Goal: Task Accomplishment & Management: Manage account settings

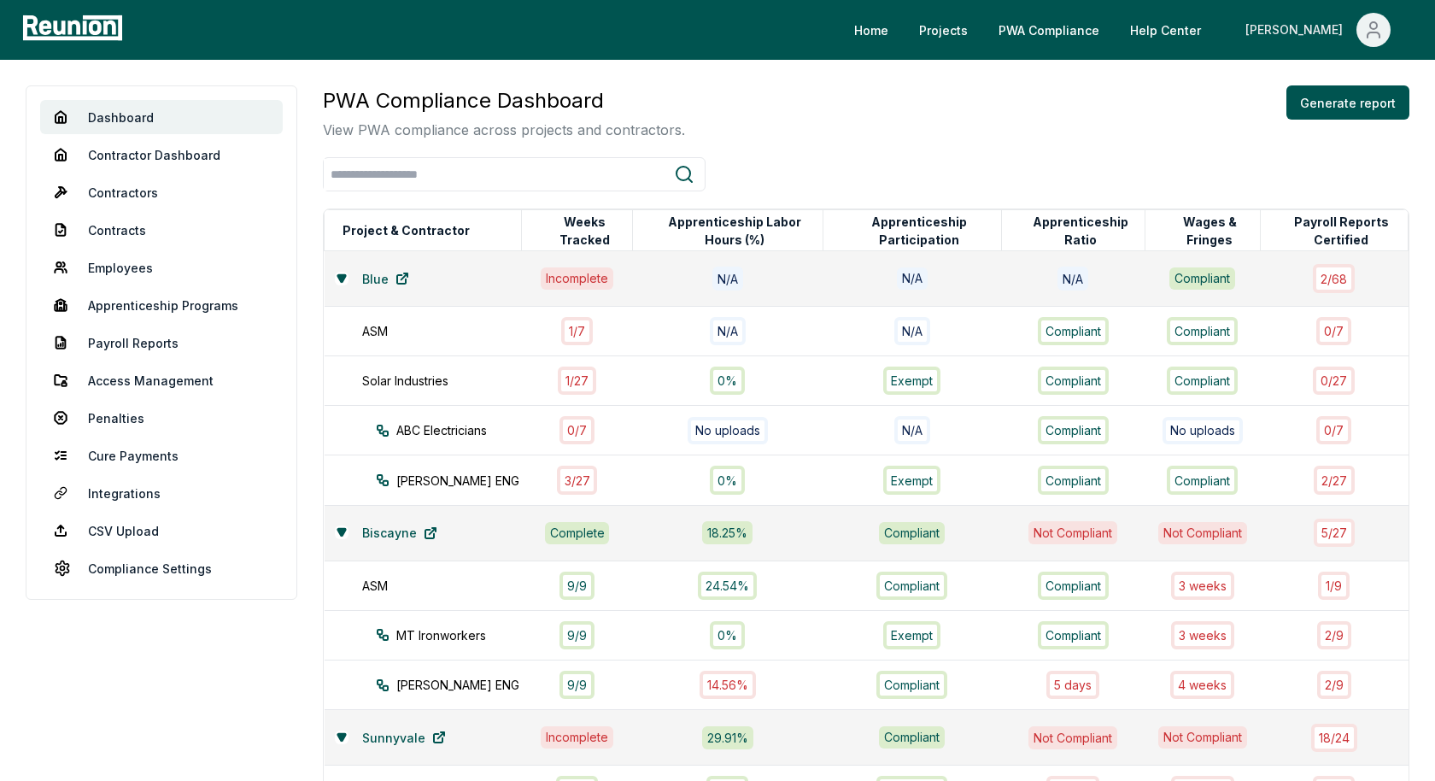
click at [1374, 33] on icon "Main" at bounding box center [1374, 30] width 21 height 21
click at [1171, 91] on div "PWA Compliance Dashboard View PWA compliance across projects and contractors. G…" at bounding box center [866, 112] width 1087 height 55
click at [855, 156] on div "PWA Compliance Dashboard View PWA compliance across projects and contractors. G…" at bounding box center [866, 474] width 1087 height 779
click at [716, 114] on div "PWA Compliance Dashboard View PWA compliance across projects and contractors. G…" at bounding box center [866, 112] width 1087 height 55
click at [772, 99] on div "PWA Compliance Dashboard View PWA compliance across projects and contractors. G…" at bounding box center [866, 112] width 1087 height 55
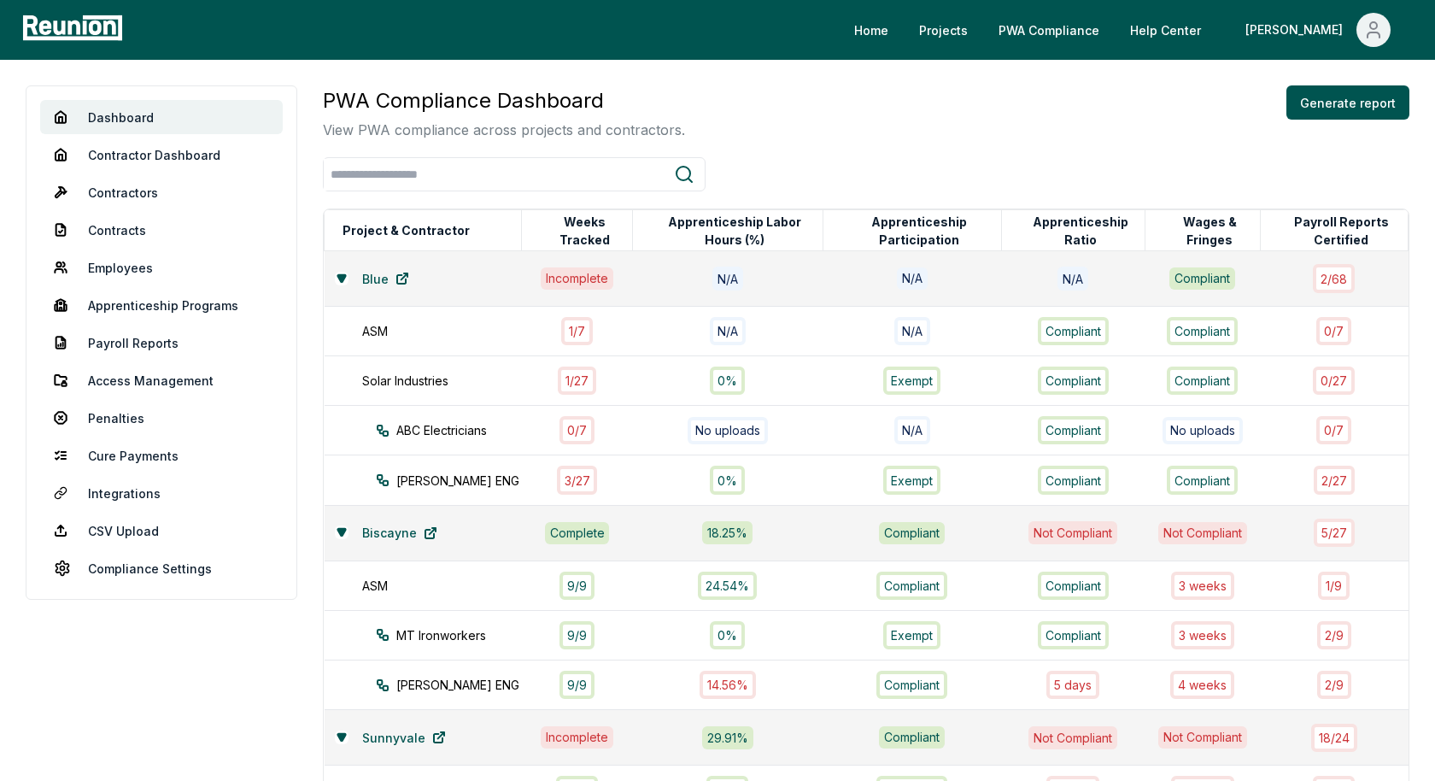
click at [889, 97] on div "PWA Compliance Dashboard View PWA compliance across projects and contractors. G…" at bounding box center [866, 112] width 1087 height 55
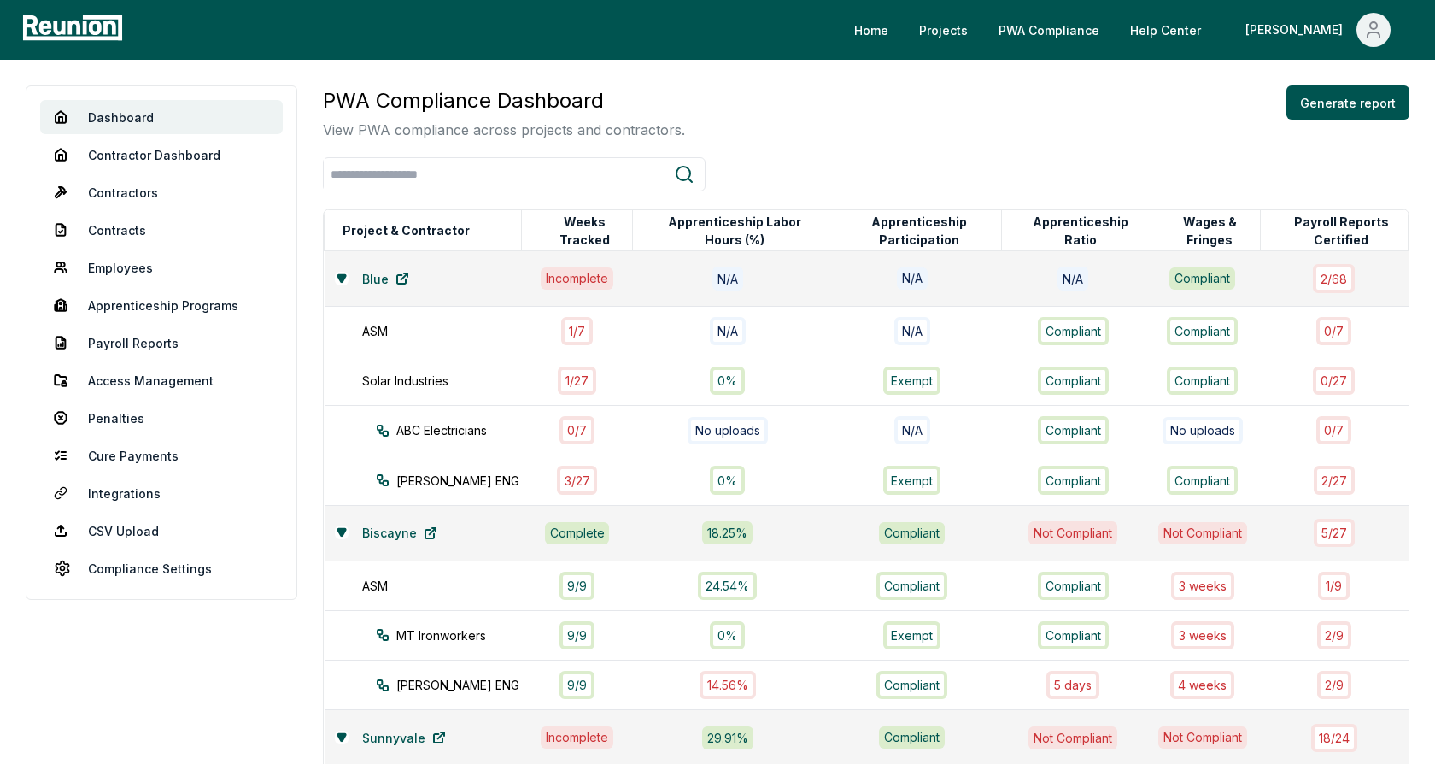
click at [909, 141] on div "PWA Compliance Dashboard View PWA compliance across projects and contractors. G…" at bounding box center [866, 474] width 1087 height 779
click at [340, 279] on icon at bounding box center [341, 277] width 8 height 7
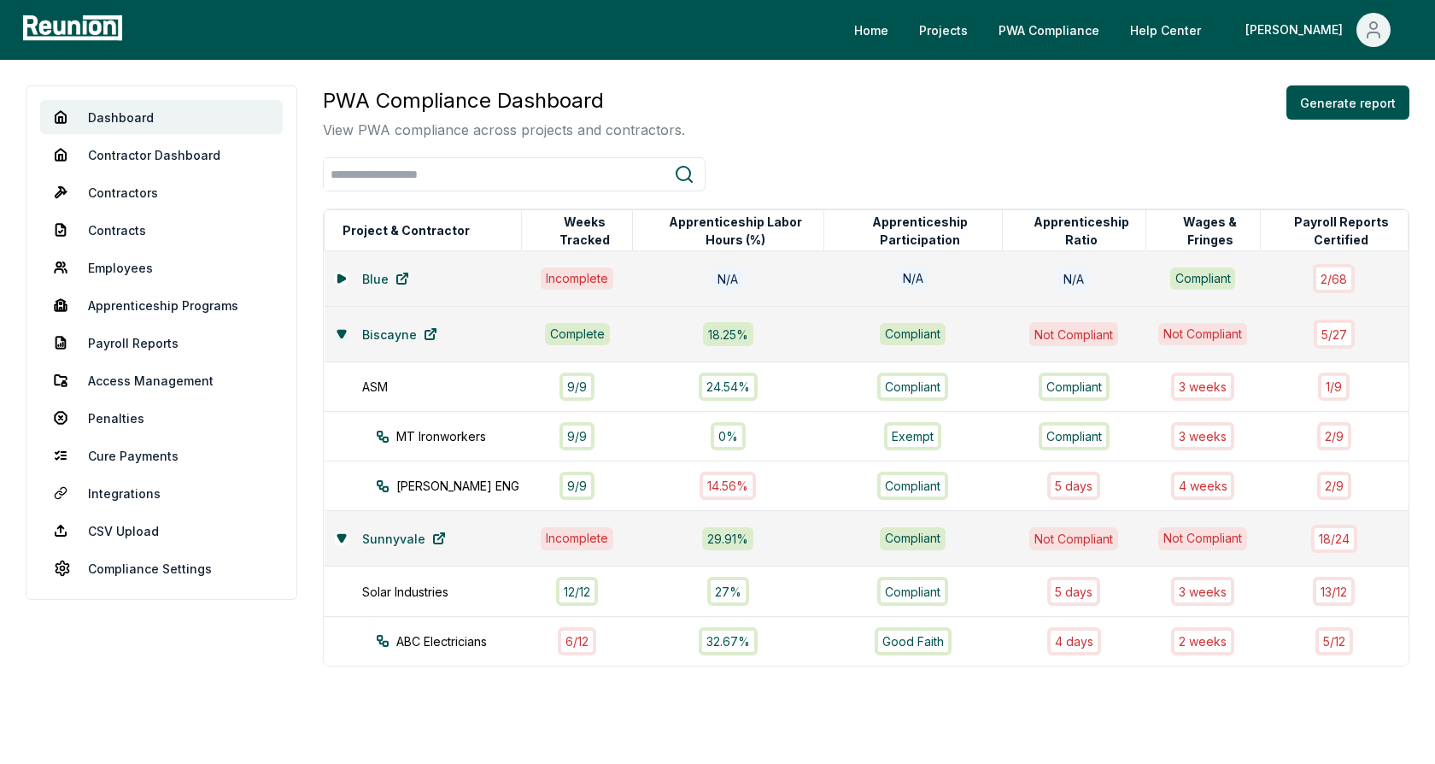
click at [342, 327] on button at bounding box center [342, 334] width 14 height 14
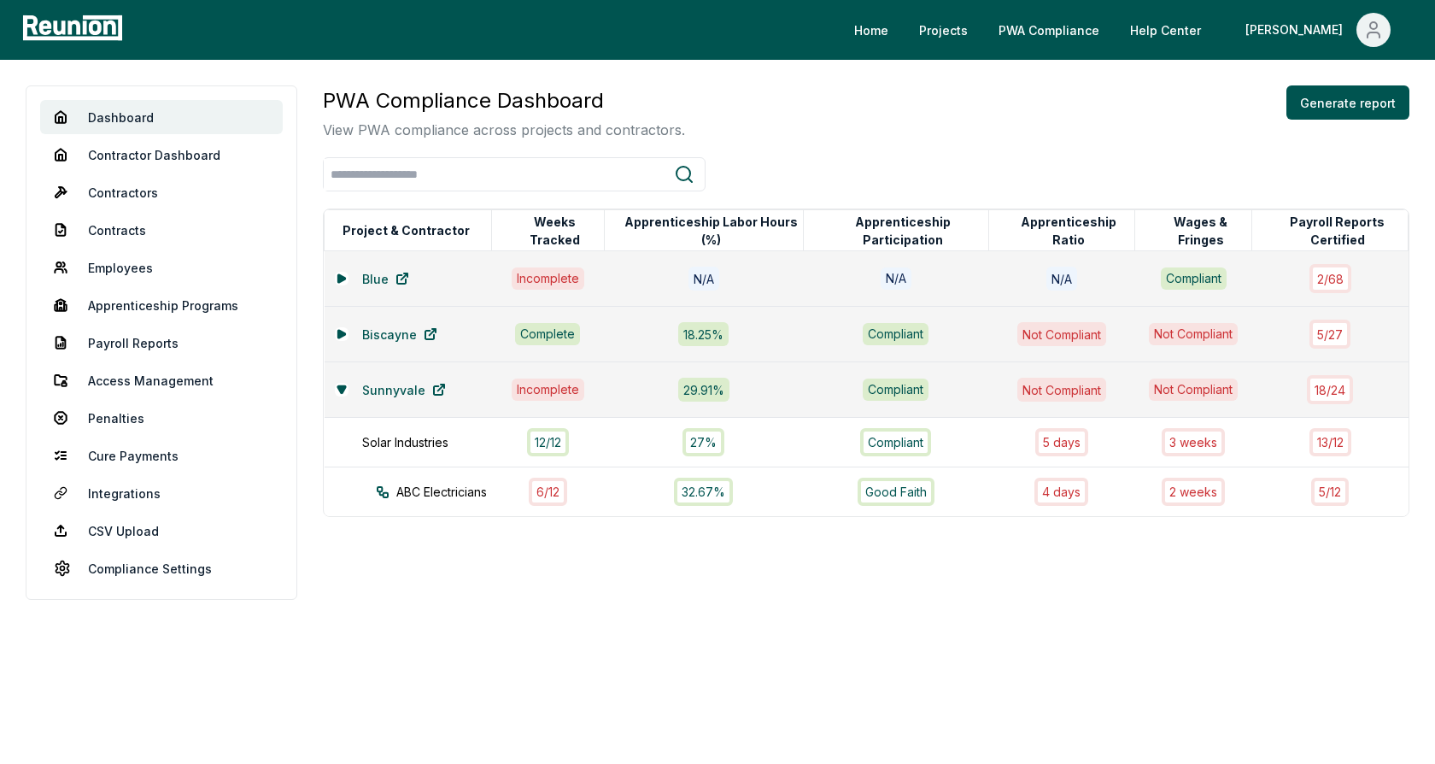
click at [337, 378] on div "Sunnyvale" at bounding box center [408, 390] width 147 height 34
click at [341, 390] on icon at bounding box center [341, 388] width 8 height 7
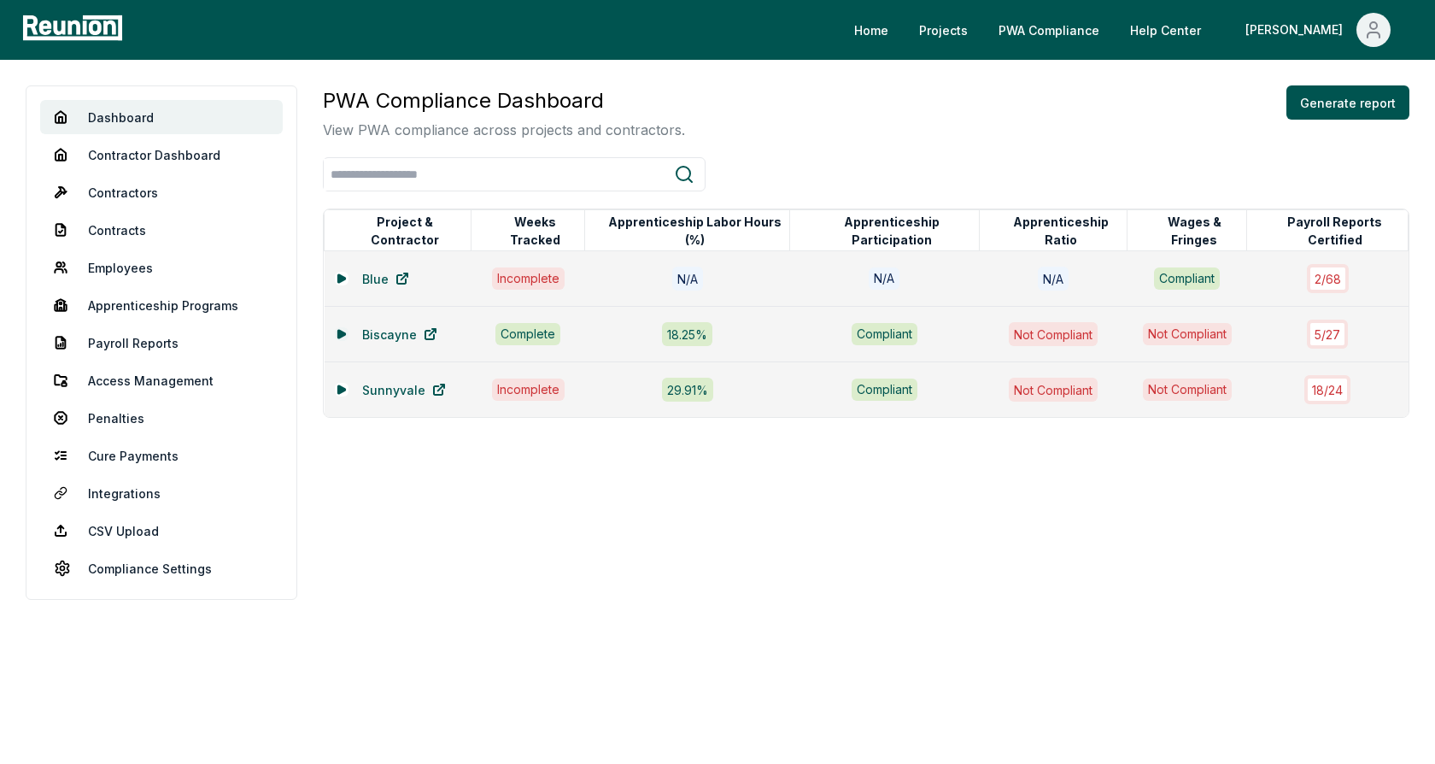
click at [340, 331] on icon at bounding box center [340, 334] width 7 height 8
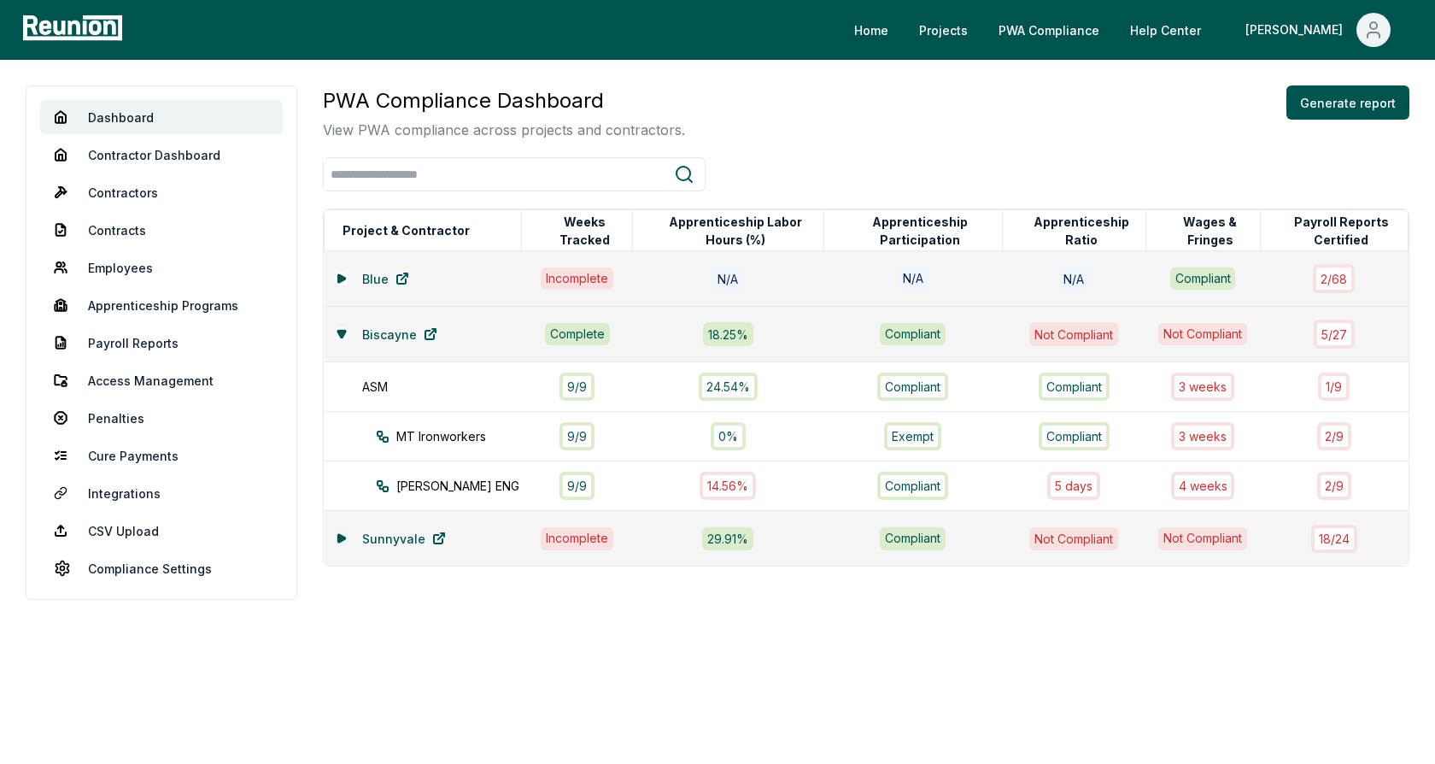
click at [341, 536] on icon at bounding box center [340, 538] width 7 height 8
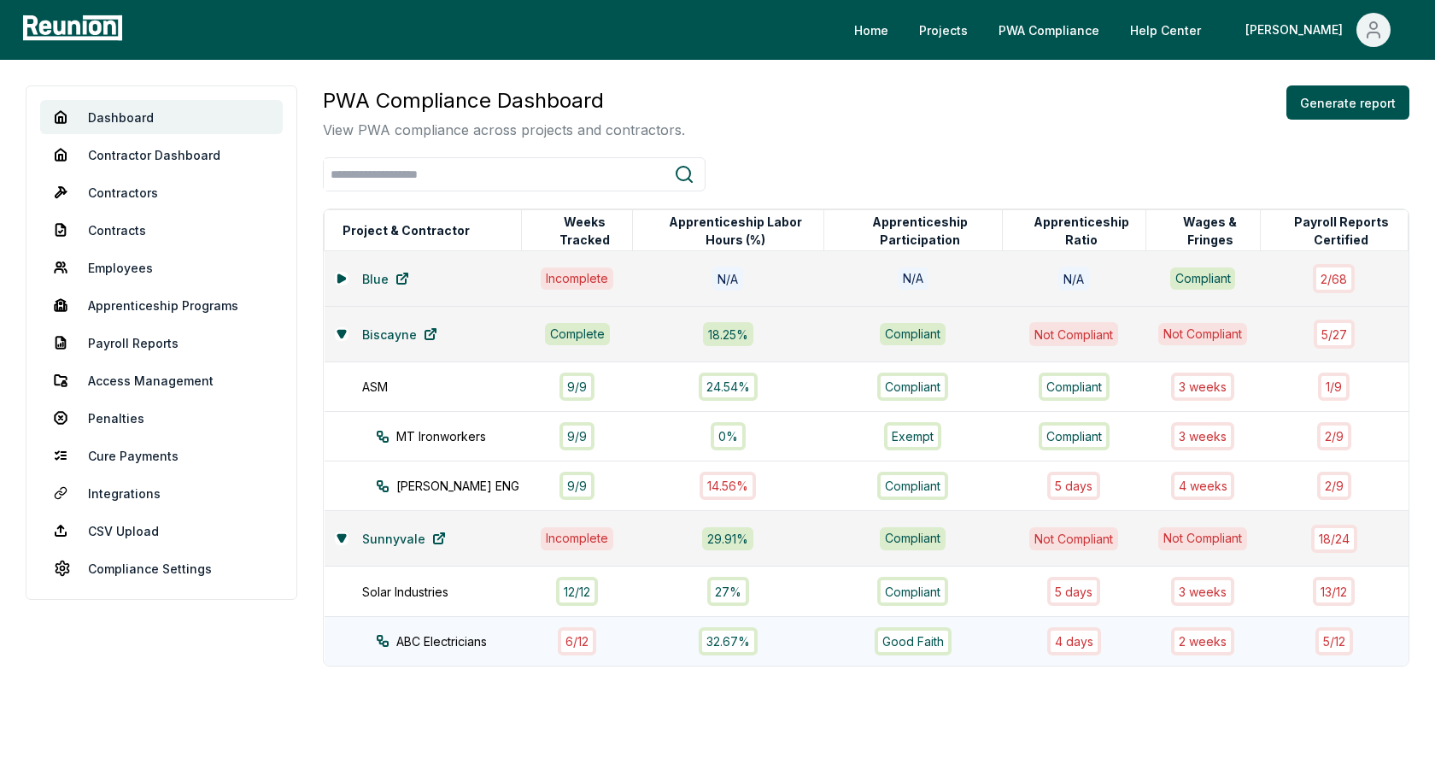
click at [429, 640] on div "ABC Electricians" at bounding box center [464, 641] width 177 height 18
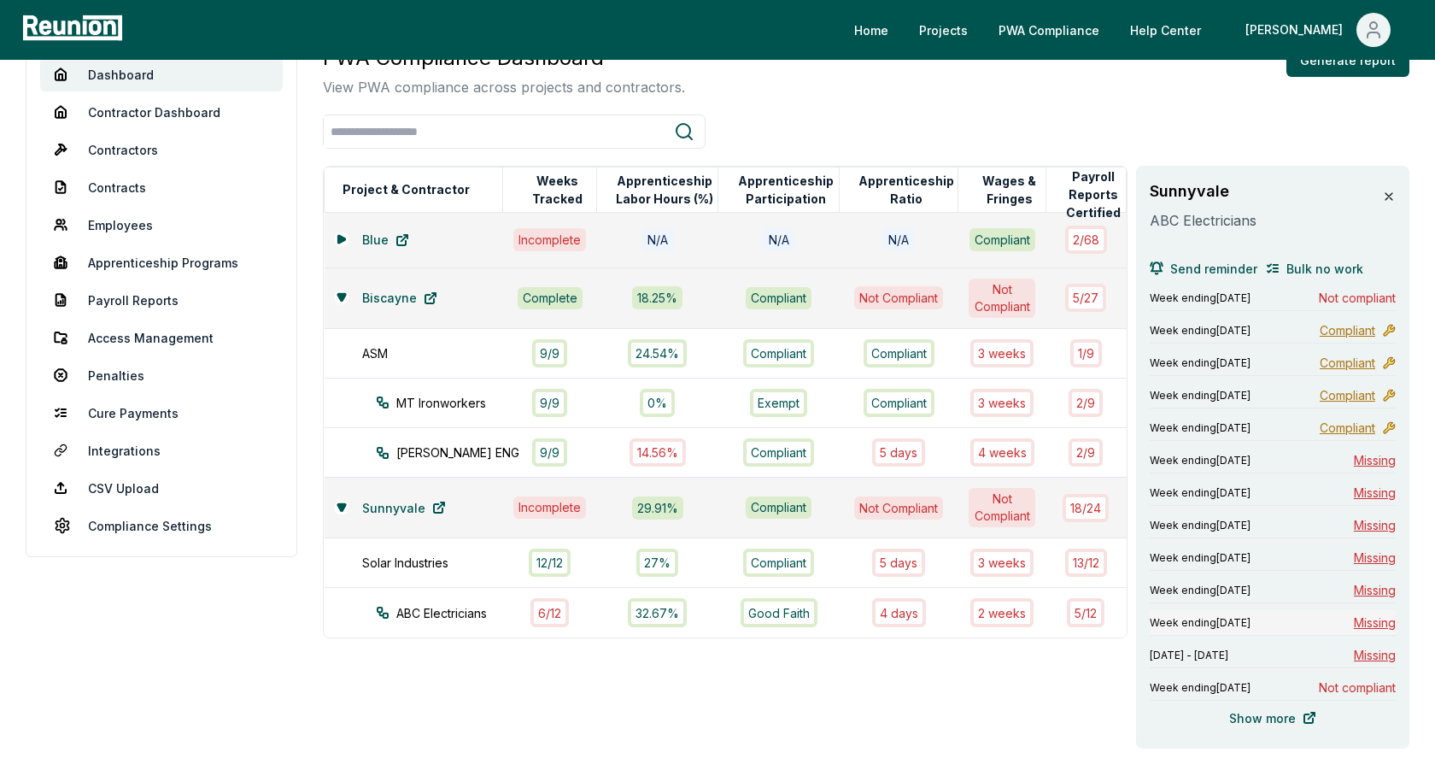
scroll to position [62, 0]
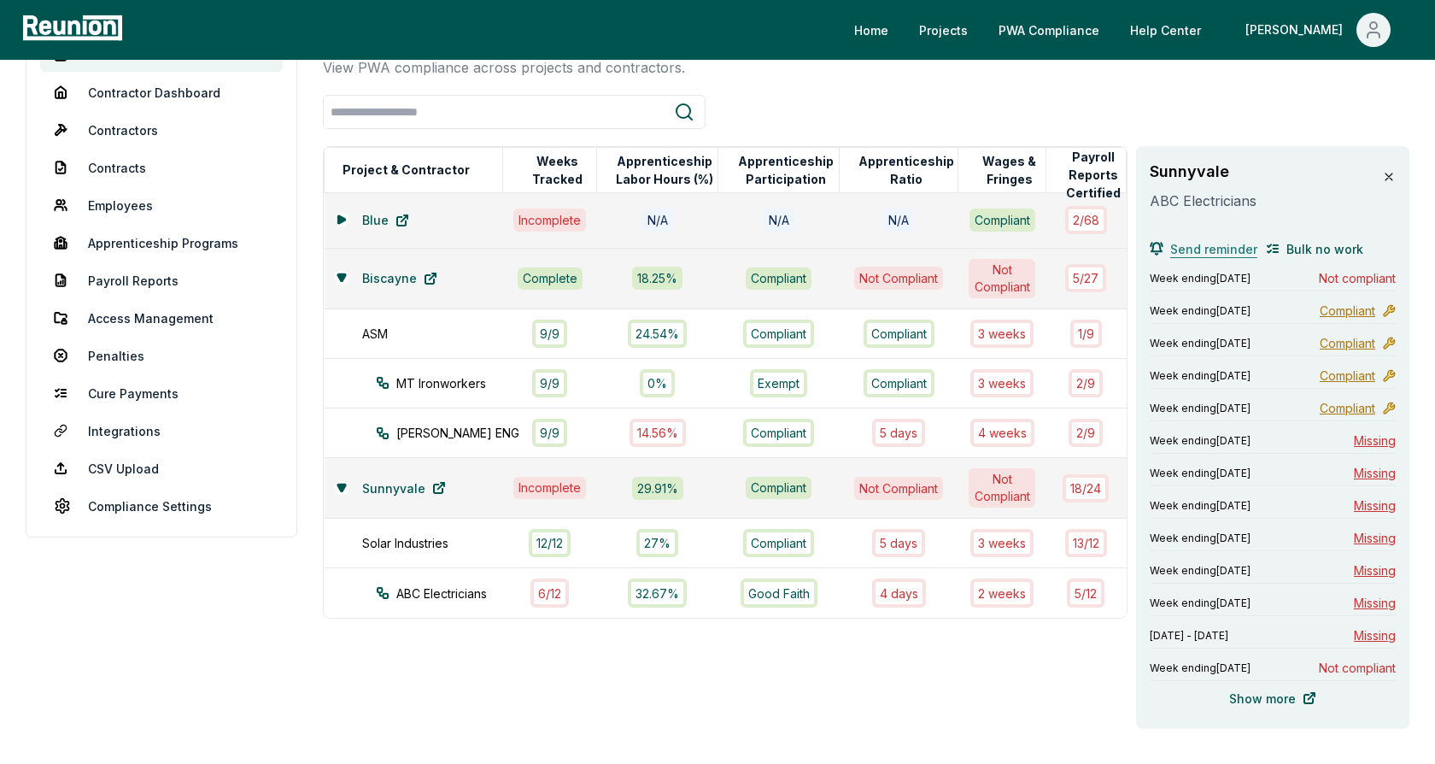
click at [1210, 250] on span "Send reminder" at bounding box center [1214, 249] width 87 height 18
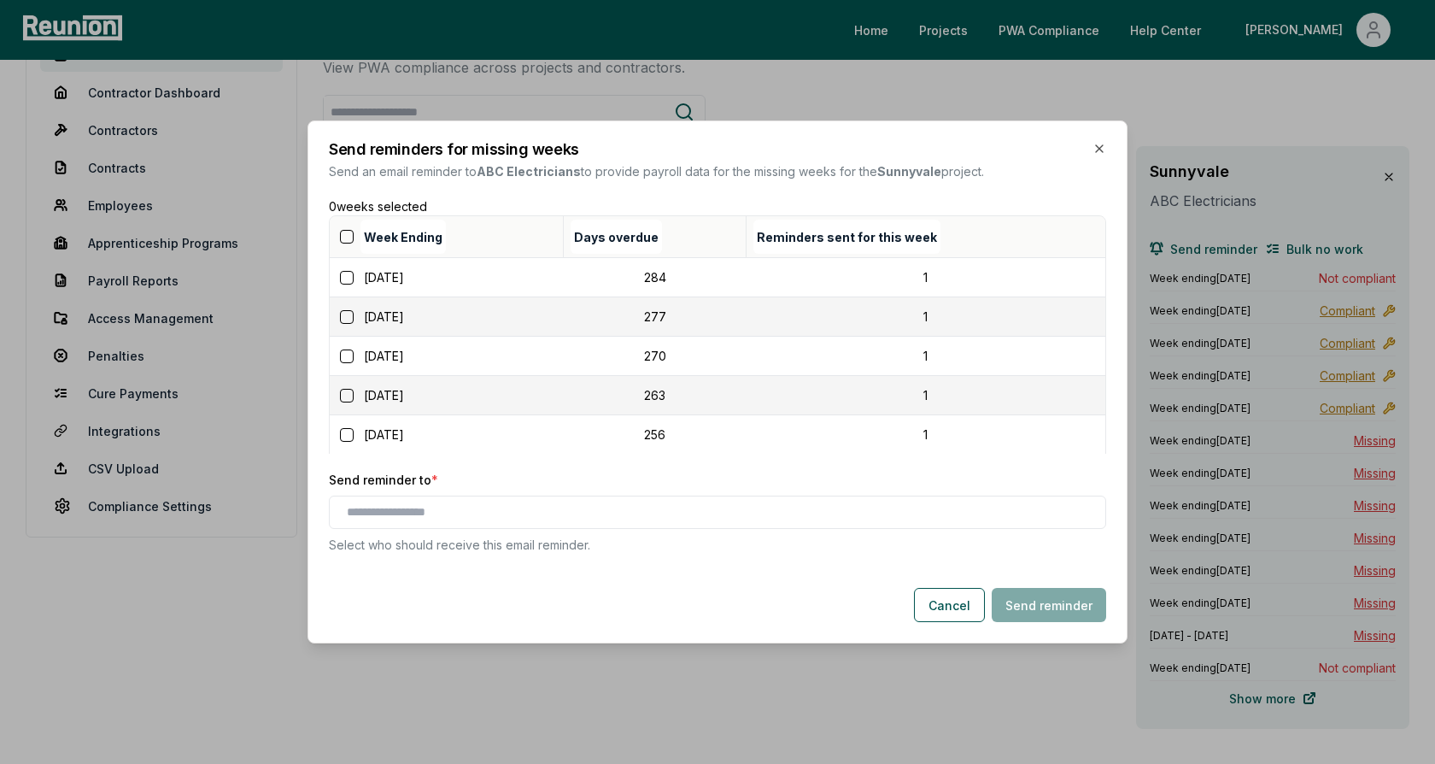
click at [347, 242] on button "button" at bounding box center [347, 237] width 14 height 14
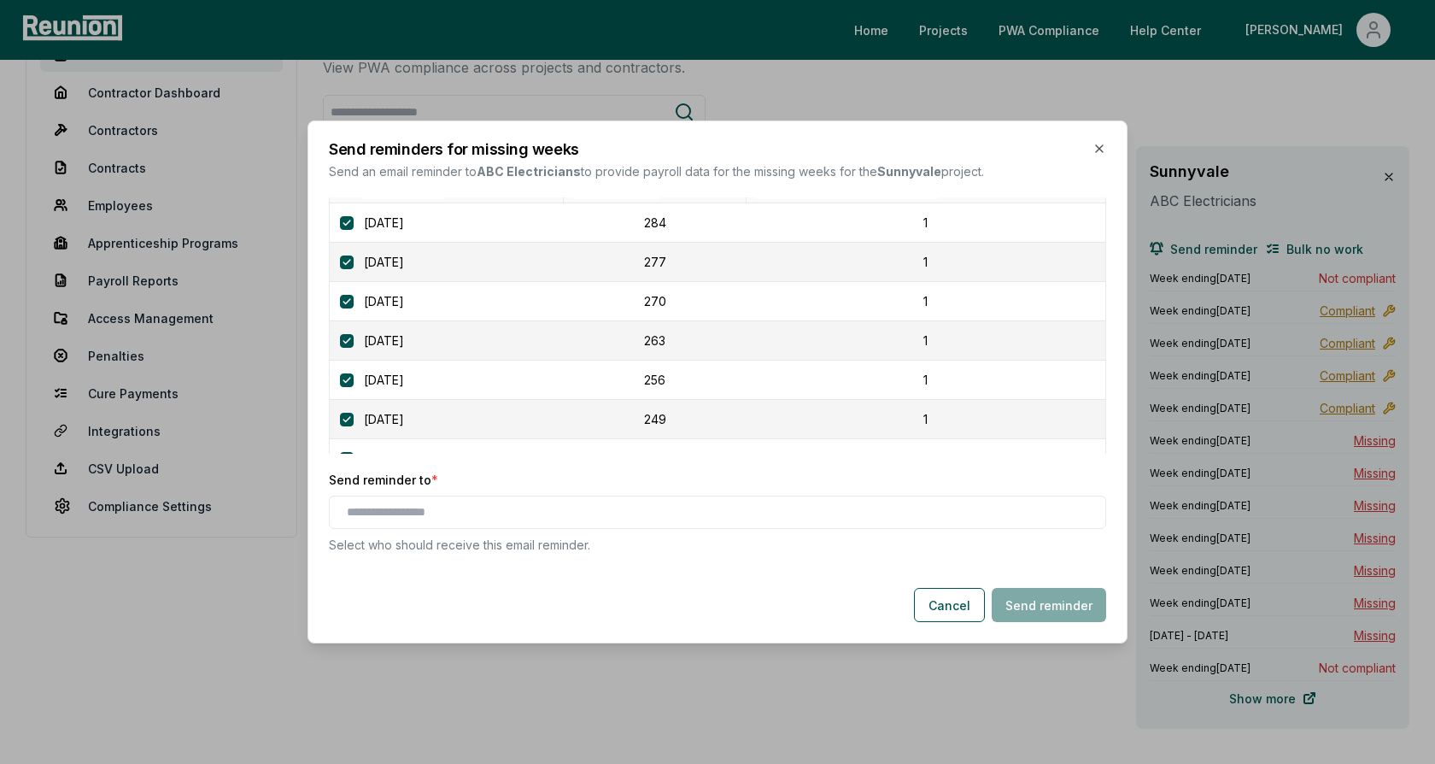
scroll to position [0, 0]
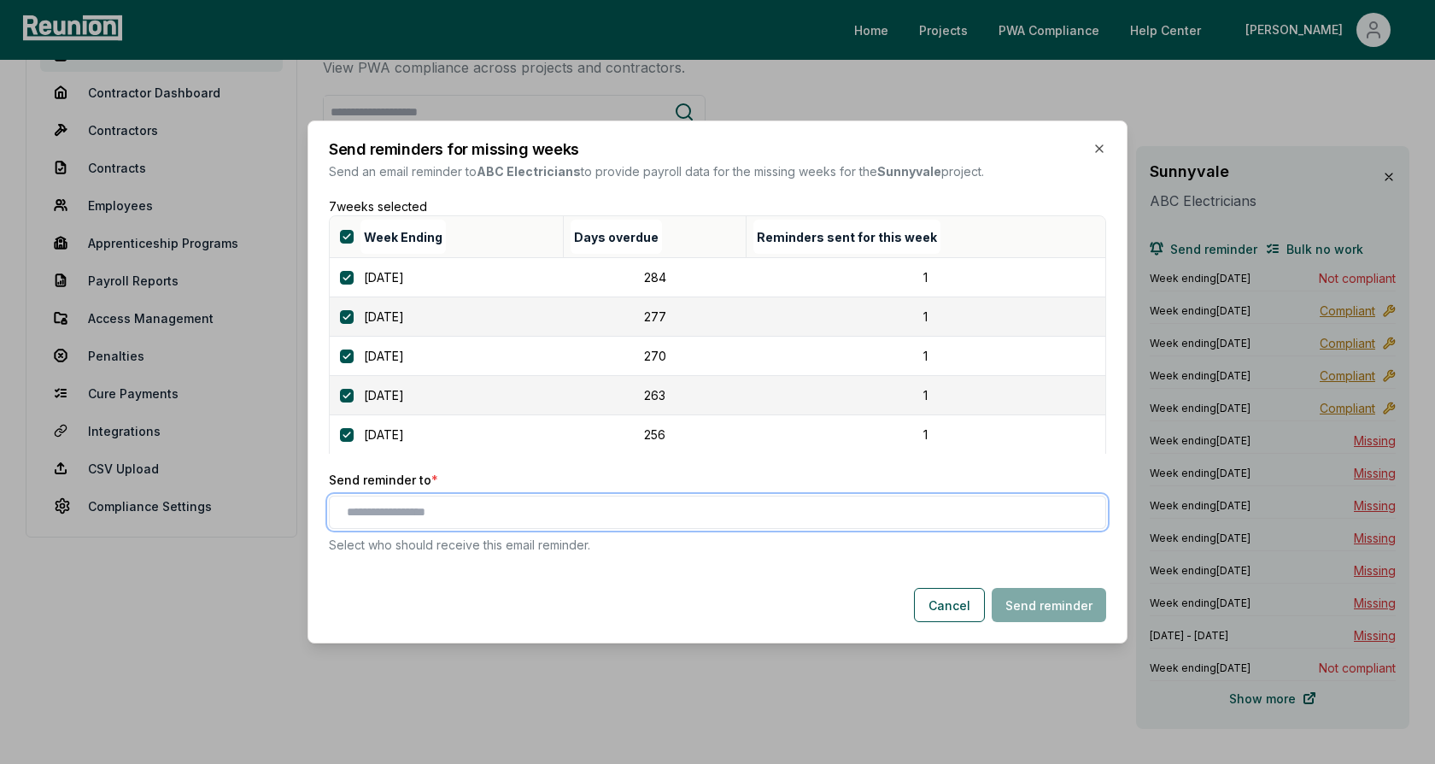
click at [456, 508] on input "text" at bounding box center [721, 512] width 748 height 18
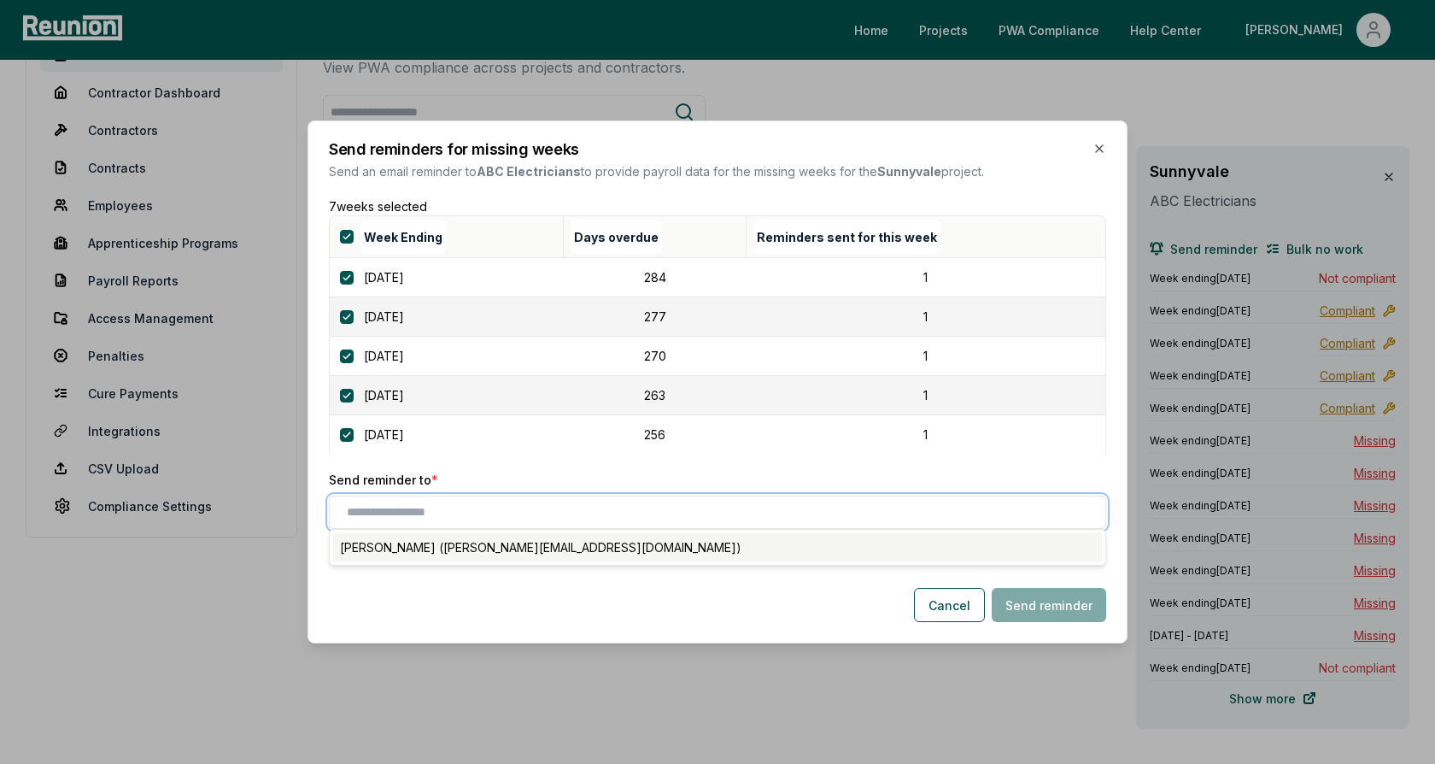
click at [471, 552] on div "[PERSON_NAME] ([PERSON_NAME][EMAIL_ADDRESS][DOMAIN_NAME])" at bounding box center [717, 547] width 769 height 28
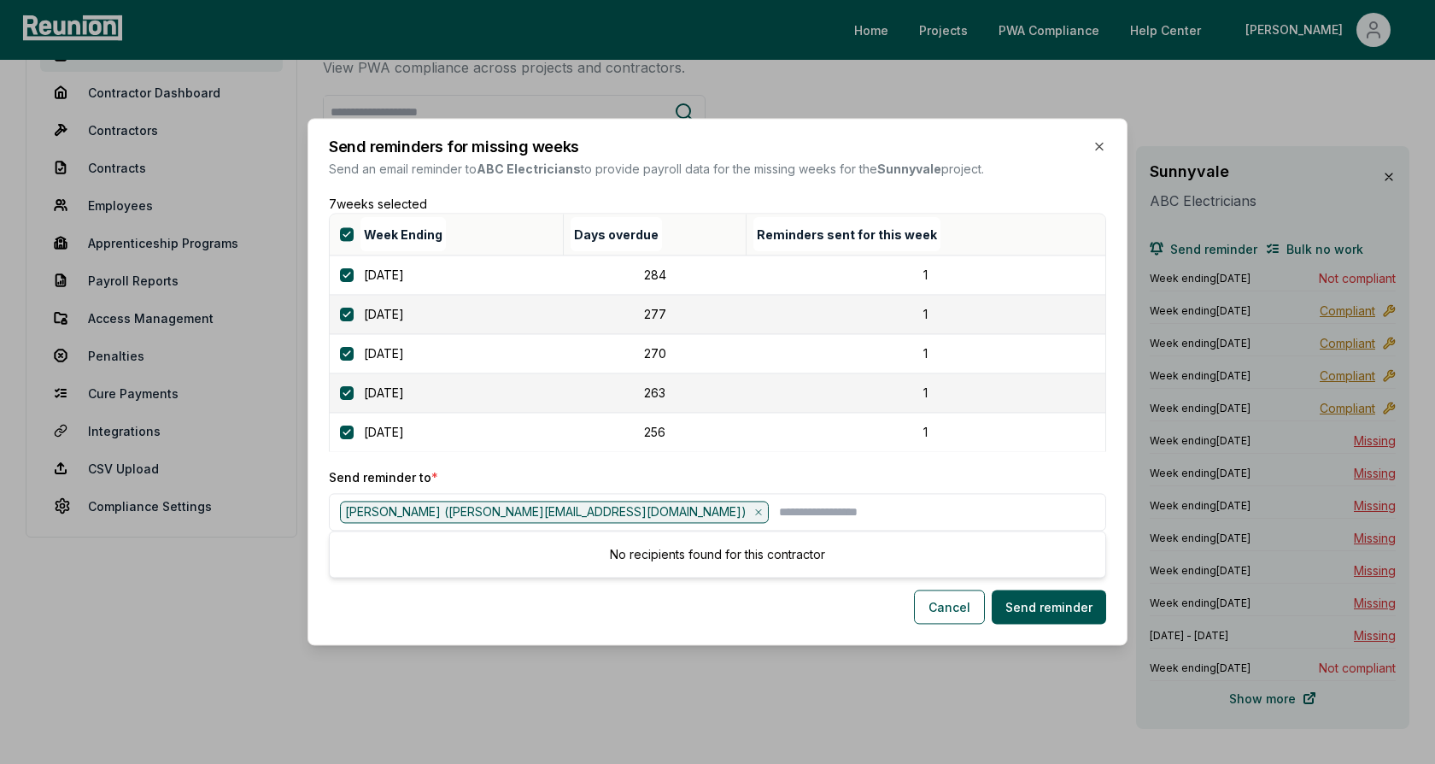
click at [492, 470] on p "Send reminder to *" at bounding box center [717, 477] width 777 height 18
click at [678, 460] on div "Send reminders for missing weeks Send an email reminder to ABC Electricians to …" at bounding box center [718, 381] width 820 height 527
click at [942, 613] on button "Cancel" at bounding box center [949, 607] width 71 height 34
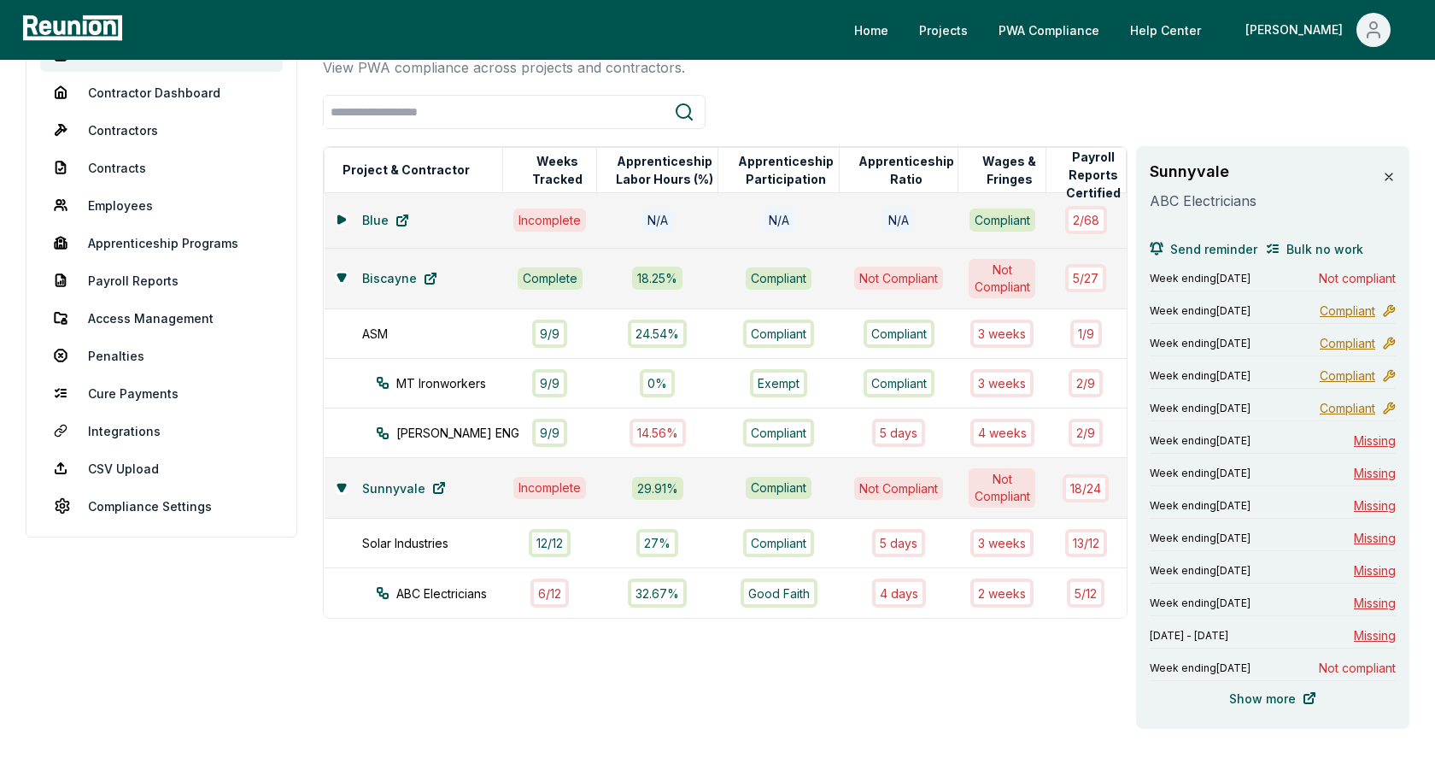
click at [1392, 172] on icon at bounding box center [1389, 177] width 14 height 14
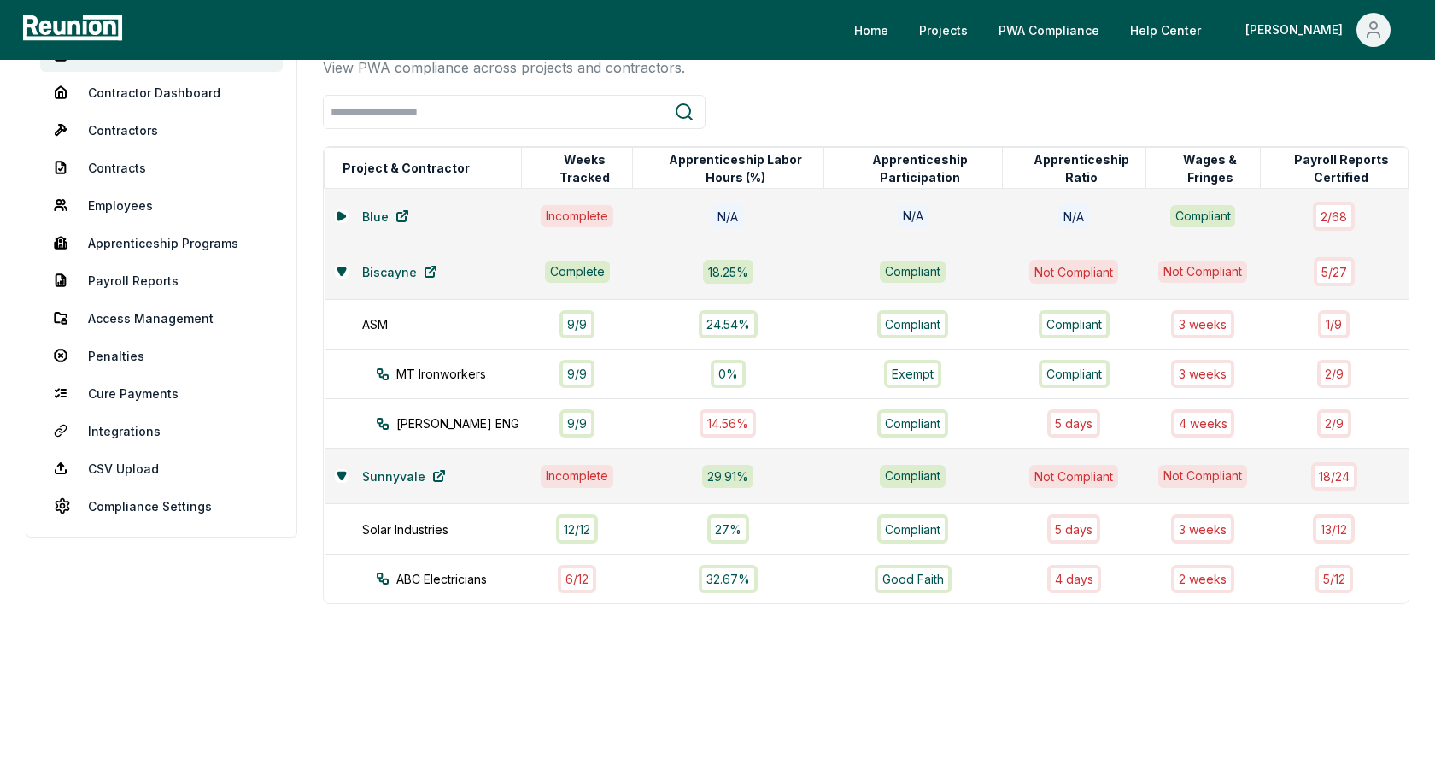
scroll to position [59, 0]
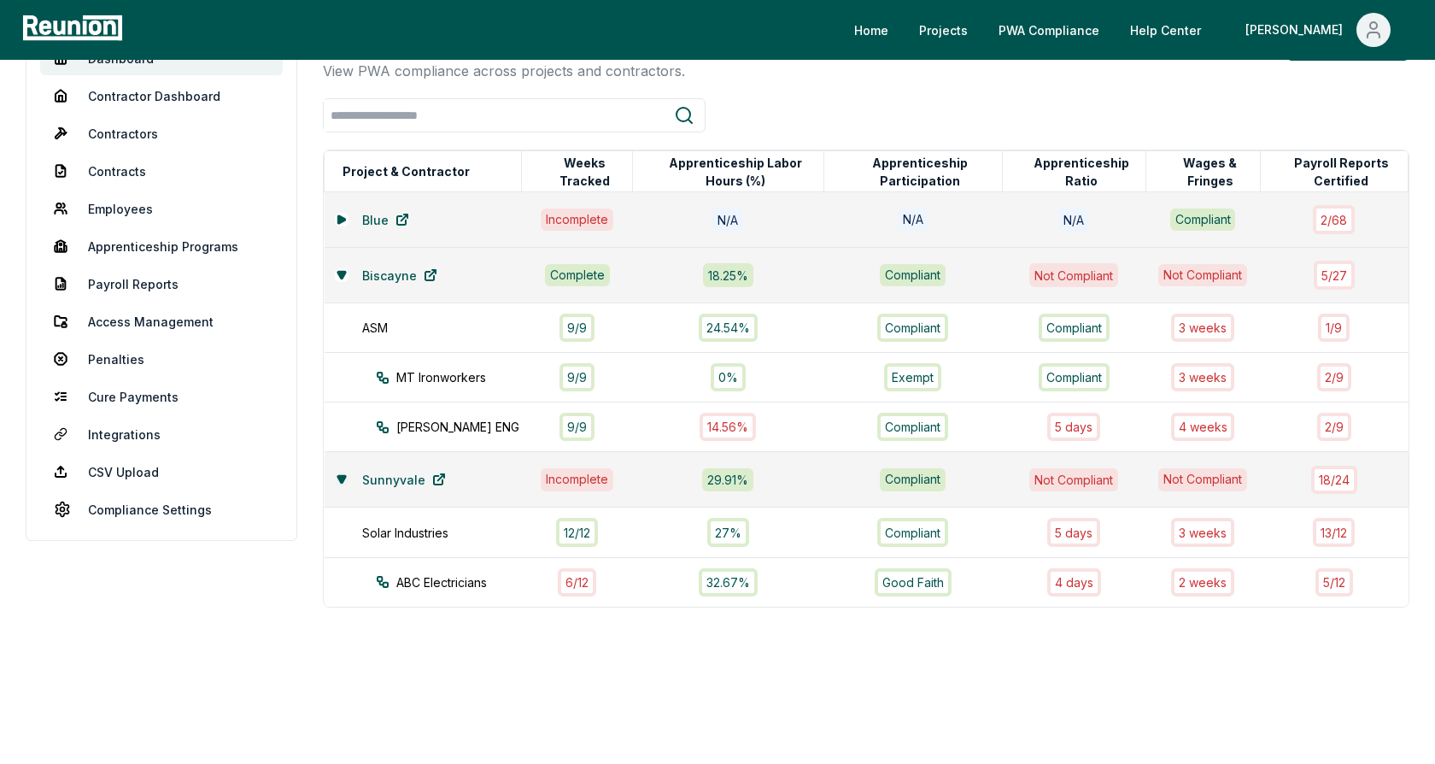
click at [339, 476] on icon at bounding box center [341, 479] width 8 height 7
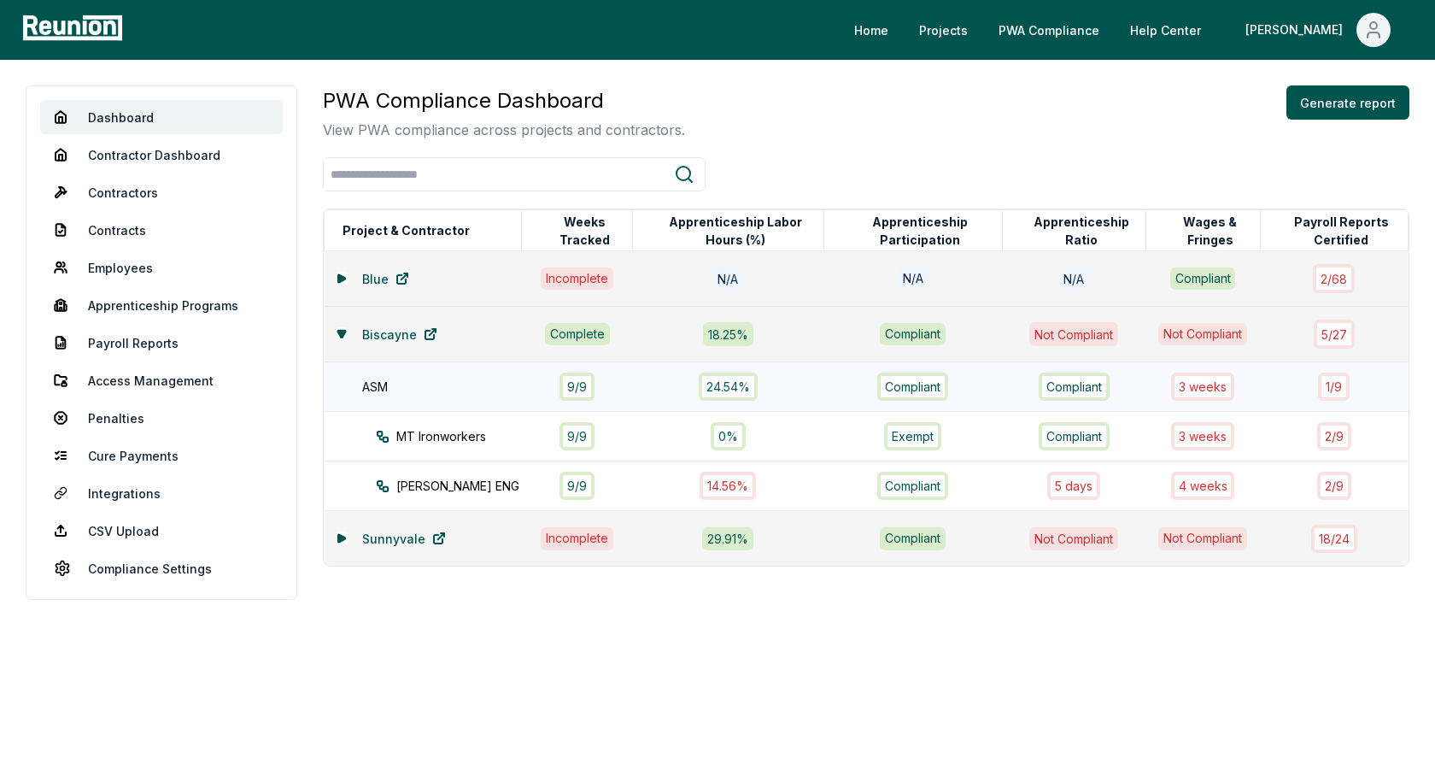
click at [400, 385] on div "ASM" at bounding box center [450, 387] width 177 height 18
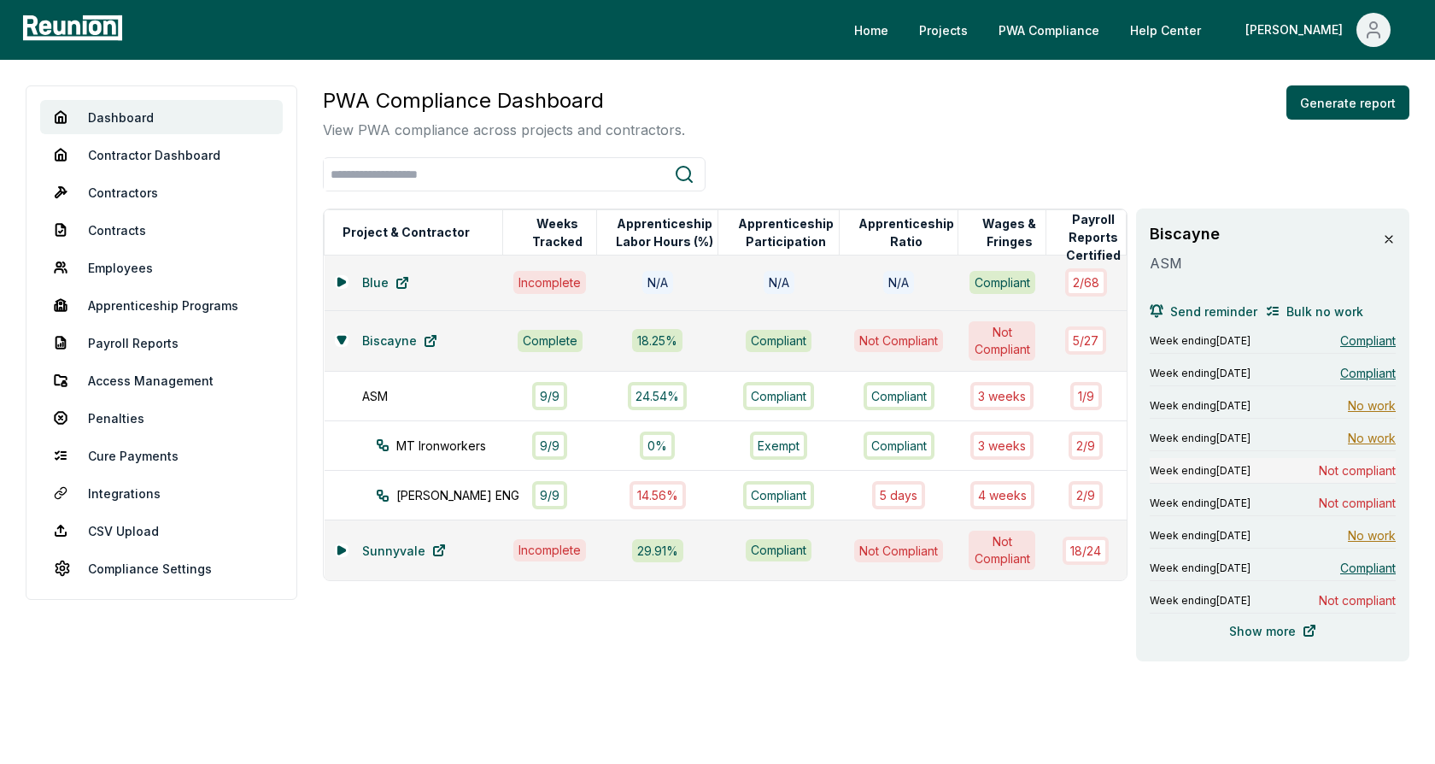
click at [1251, 469] on span "Week ending [DATE]" at bounding box center [1200, 471] width 101 height 14
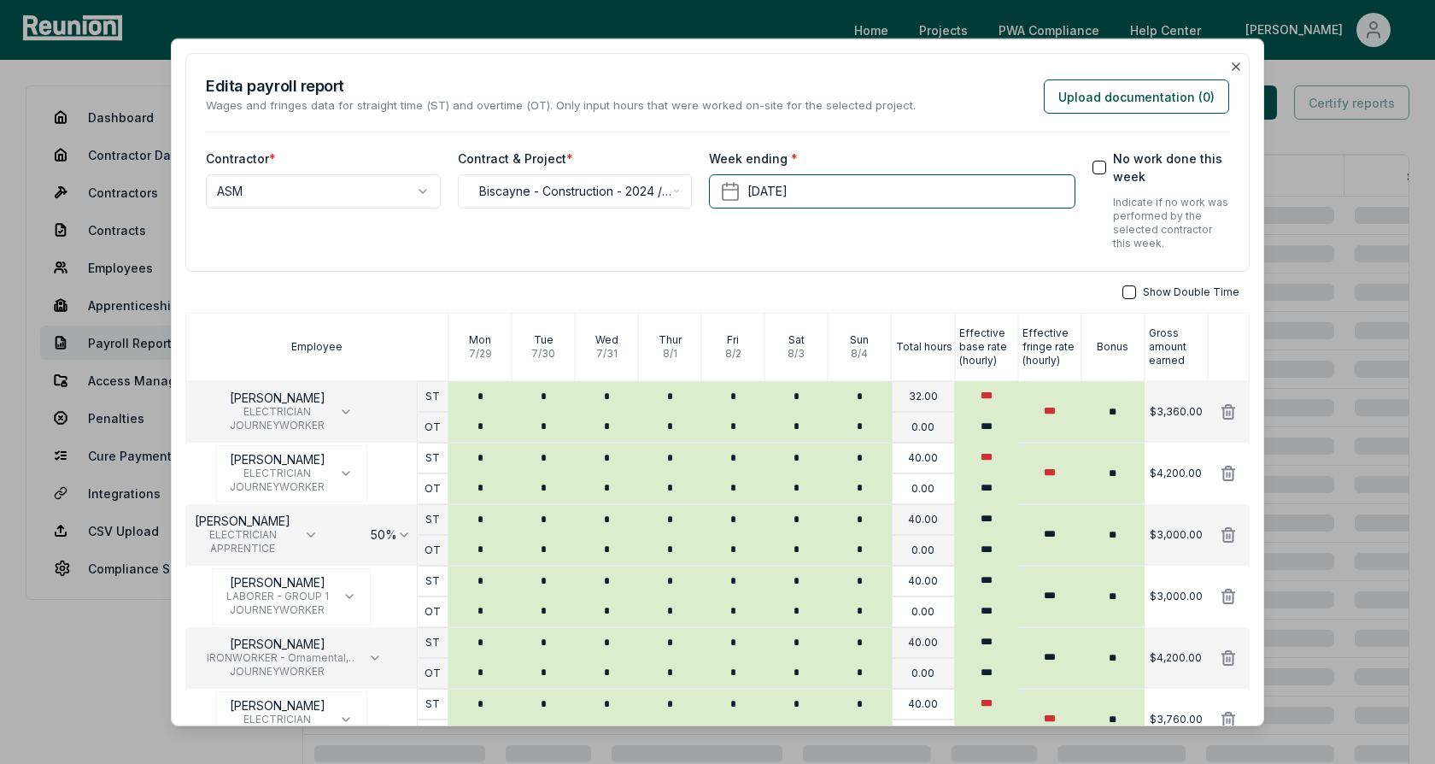
click at [853, 82] on h2 "Edit a payroll report" at bounding box center [561, 85] width 710 height 23
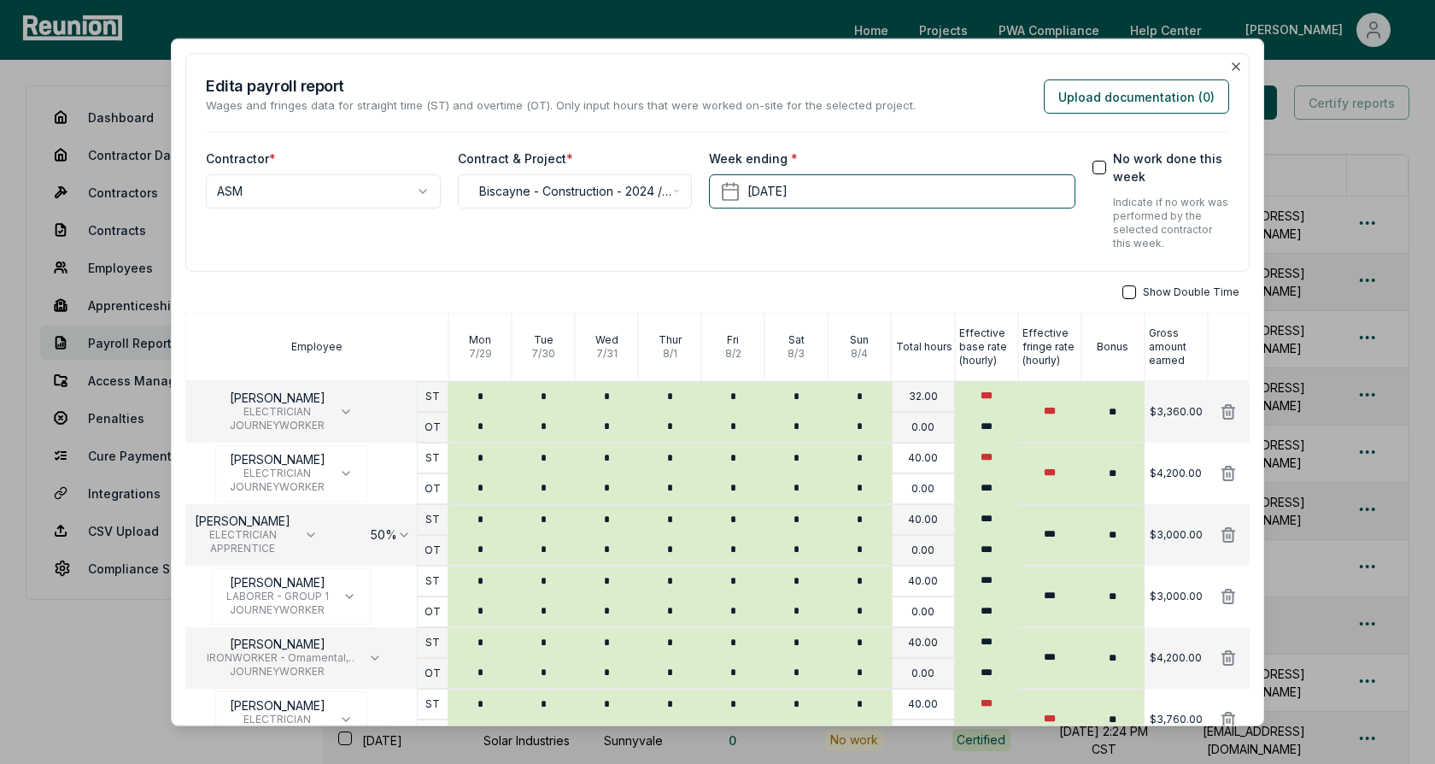
click at [377, 90] on h2 "Edit a payroll report" at bounding box center [561, 85] width 710 height 23
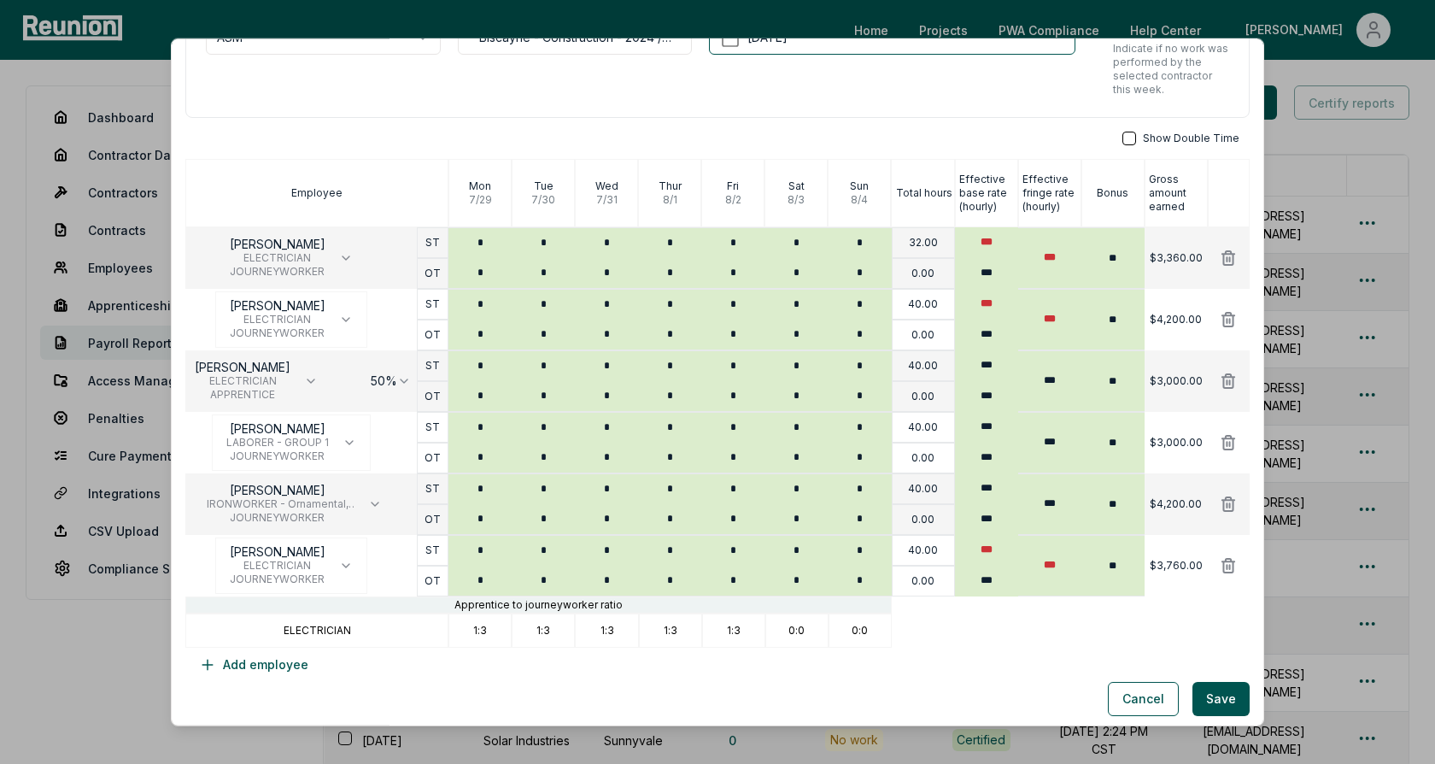
scroll to position [155, 0]
drag, startPoint x: 355, startPoint y: 625, endPoint x: 285, endPoint y: 625, distance: 69.2
click at [285, 625] on div "ELECTRICIAN" at bounding box center [316, 629] width 263 height 34
click at [303, 629] on p "ELECTRICIAN" at bounding box center [317, 629] width 67 height 14
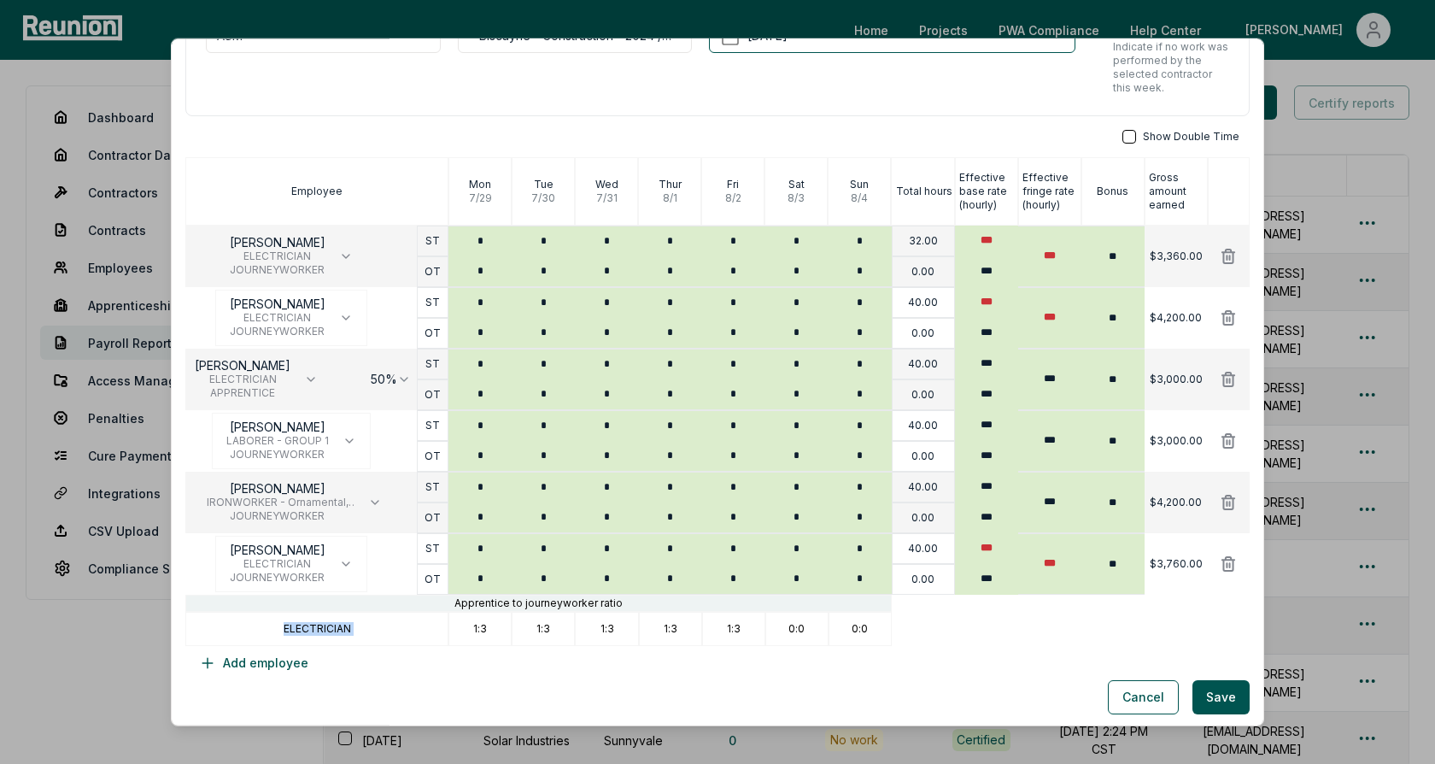
click at [303, 629] on p "ELECTRICIAN" at bounding box center [317, 629] width 67 height 14
drag, startPoint x: 474, startPoint y: 625, endPoint x: 490, endPoint y: 625, distance: 16.2
click at [490, 625] on div "1:3" at bounding box center [480, 629] width 63 height 34
drag, startPoint x: 537, startPoint y: 625, endPoint x: 559, endPoint y: 625, distance: 21.4
click at [559, 625] on div "1:3" at bounding box center [543, 629] width 63 height 34
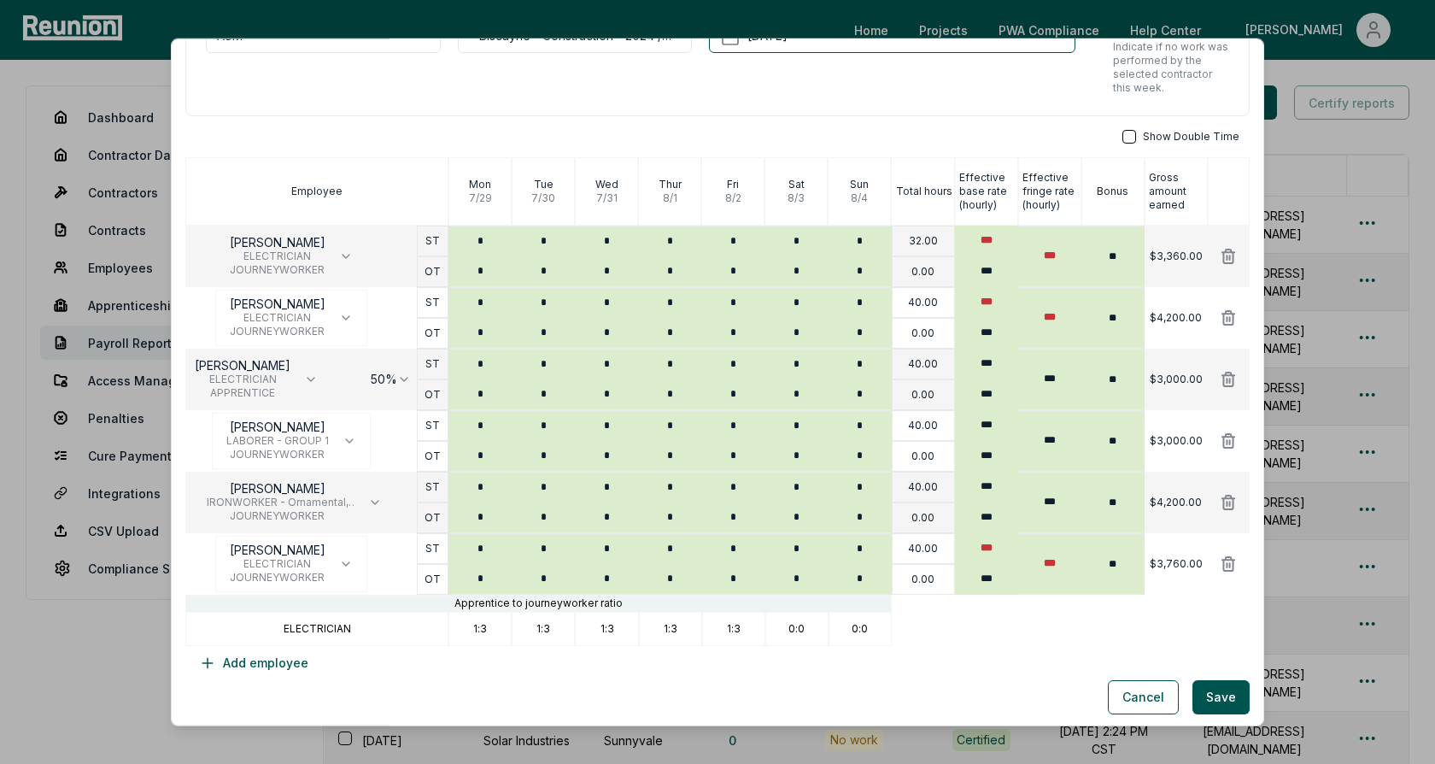
click at [750, 626] on div "1:3" at bounding box center [733, 629] width 63 height 34
drag, startPoint x: 741, startPoint y: 625, endPoint x: 701, endPoint y: 625, distance: 39.3
click at [702, 625] on div "1:3" at bounding box center [733, 629] width 63 height 34
drag, startPoint x: 684, startPoint y: 631, endPoint x: 654, endPoint y: 631, distance: 29.9
click at [654, 631] on div "1:3" at bounding box center [670, 629] width 63 height 34
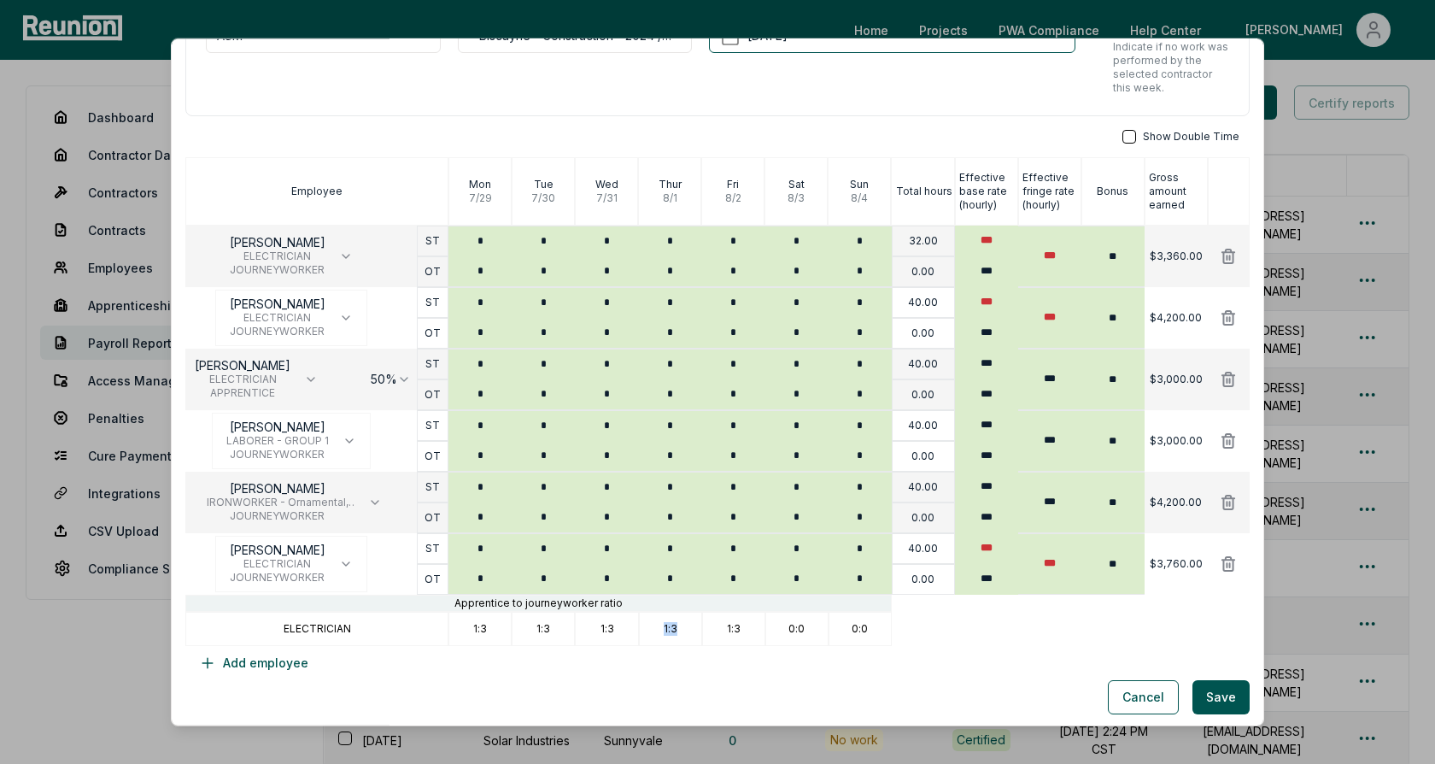
click at [670, 631] on p "1:3" at bounding box center [671, 629] width 14 height 14
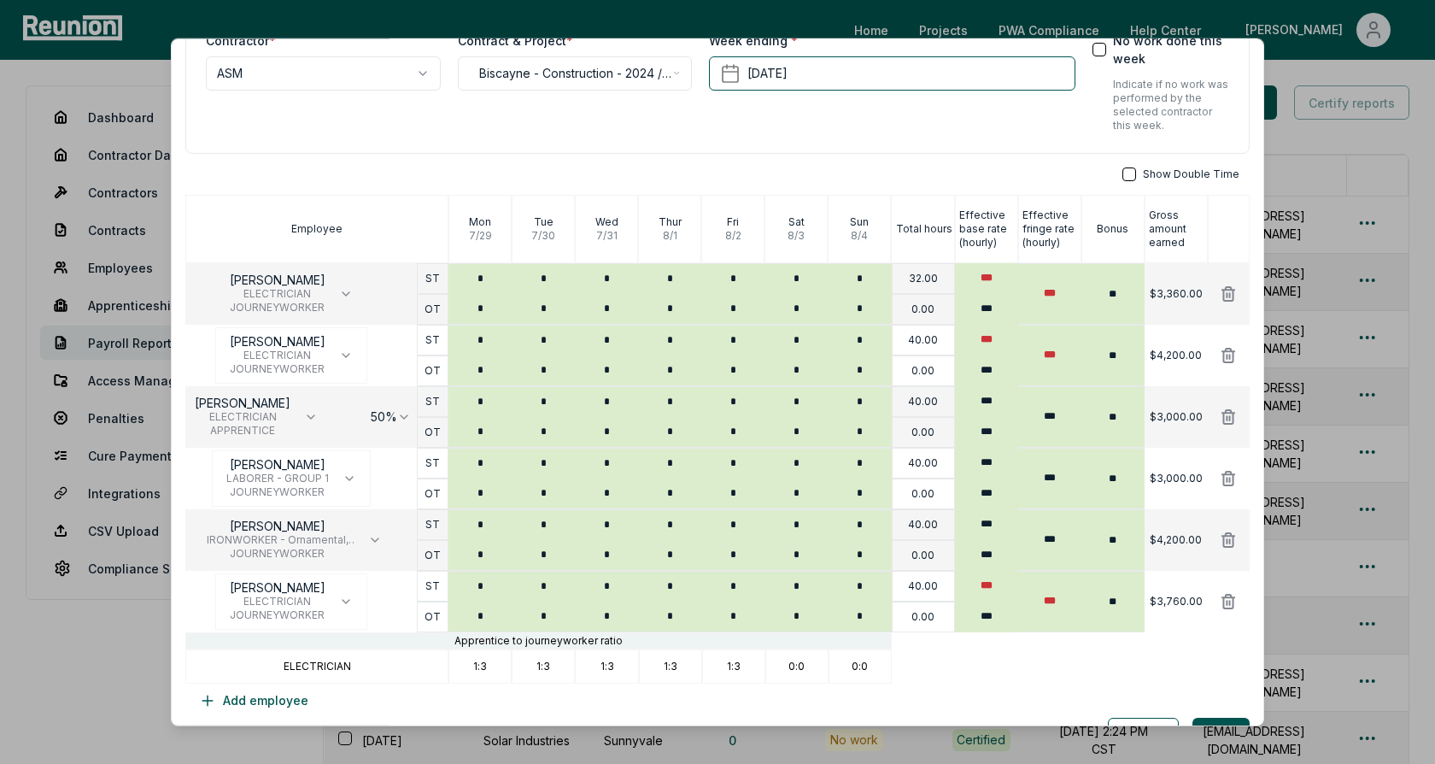
scroll to position [119, 0]
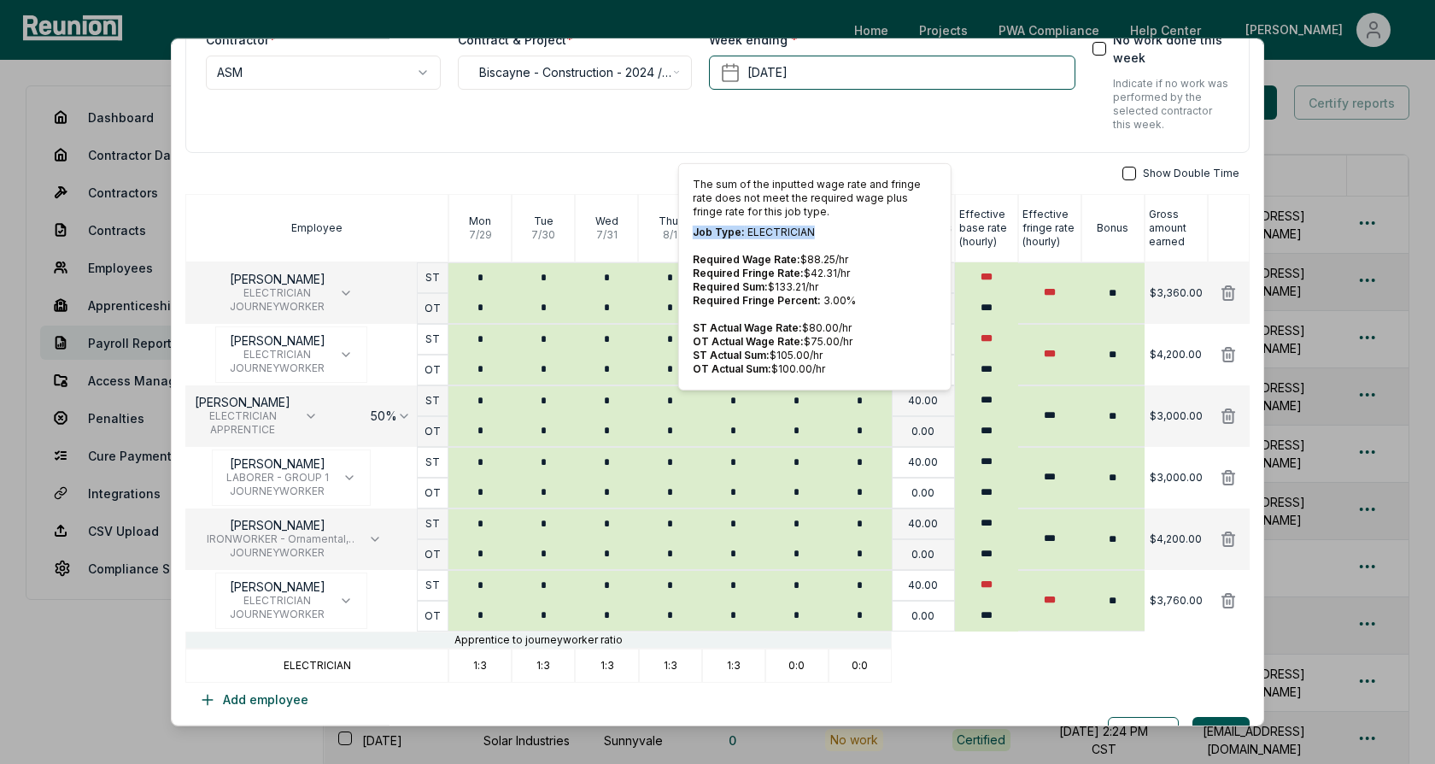
drag, startPoint x: 812, startPoint y: 232, endPoint x: 692, endPoint y: 227, distance: 119.7
click at [693, 227] on p "Job Type: ELECTRICIAN" at bounding box center [815, 233] width 244 height 14
click at [811, 228] on p "Job Type: ELECTRICIAN" at bounding box center [815, 233] width 244 height 14
drag, startPoint x: 819, startPoint y: 282, endPoint x: 692, endPoint y: 280, distance: 126.5
click at [693, 280] on p "Required Sum: $ 133.21 /hr" at bounding box center [815, 287] width 244 height 14
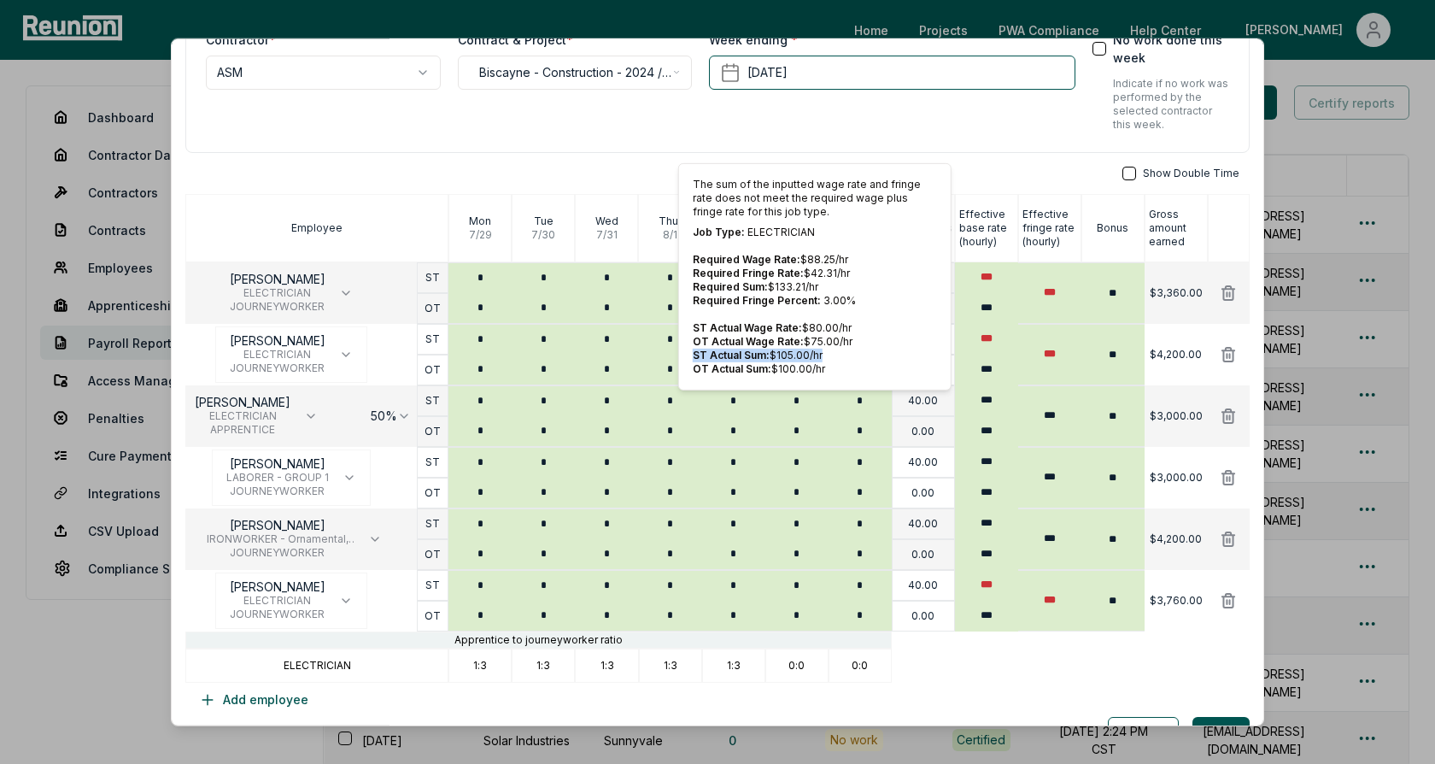
drag, startPoint x: 830, startPoint y: 353, endPoint x: 692, endPoint y: 350, distance: 138.4
click at [693, 350] on p "ST Actual Sum: $ 105.00 /hr" at bounding box center [815, 356] width 244 height 14
click at [842, 335] on p "OT Actual Wage Rate: $ 75.00 /hr" at bounding box center [815, 342] width 244 height 14
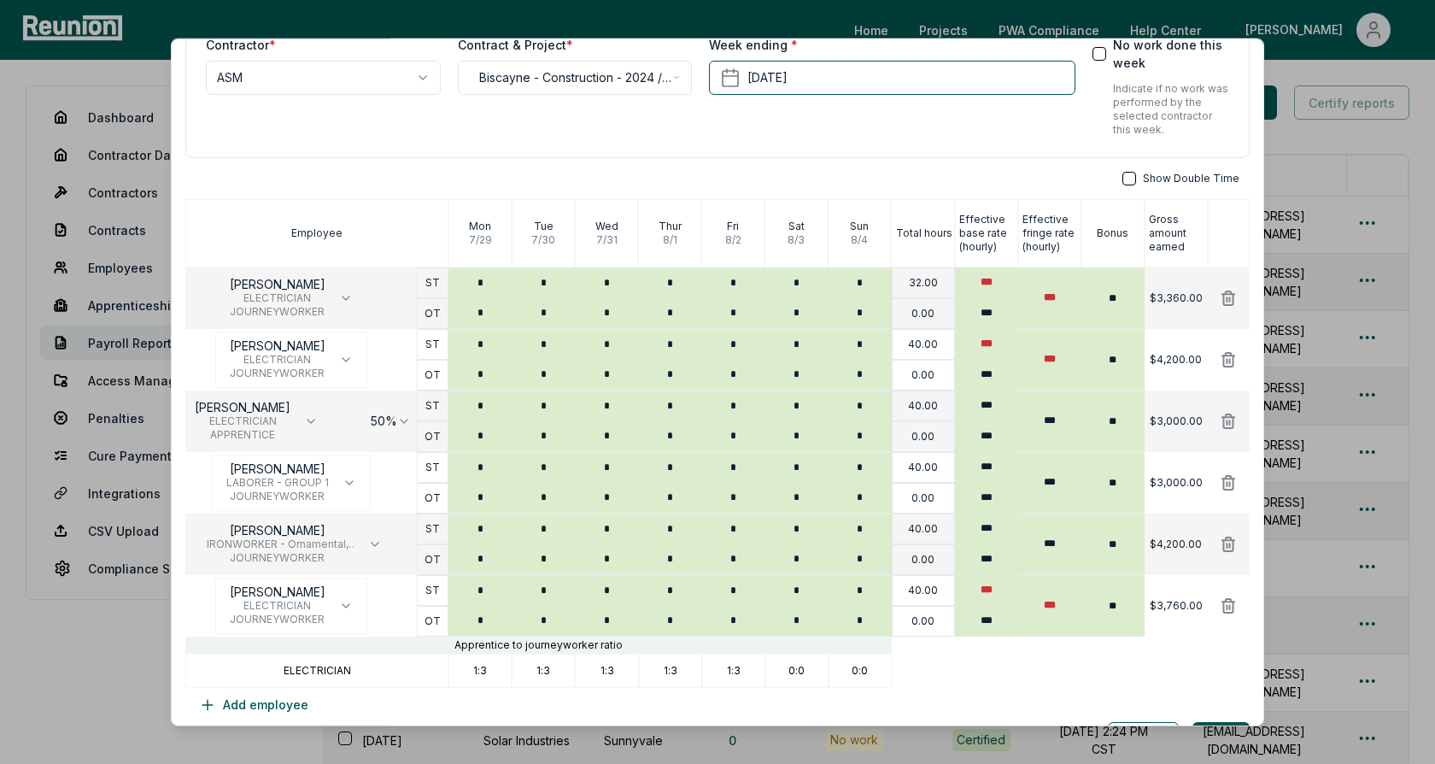
scroll to position [112, 0]
click at [1079, 156] on div "**********" at bounding box center [717, 50] width 1065 height 219
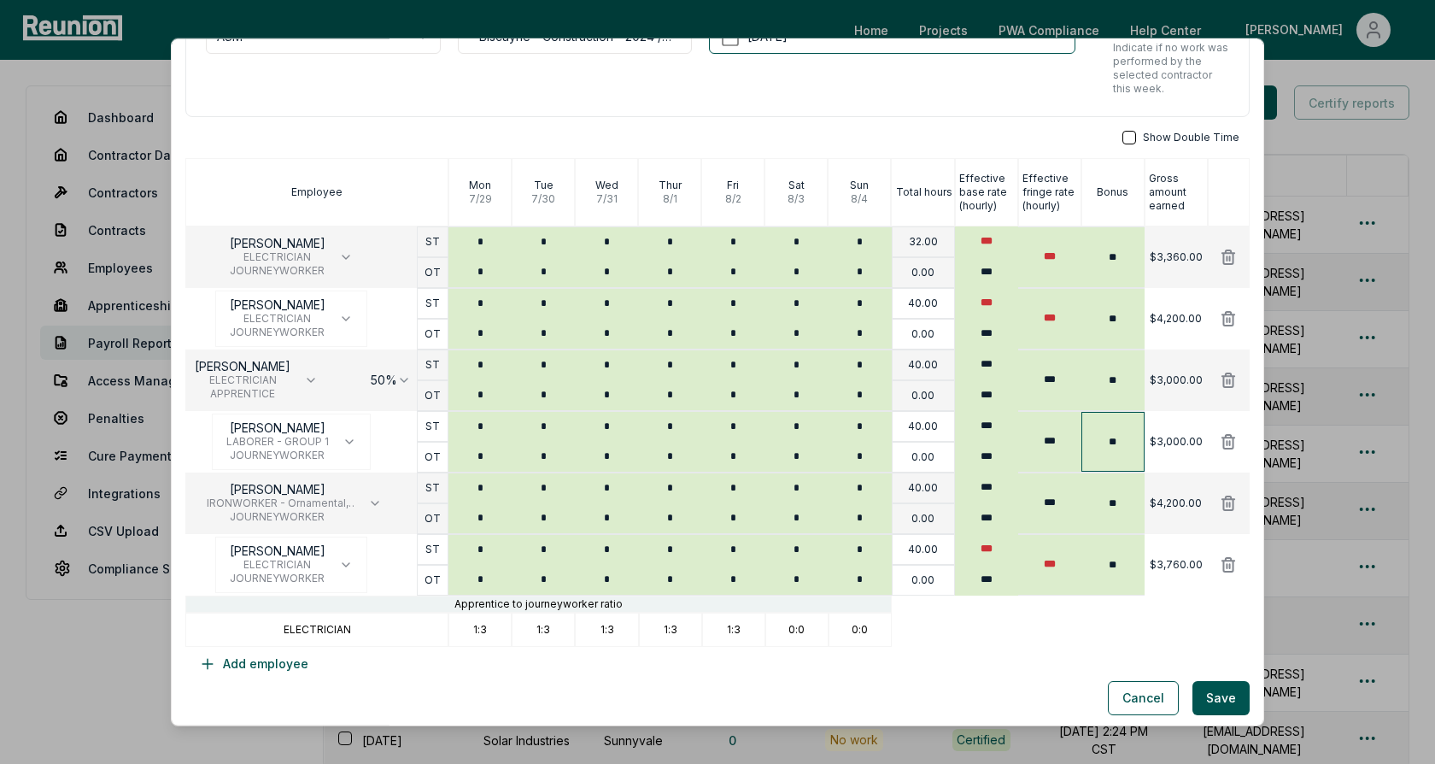
scroll to position [155, 0]
click at [1144, 695] on button "Cancel" at bounding box center [1143, 697] width 71 height 34
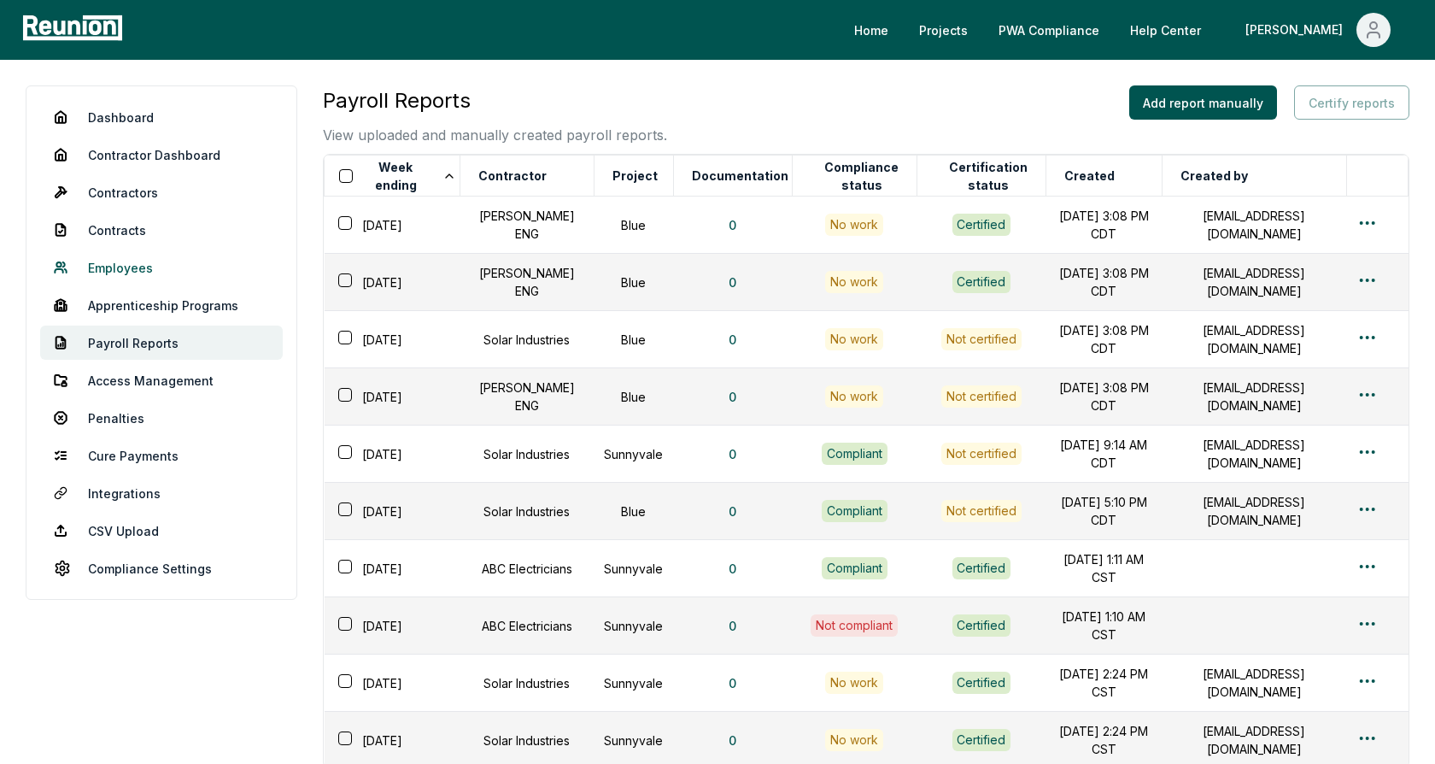
click at [114, 263] on link "Employees" at bounding box center [161, 267] width 243 height 34
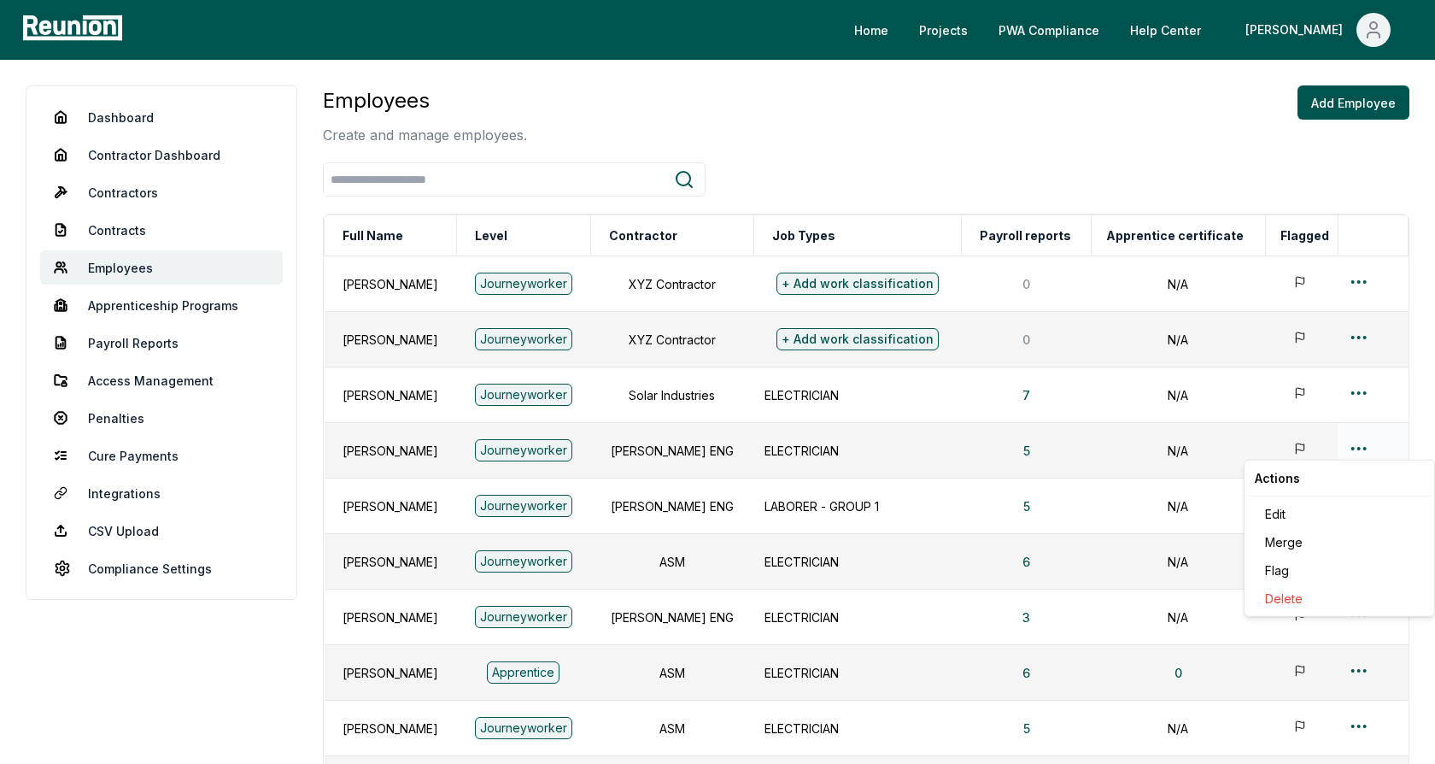
click at [1358, 449] on html "Please visit us on your desktop We're working on making our marketplace mobile-…" at bounding box center [717, 512] width 1435 height 1025
click at [1299, 518] on div "Edit" at bounding box center [1340, 514] width 162 height 28
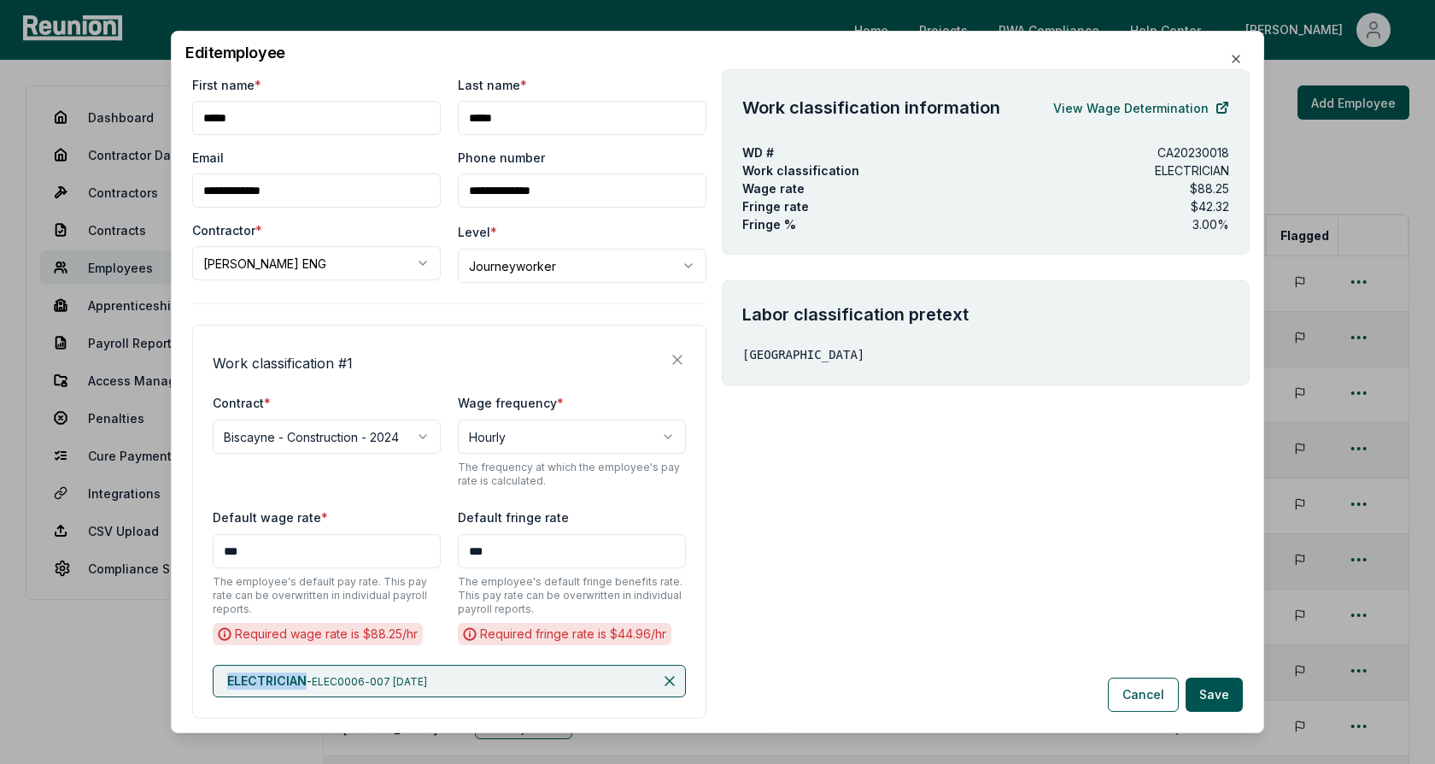
drag, startPoint x: 226, startPoint y: 684, endPoint x: 304, endPoint y: 687, distance: 77.8
click at [304, 687] on span "ELECTRICIAN" at bounding box center [266, 680] width 79 height 15
click at [1168, 150] on p "CA20230018" at bounding box center [1194, 153] width 72 height 18
click at [1112, 112] on link "View Wage Determination" at bounding box center [1141, 108] width 176 height 34
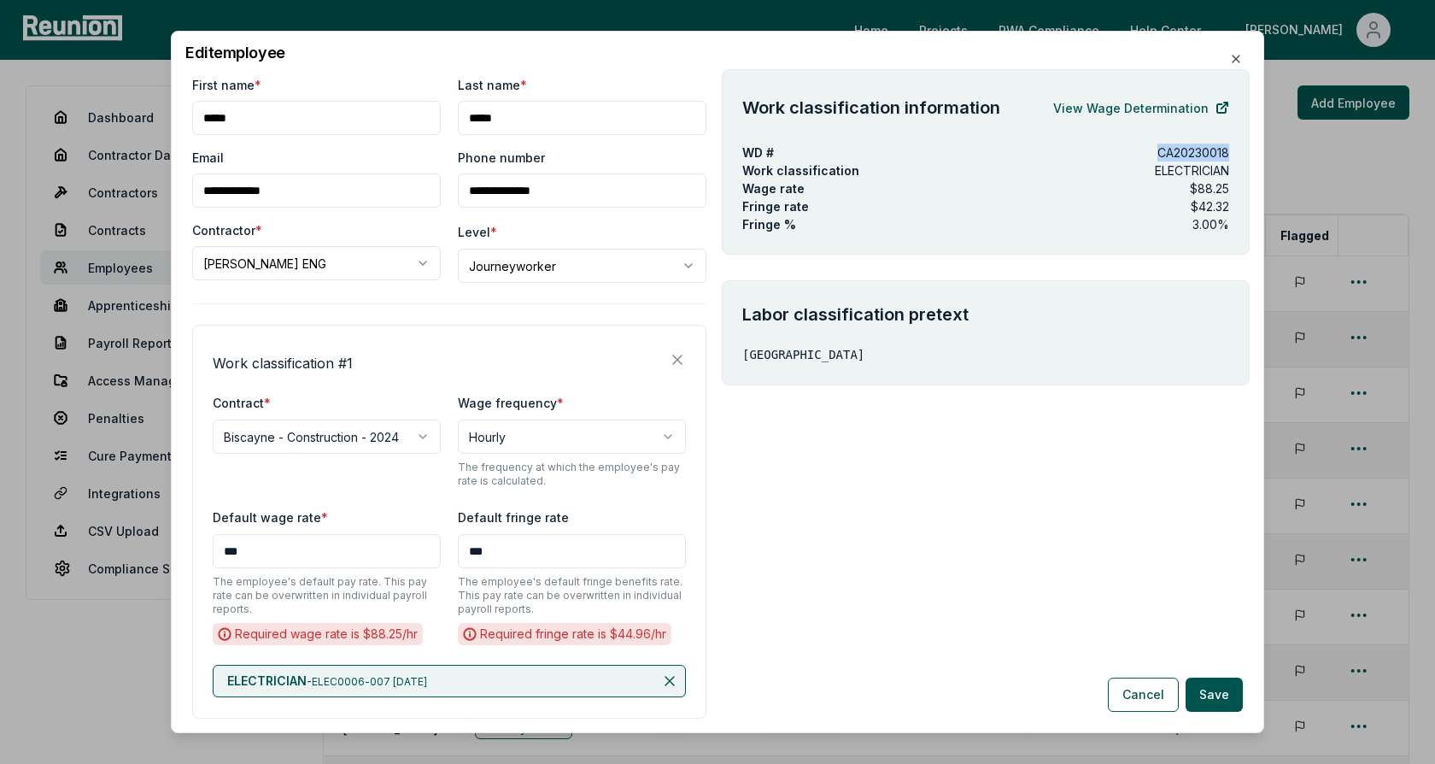
click at [899, 185] on div "Wage rate $88.25" at bounding box center [985, 188] width 487 height 18
drag, startPoint x: 1230, startPoint y: 205, endPoint x: 737, endPoint y: 173, distance: 494.0
click at [737, 173] on div "Work classification information View Wage Determination WD # CA20230018 Work cl…" at bounding box center [986, 161] width 528 height 185
click at [1187, 169] on p "ELECTRICIAN" at bounding box center [1192, 170] width 74 height 18
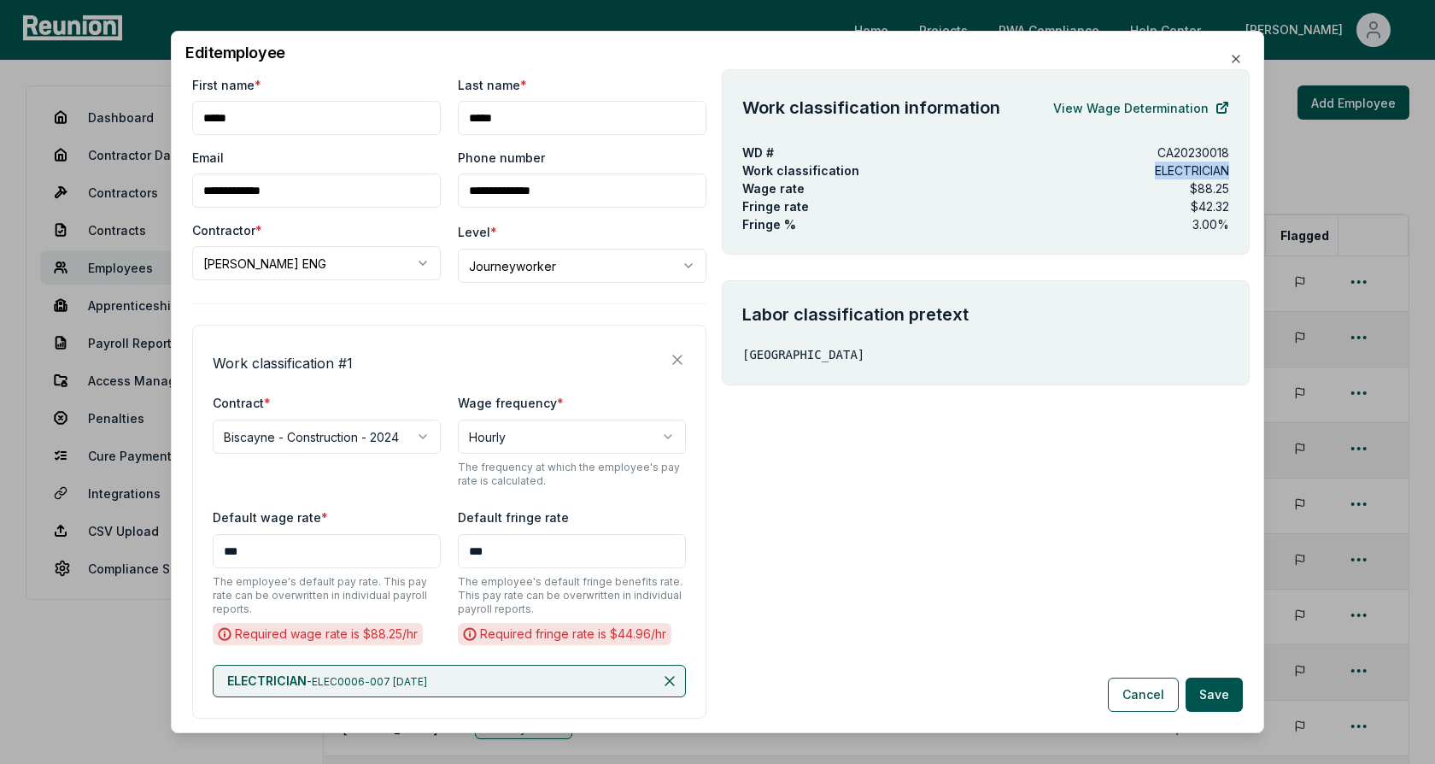
click at [1178, 174] on p "ELECTRICIAN" at bounding box center [1192, 170] width 74 height 18
click at [1058, 168] on p "Work classification" at bounding box center [934, 170] width 385 height 18
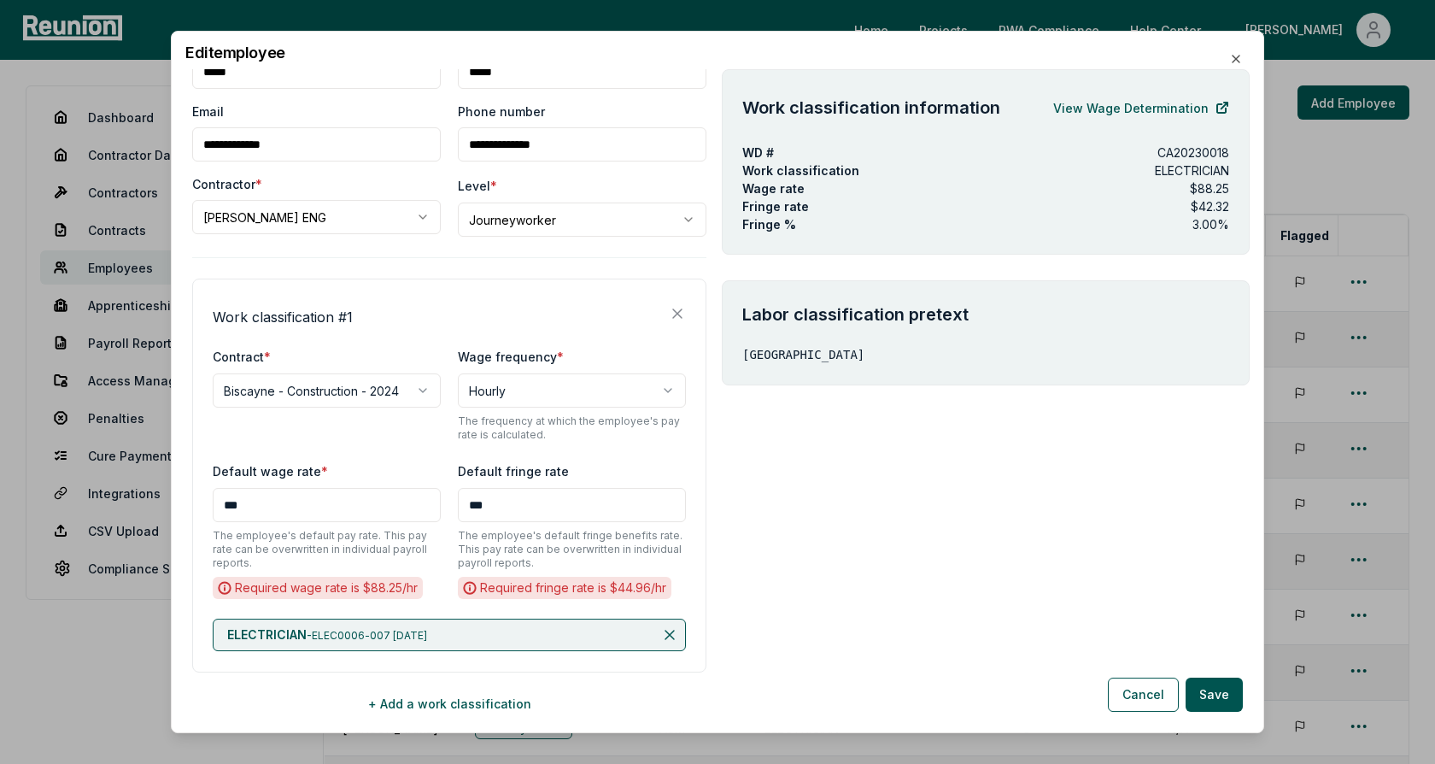
scroll to position [93, 0]
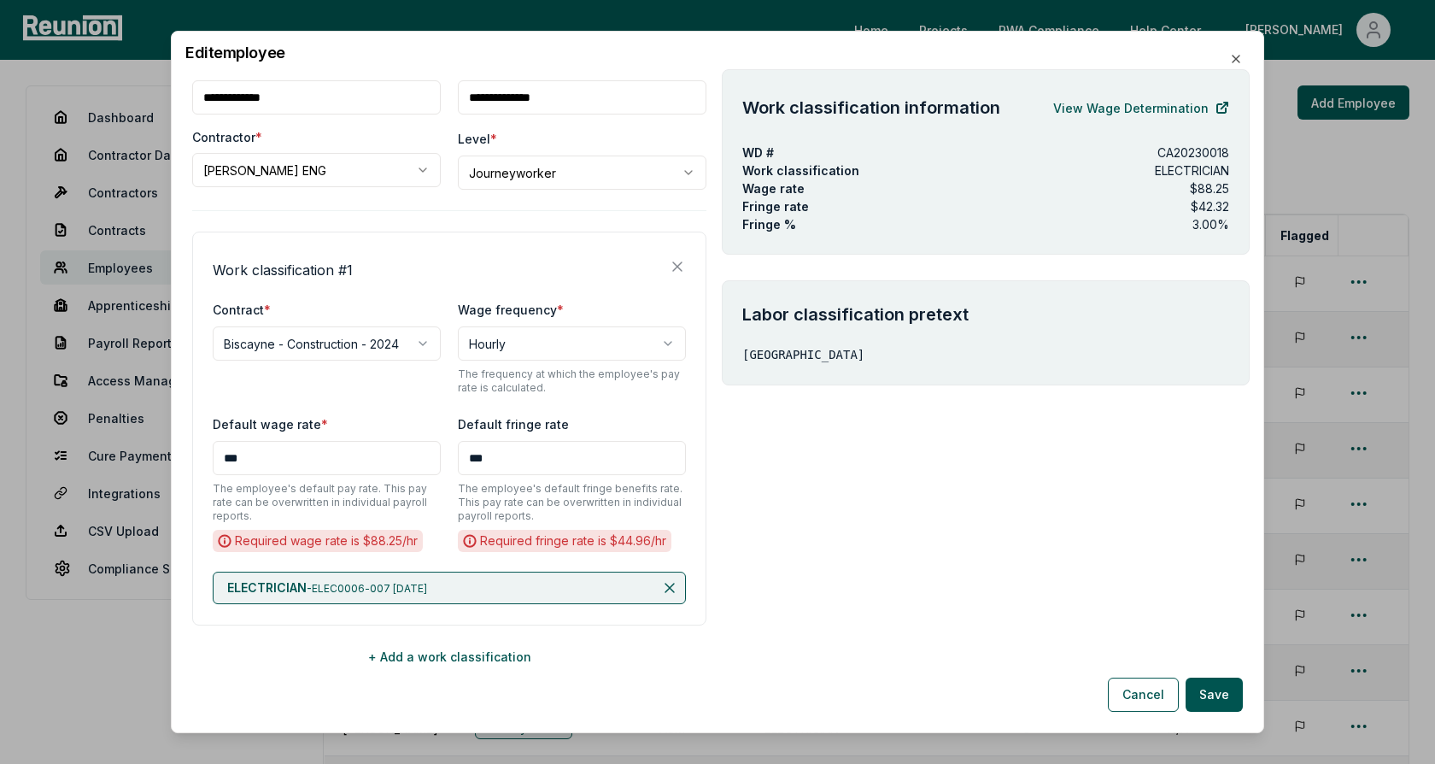
click at [258, 584] on span "ELECTRICIAN" at bounding box center [266, 587] width 79 height 15
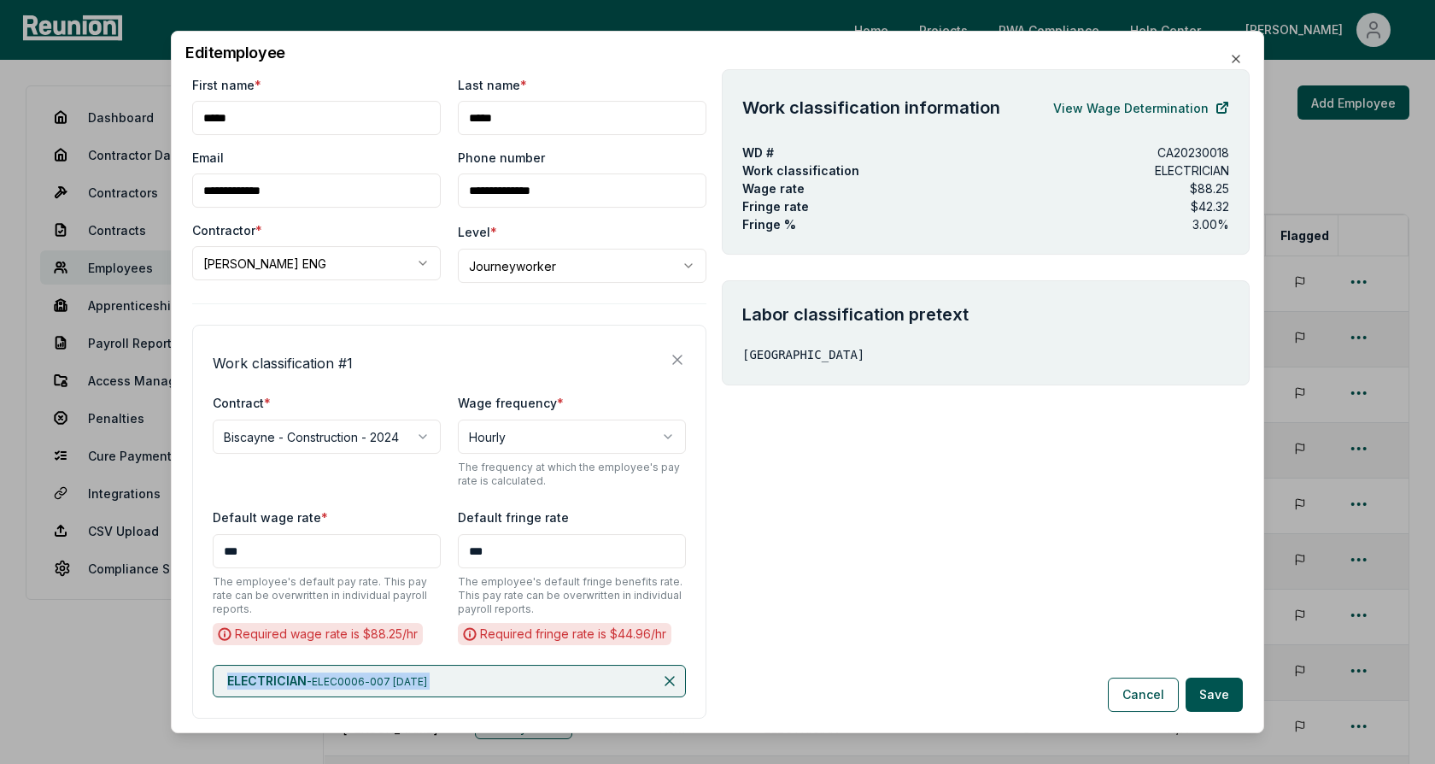
click at [430, 315] on div "**********" at bounding box center [449, 421] width 514 height 690
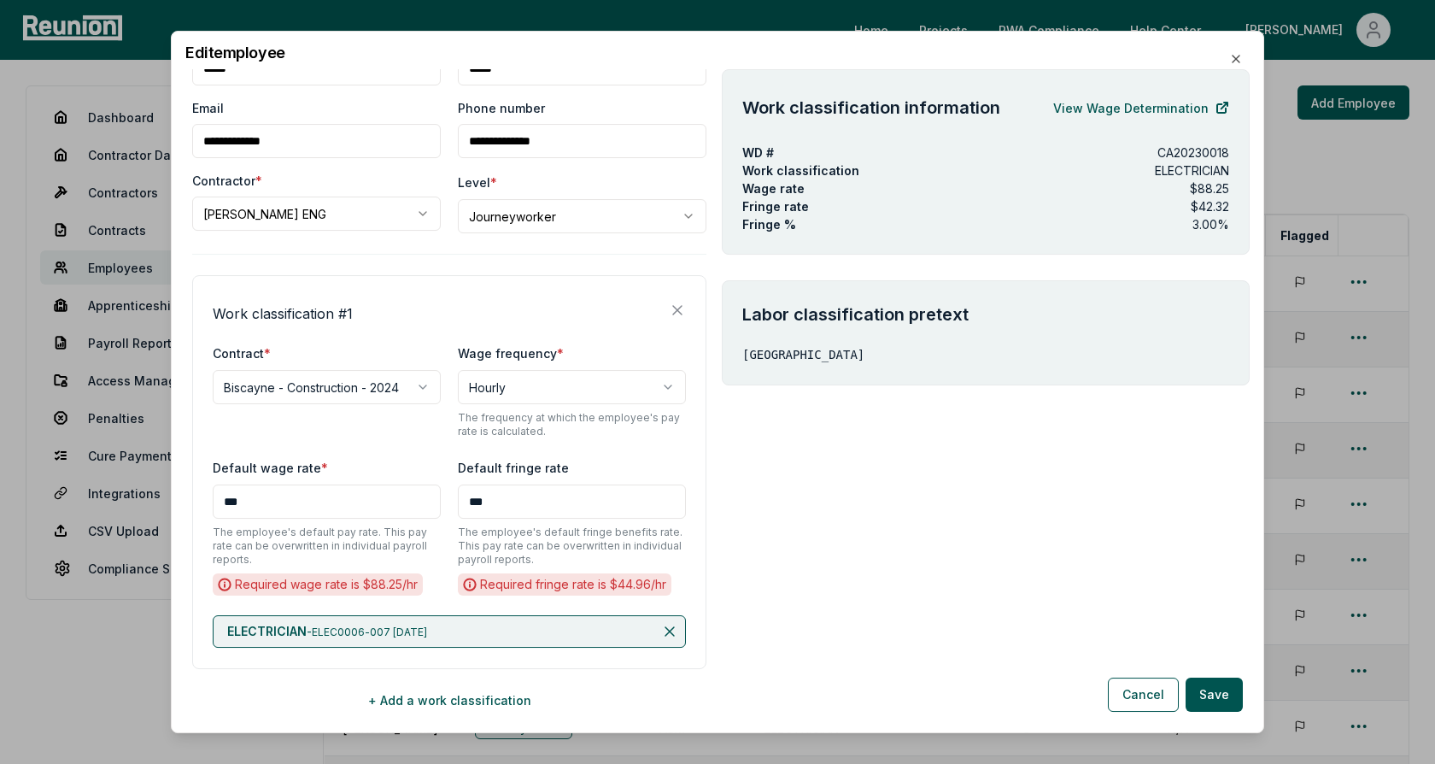
scroll to position [93, 0]
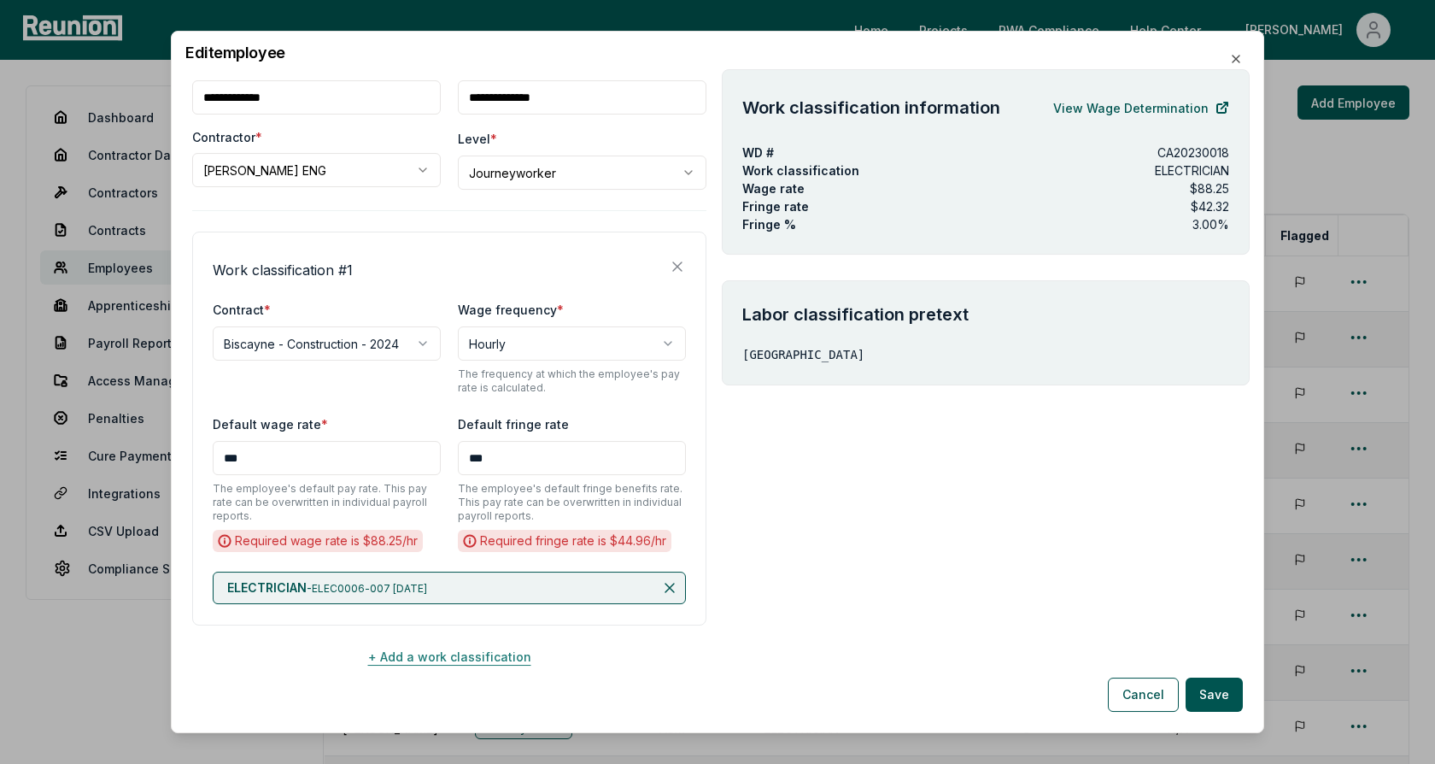
click at [464, 656] on button "+ Add a work classification" at bounding box center [449, 656] width 514 height 34
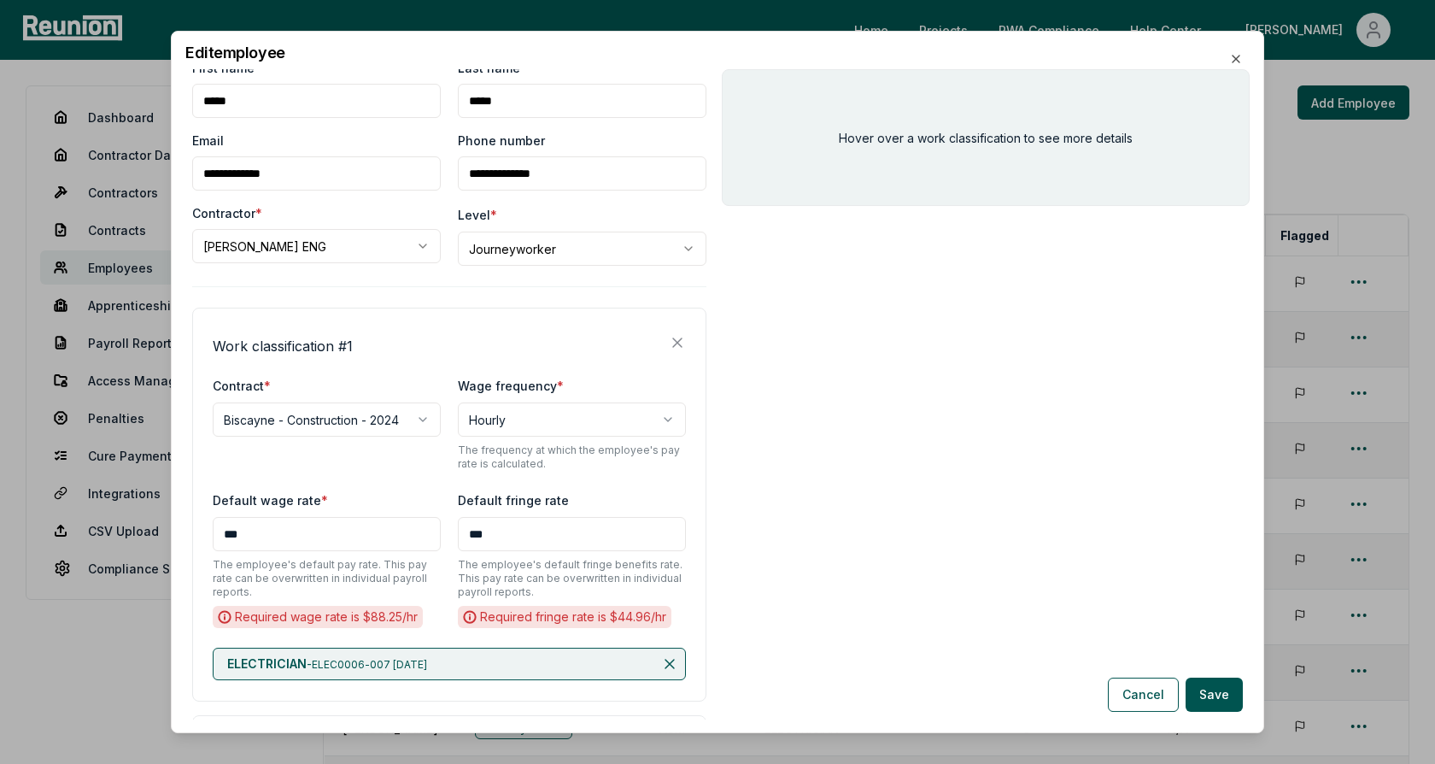
scroll to position [0, 0]
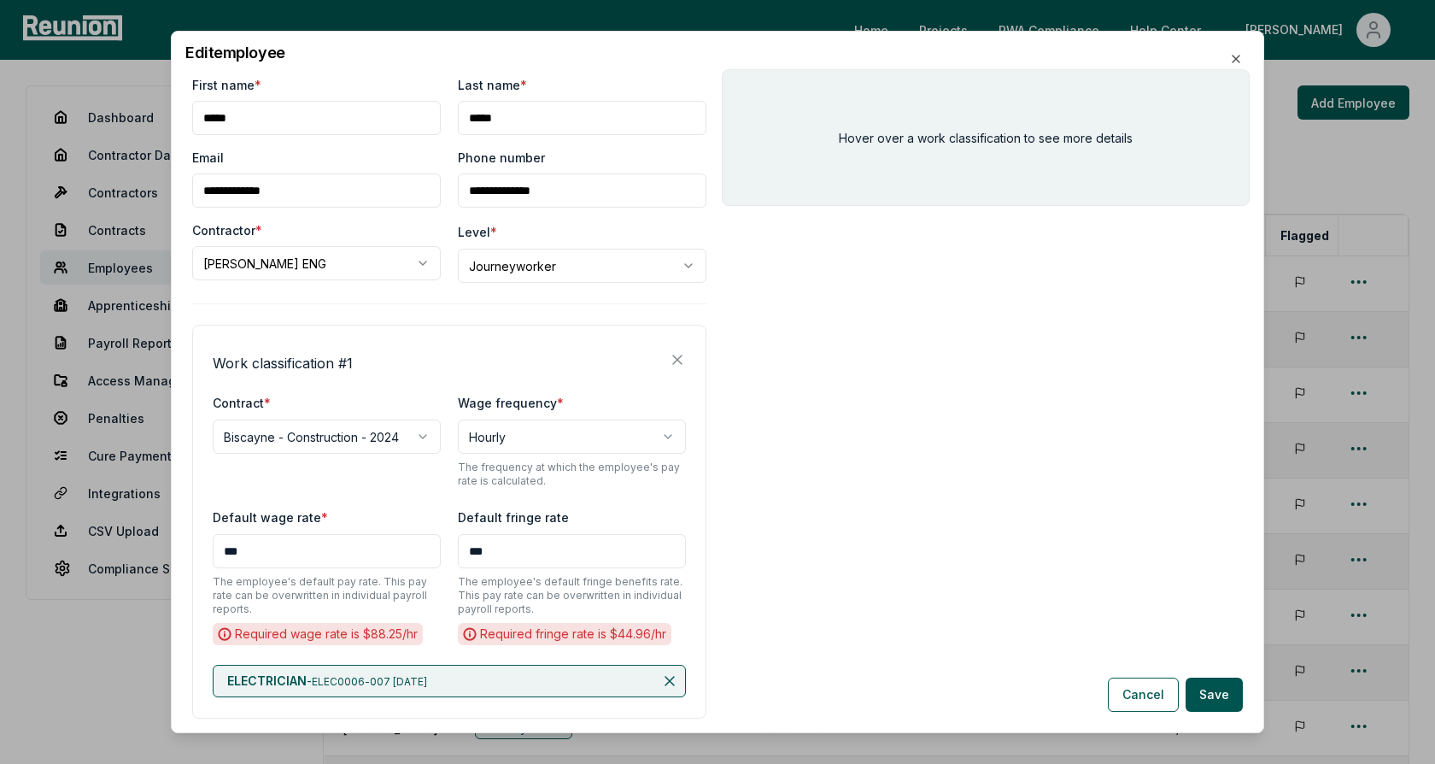
click at [281, 370] on h4 "Work classification # 1" at bounding box center [283, 363] width 140 height 21
click at [372, 356] on div "Work classification # 1" at bounding box center [449, 359] width 473 height 27
drag, startPoint x: 353, startPoint y: 362, endPoint x: 210, endPoint y: 361, distance: 142.7
click at [210, 361] on div "**********" at bounding box center [449, 522] width 514 height 394
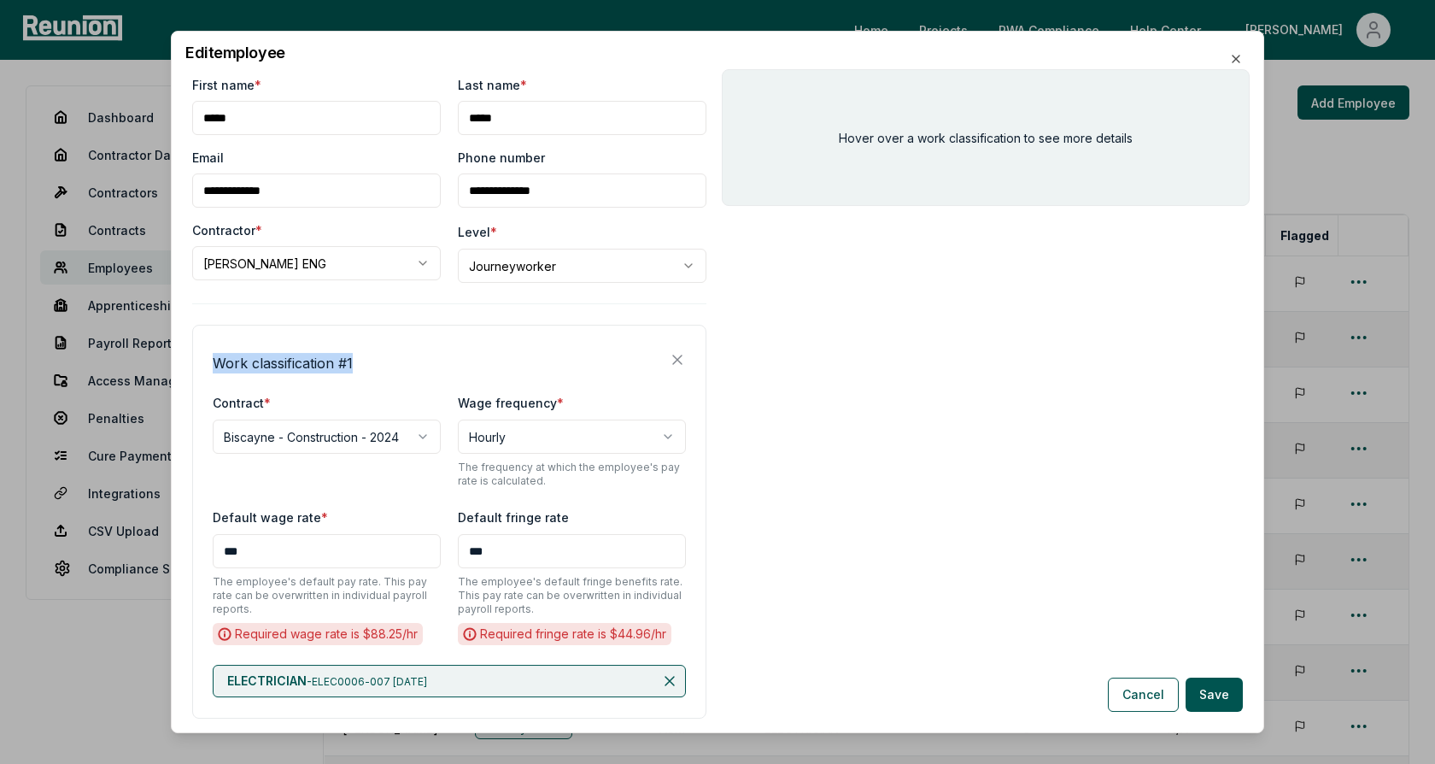
click at [250, 361] on h4 "Work classification # 1" at bounding box center [283, 363] width 140 height 21
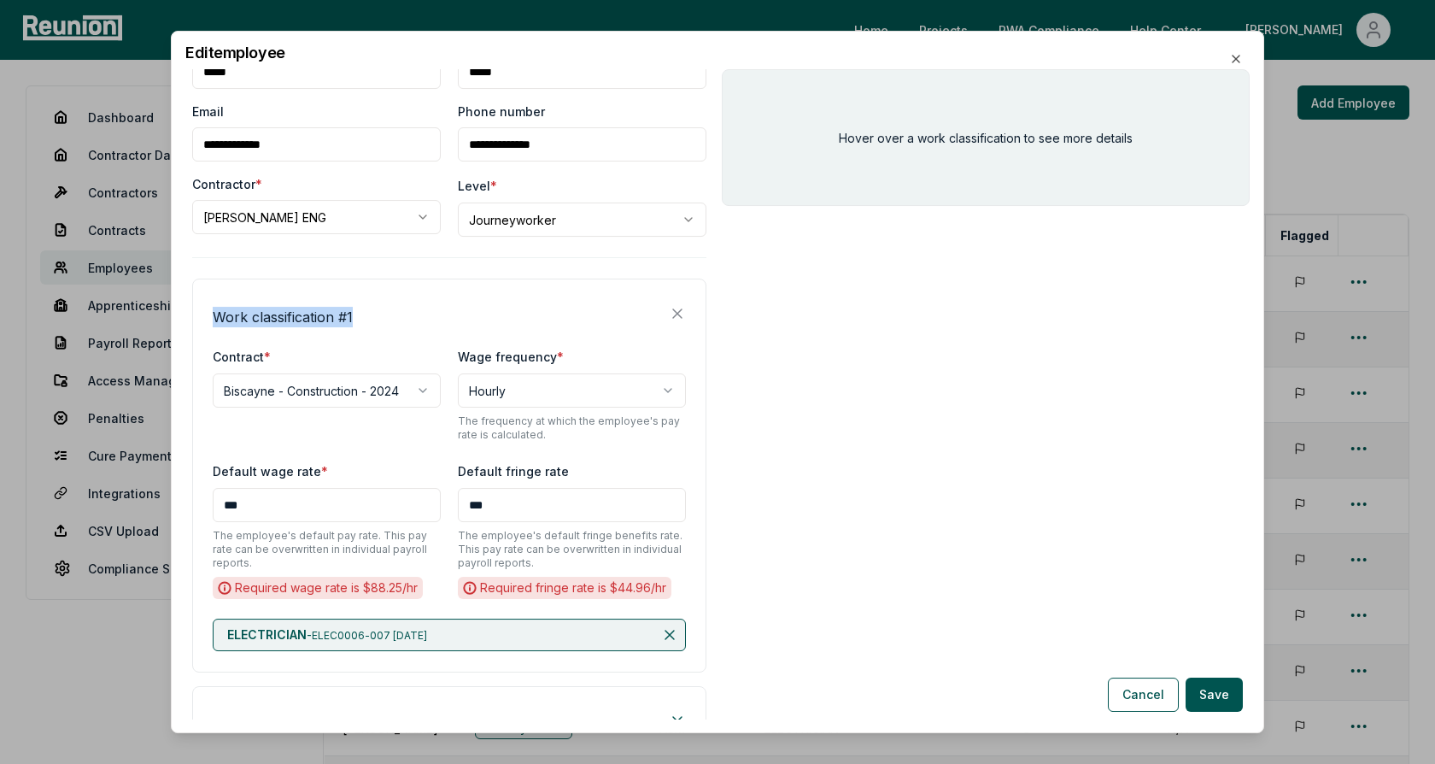
scroll to position [53, 0]
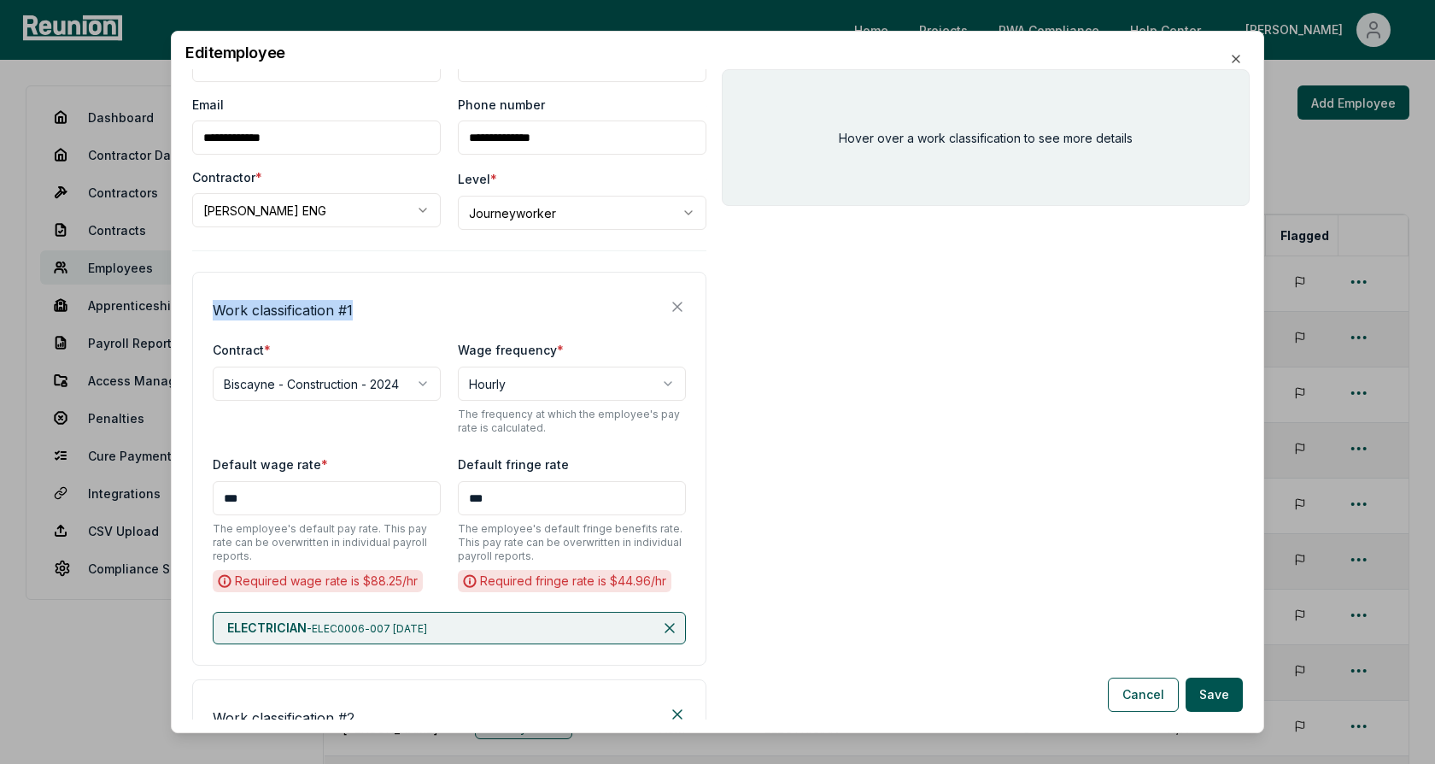
click at [443, 294] on div "Work classification # 1" at bounding box center [449, 306] width 473 height 27
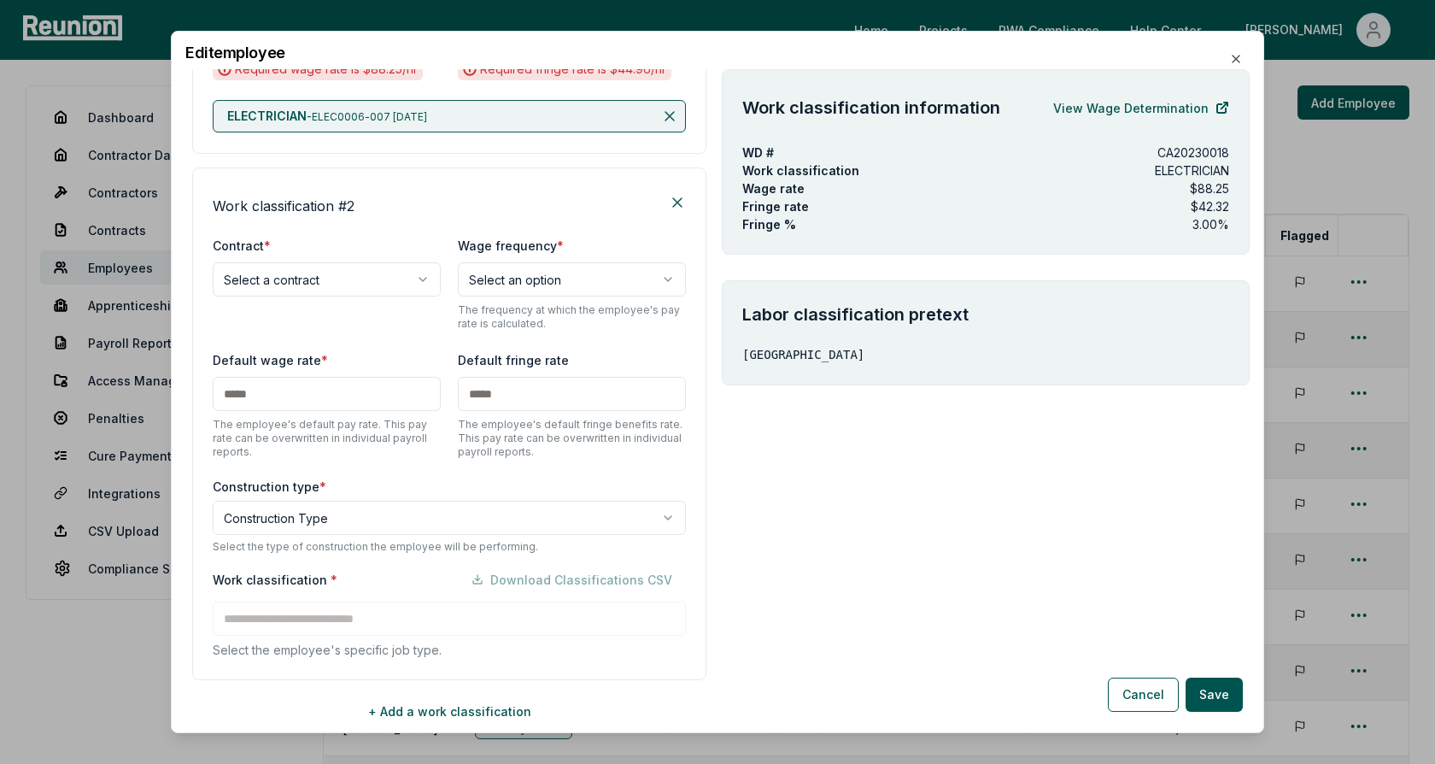
scroll to position [608, 0]
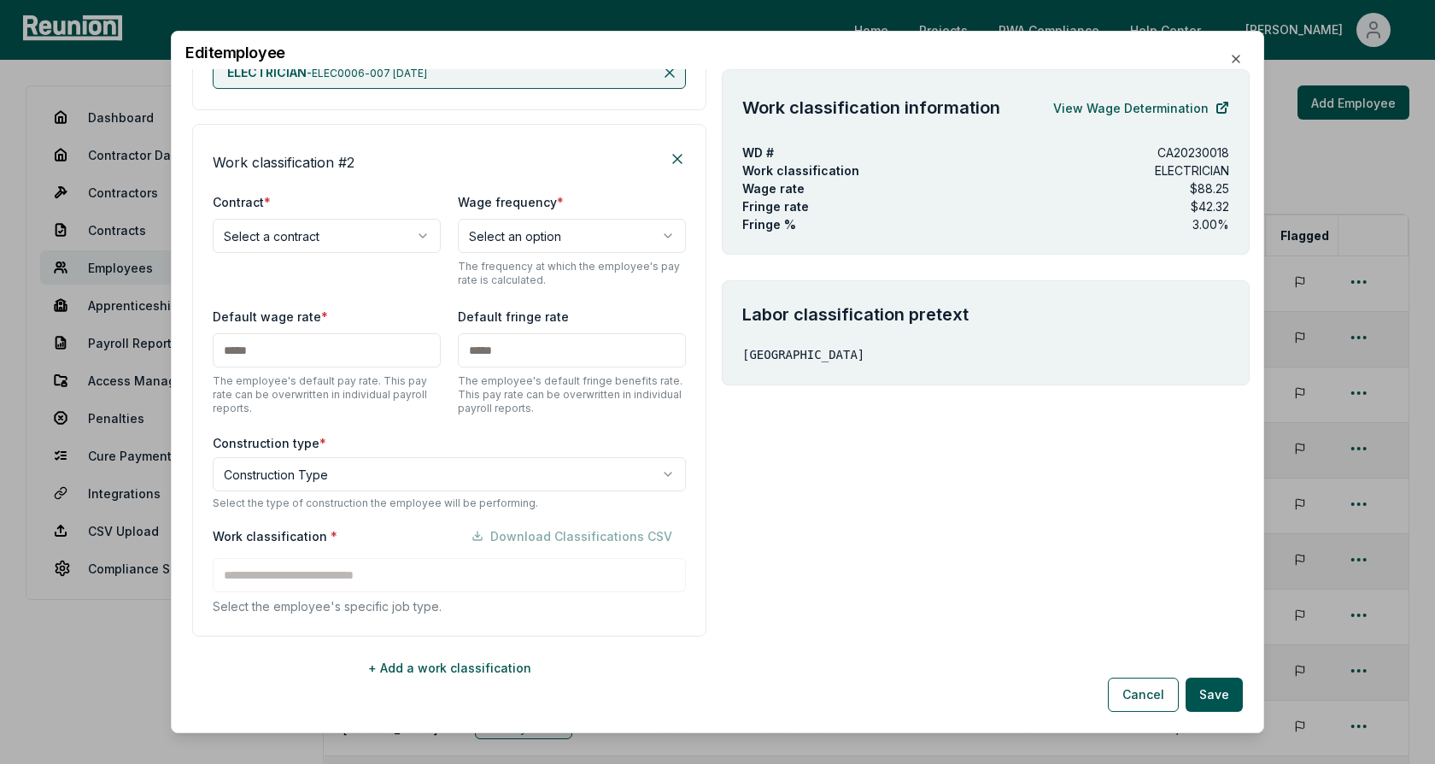
click at [337, 241] on body "Please visit us on your desktop We're working on making our marketplace mobile-…" at bounding box center [717, 512] width 1435 height 1025
select select "**********"
click at [358, 278] on div "**********" at bounding box center [449, 239] width 473 height 96
click at [327, 470] on body "Please visit us on your desktop We're working on making our marketplace mobile-…" at bounding box center [717, 512] width 1435 height 1025
click at [311, 581] on div "Work classification * Download Classifications CSV Select the employee's specif…" at bounding box center [449, 567] width 473 height 97
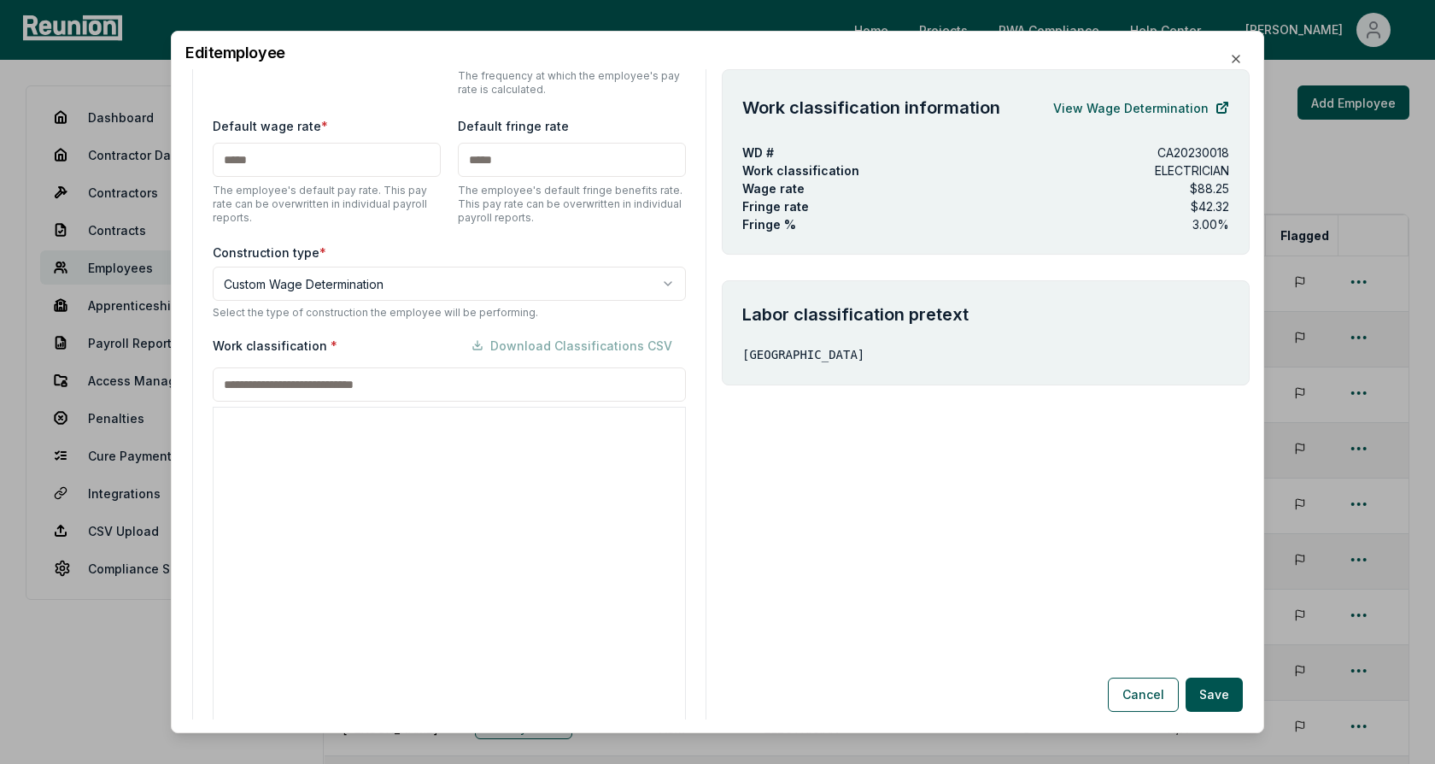
scroll to position [763, 0]
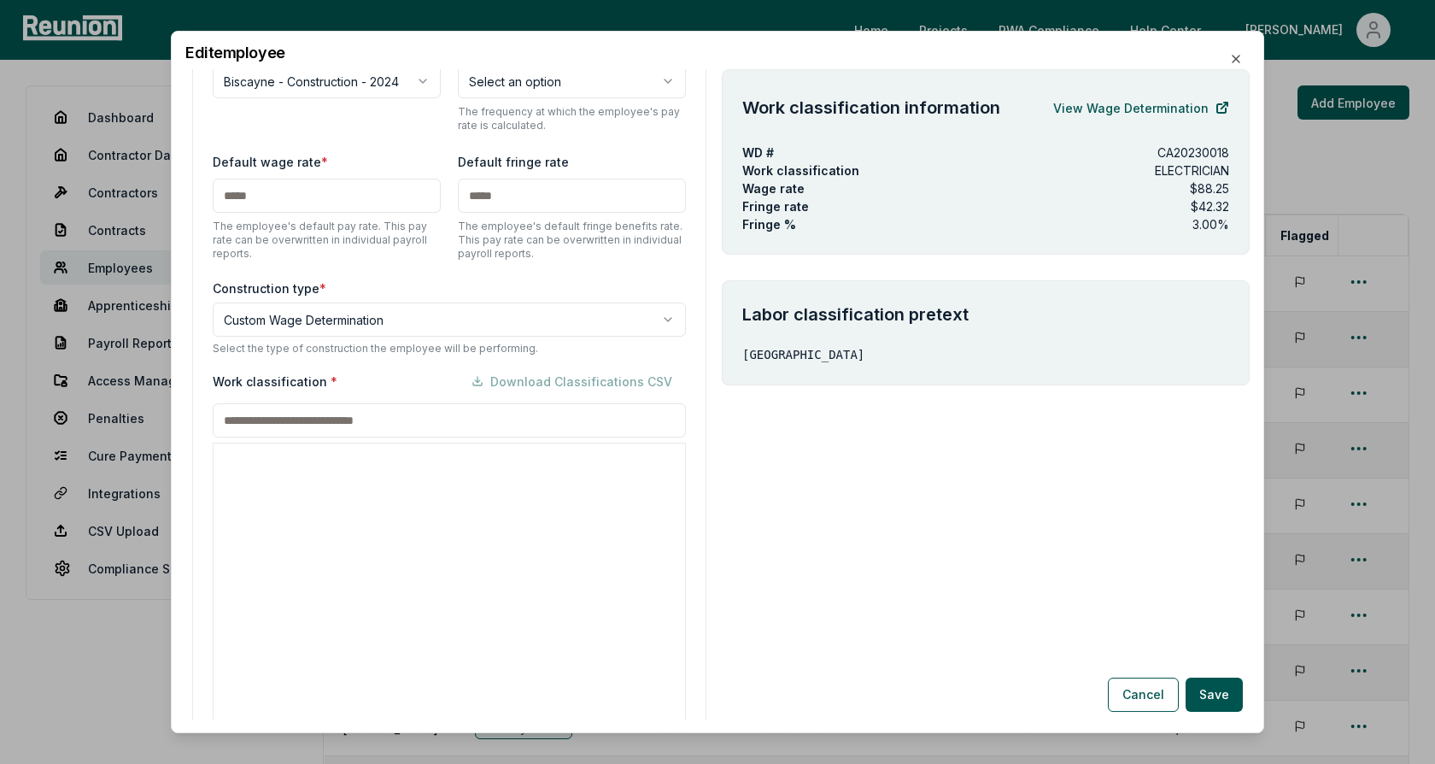
click at [409, 366] on div "Work classification * Download Classifications CSV" at bounding box center [449, 381] width 473 height 34
click at [505, 306] on body "Please visit us on your desktop We're working on making our marketplace mobile-…" at bounding box center [717, 512] width 1435 height 1025
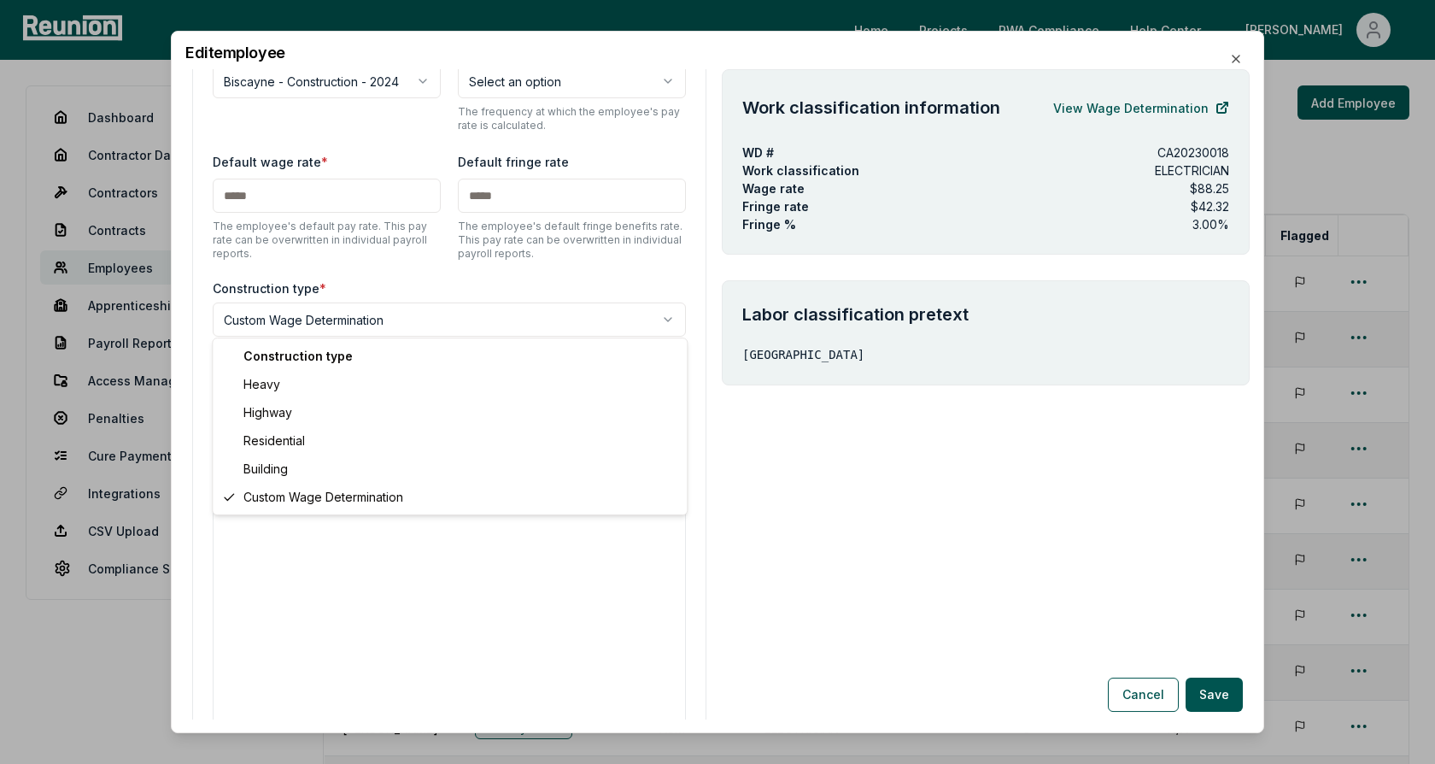
select select "*****"
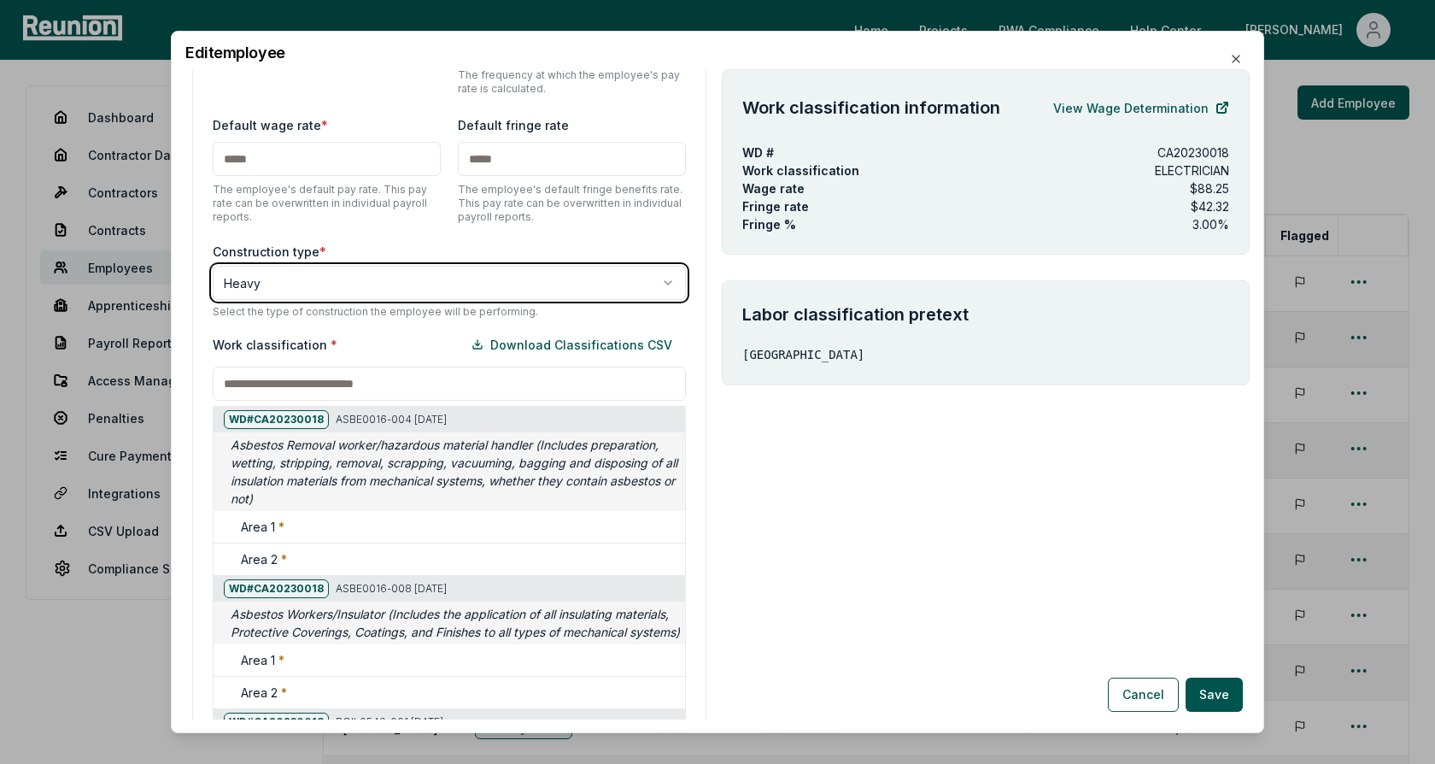
scroll to position [822, 0]
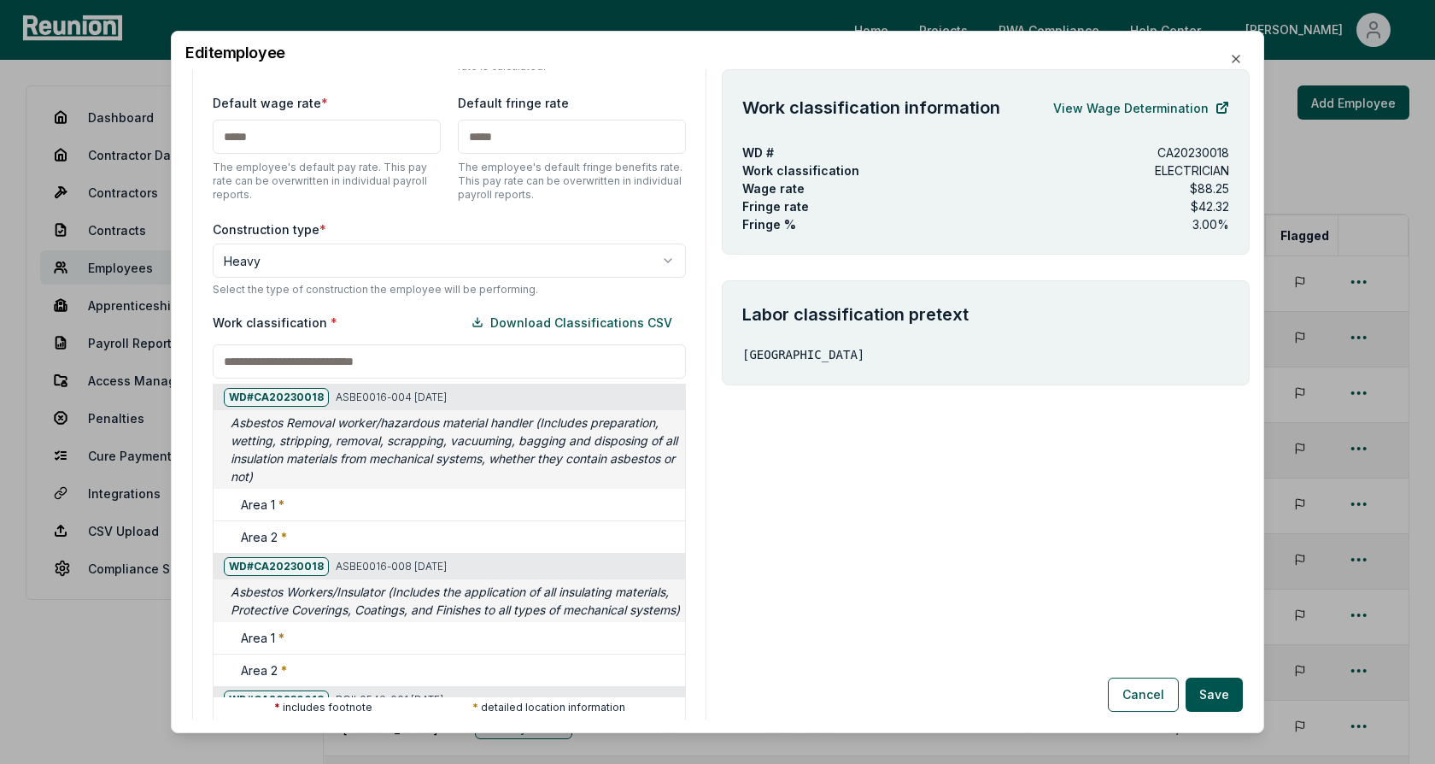
click at [423, 363] on input at bounding box center [449, 361] width 473 height 34
click at [401, 325] on div "Work classification * Download Classifications CSV" at bounding box center [449, 322] width 473 height 34
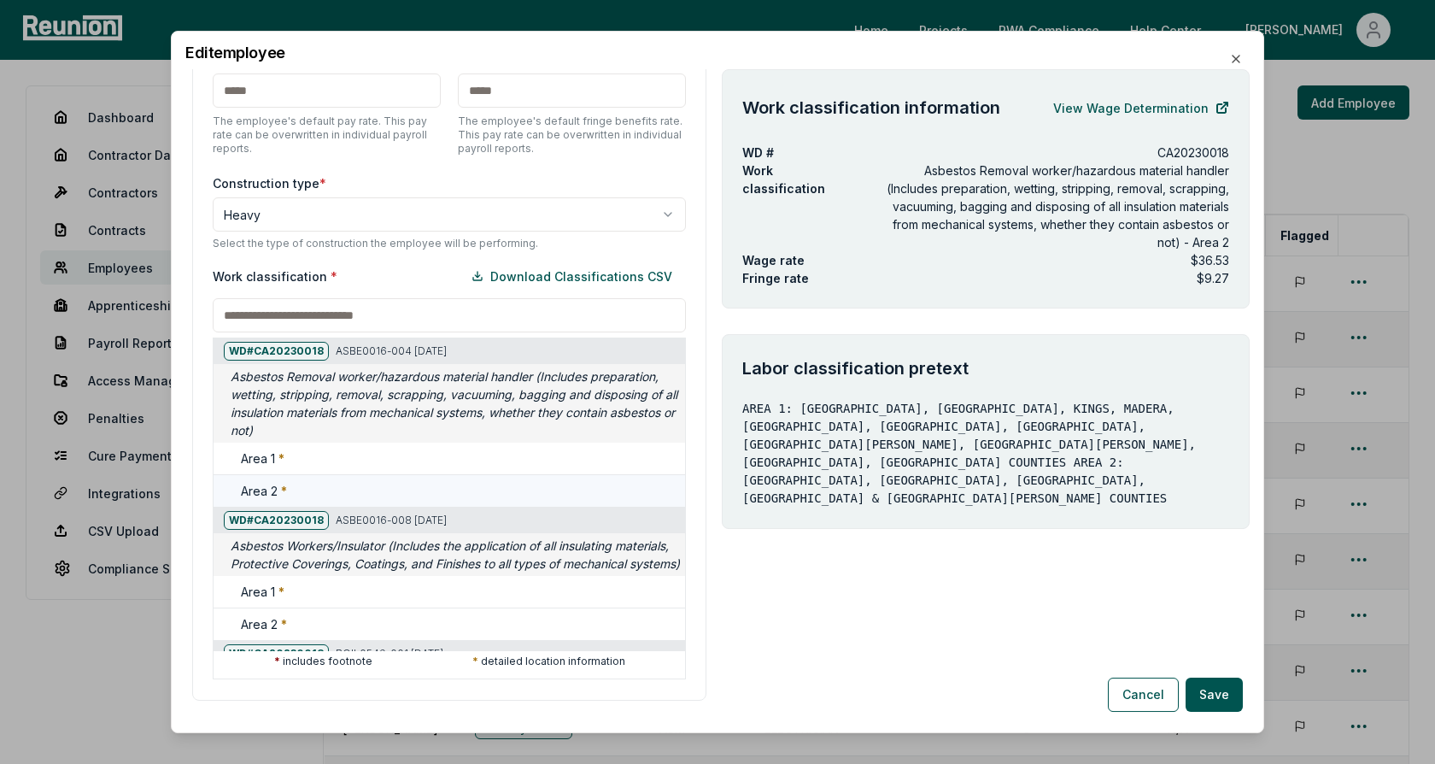
scroll to position [831, 0]
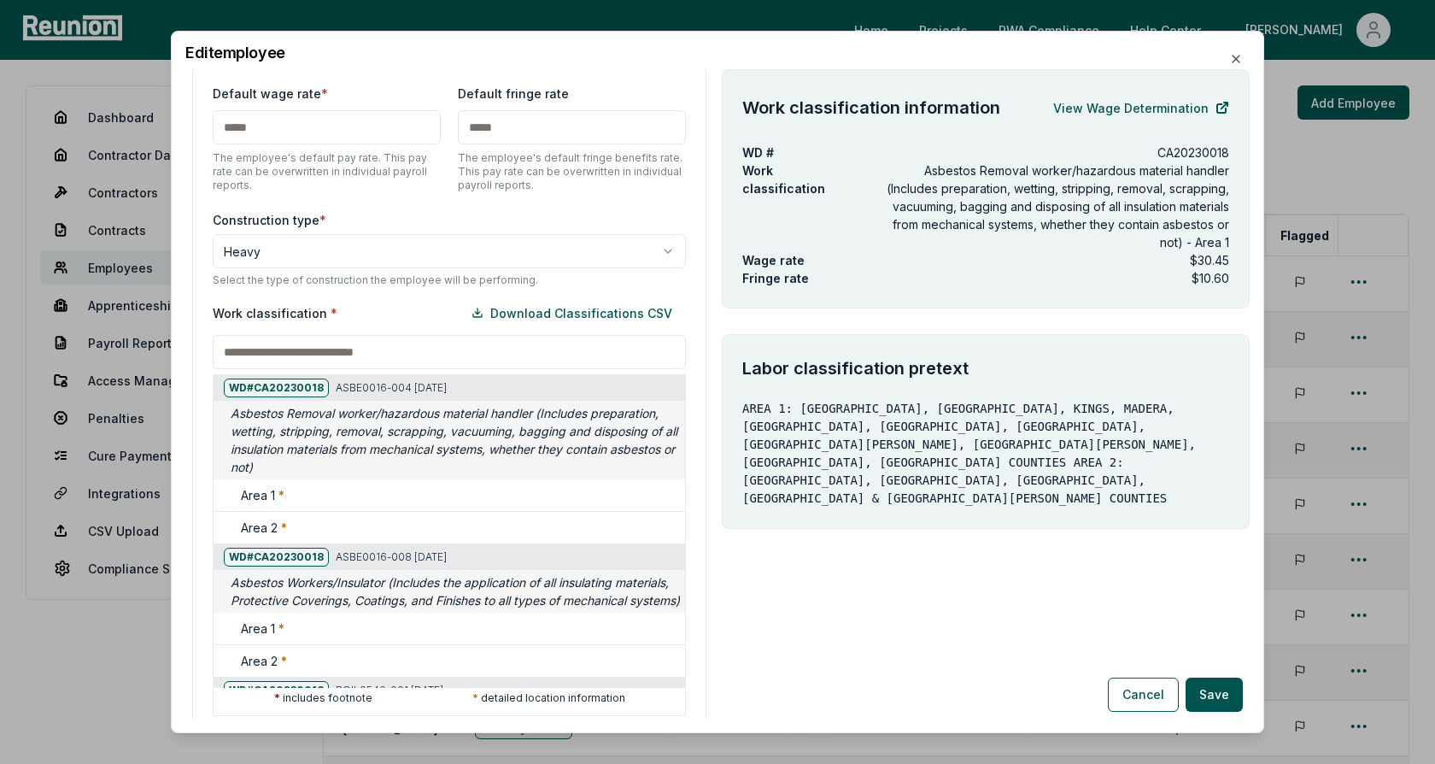
click at [335, 344] on input at bounding box center [449, 352] width 473 height 34
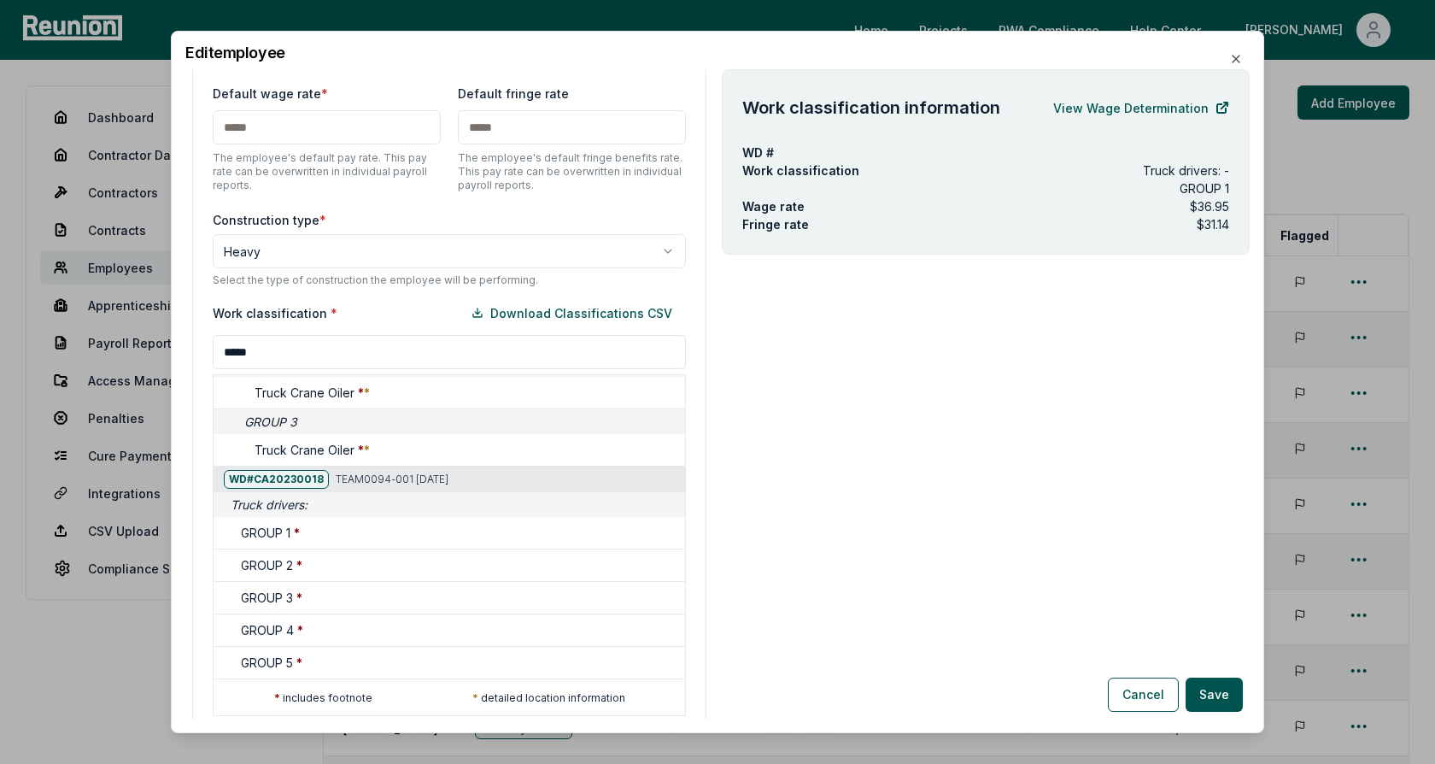
scroll to position [530, 0]
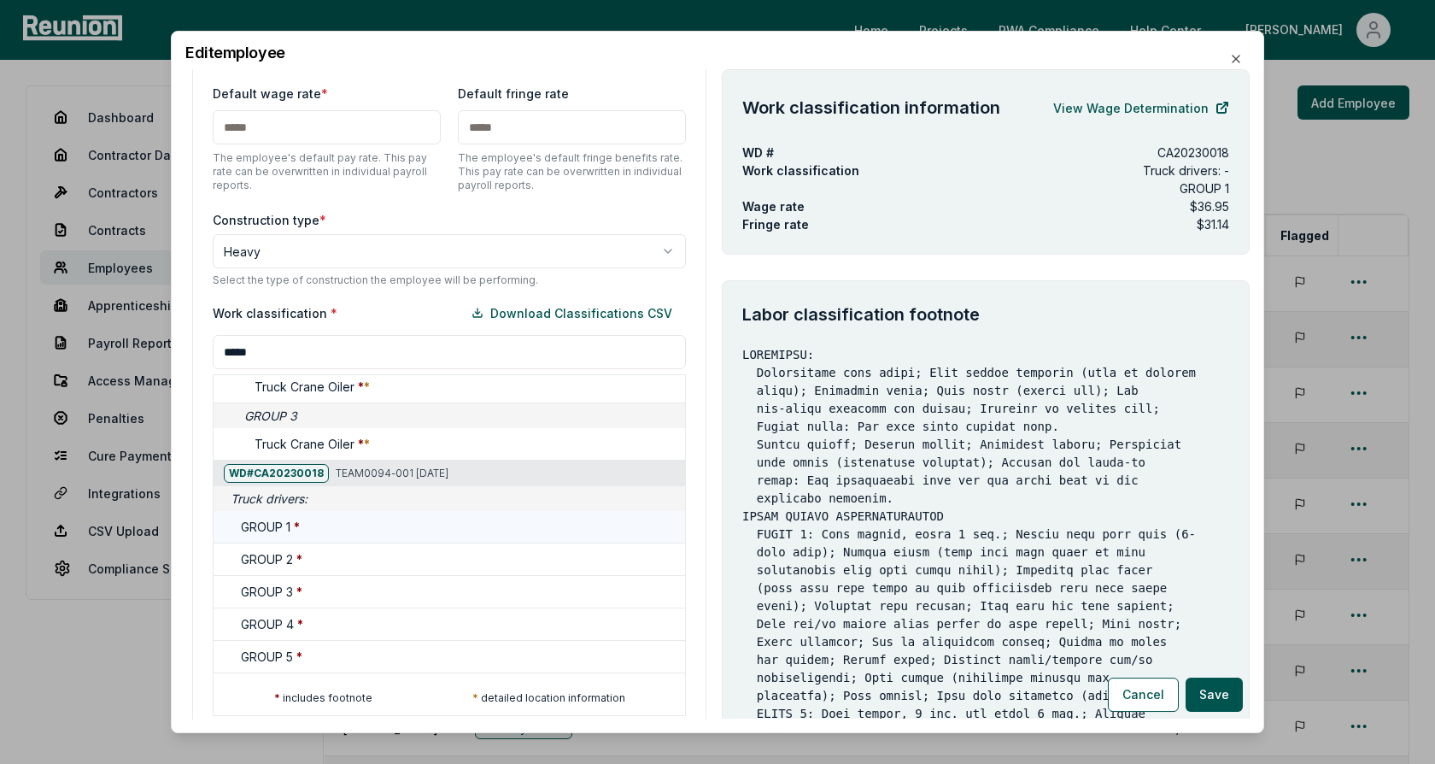
type input "*****"
click at [339, 524] on div "GROUP 1 *" at bounding box center [459, 527] width 437 height 18
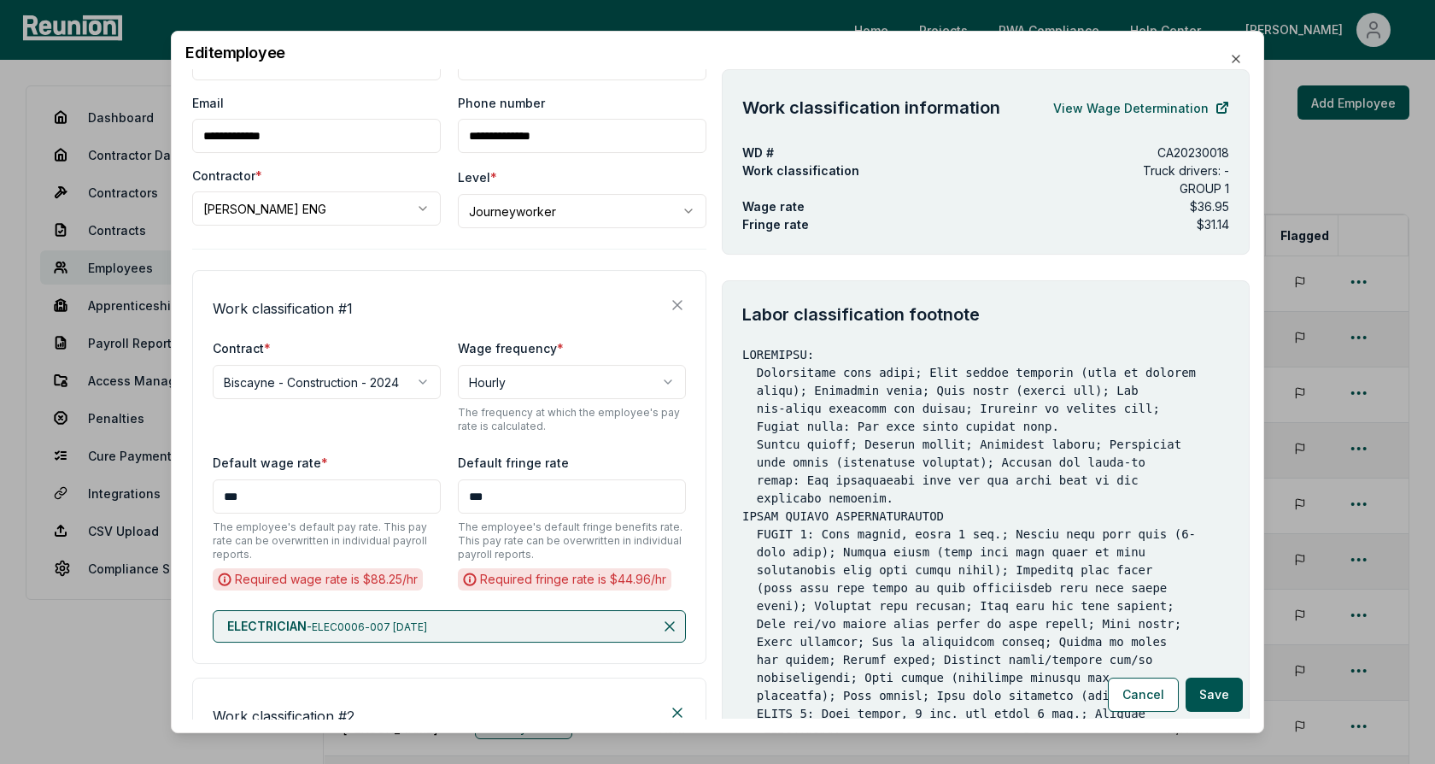
scroll to position [0, 0]
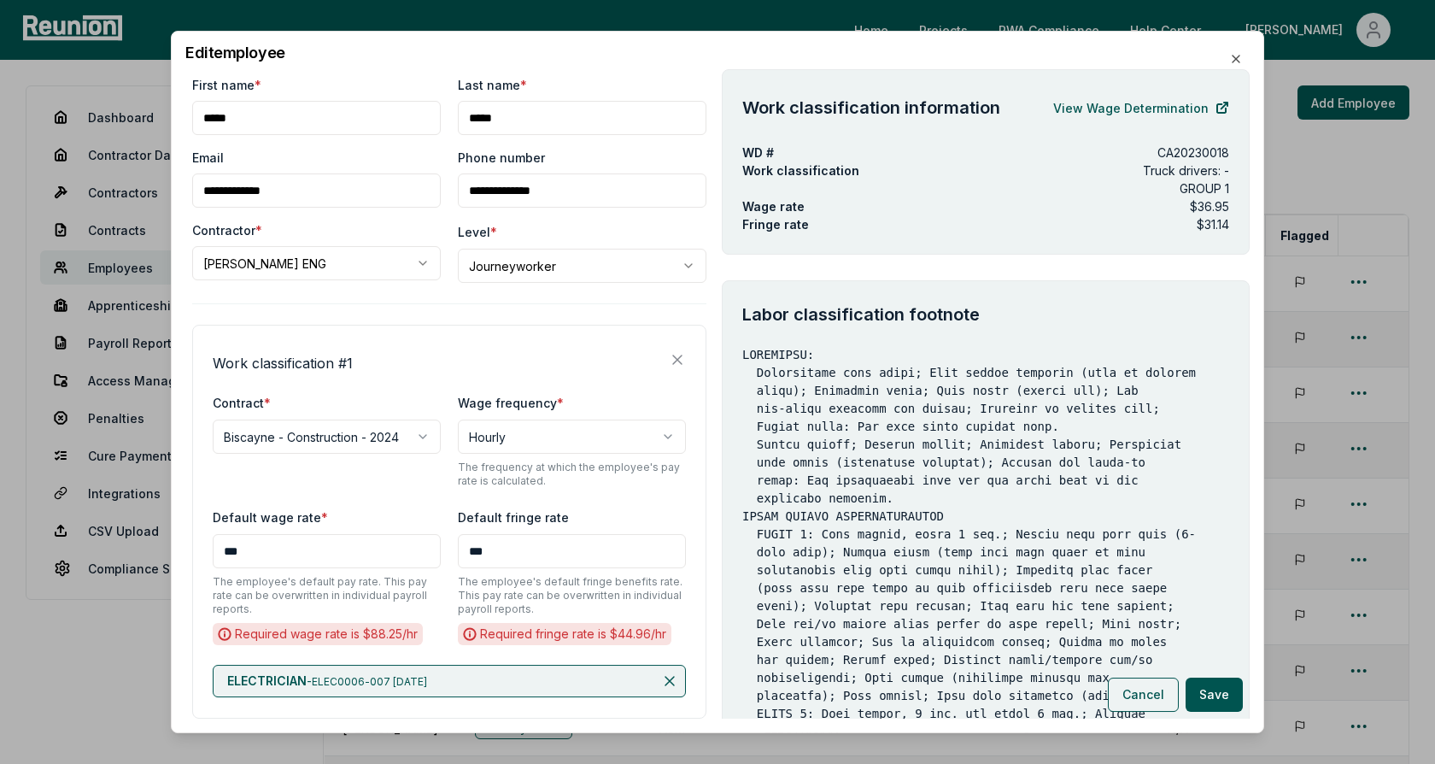
click at [1139, 693] on button "Cancel" at bounding box center [1143, 695] width 71 height 34
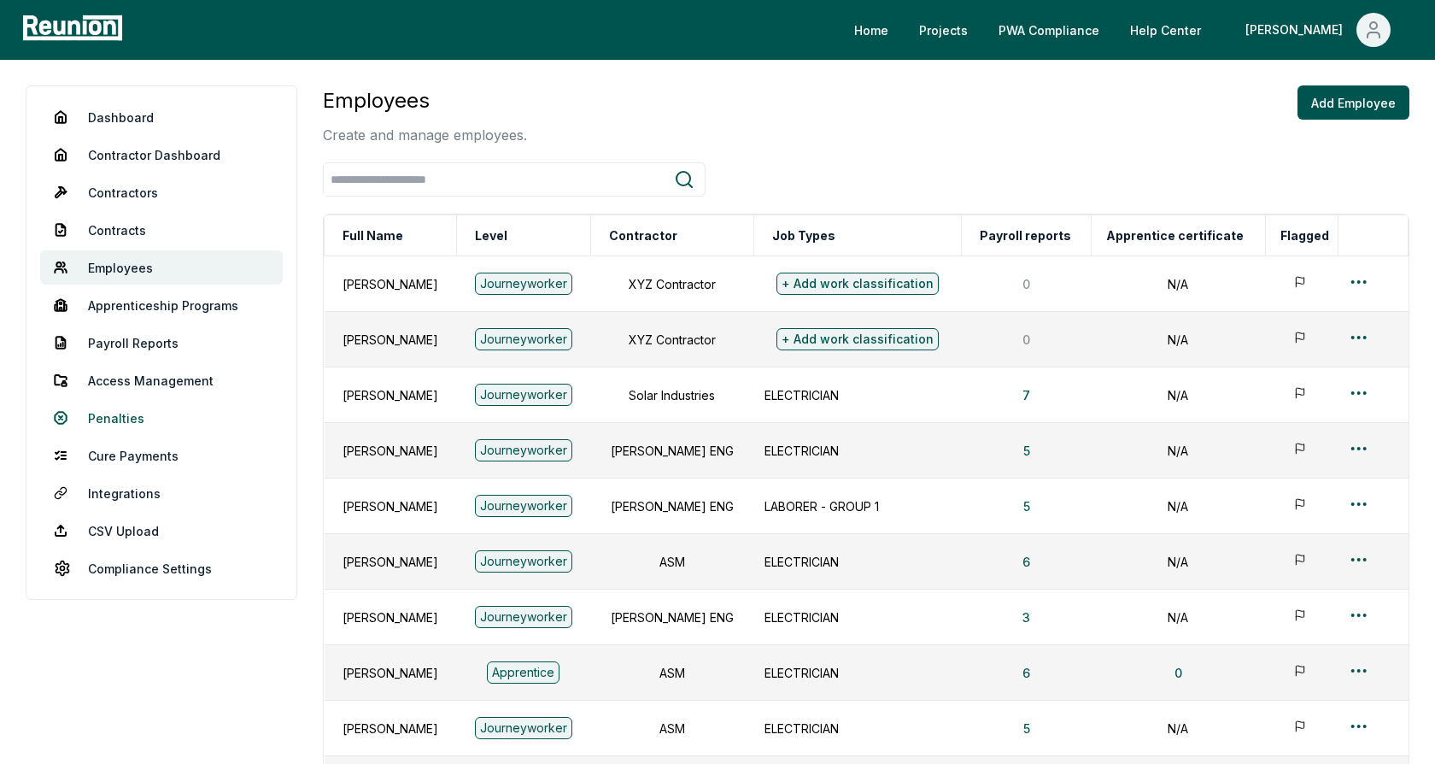
click at [104, 419] on link "Penalties" at bounding box center [161, 418] width 243 height 34
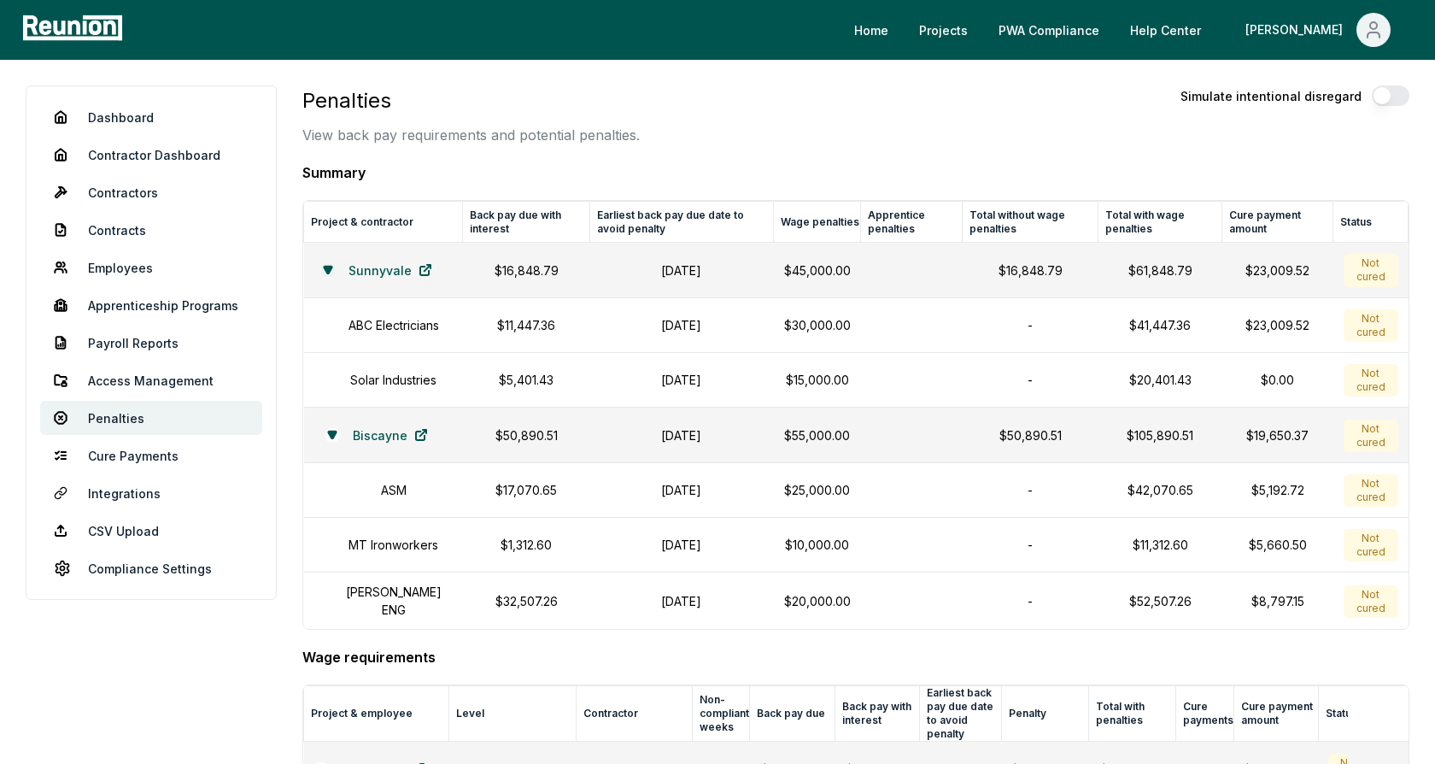
click at [330, 268] on icon at bounding box center [328, 270] width 8 height 7
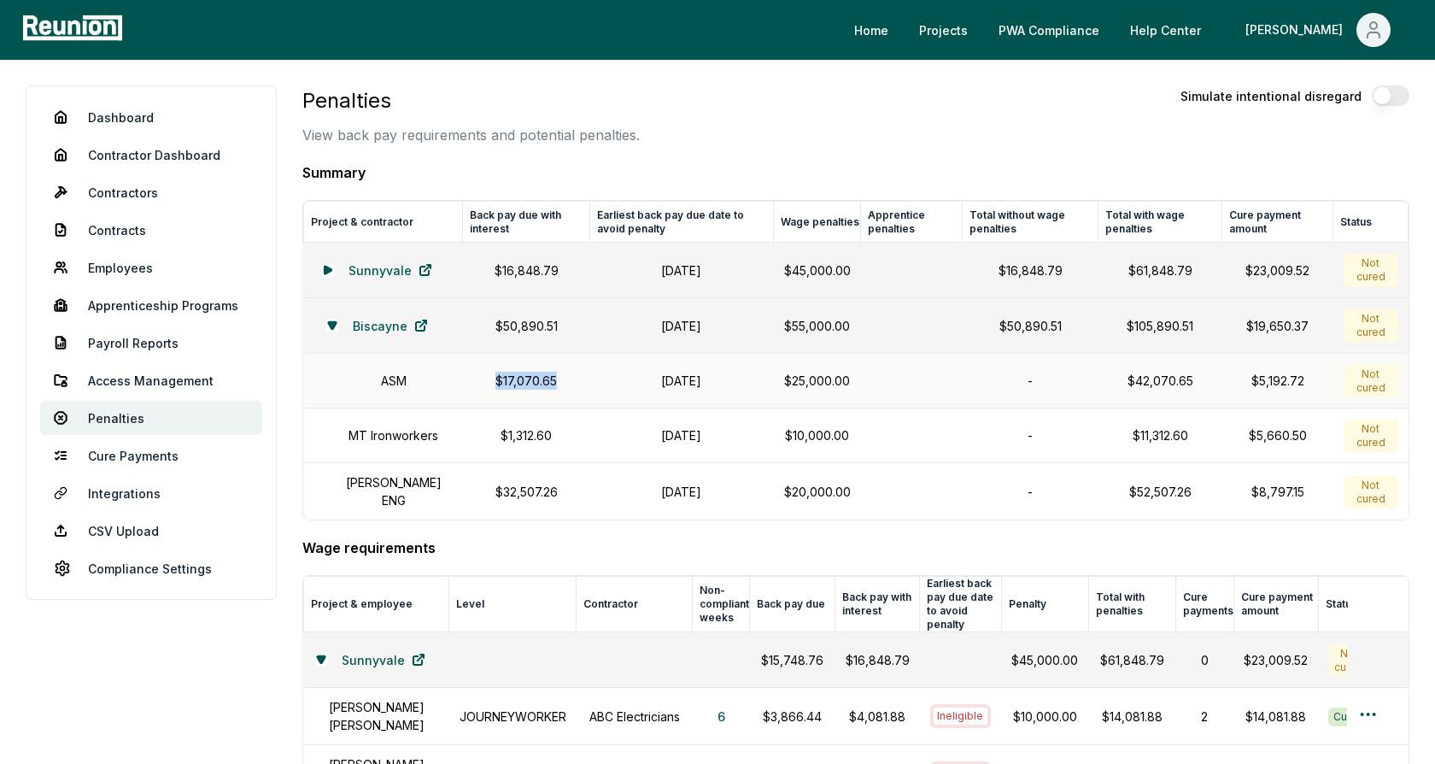
drag, startPoint x: 551, startPoint y: 378, endPoint x: 489, endPoint y: 377, distance: 62.4
click at [489, 377] on p "$17,070.65" at bounding box center [526, 381] width 106 height 18
click at [521, 378] on p "$17,070.65" at bounding box center [526, 381] width 106 height 18
drag, startPoint x: 554, startPoint y: 328, endPoint x: 480, endPoint y: 322, distance: 74.6
click at [480, 322] on p "$50,890.51" at bounding box center [526, 326] width 106 height 18
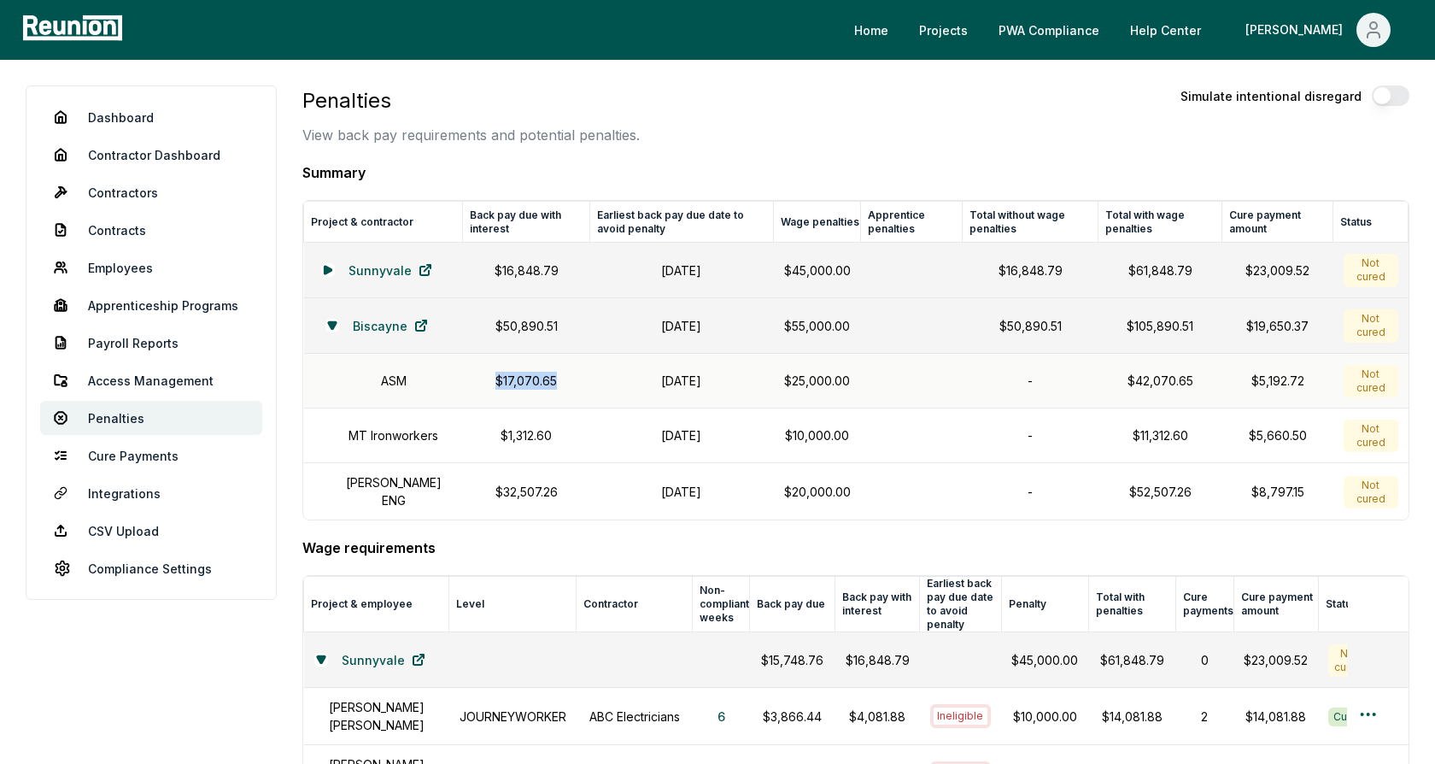
drag, startPoint x: 552, startPoint y: 382, endPoint x: 484, endPoint y: 380, distance: 67.5
click at [484, 380] on p "$17,070.65" at bounding box center [526, 381] width 106 height 18
drag, startPoint x: 546, startPoint y: 426, endPoint x: 491, endPoint y: 426, distance: 54.7
click at [491, 426] on p "$1,312.60" at bounding box center [526, 435] width 106 height 18
drag, startPoint x: 545, startPoint y: 479, endPoint x: 471, endPoint y: 479, distance: 74.3
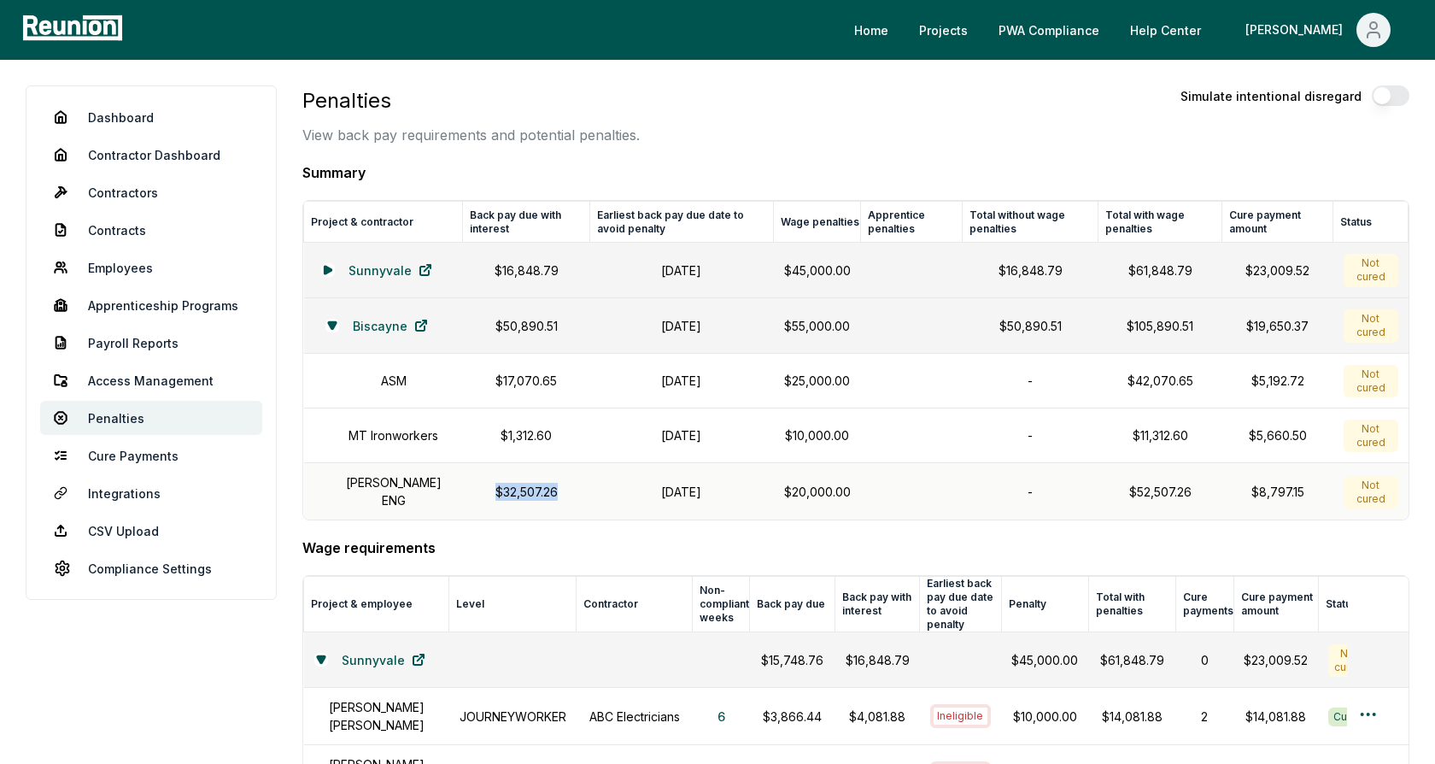
click at [473, 483] on p "$32,507.26" at bounding box center [526, 492] width 106 height 18
click at [510, 449] on td "$1,312.60" at bounding box center [526, 435] width 126 height 55
click at [689, 379] on h1 "October 31, 2024" at bounding box center [681, 381] width 163 height 18
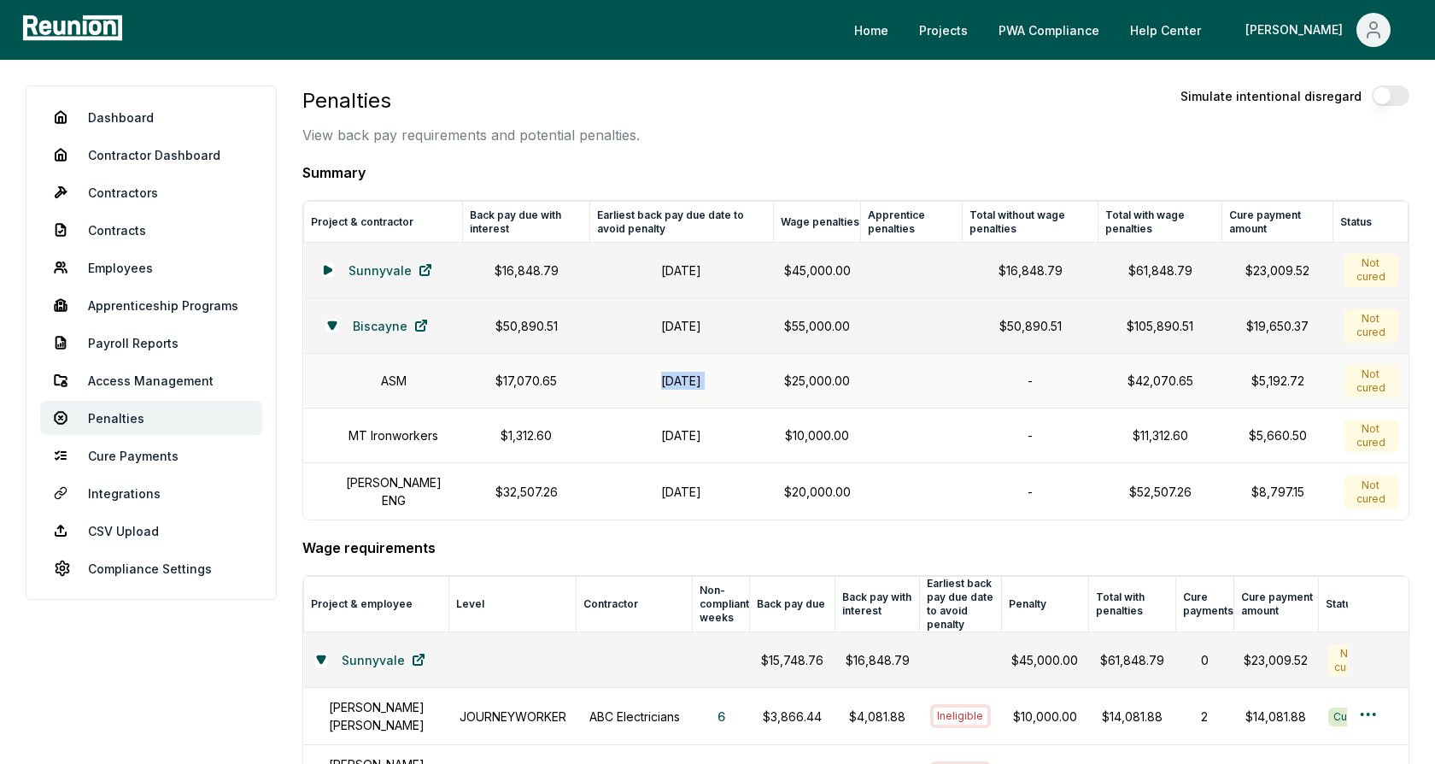
click at [672, 376] on h1 "October 31, 2024" at bounding box center [681, 381] width 163 height 18
click at [673, 379] on h1 "October 31, 2024" at bounding box center [681, 381] width 163 height 18
click at [705, 390] on td "October 31, 2024" at bounding box center [682, 381] width 184 height 55
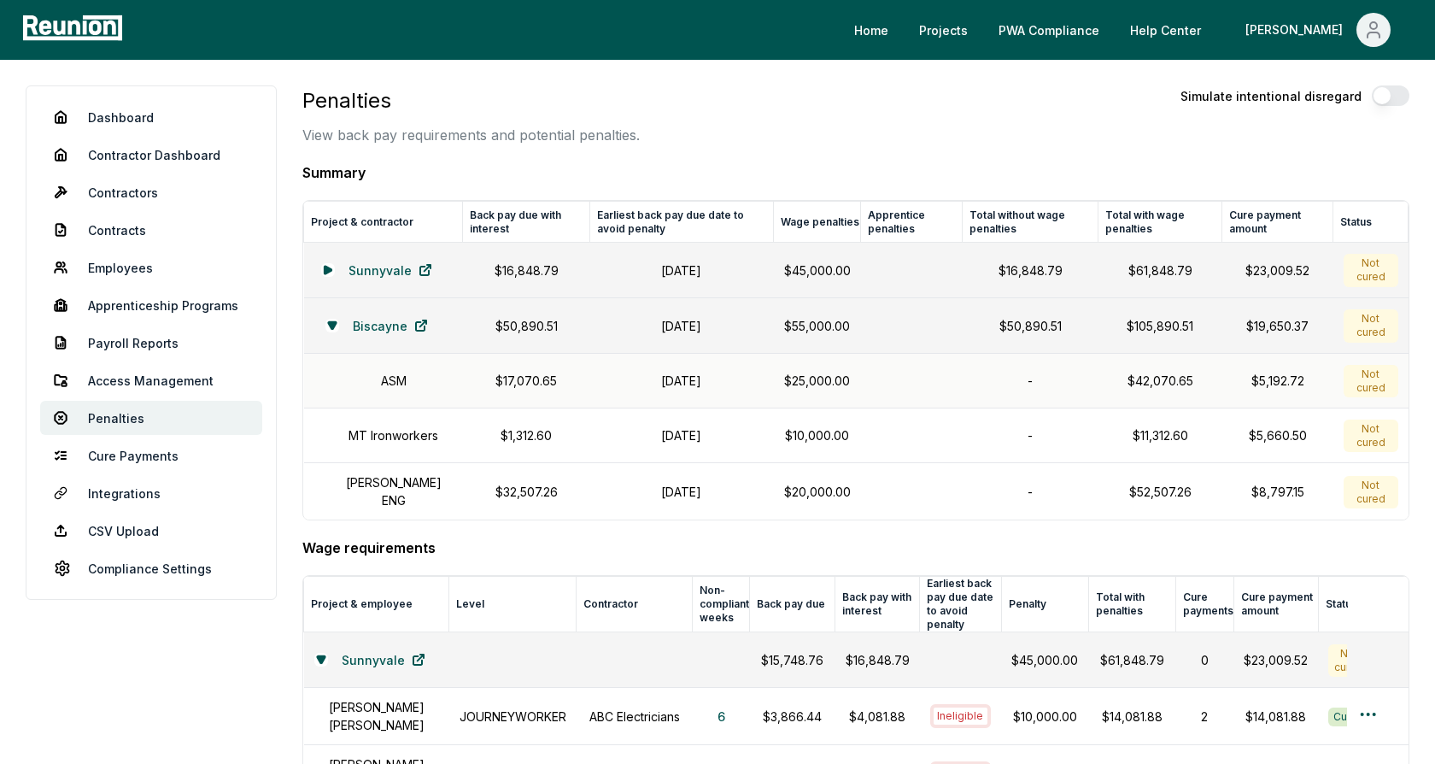
click at [676, 380] on h1 "October 31, 2024" at bounding box center [681, 381] width 163 height 18
click at [673, 378] on h1 "October 31, 2024" at bounding box center [681, 381] width 163 height 18
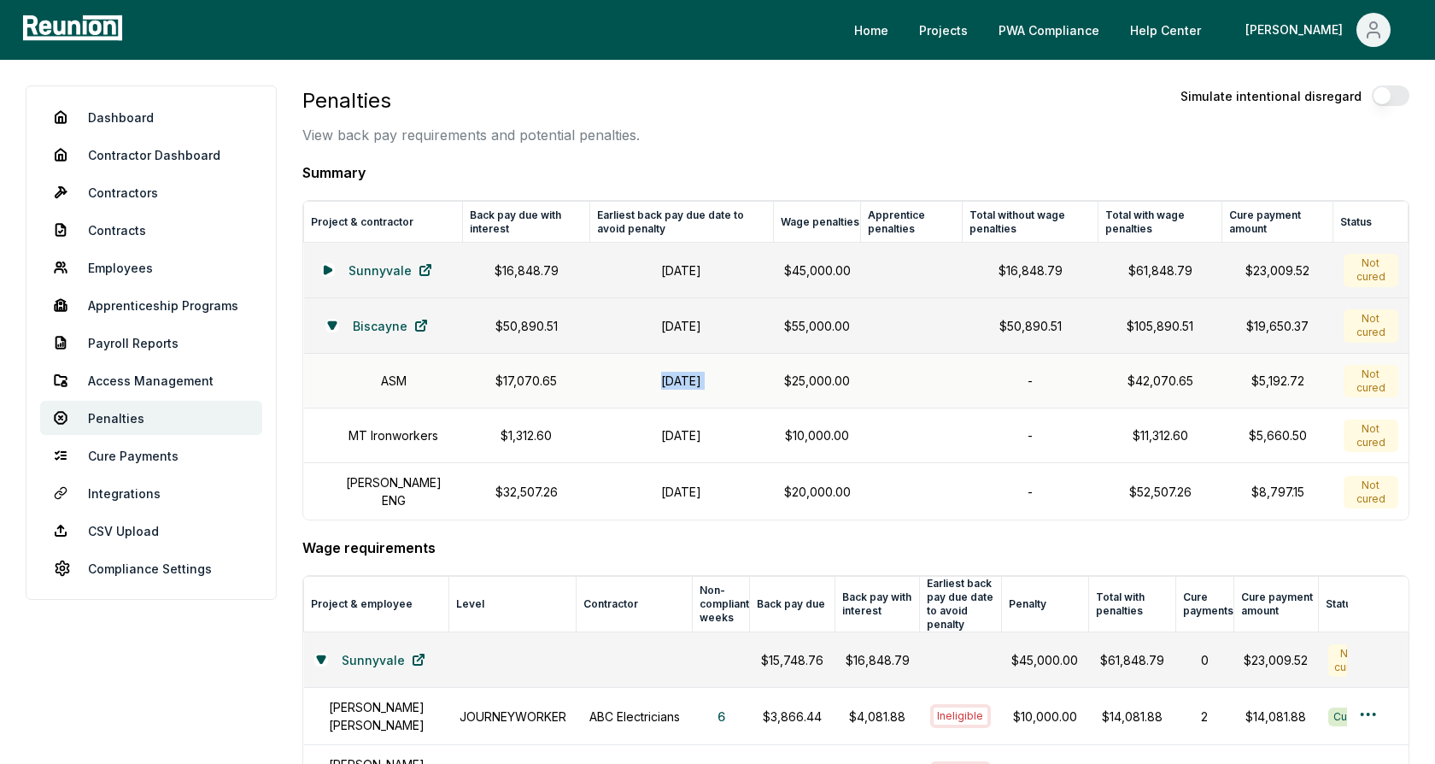
click at [673, 378] on h1 "October 31, 2024" at bounding box center [681, 381] width 163 height 18
click at [836, 378] on p "$25,000.00" at bounding box center [817, 381] width 67 height 18
click at [760, 386] on h1 "October 31, 2024" at bounding box center [681, 381] width 163 height 18
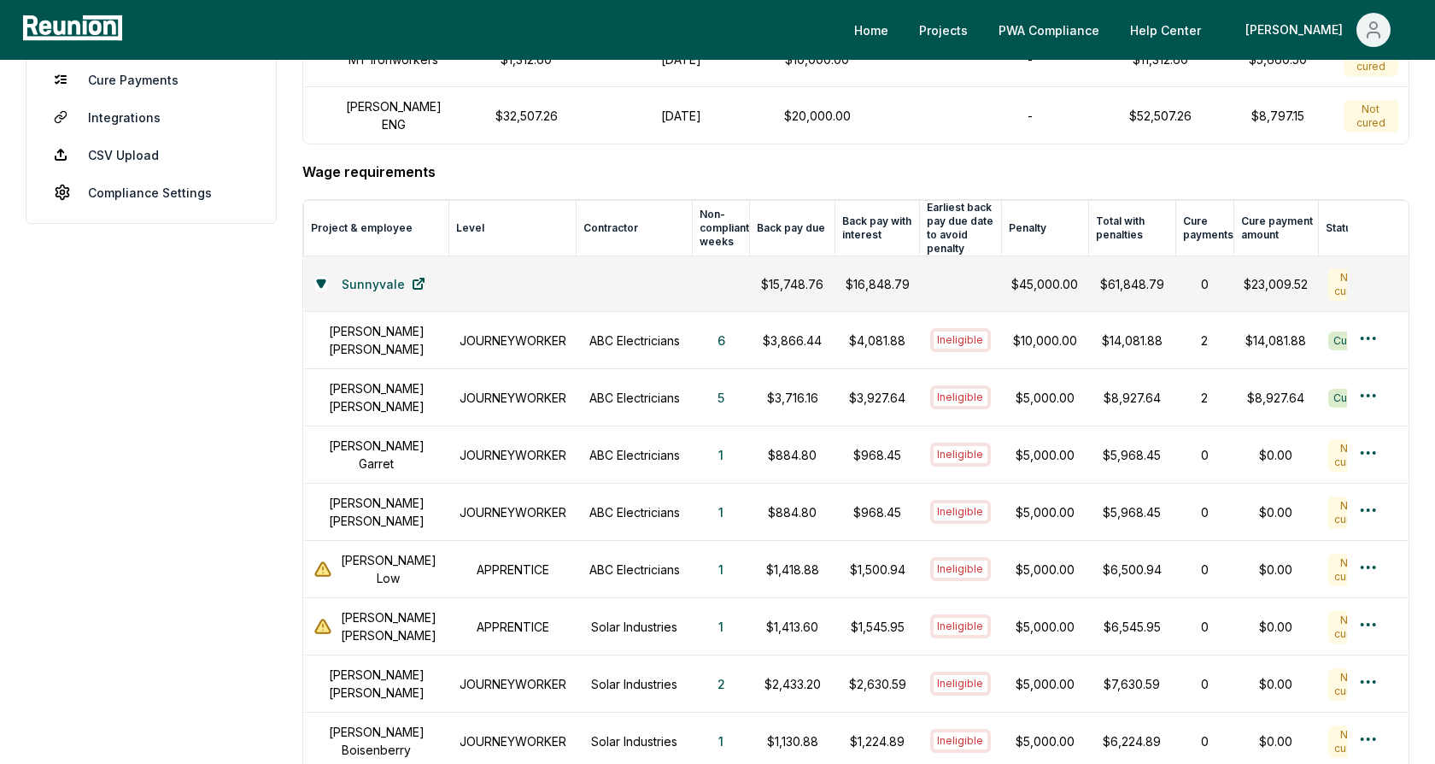
scroll to position [402, 0]
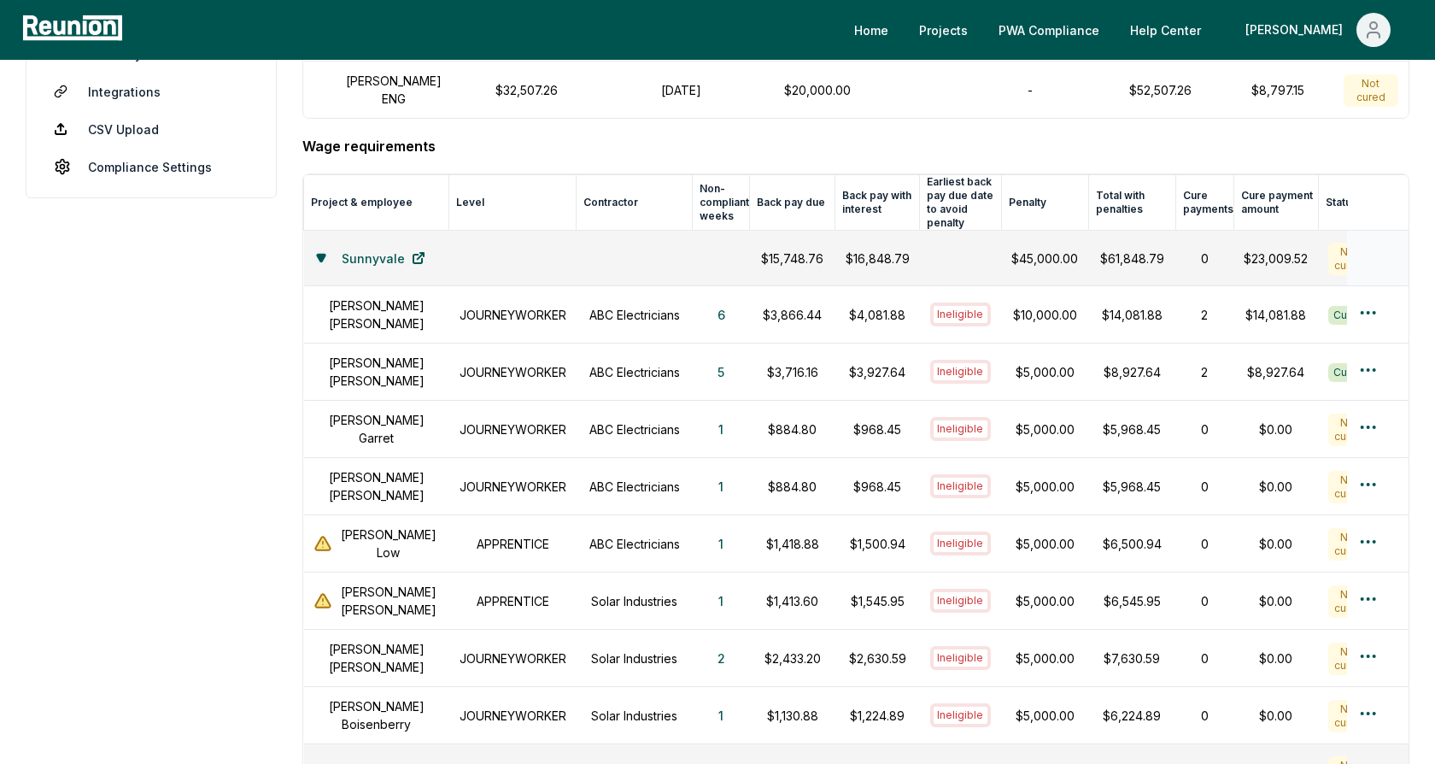
click at [325, 255] on icon at bounding box center [321, 258] width 8 height 7
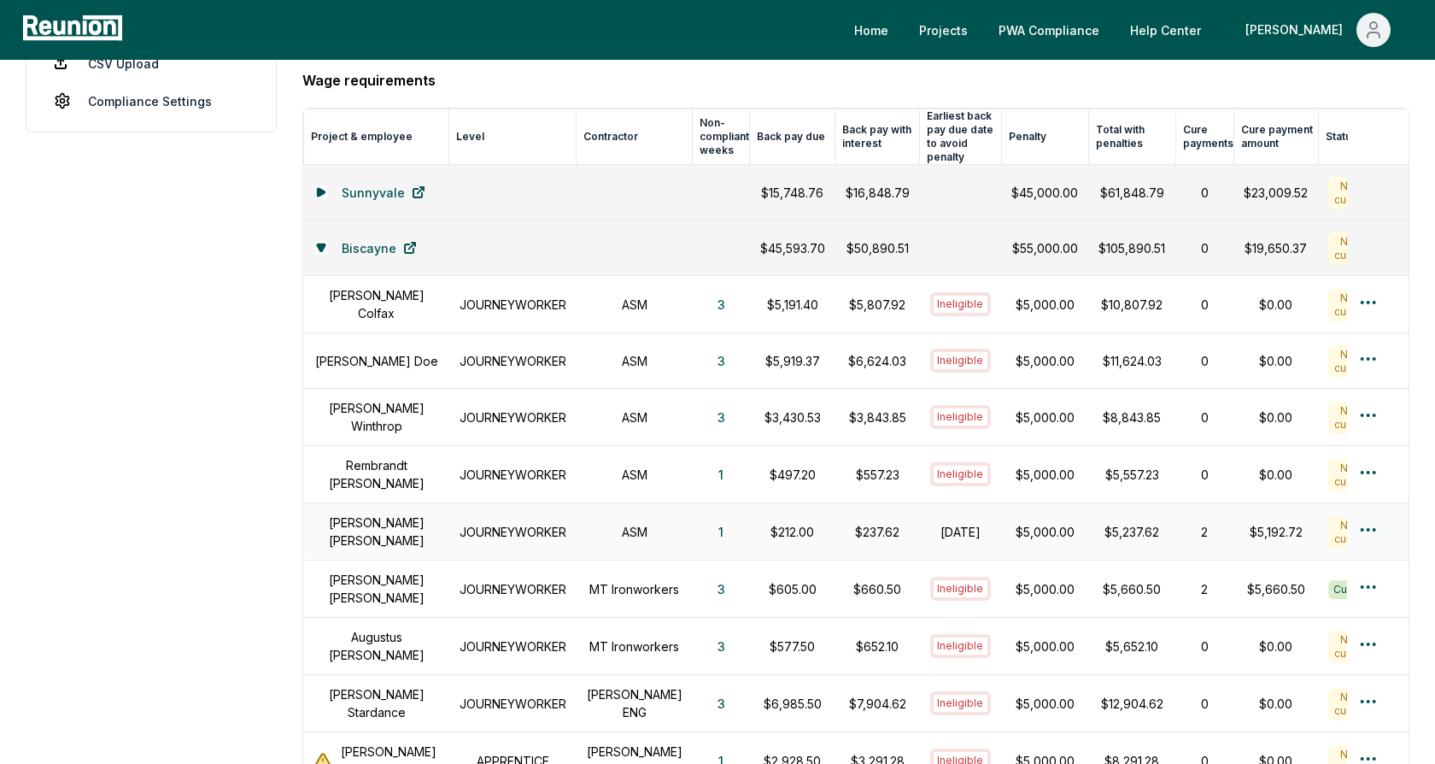
scroll to position [477, 0]
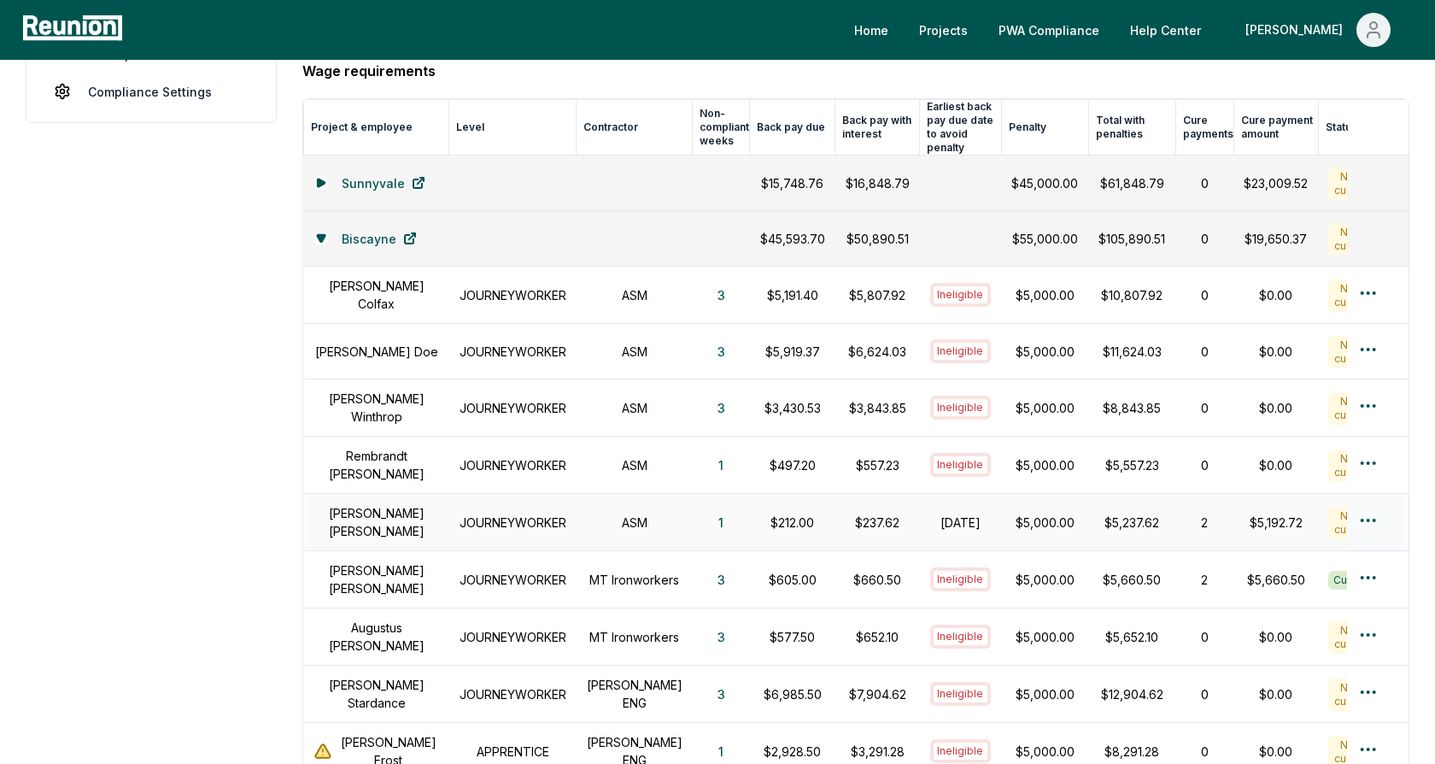
click at [349, 504] on div "Alice Smith" at bounding box center [376, 522] width 125 height 36
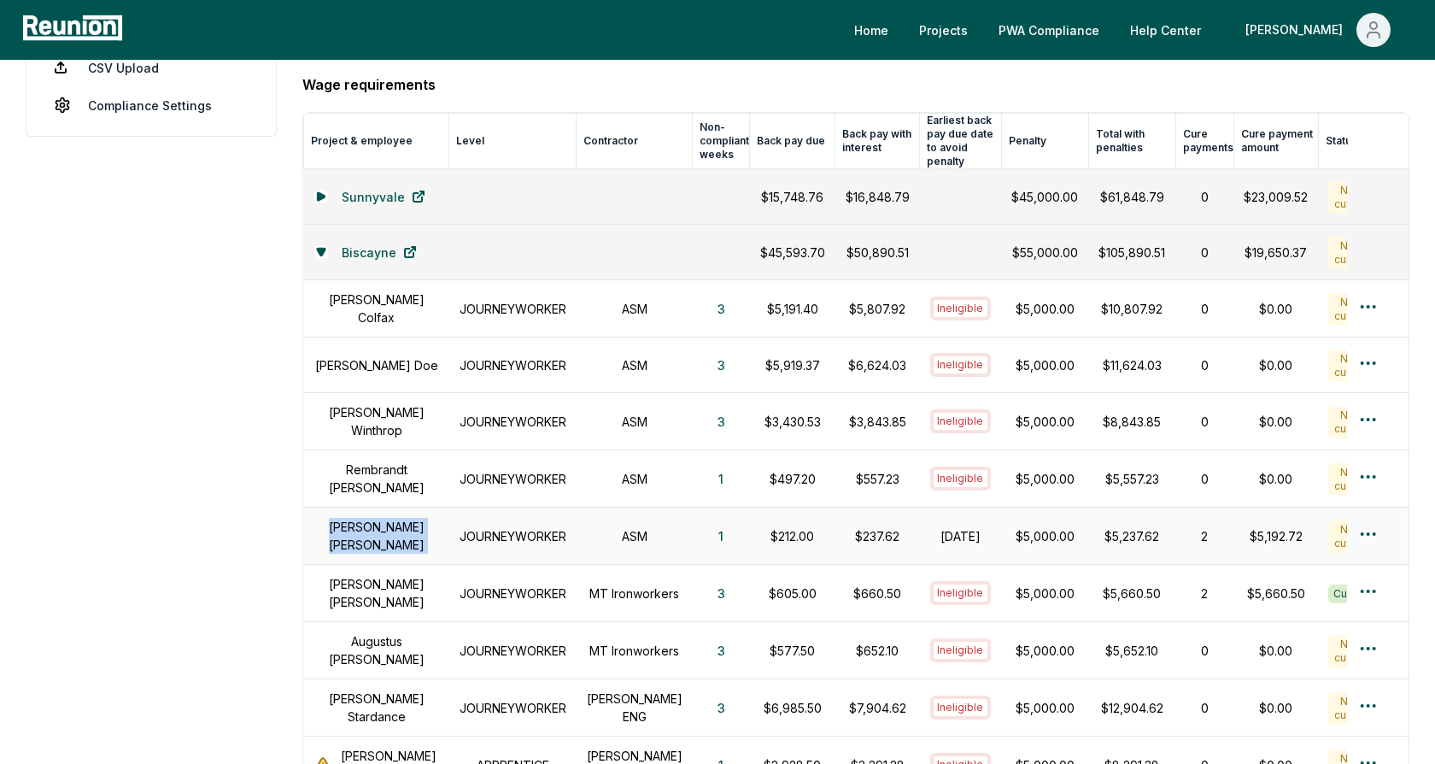
scroll to position [462, 0]
click at [492, 528] on h1 "JOURNEYWORKER" at bounding box center [513, 537] width 107 height 18
click at [627, 528] on h1 "ASM" at bounding box center [635, 537] width 96 height 18
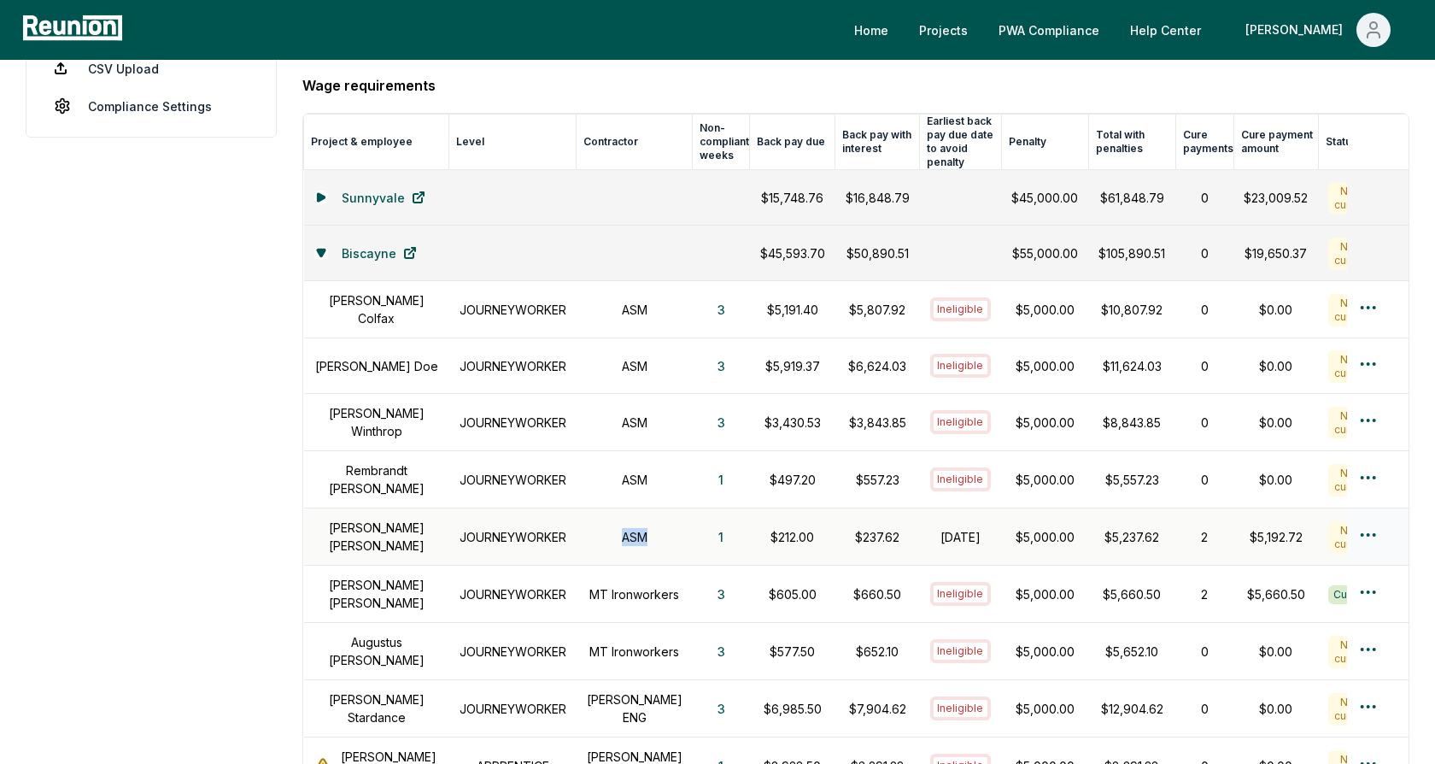
click at [627, 528] on h1 "ASM" at bounding box center [635, 537] width 96 height 18
click at [693, 526] on td "1" at bounding box center [721, 536] width 57 height 57
click at [705, 519] on button "1" at bounding box center [721, 536] width 32 height 34
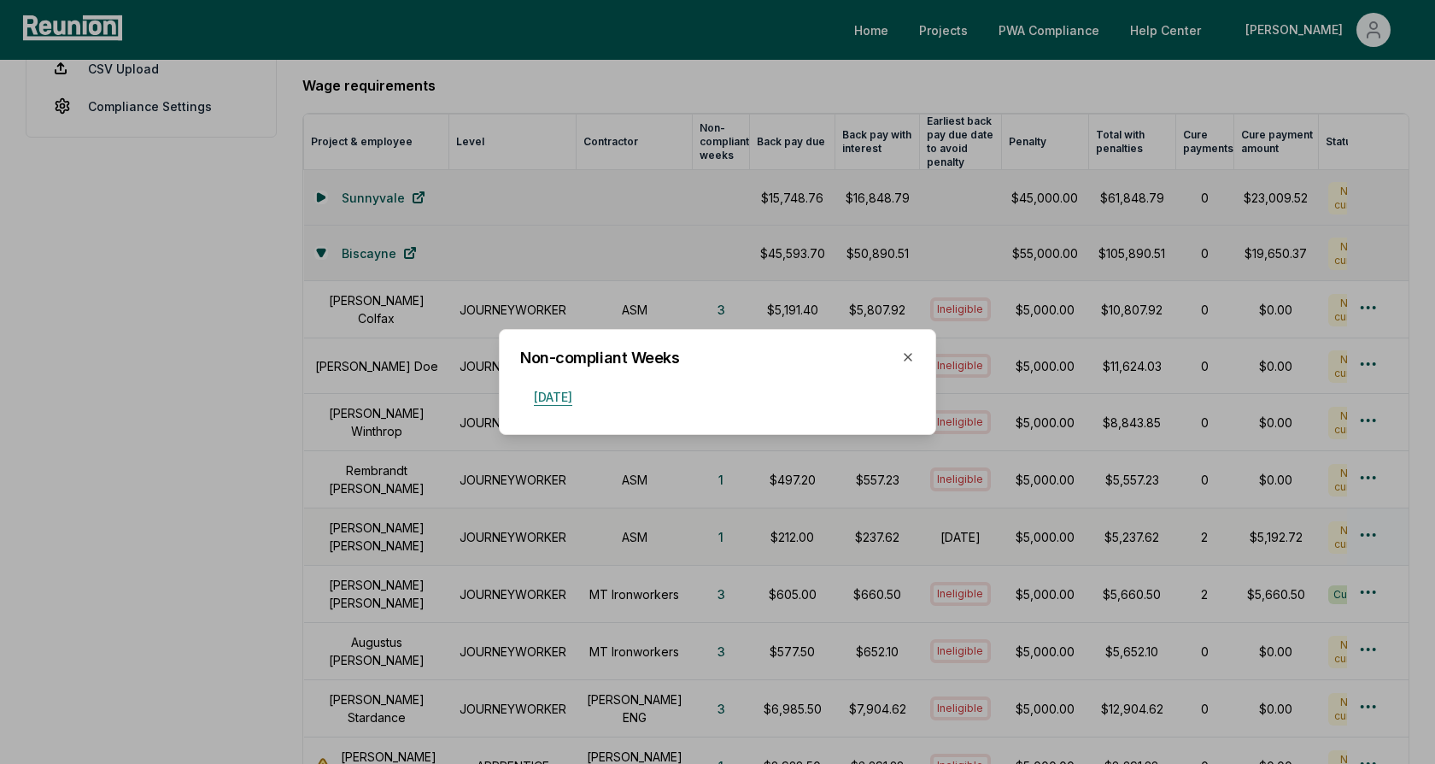
click at [578, 398] on button "[DATE]" at bounding box center [553, 396] width 66 height 34
click at [684, 414] on div "Non-compliant Weeks August 11, 2024 Close" at bounding box center [717, 382] width 437 height 106
click at [906, 357] on icon "button" at bounding box center [908, 357] width 14 height 14
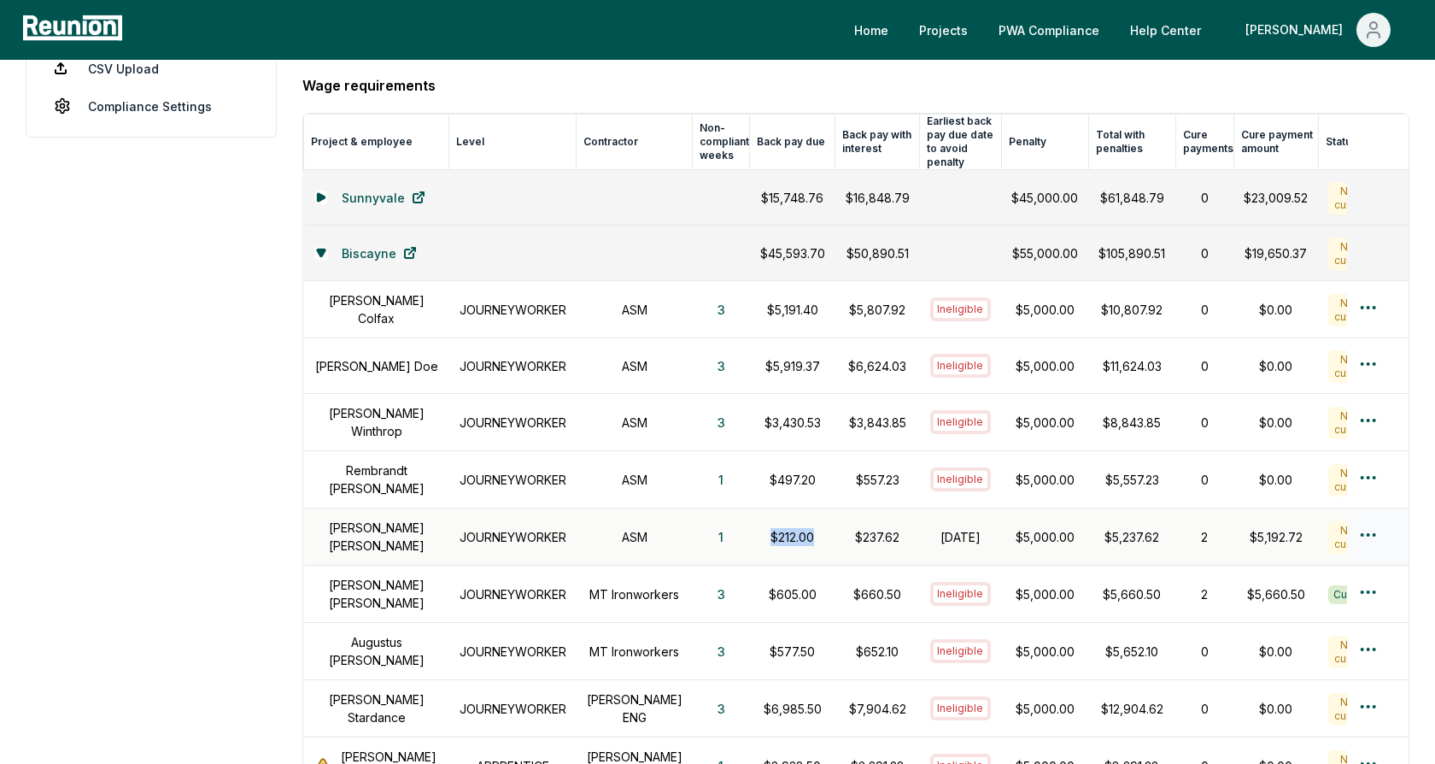
drag, startPoint x: 793, startPoint y: 518, endPoint x: 740, endPoint y: 521, distance: 53.1
click at [760, 528] on p "$212.00" at bounding box center [792, 537] width 65 height 18
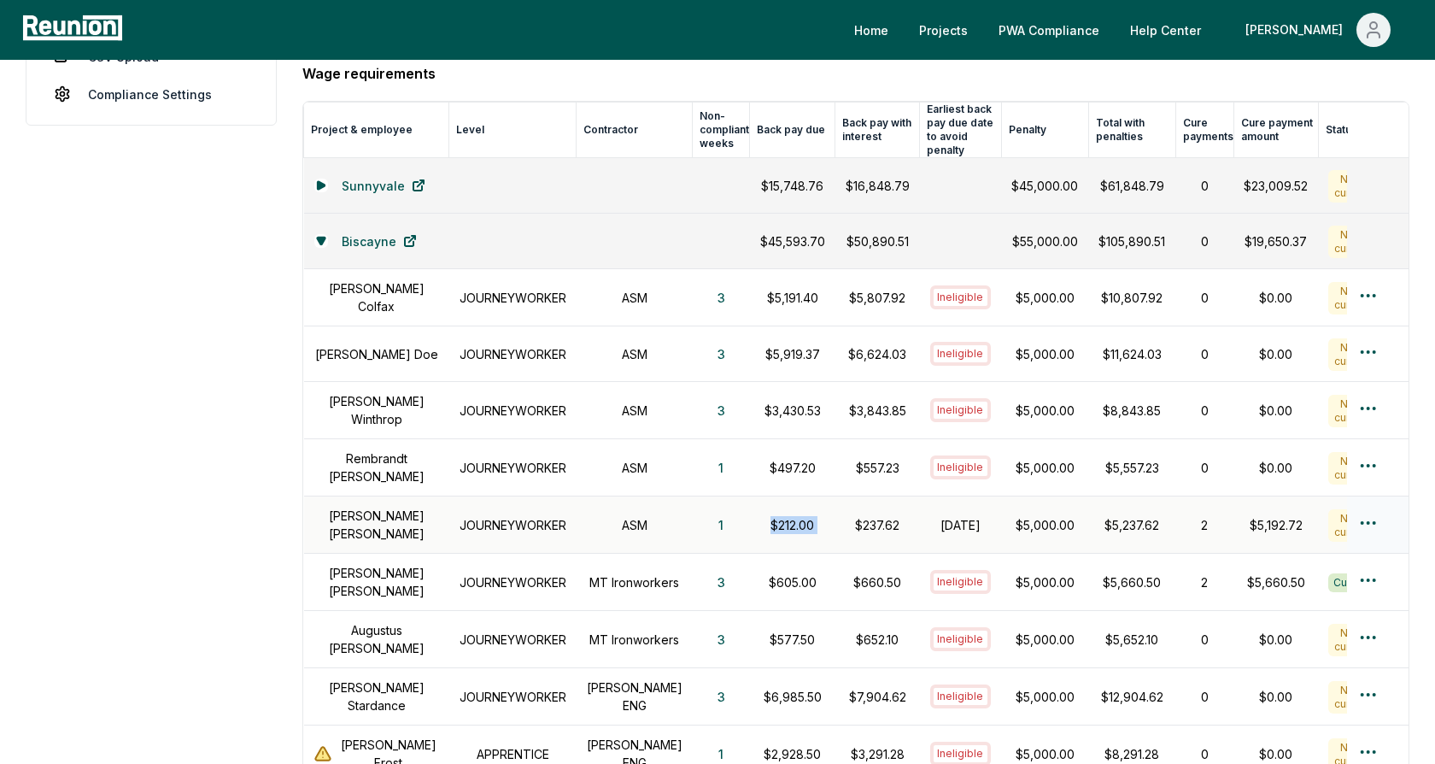
scroll to position [471, 0]
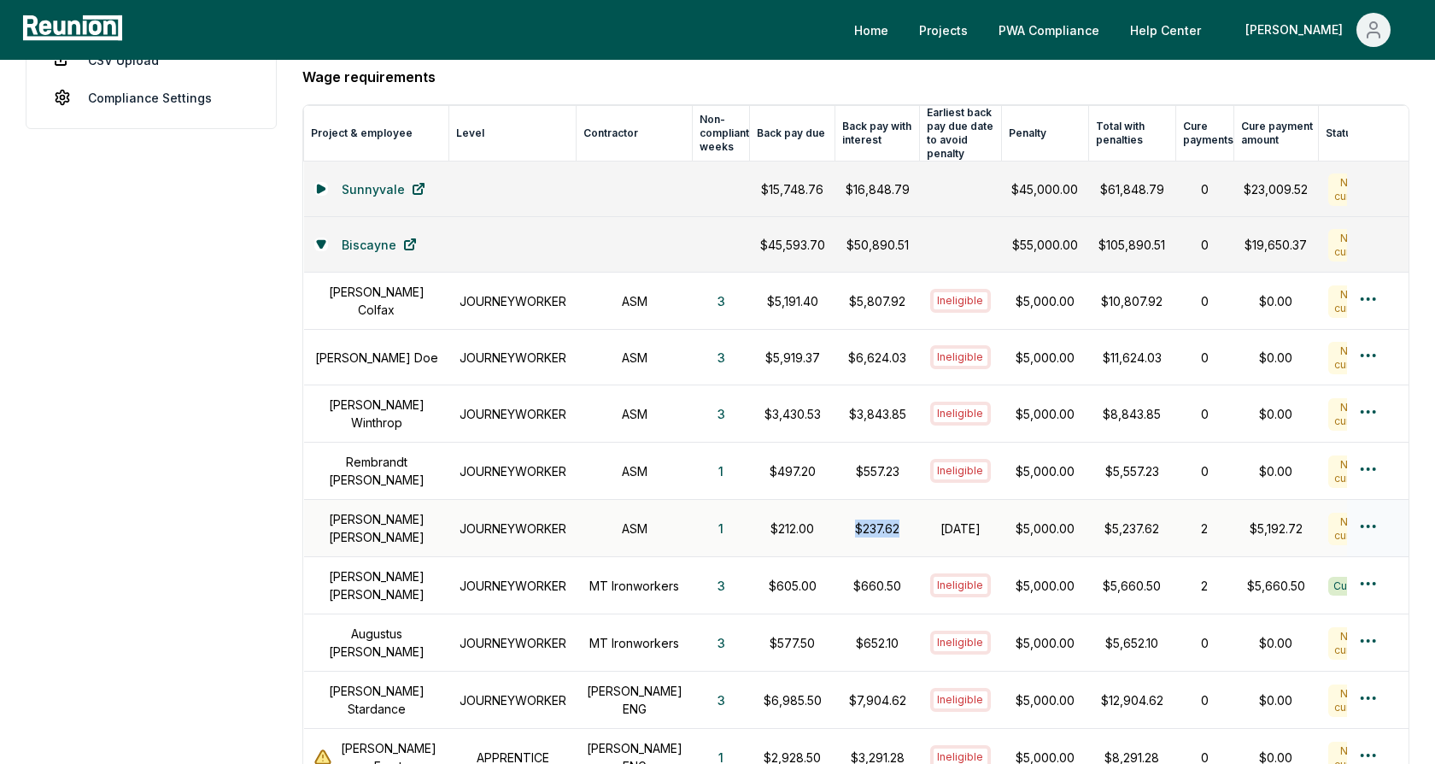
drag, startPoint x: 887, startPoint y: 513, endPoint x: 826, endPoint y: 512, distance: 60.7
click at [836, 512] on td "$237.62" at bounding box center [878, 528] width 85 height 57
click at [850, 519] on p "$237.62" at bounding box center [878, 528] width 64 height 18
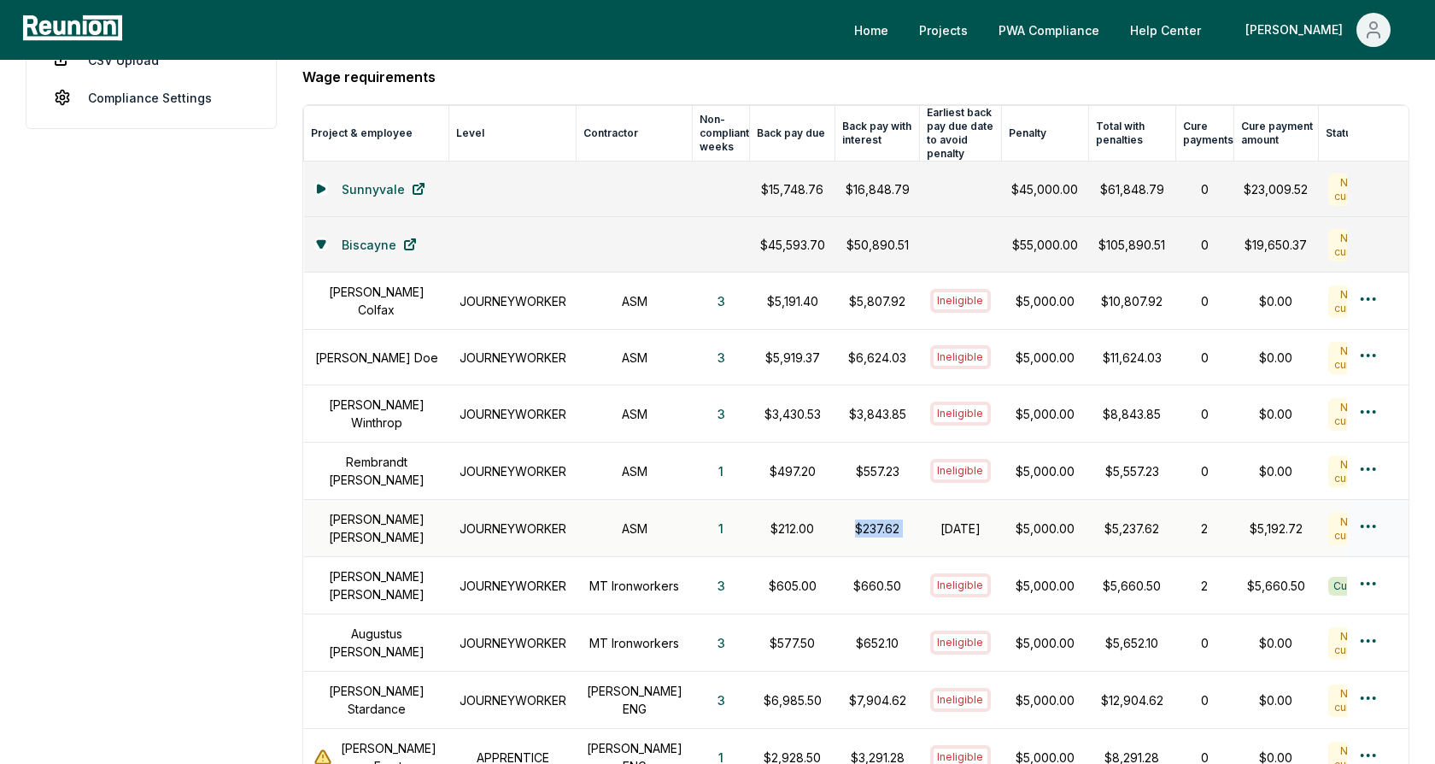
drag, startPoint x: 959, startPoint y: 521, endPoint x: 901, endPoint y: 497, distance: 63.6
click at [920, 500] on td "October 31, 2024" at bounding box center [961, 528] width 82 height 57
click at [932, 519] on h1 "October 31, 2024" at bounding box center [961, 528] width 62 height 18
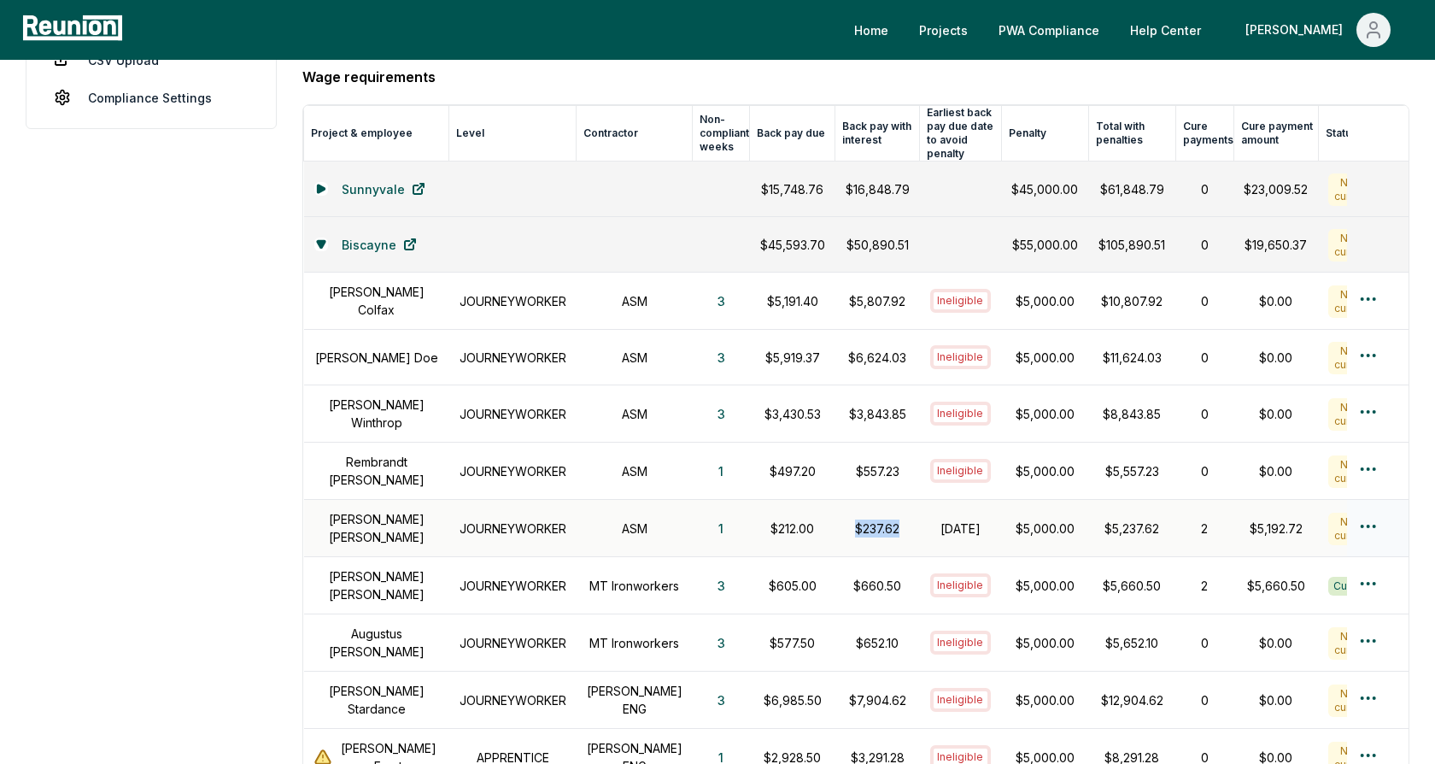
drag, startPoint x: 883, startPoint y: 508, endPoint x: 830, endPoint y: 508, distance: 53.0
click at [836, 508] on td "$237.62" at bounding box center [878, 528] width 85 height 57
click at [854, 519] on p "$237.62" at bounding box center [878, 528] width 64 height 18
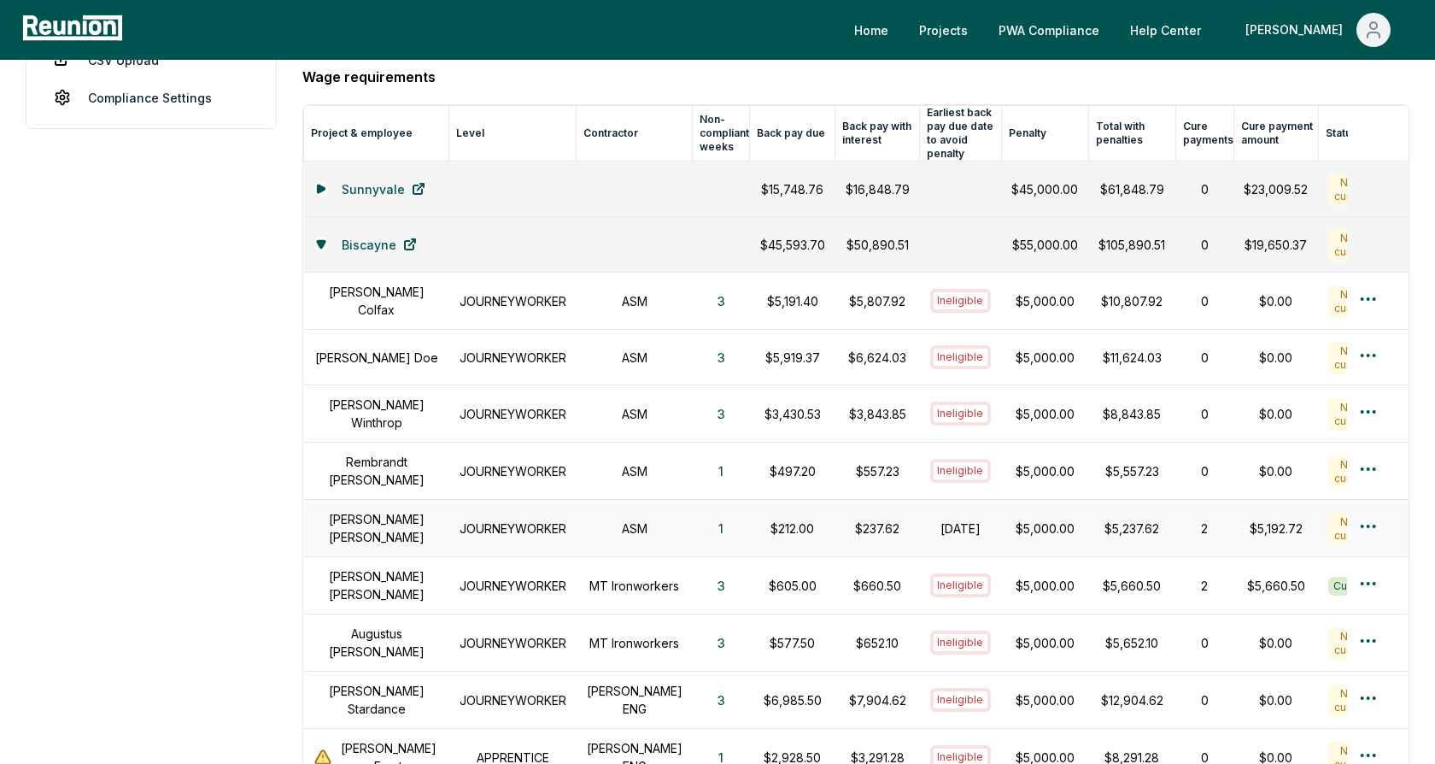
click at [936, 519] on h1 "October 31, 2024" at bounding box center [961, 528] width 62 height 18
click at [956, 519] on h1 "October 31, 2024" at bounding box center [961, 528] width 62 height 18
drag, startPoint x: 959, startPoint y: 518, endPoint x: 908, endPoint y: 493, distance: 56.2
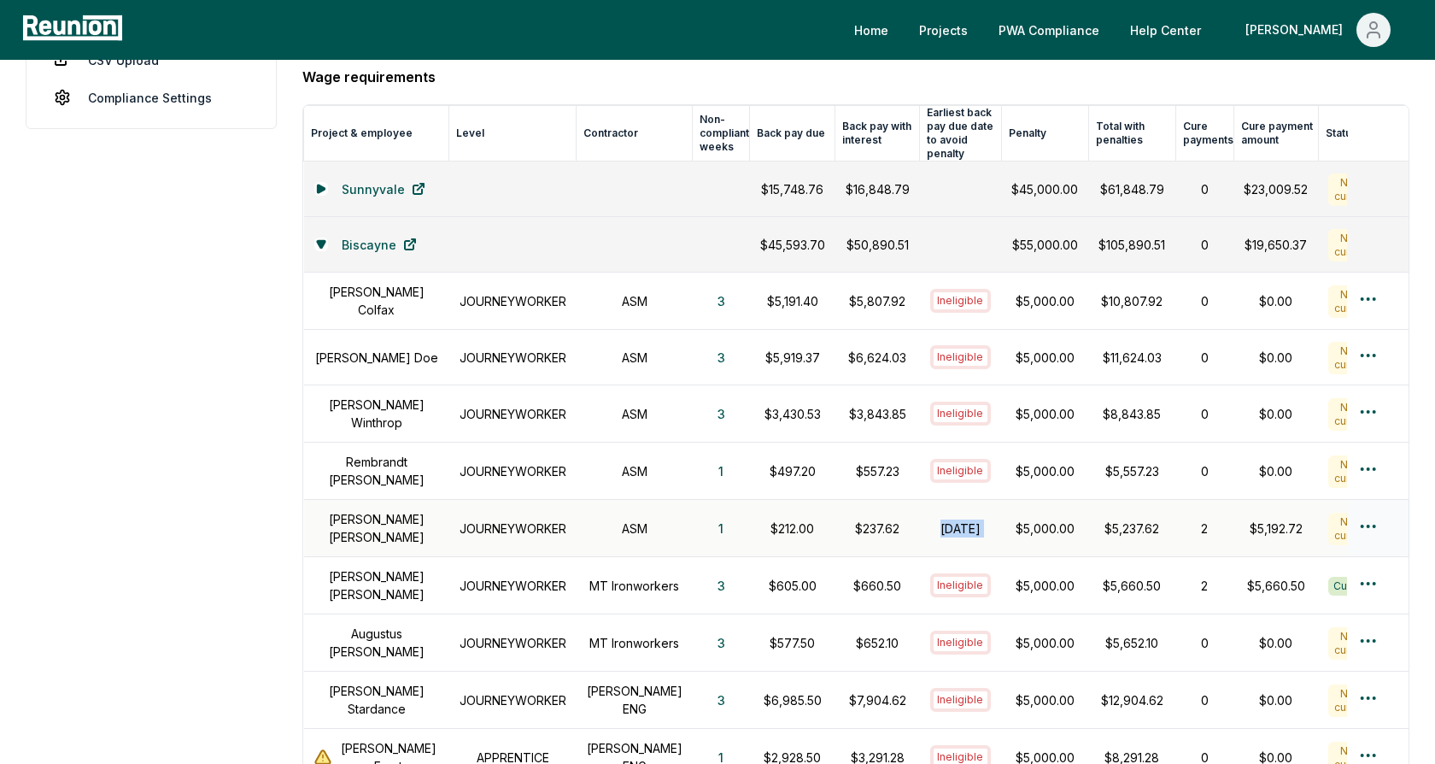
click at [930, 519] on h1 "October 31, 2024" at bounding box center [961, 528] width 62 height 18
click at [790, 519] on p "$212.00" at bounding box center [792, 528] width 65 height 18
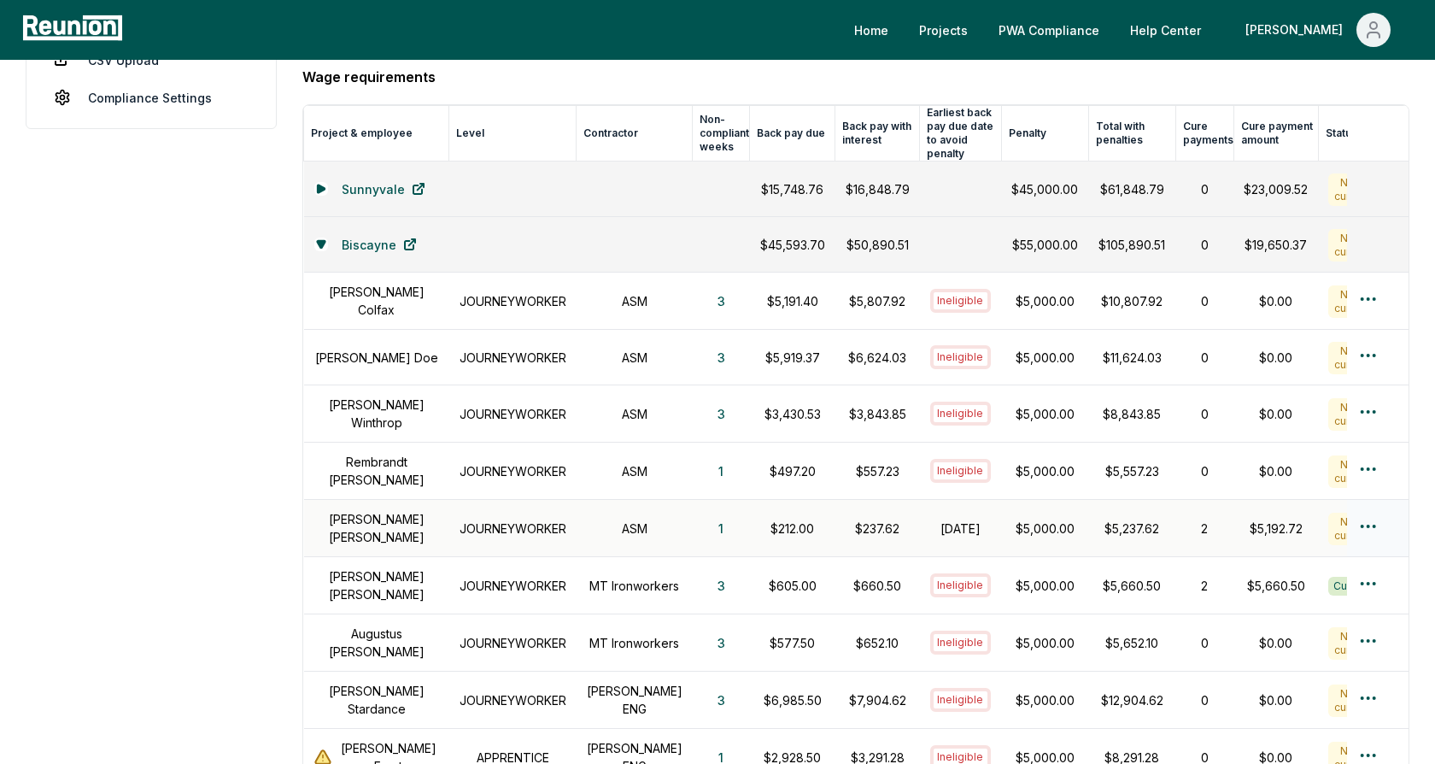
click at [790, 519] on p "$212.00" at bounding box center [792, 528] width 65 height 18
click at [936, 519] on h1 "October 31, 2024" at bounding box center [961, 528] width 62 height 18
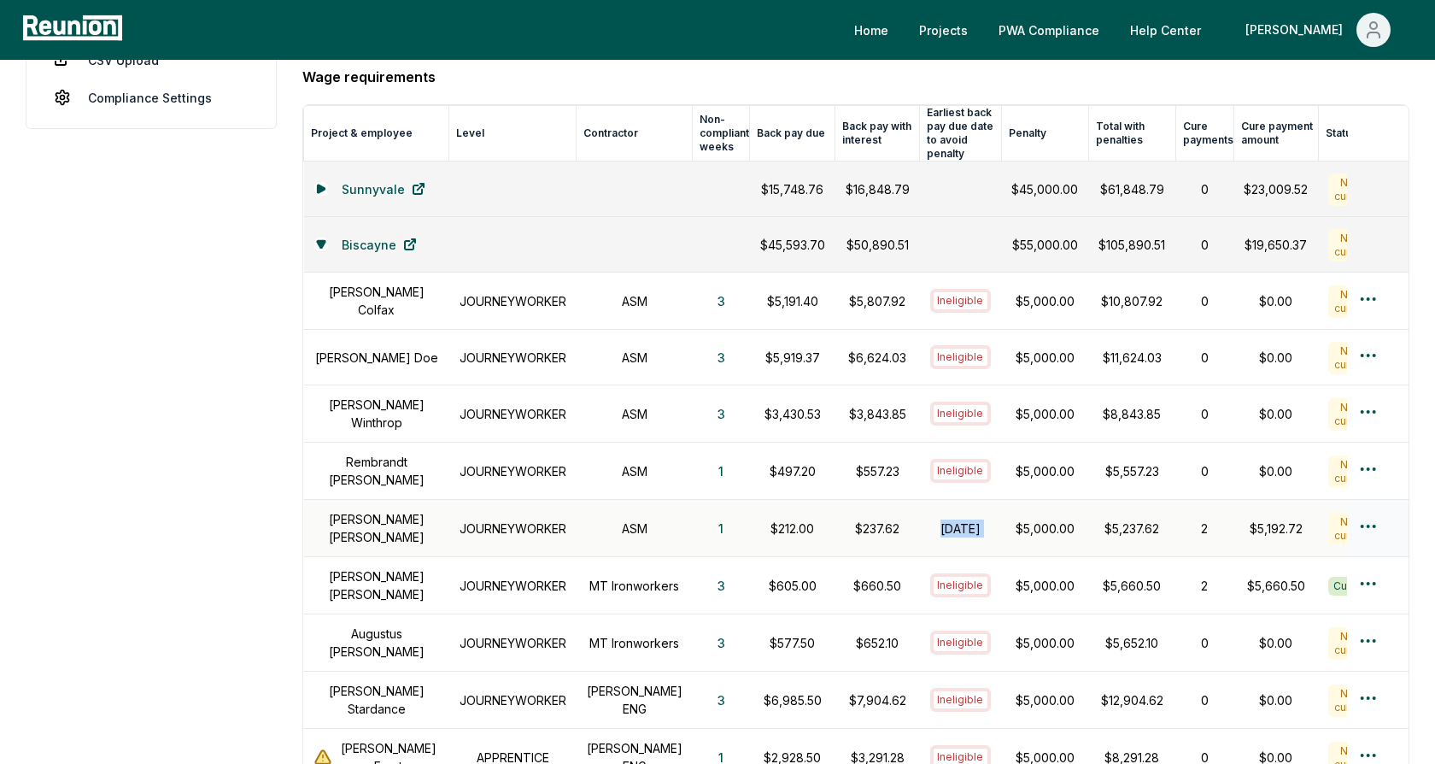
click at [1022, 519] on p "$5,000.00" at bounding box center [1045, 528] width 67 height 18
click at [930, 519] on h1 "October 31, 2024" at bounding box center [961, 528] width 62 height 18
click at [936, 519] on h1 "October 31, 2024" at bounding box center [961, 528] width 62 height 18
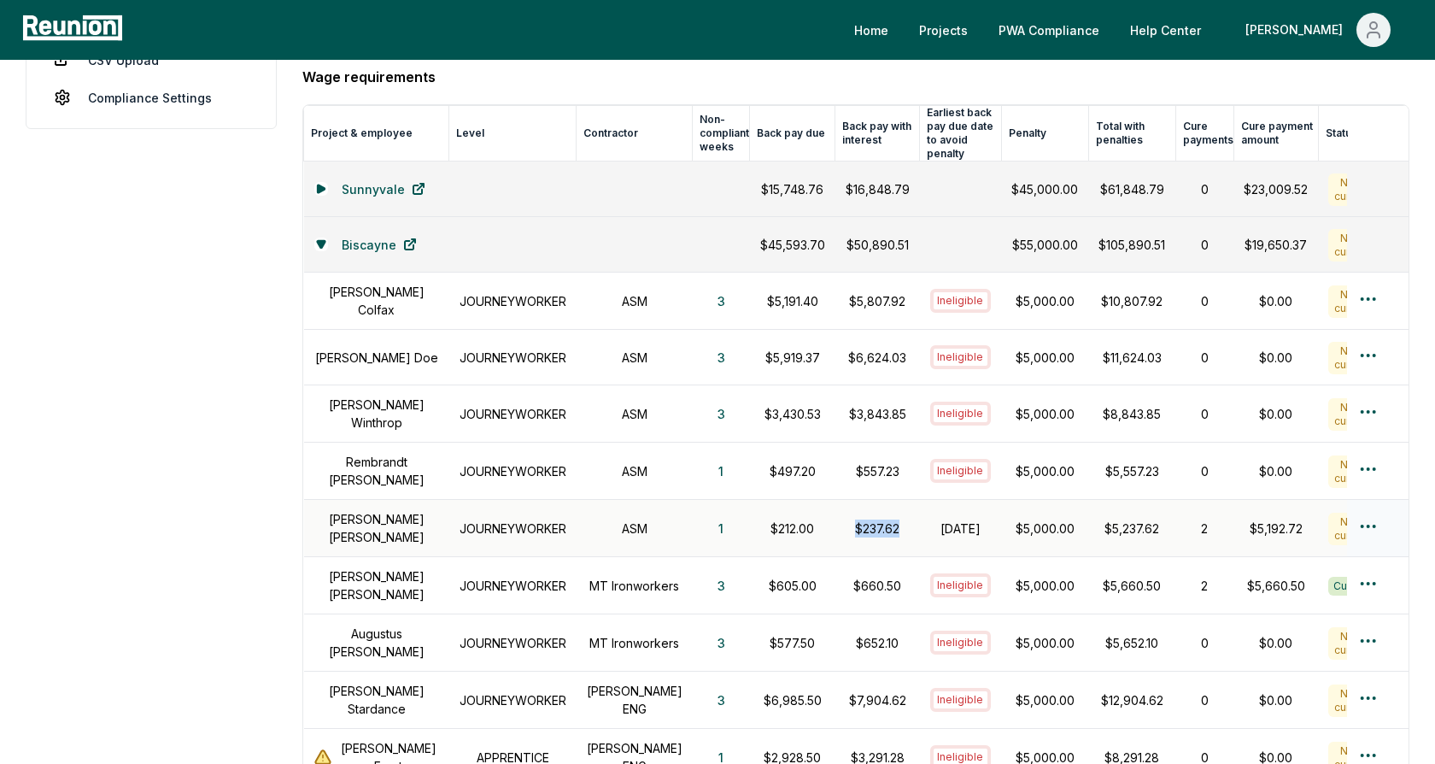
drag, startPoint x: 881, startPoint y: 508, endPoint x: 828, endPoint y: 510, distance: 53.0
click at [846, 519] on p "$237.62" at bounding box center [878, 528] width 64 height 18
drag, startPoint x: 1048, startPoint y: 509, endPoint x: 983, endPoint y: 509, distance: 64.9
click at [1001, 509] on td "$5,000.00" at bounding box center [1044, 528] width 87 height 57
click at [1019, 519] on p "$5,000.00" at bounding box center [1045, 528] width 67 height 18
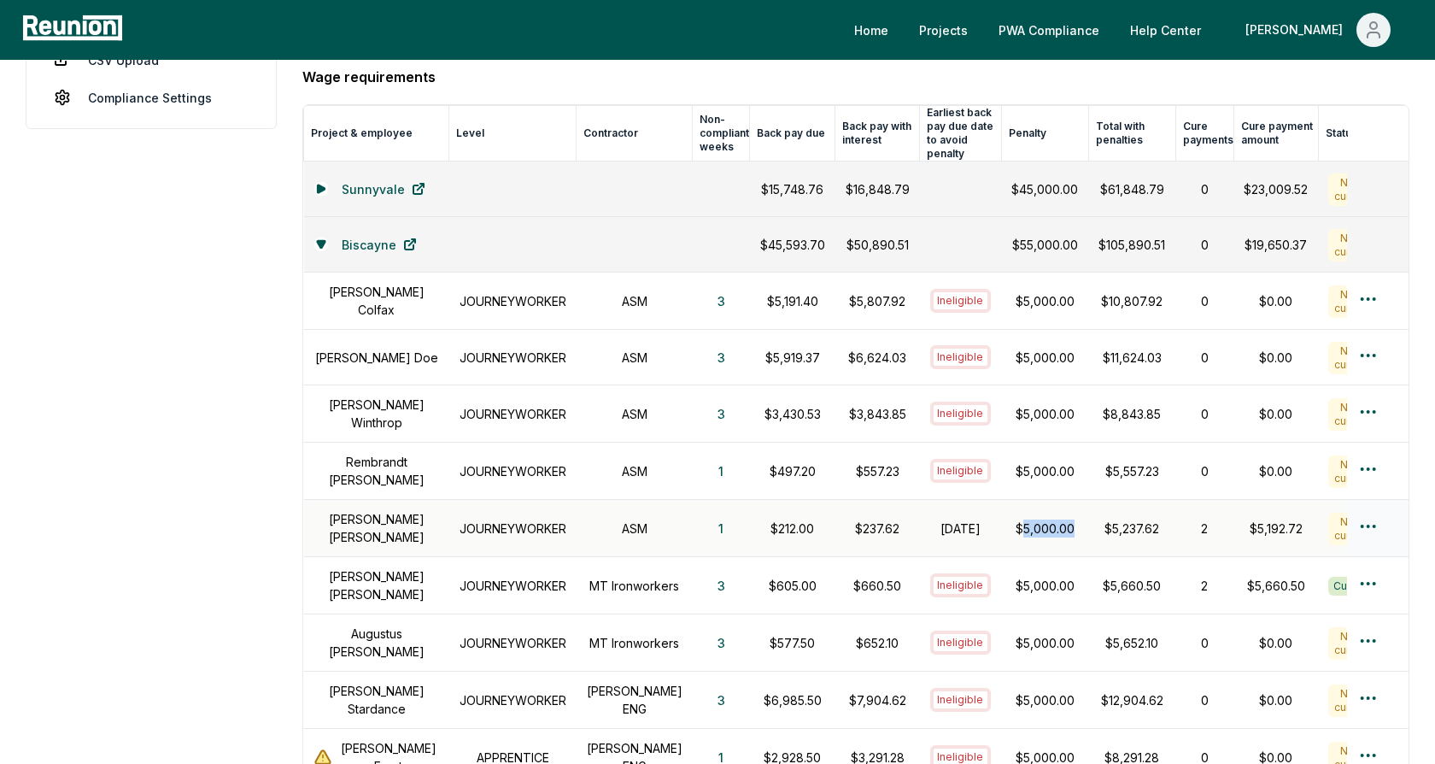
click at [1019, 519] on p "$5,000.00" at bounding box center [1045, 528] width 67 height 18
drag, startPoint x: 1143, startPoint y: 508, endPoint x: 1065, endPoint y: 508, distance: 77.7
click at [1088, 508] on td "$5,237.62" at bounding box center [1131, 528] width 87 height 57
click at [1244, 519] on div "$5,192.72" at bounding box center [1276, 528] width 64 height 18
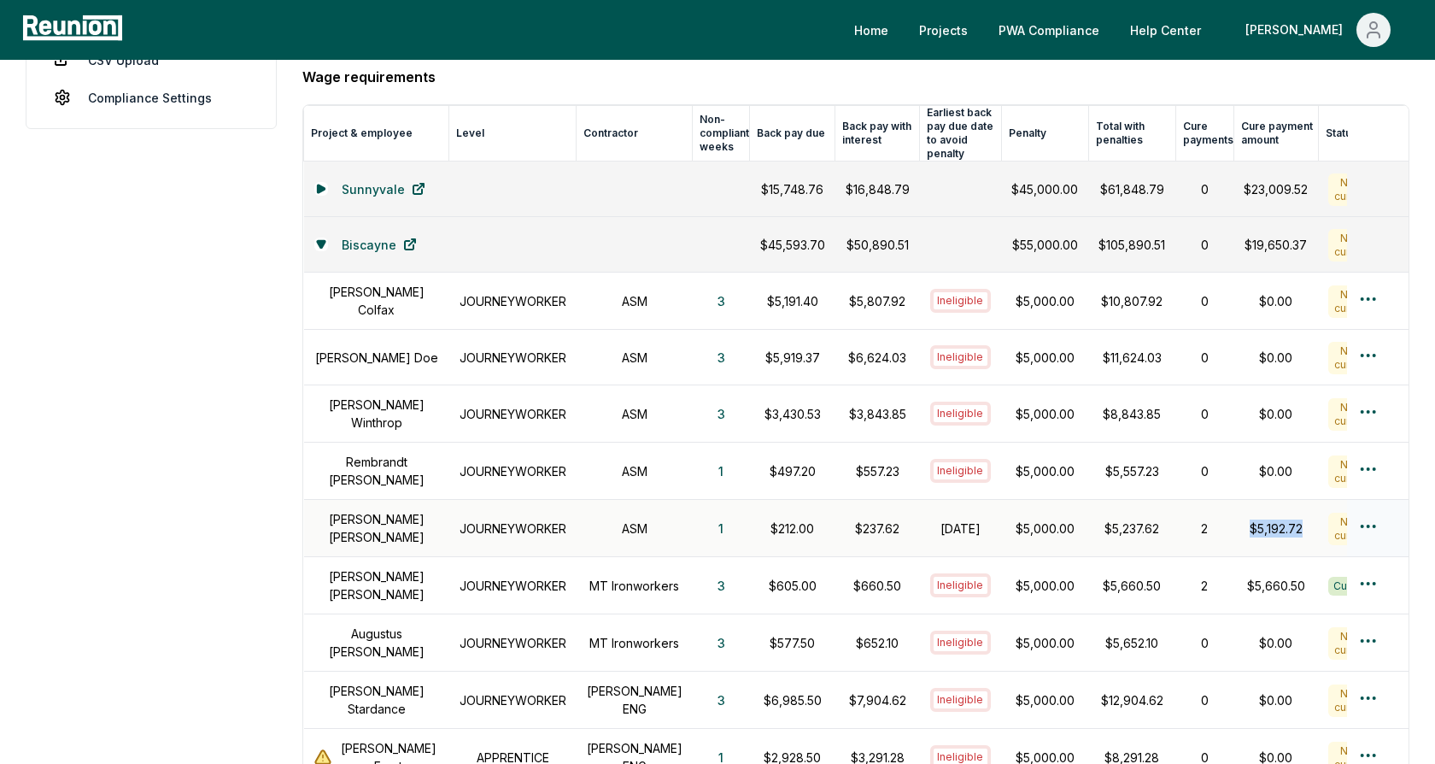
drag, startPoint x: 1218, startPoint y: 510, endPoint x: 1283, endPoint y: 513, distance: 65.0
click at [1283, 513] on td "$5,192.72" at bounding box center [1276, 528] width 85 height 57
click at [1256, 519] on div "$5,192.72" at bounding box center [1276, 528] width 64 height 18
drag, startPoint x: 1129, startPoint y: 513, endPoint x: 1071, endPoint y: 514, distance: 59.0
click at [1099, 519] on p "$5,237.62" at bounding box center [1132, 528] width 67 height 18
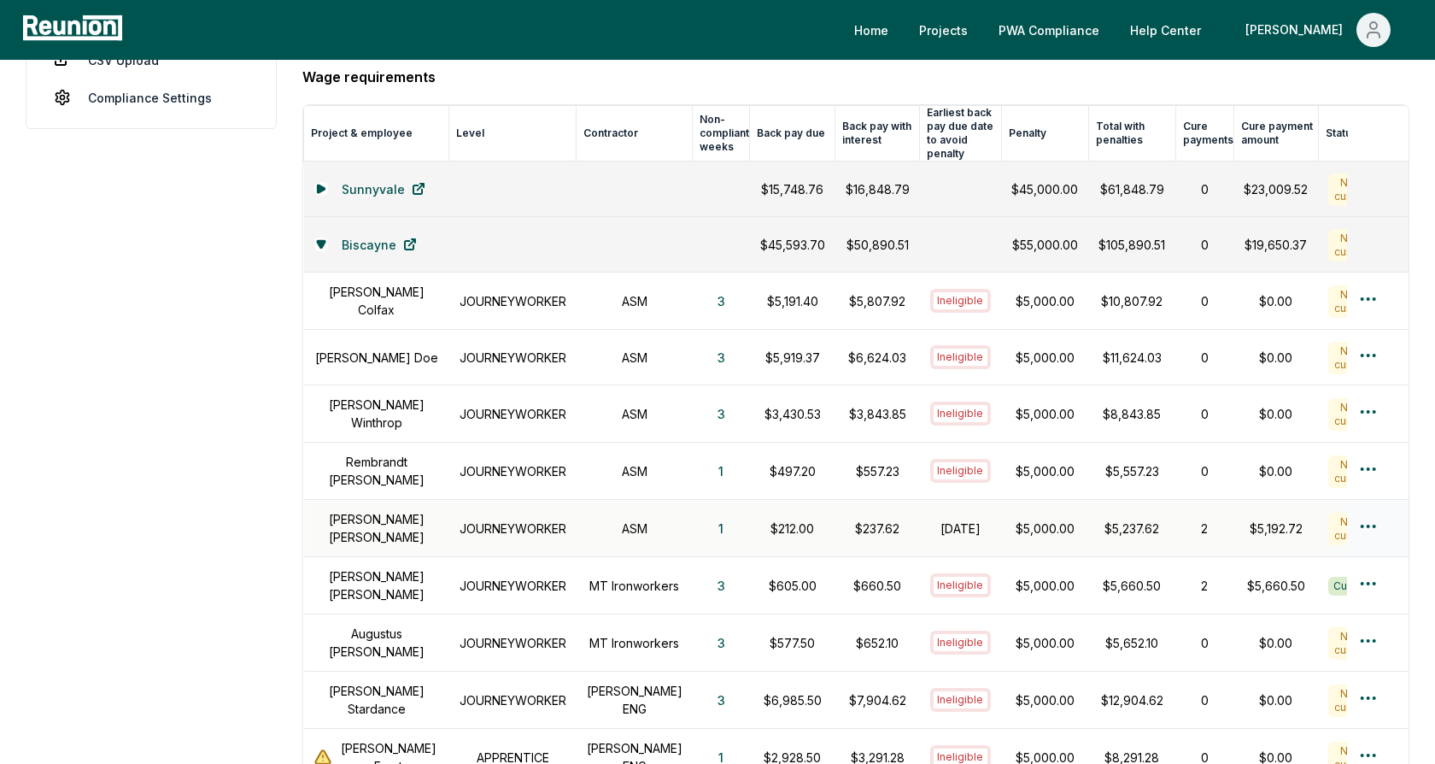
click at [1186, 519] on div "2" at bounding box center [1205, 528] width 38 height 18
drag, startPoint x: 1171, startPoint y: 512, endPoint x: 1187, endPoint y: 512, distance: 16.2
click at [1187, 519] on div "2" at bounding box center [1205, 528] width 38 height 18
click at [1199, 512] on td "2" at bounding box center [1205, 528] width 58 height 57
click at [1244, 519] on div "$5,192.72" at bounding box center [1276, 528] width 64 height 18
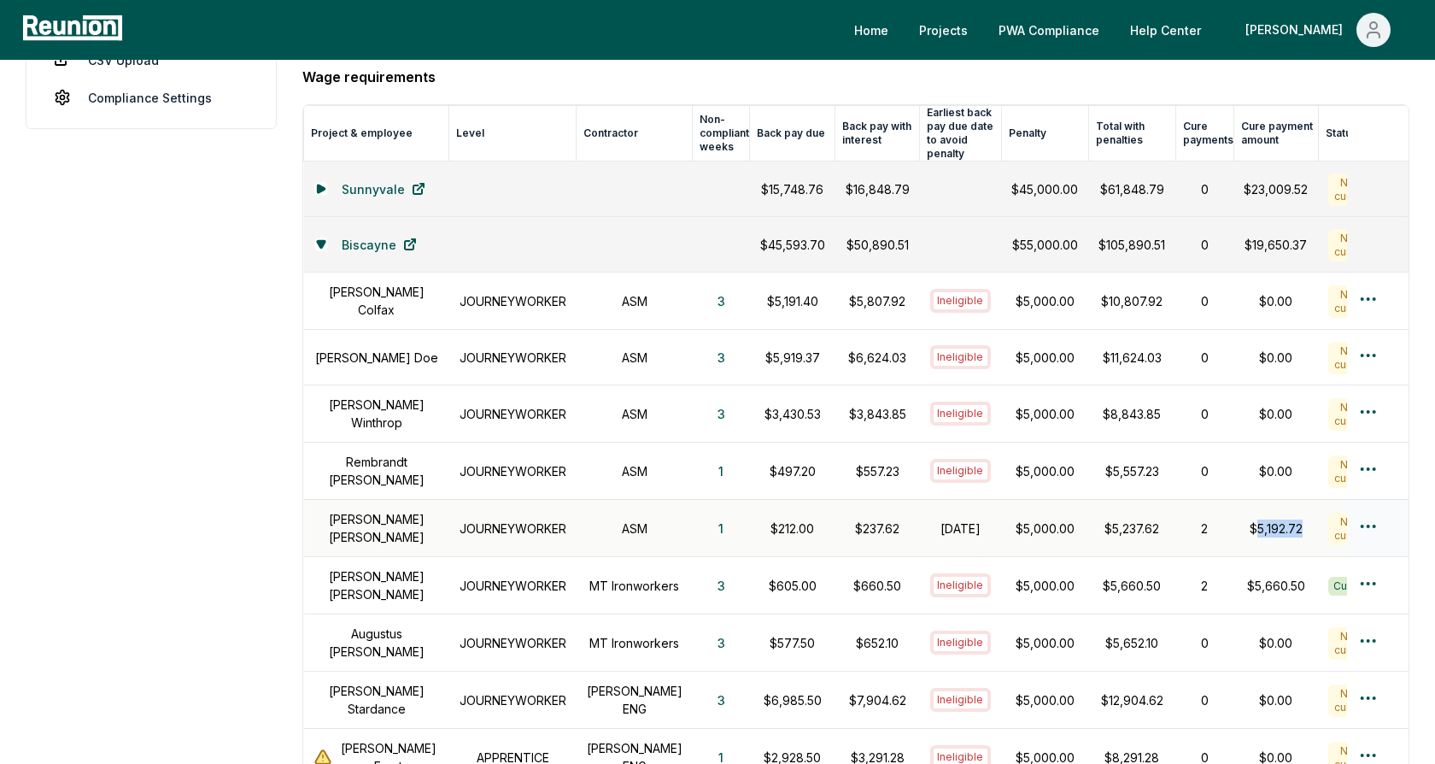
click at [1244, 519] on div "$5,192.72" at bounding box center [1276, 528] width 64 height 18
click at [1365, 509] on html "Please visit us on your desktop We're working on making our marketplace mobile-…" at bounding box center [717, 474] width 1435 height 1891
click at [1186, 505] on html "Please visit us on your desktop We're working on making our marketplace mobile-…" at bounding box center [717, 474] width 1435 height 1891
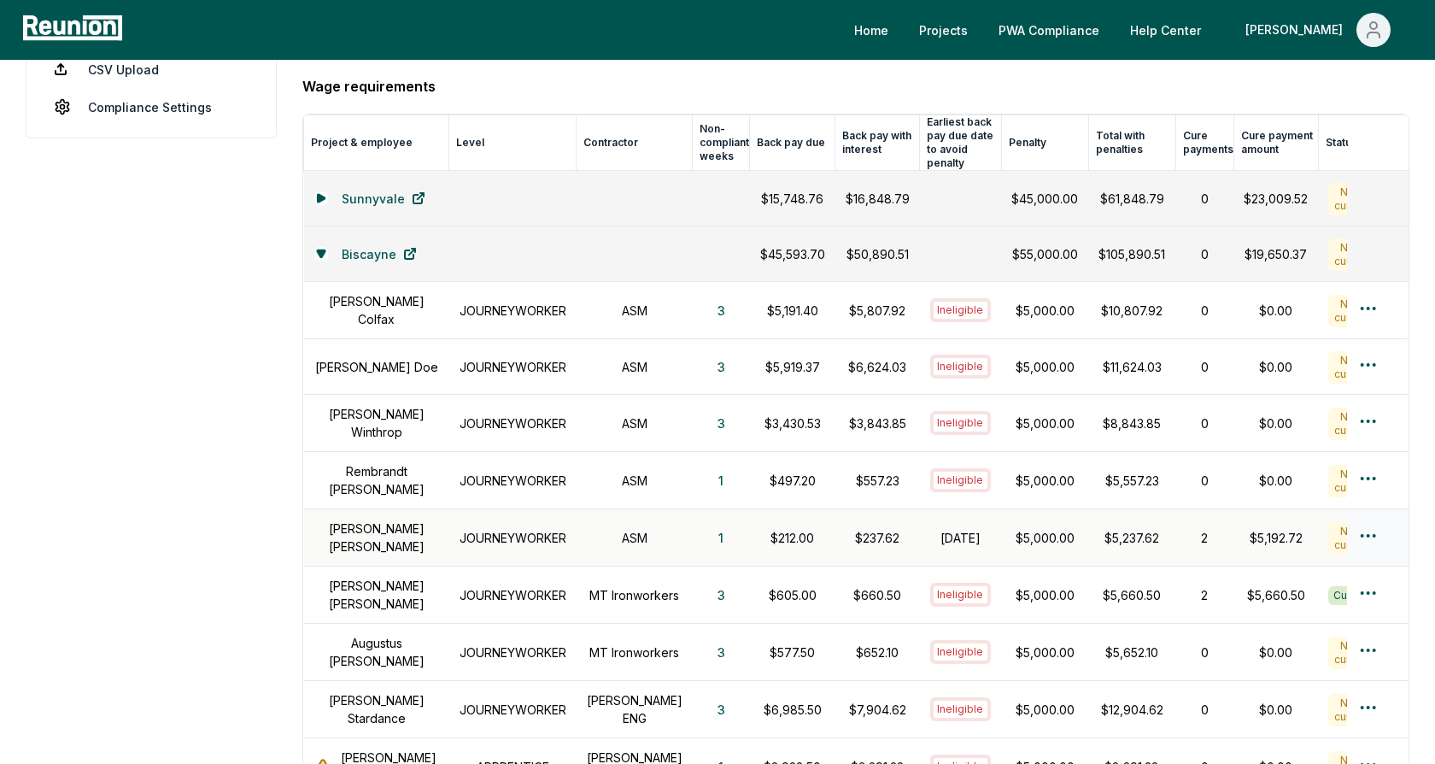
scroll to position [494, 0]
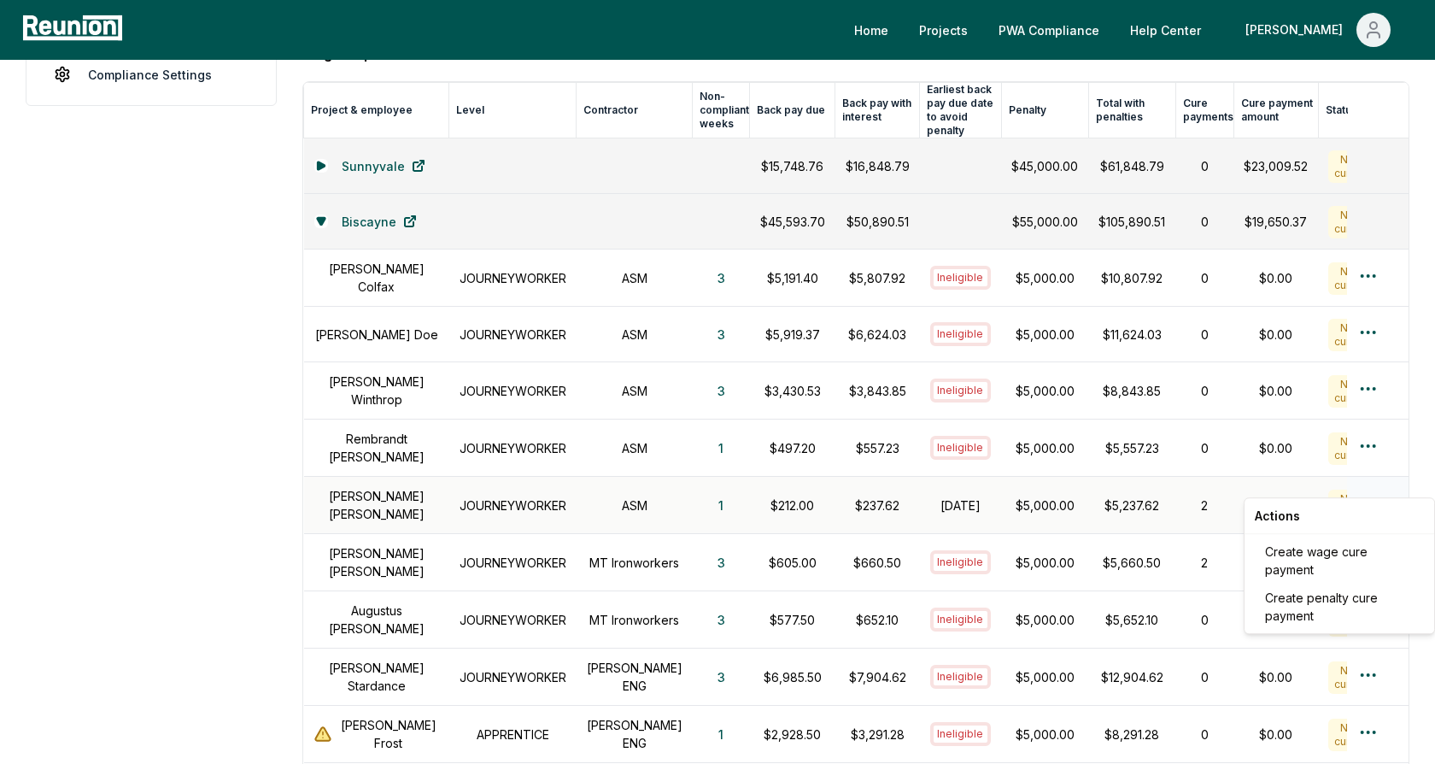
click at [1366, 483] on html "Please visit us on your desktop We're working on making our marketplace mobile-…" at bounding box center [717, 451] width 1435 height 1891
click at [1218, 484] on html "Please visit us on your desktop We're working on making our marketplace mobile-…" at bounding box center [717, 451] width 1435 height 1891
click at [1372, 487] on html "Please visit us on your desktop We're working on making our marketplace mobile-…" at bounding box center [717, 451] width 1435 height 1891
click at [1305, 566] on div "Create wage cure payment" at bounding box center [1340, 560] width 162 height 46
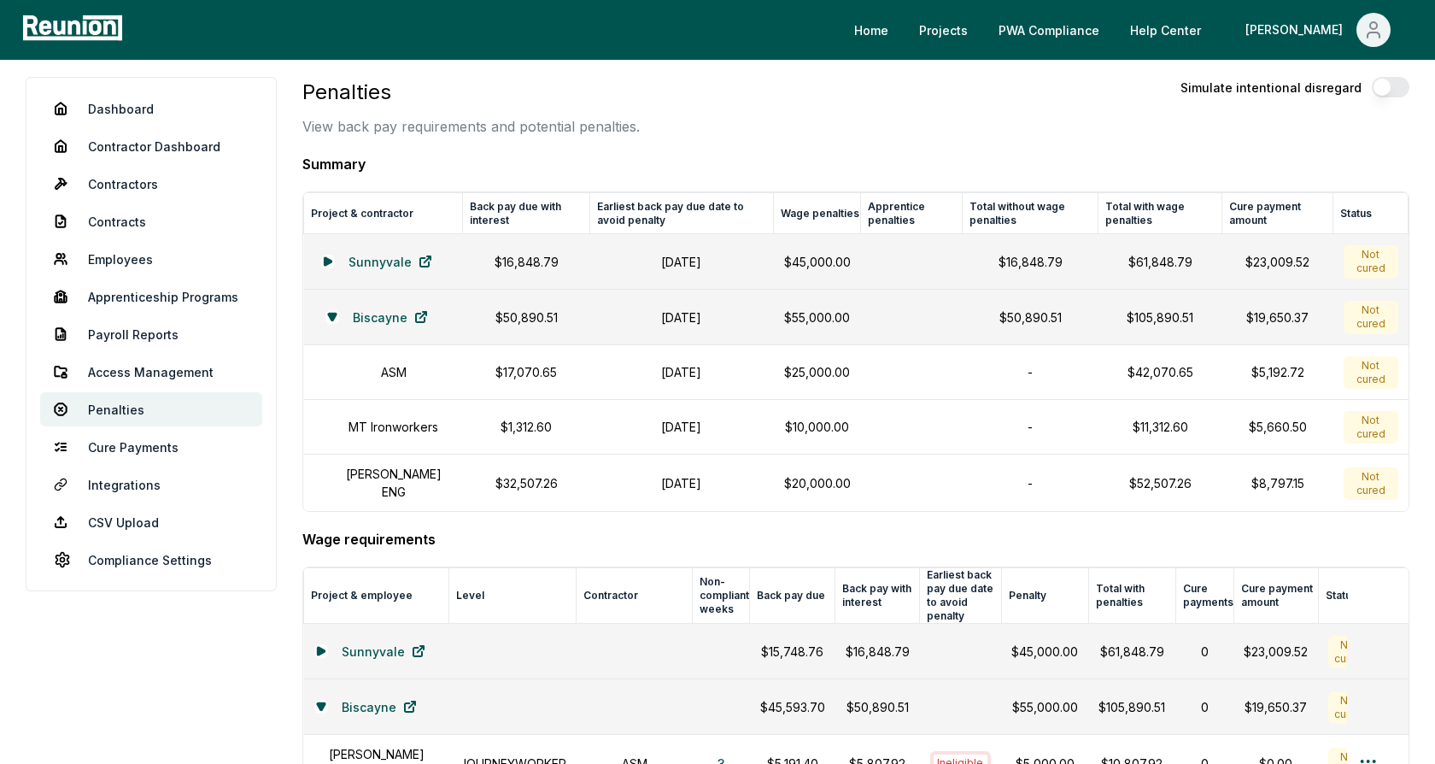
scroll to position [0, 0]
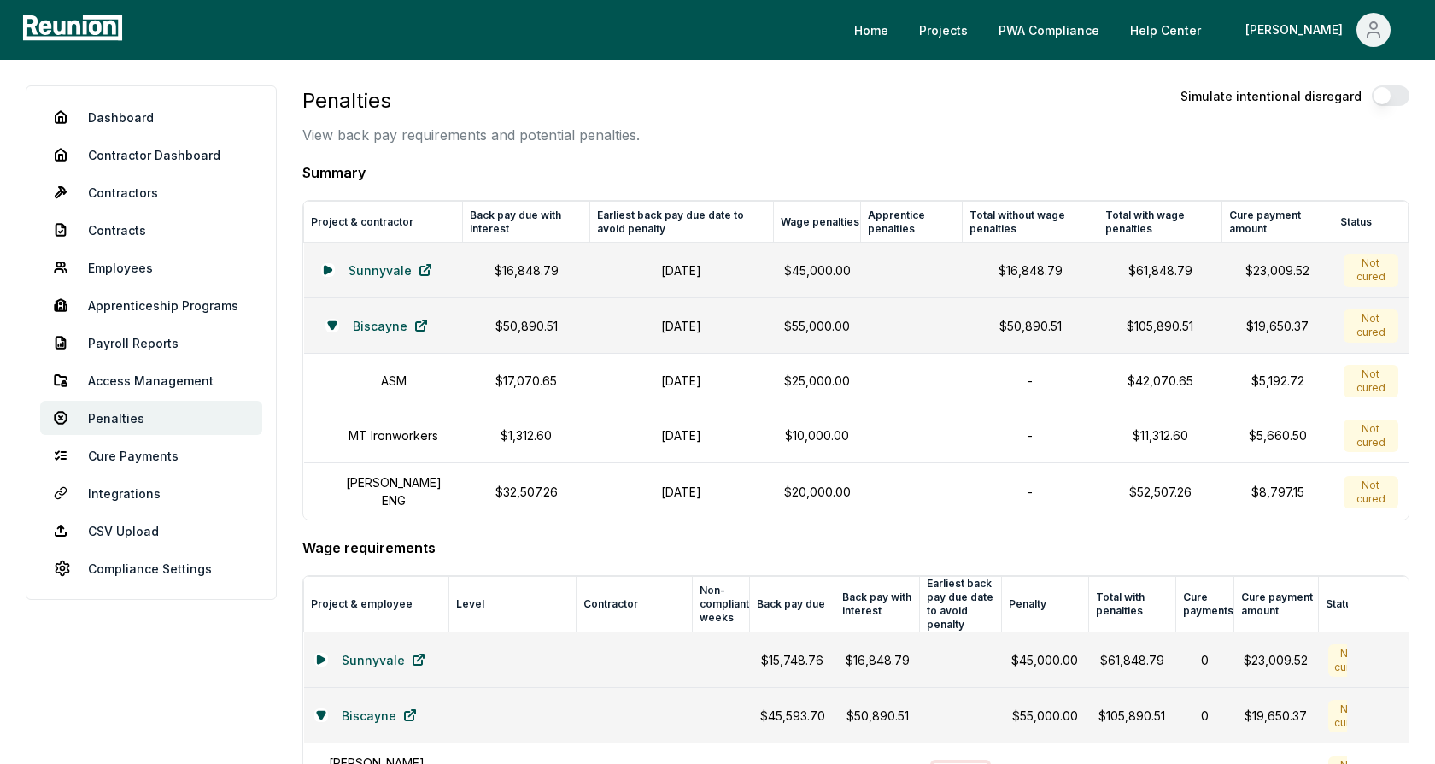
click at [1382, 101] on button "button" at bounding box center [1391, 95] width 38 height 21
click at [1398, 100] on button "button" at bounding box center [1391, 95] width 38 height 21
click at [161, 380] on link "Access Management" at bounding box center [151, 380] width 222 height 34
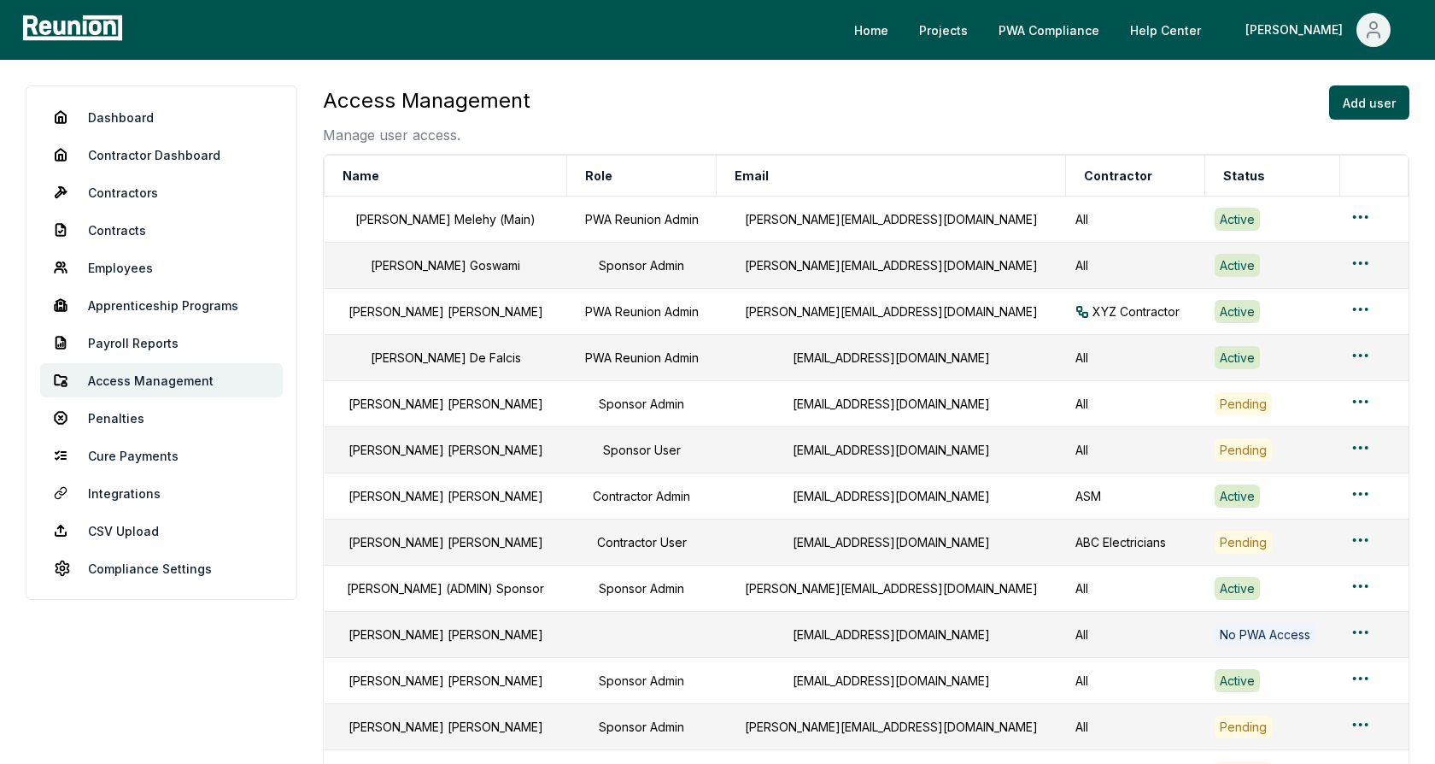
click at [700, 114] on div "Access Management Manage user access. Add user" at bounding box center [866, 115] width 1087 height 60
click at [1365, 115] on button "Add user" at bounding box center [1369, 102] width 80 height 34
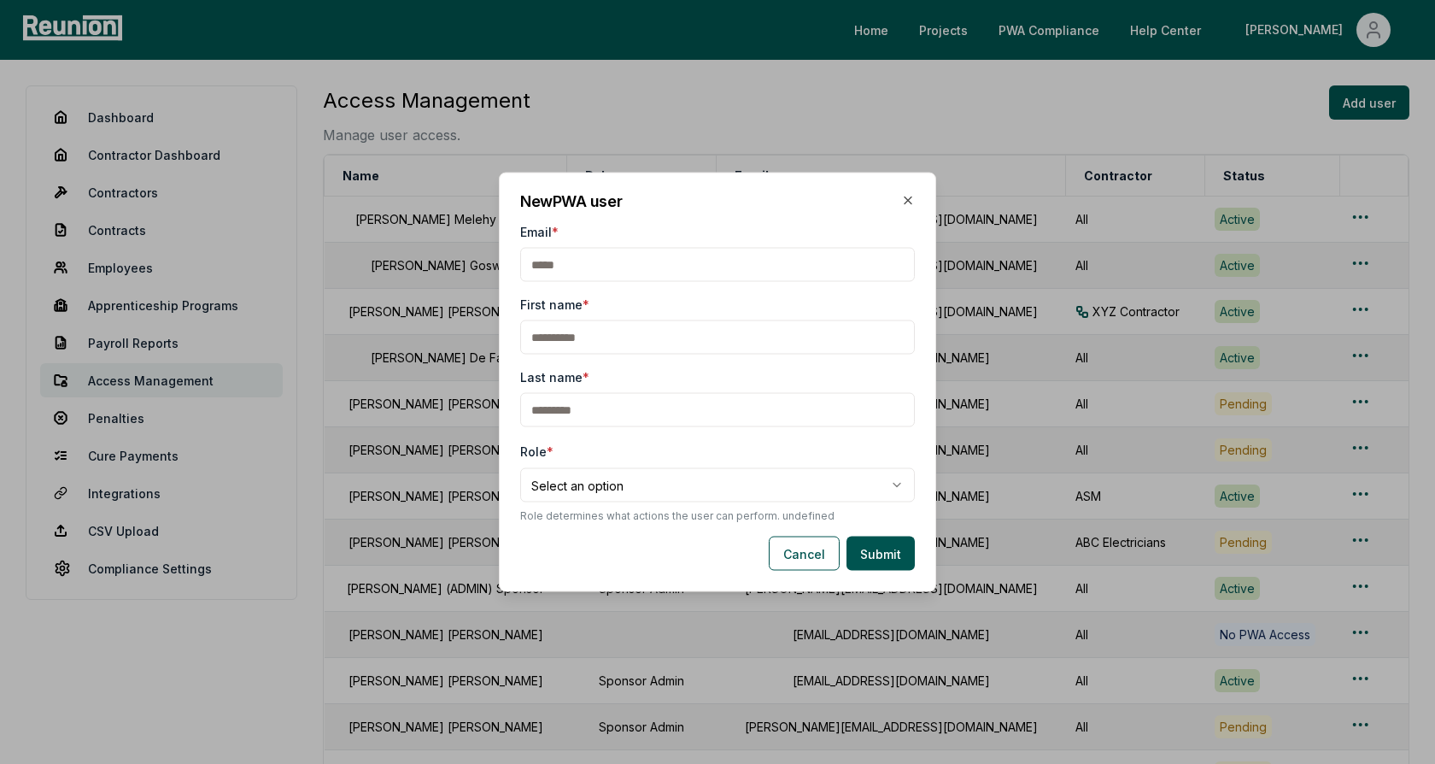
click at [569, 484] on body "Please visit us on your desktop We're working on making our marketplace mobile-…" at bounding box center [717, 756] width 1435 height 1512
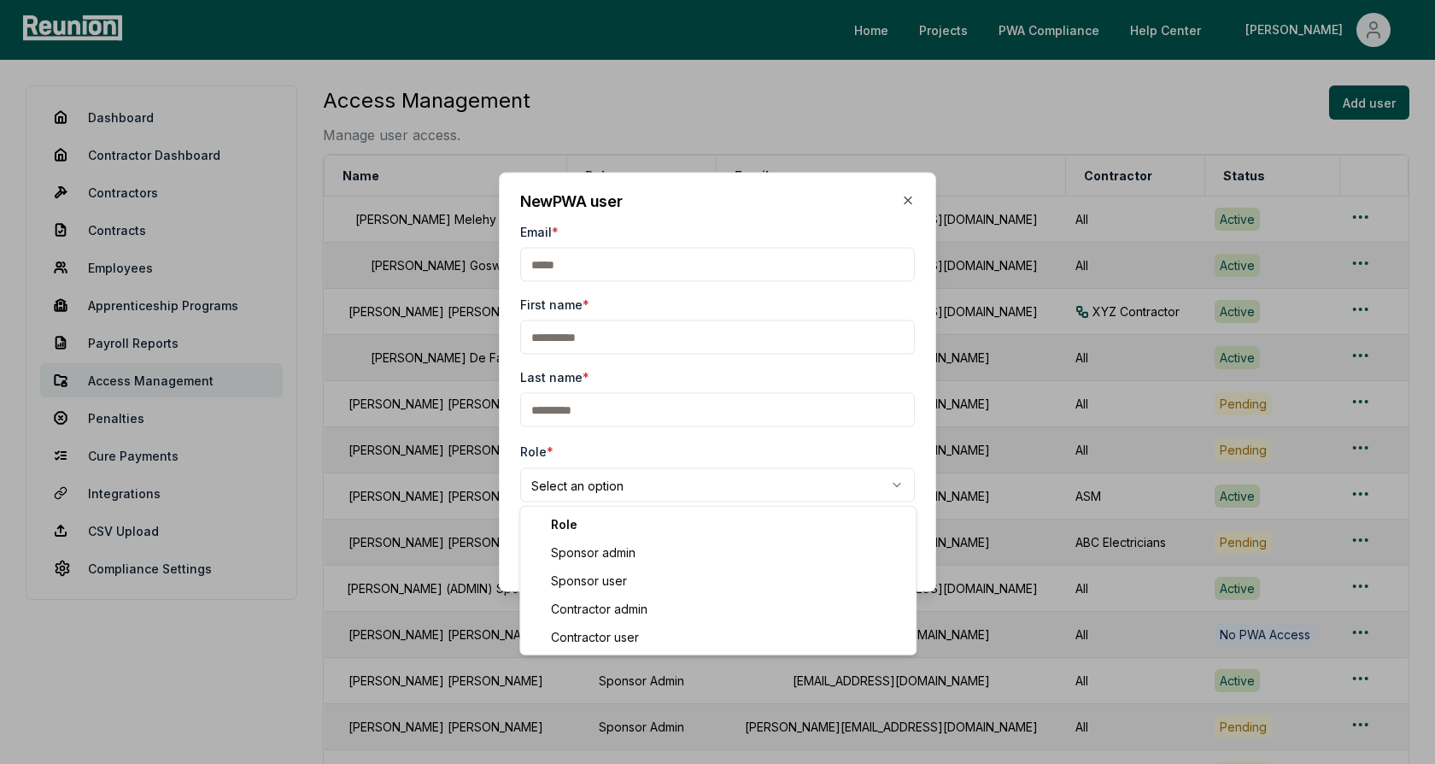
select select "**********"
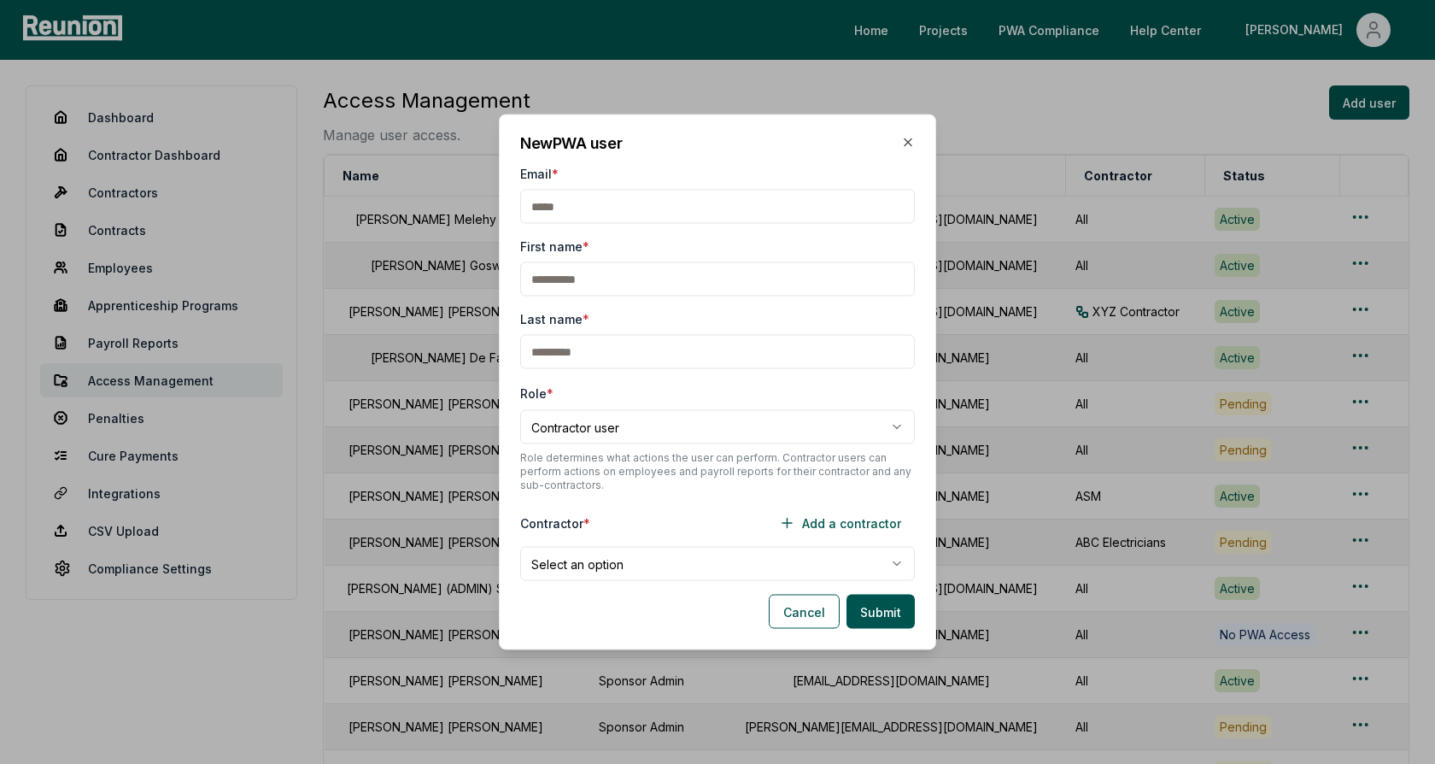
click at [603, 562] on body "Please visit us on your desktop We're working on making our marketplace mobile-…" at bounding box center [717, 756] width 1435 height 1512
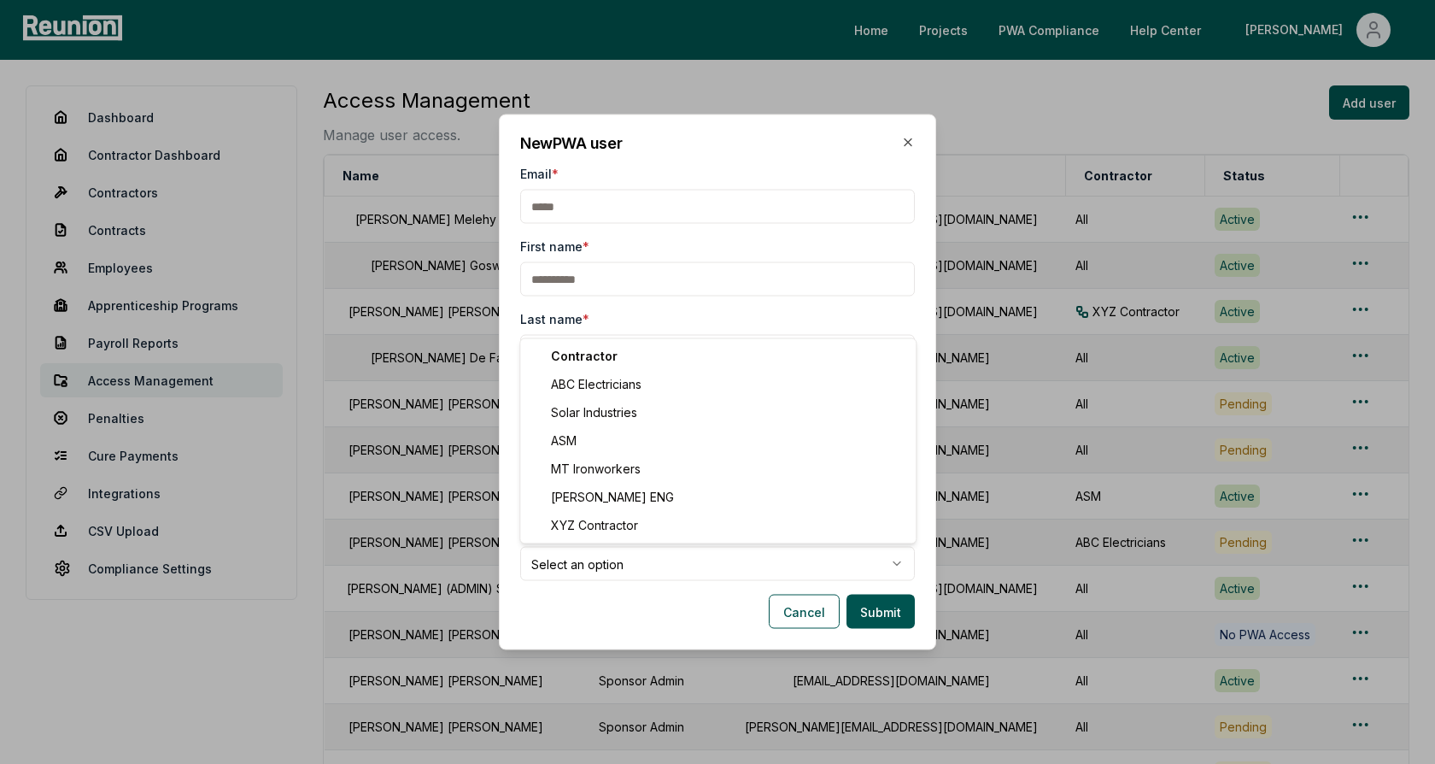
select select "**********"
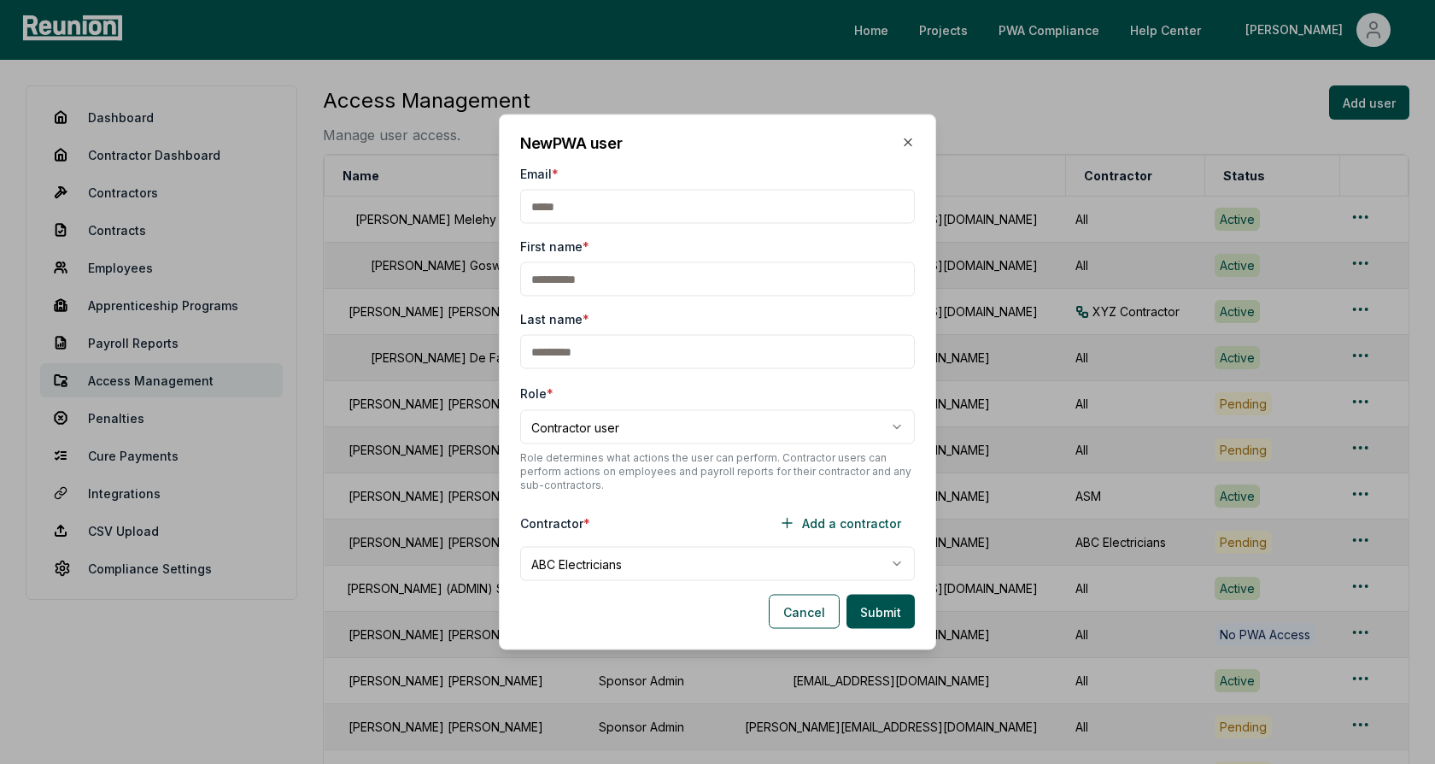
click at [639, 516] on div "Contractor * Add a contractor" at bounding box center [717, 523] width 395 height 34
click at [815, 620] on button "Cancel" at bounding box center [804, 612] width 71 height 34
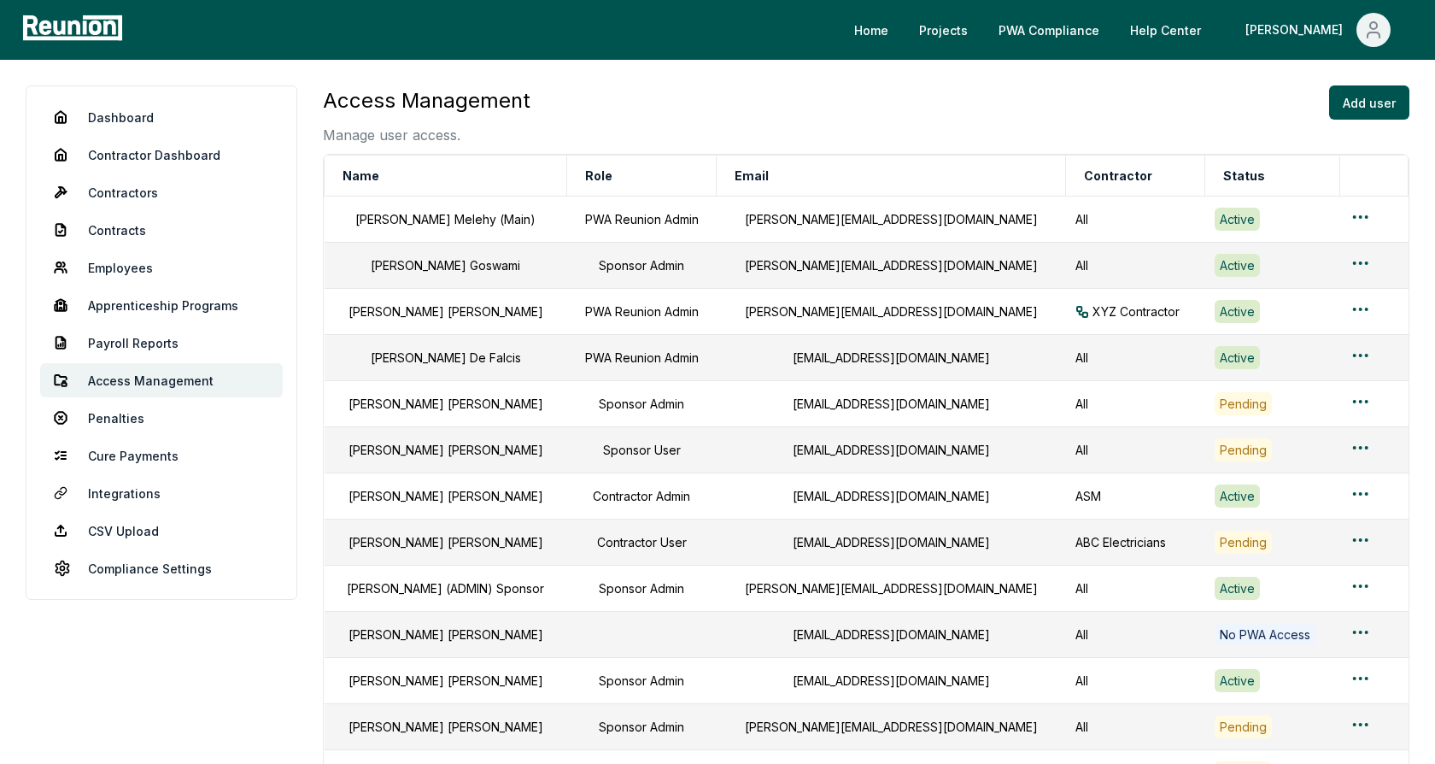
click at [781, 99] on div "Access Management Manage user access. Add user" at bounding box center [866, 115] width 1087 height 60
click at [167, 307] on link "Apprenticeship Programs" at bounding box center [161, 305] width 243 height 34
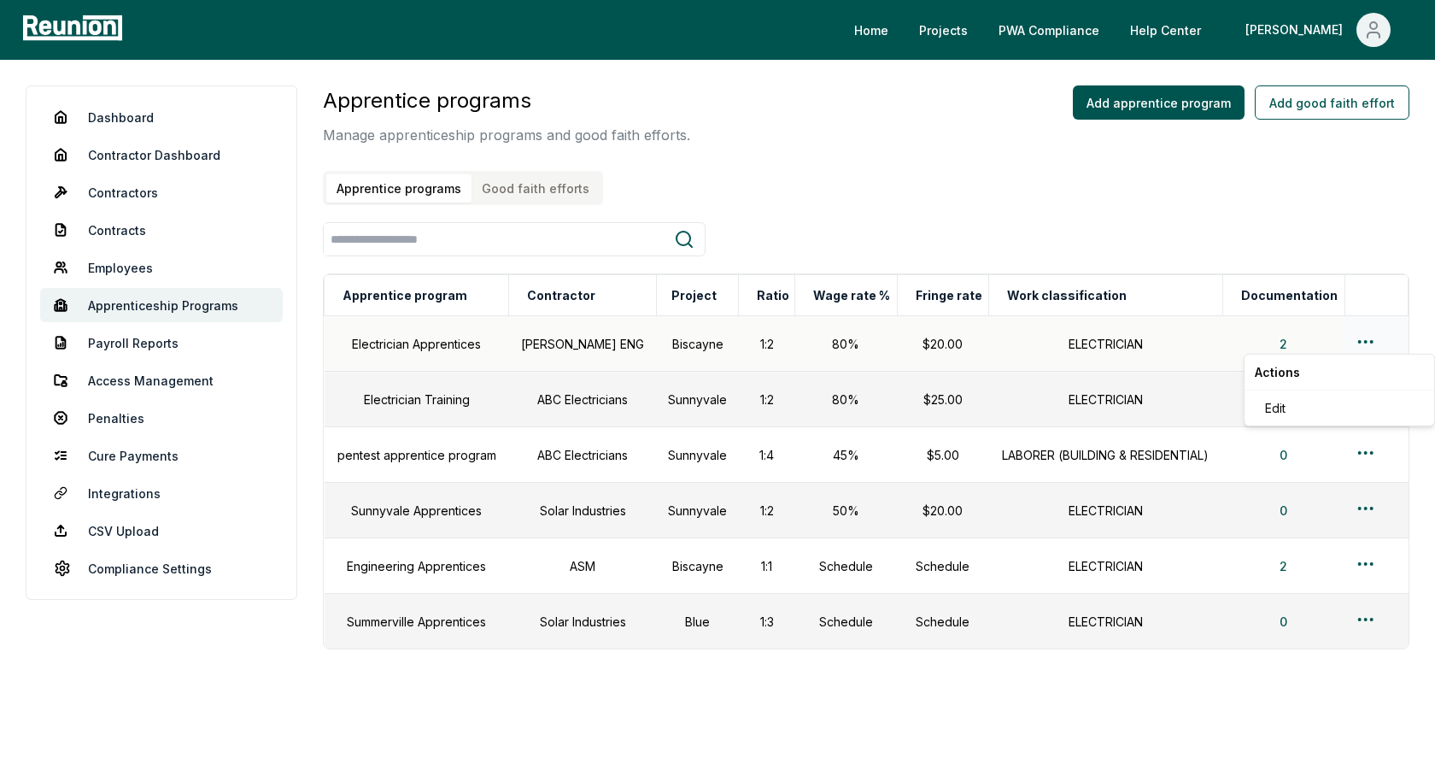
click at [1366, 342] on html "Please visit us on your desktop We're working on making our marketplace mobile-…" at bounding box center [717, 406] width 1435 height 812
click at [1313, 410] on div "Edit" at bounding box center [1340, 408] width 162 height 28
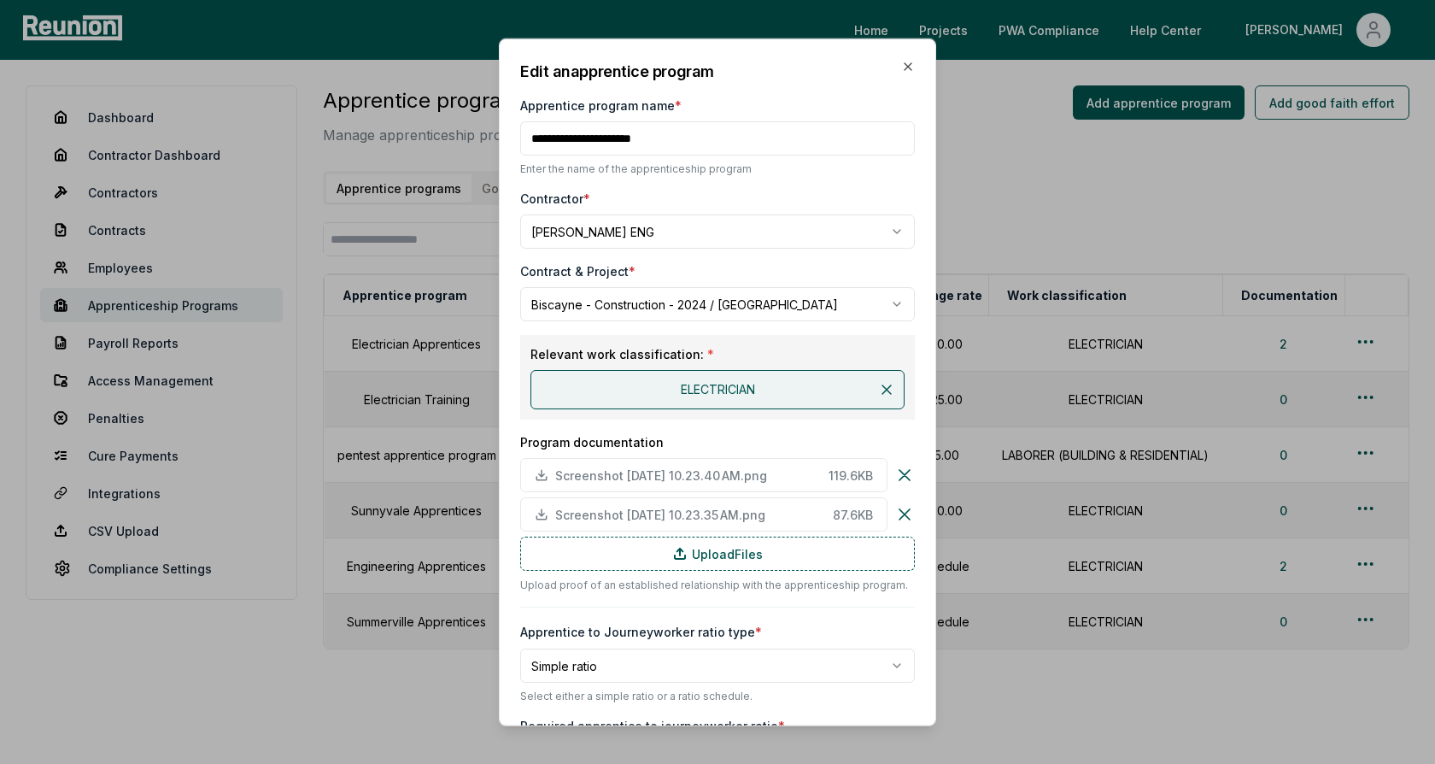
click at [839, 273] on div "Contract & Project *" at bounding box center [717, 271] width 395 height 18
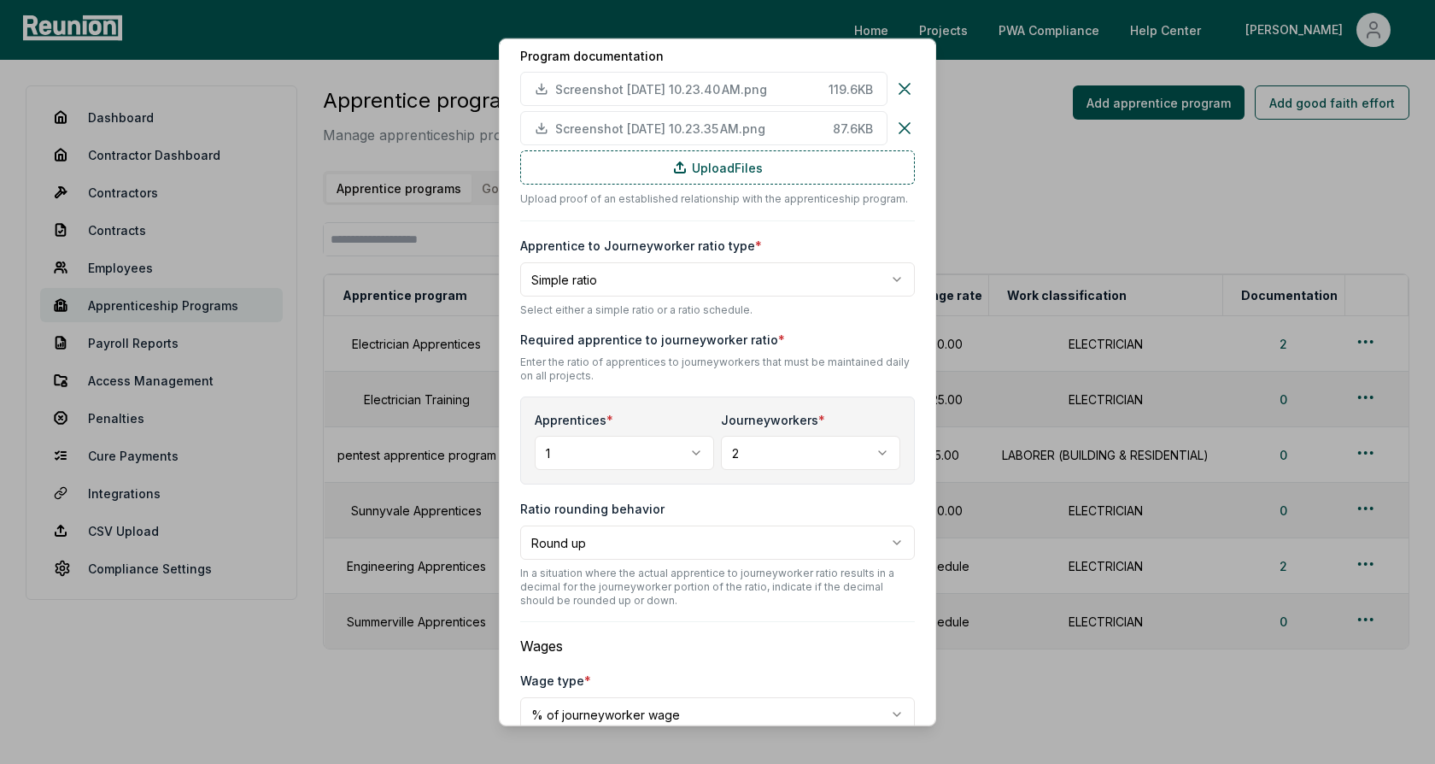
scroll to position [466, 0]
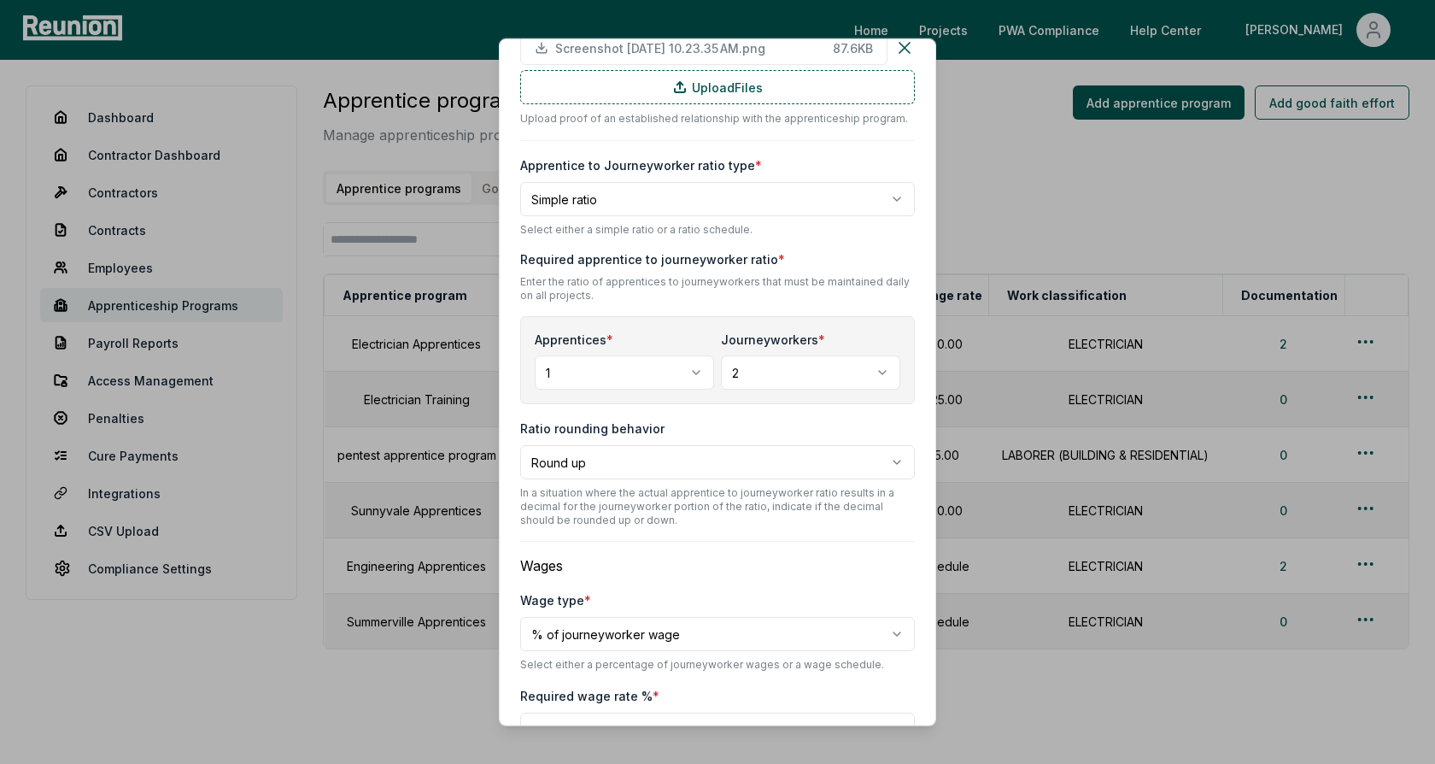
click at [649, 201] on body "Please visit us on your desktop We're working on making our marketplace mobile-…" at bounding box center [717, 406] width 1435 height 812
select select "********"
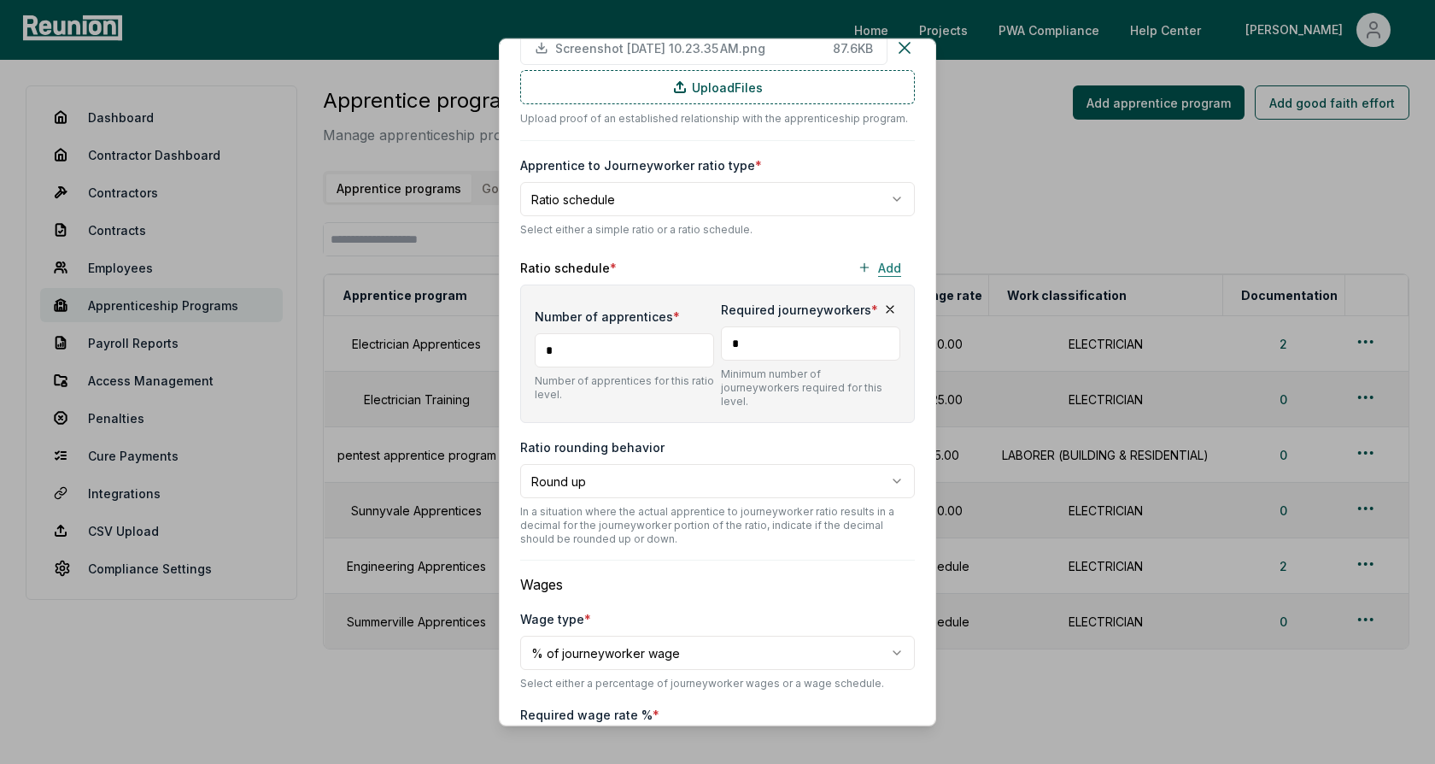
click at [877, 265] on button "Add" at bounding box center [879, 267] width 71 height 34
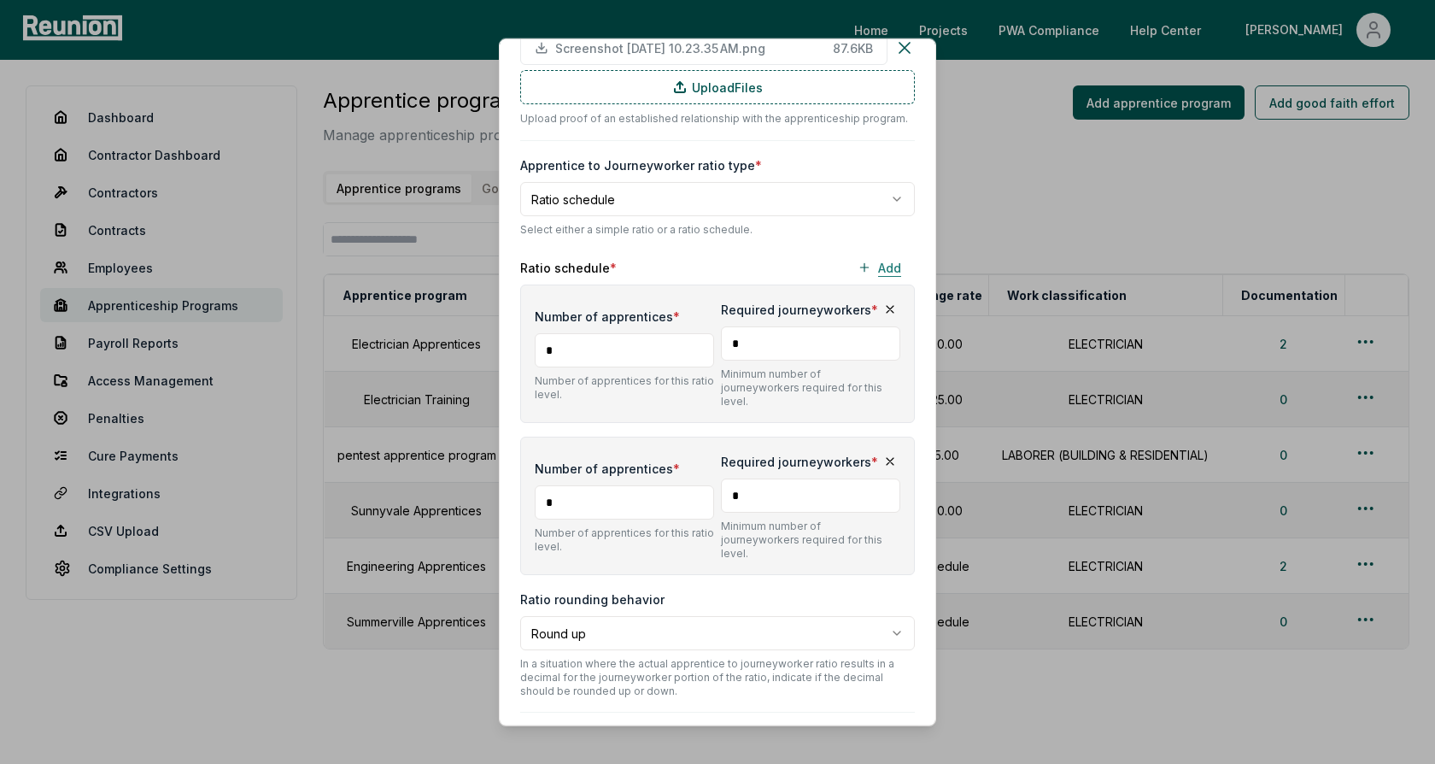
click at [877, 264] on button "Add" at bounding box center [879, 267] width 71 height 34
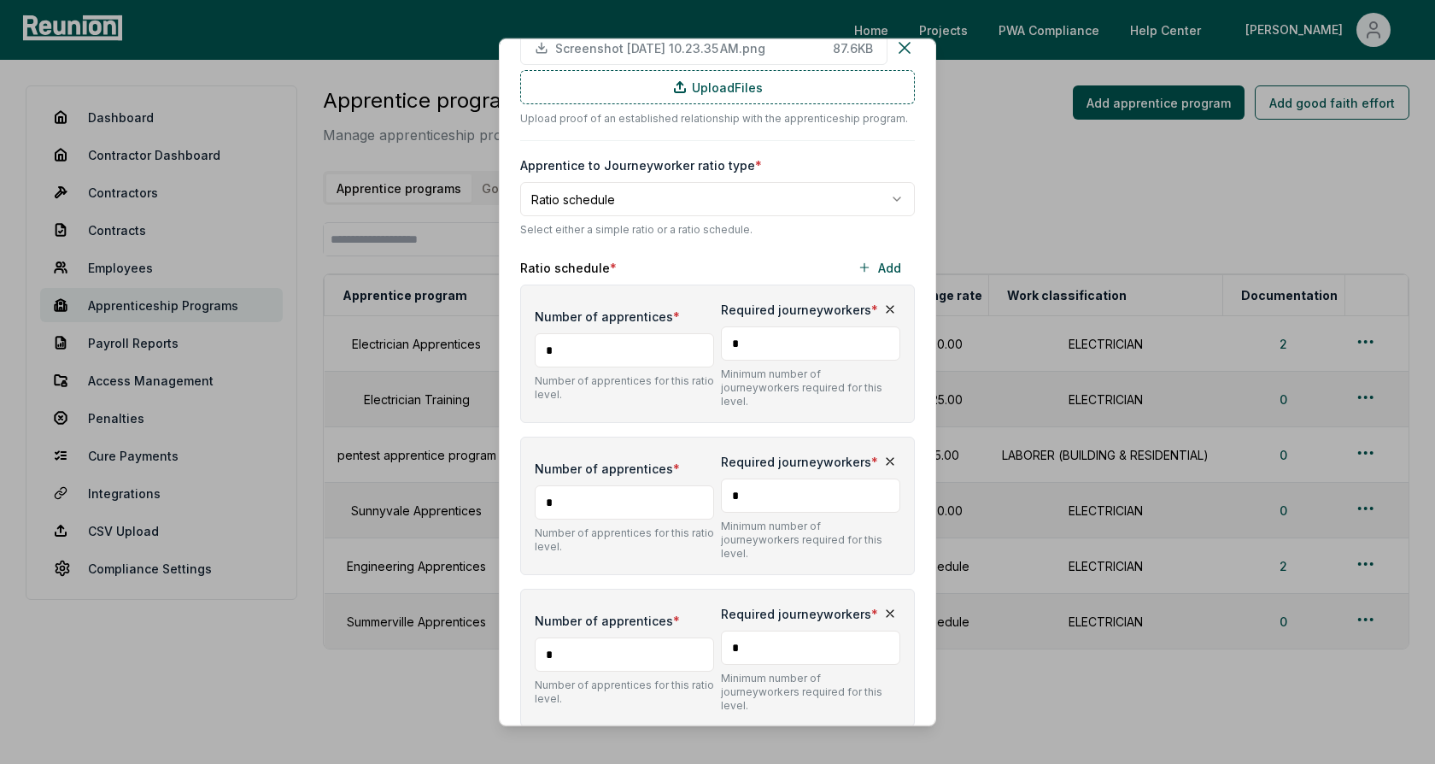
click at [626, 485] on input "*" at bounding box center [624, 502] width 179 height 34
type input "*"
click at [792, 478] on input "*" at bounding box center [810, 495] width 179 height 34
type input "*"
click at [888, 610] on icon "button" at bounding box center [890, 613] width 7 height 7
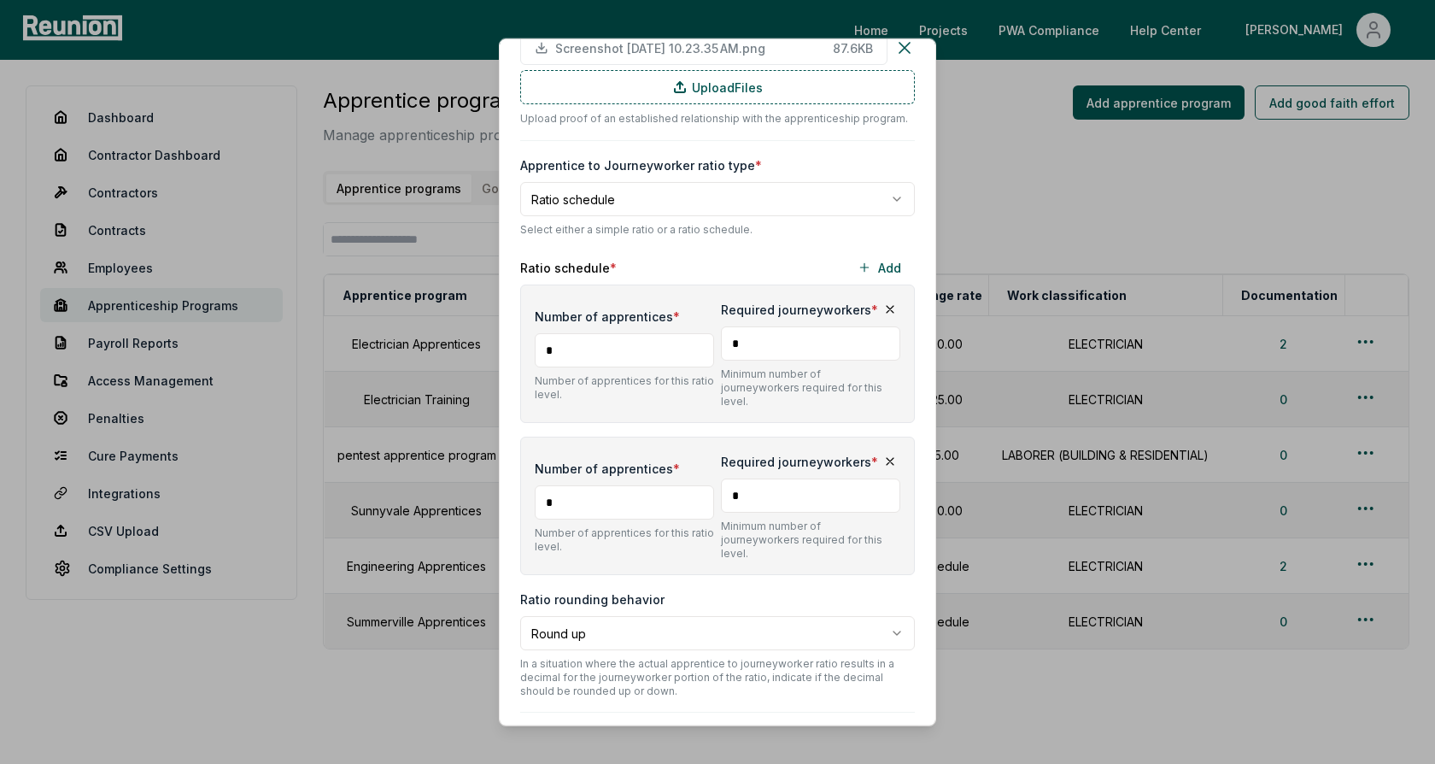
click at [719, 243] on div "**********" at bounding box center [717, 375] width 395 height 1564
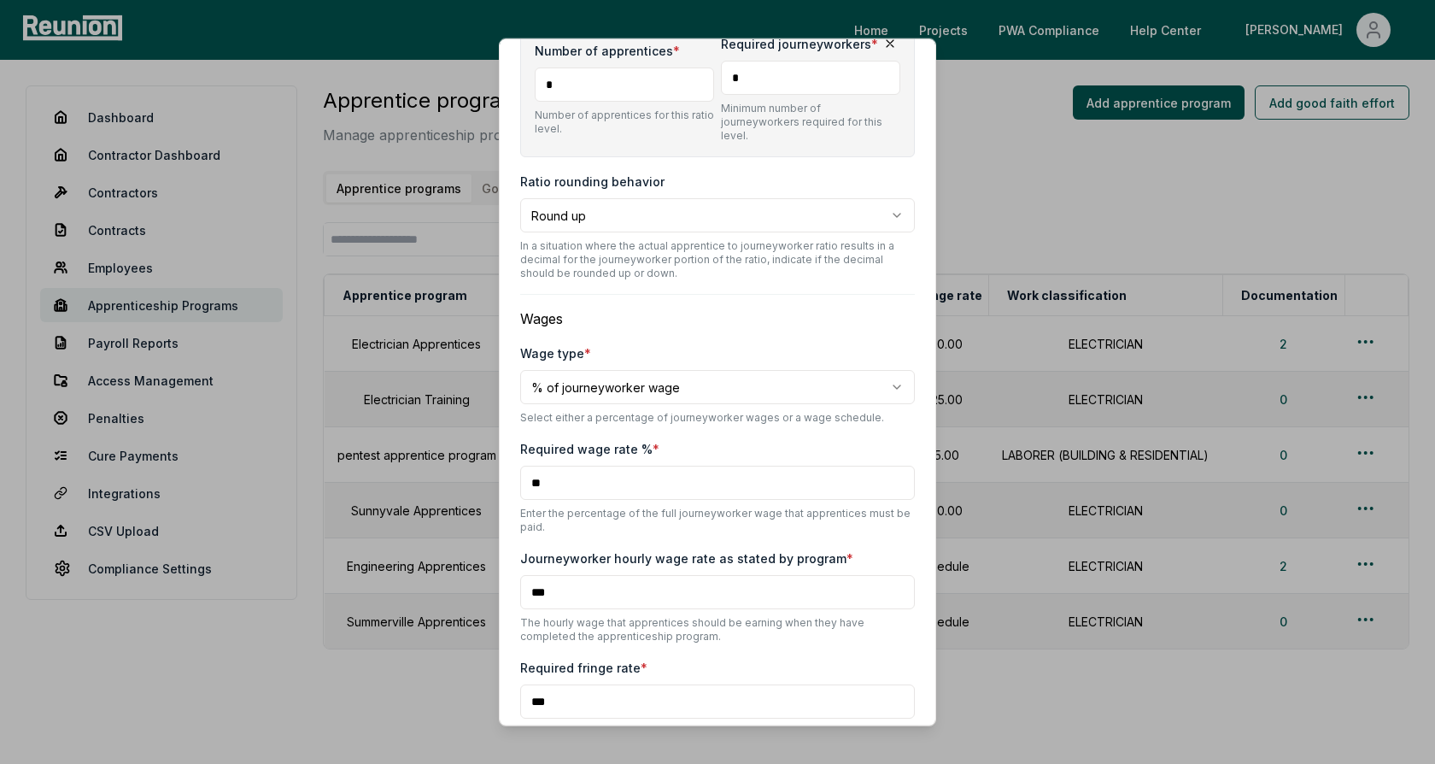
scroll to position [942, 0]
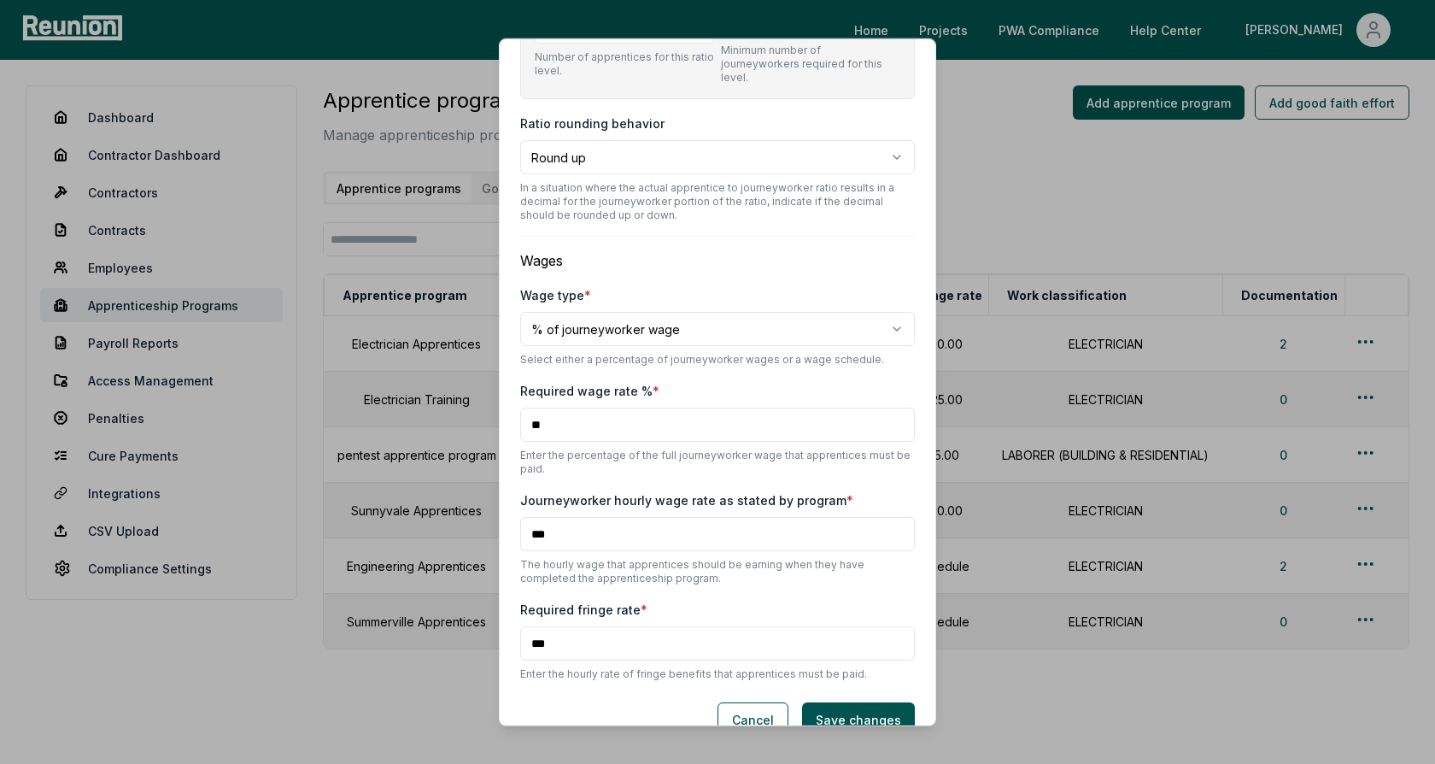
drag, startPoint x: 577, startPoint y: 503, endPoint x: 522, endPoint y: 502, distance: 54.7
click at [522, 517] on input "***" at bounding box center [717, 534] width 395 height 34
click at [569, 517] on input "***" at bounding box center [717, 534] width 395 height 34
drag, startPoint x: 567, startPoint y: 395, endPoint x: 524, endPoint y: 394, distance: 43.6
click at [524, 408] on input "**" at bounding box center [717, 425] width 395 height 34
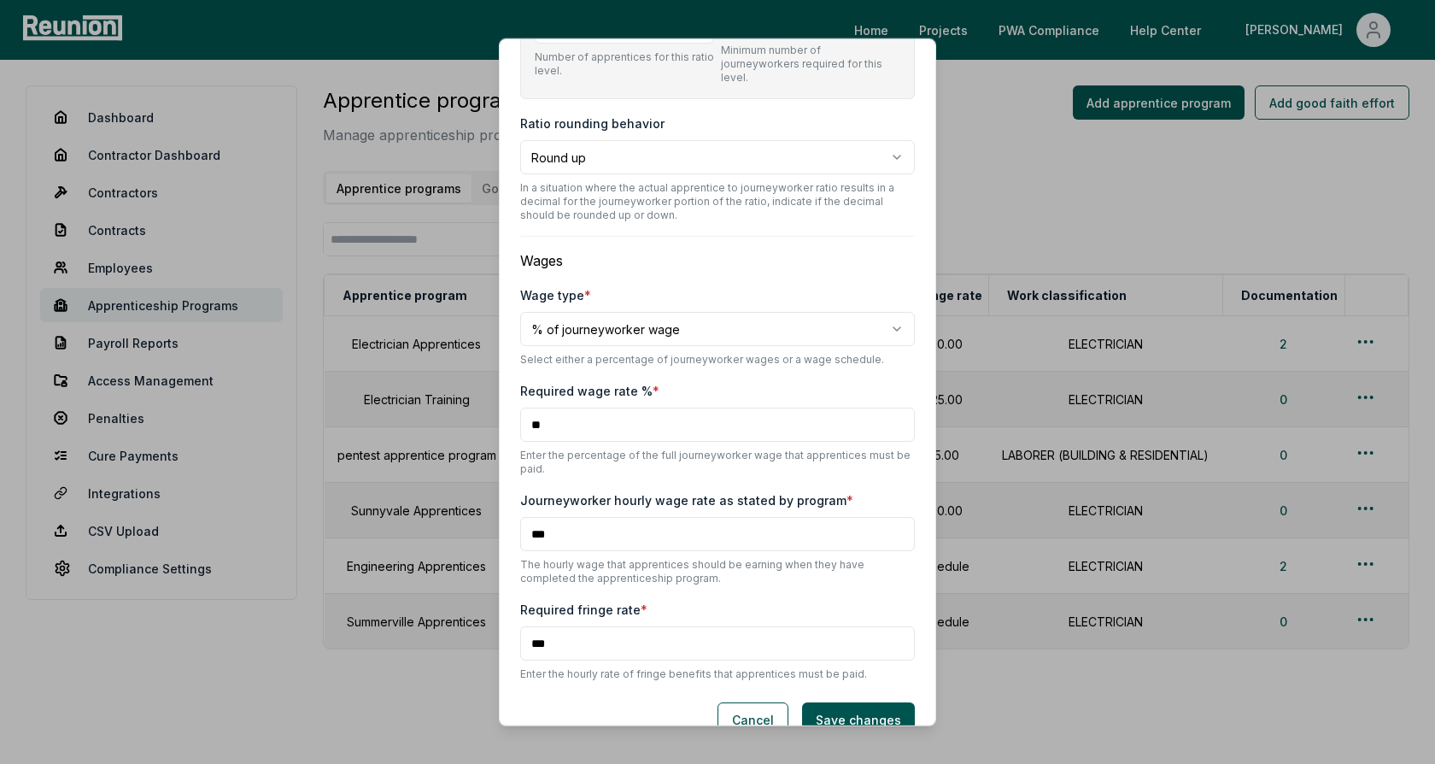
click at [554, 408] on input "**" at bounding box center [717, 425] width 395 height 34
click at [583, 306] on body "Please visit us on your desktop We're working on making our marketplace mobile-…" at bounding box center [717, 406] width 1435 height 812
select select "**********"
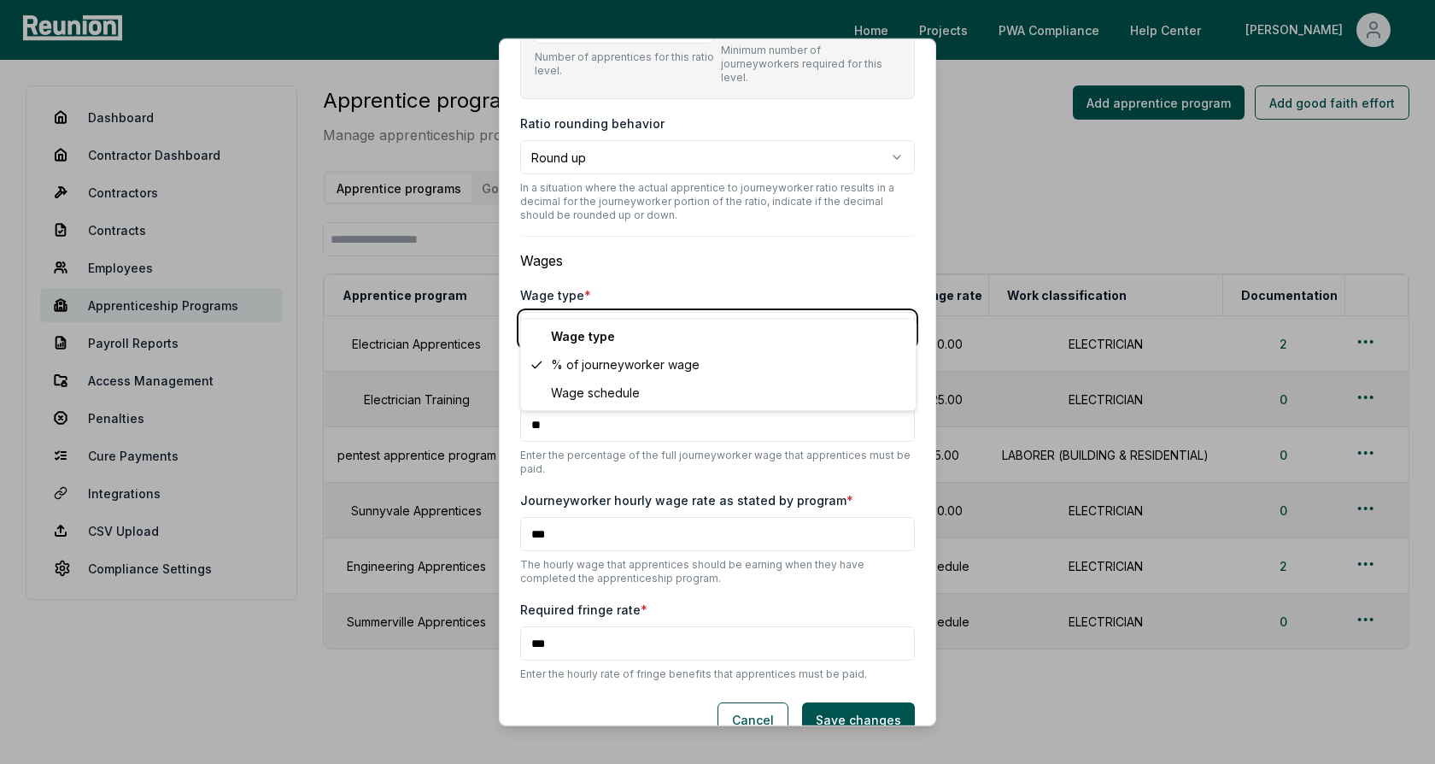
scroll to position [801, 0]
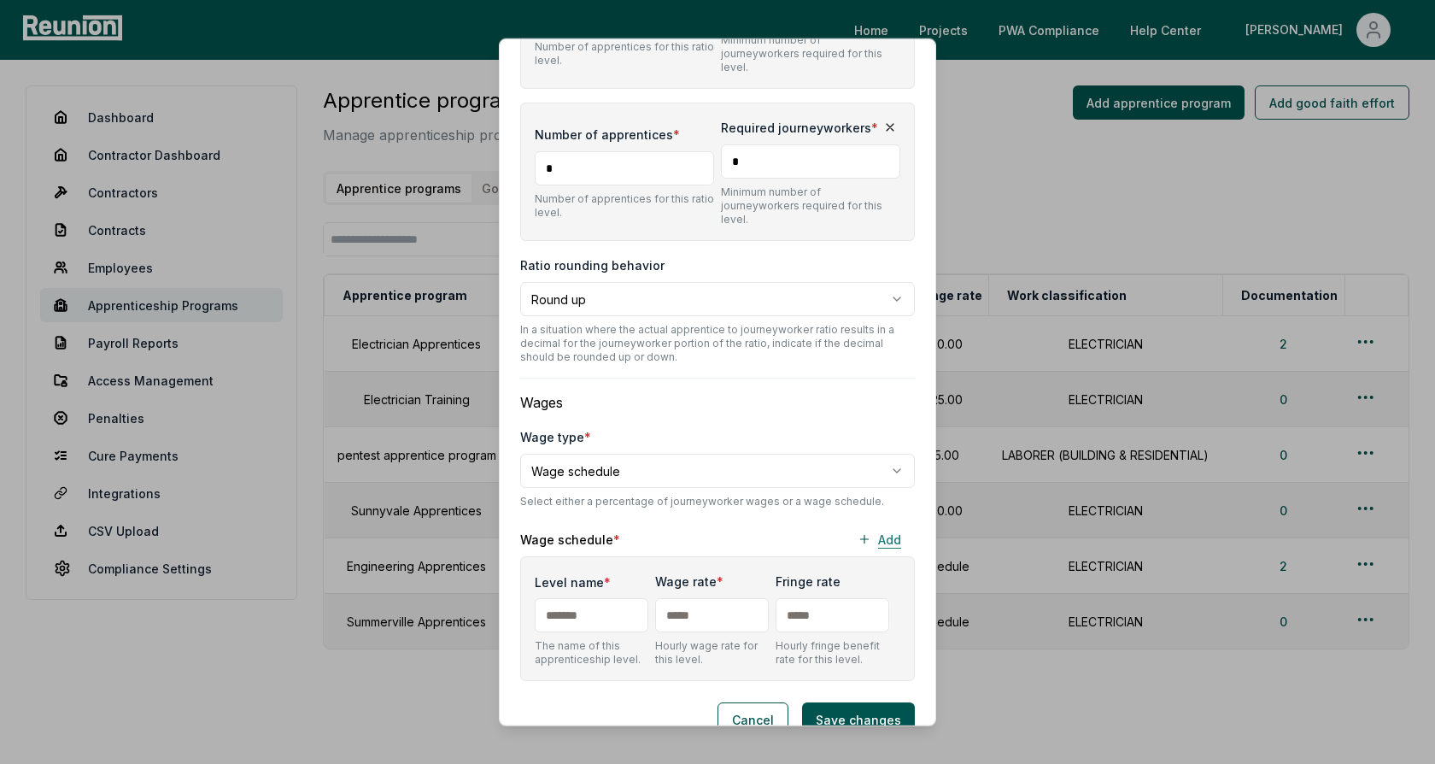
click at [876, 522] on button "Add" at bounding box center [879, 539] width 71 height 34
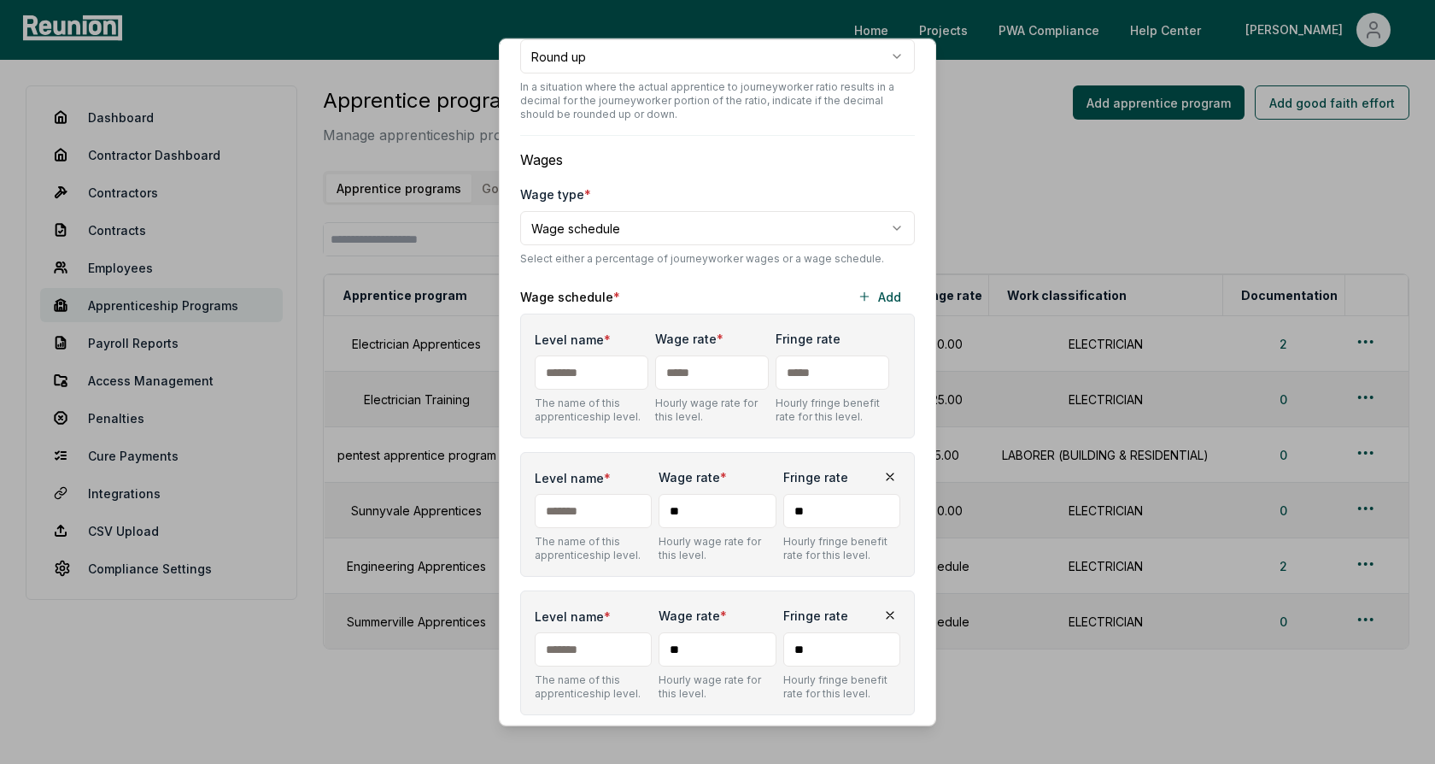
click at [590, 355] on input "Level name *" at bounding box center [592, 372] width 114 height 34
type input "*"
click at [599, 494] on input "Level name *" at bounding box center [593, 511] width 117 height 34
type input "*"
click at [582, 632] on input "Level name *" at bounding box center [593, 649] width 117 height 34
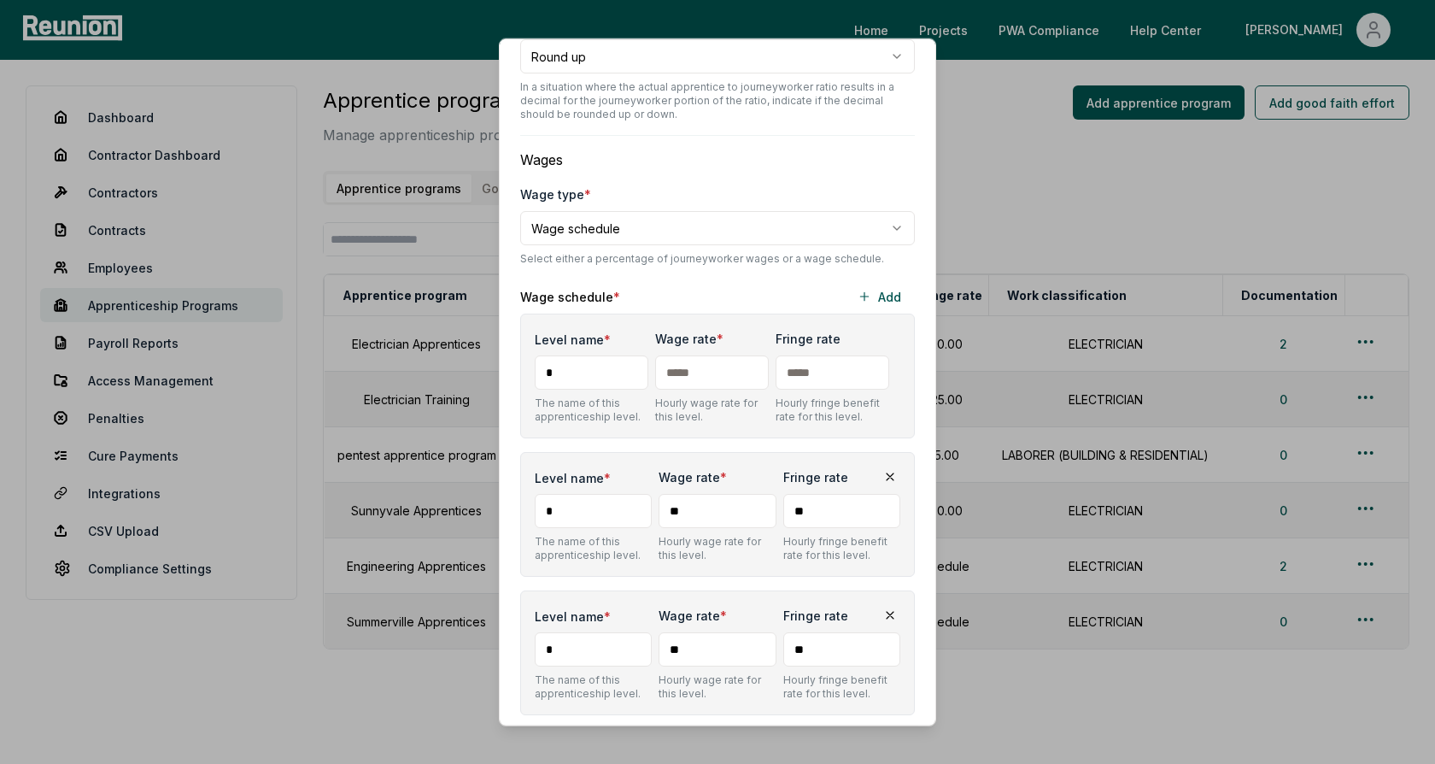
type input "*"
click at [709, 355] on input "text" at bounding box center [712, 372] width 114 height 34
type input "***"
click at [687, 495] on input "**" at bounding box center [717, 511] width 117 height 34
type input "**"
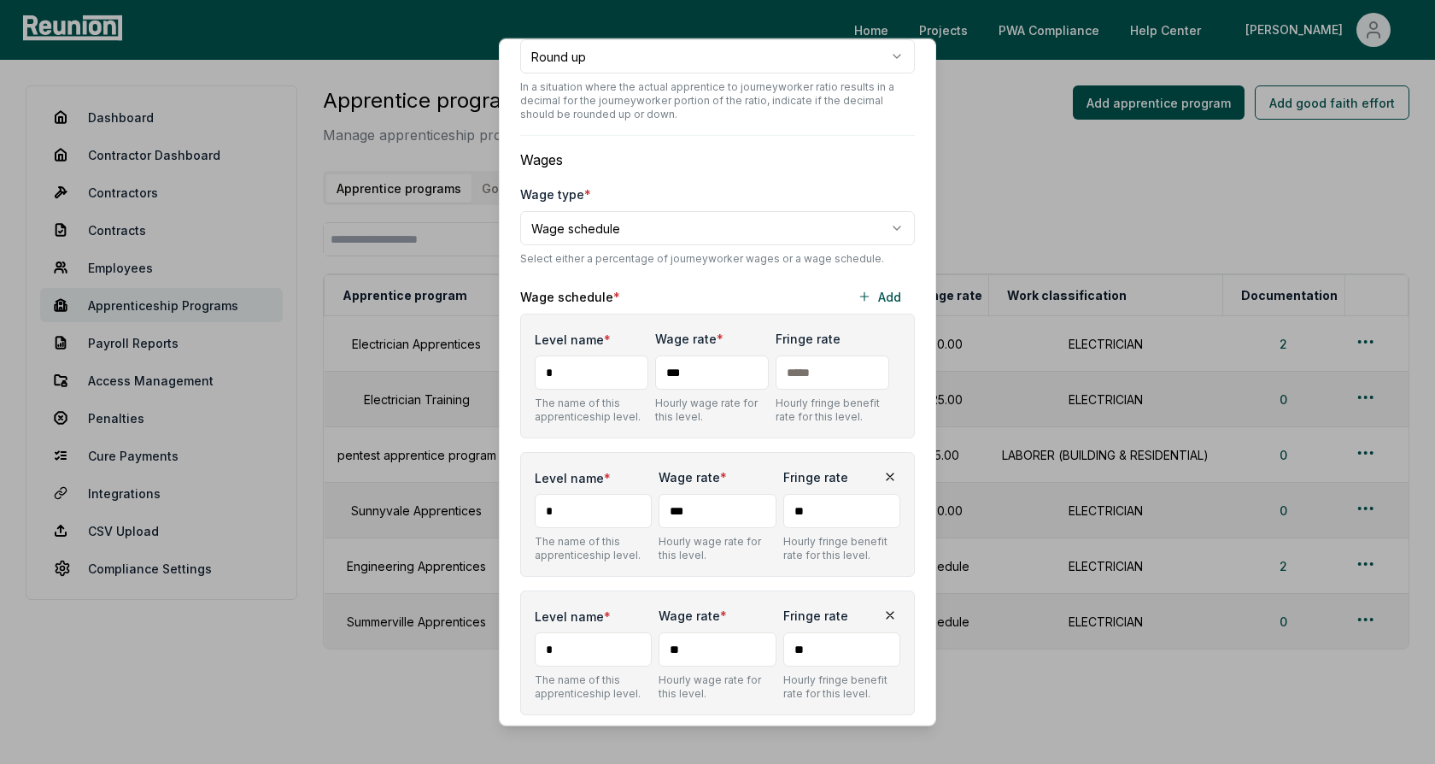
type input "***"
click at [705, 632] on input "**" at bounding box center [717, 649] width 117 height 34
type input "***"
click at [726, 605] on div "Wage rate * *** Hourly wage rate for this level." at bounding box center [717, 653] width 117 height 96
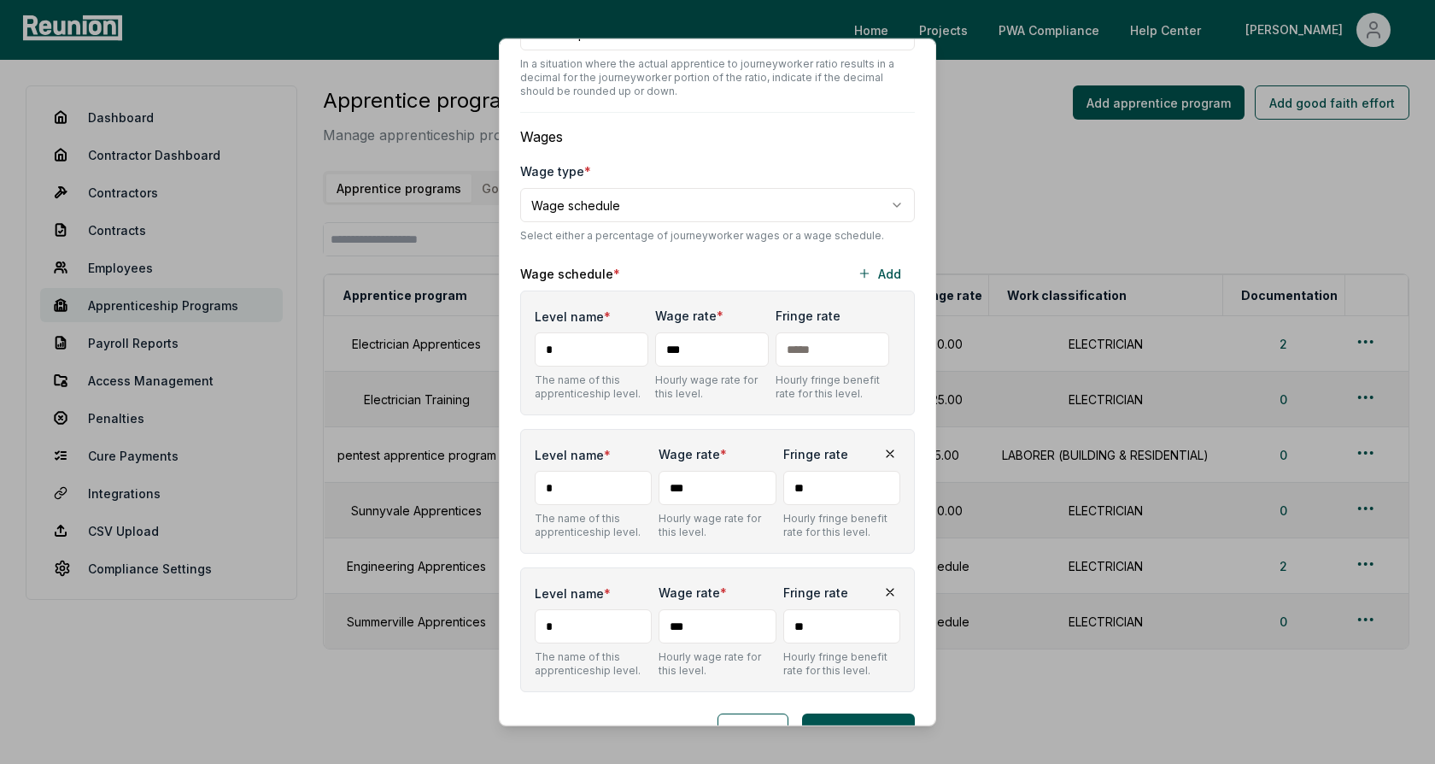
scroll to position [1076, 0]
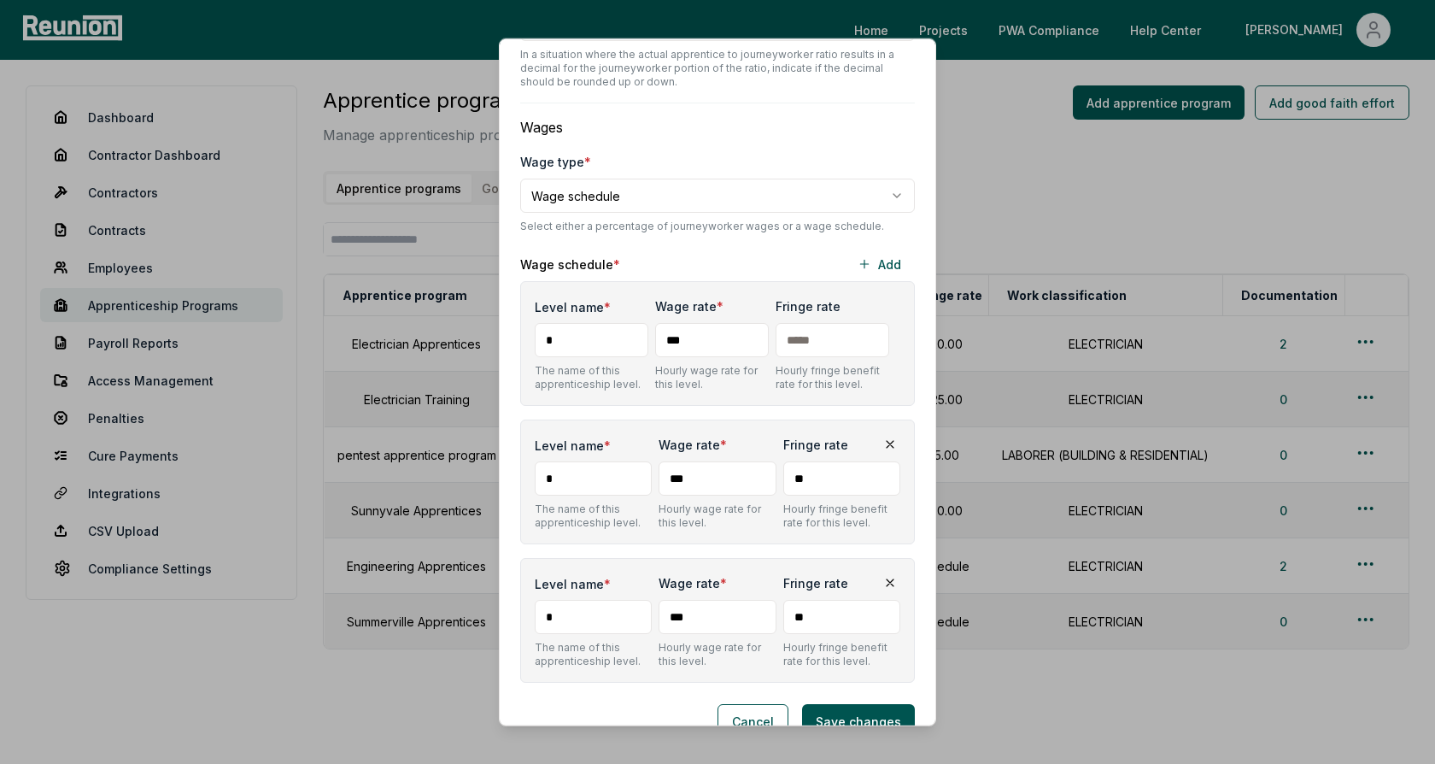
click at [685, 378] on div "Level name * The name of this apprenticeship level. Wage rate * *** Hourly wage…" at bounding box center [717, 482] width 395 height 402
click at [767, 704] on button "Cancel" at bounding box center [753, 721] width 71 height 34
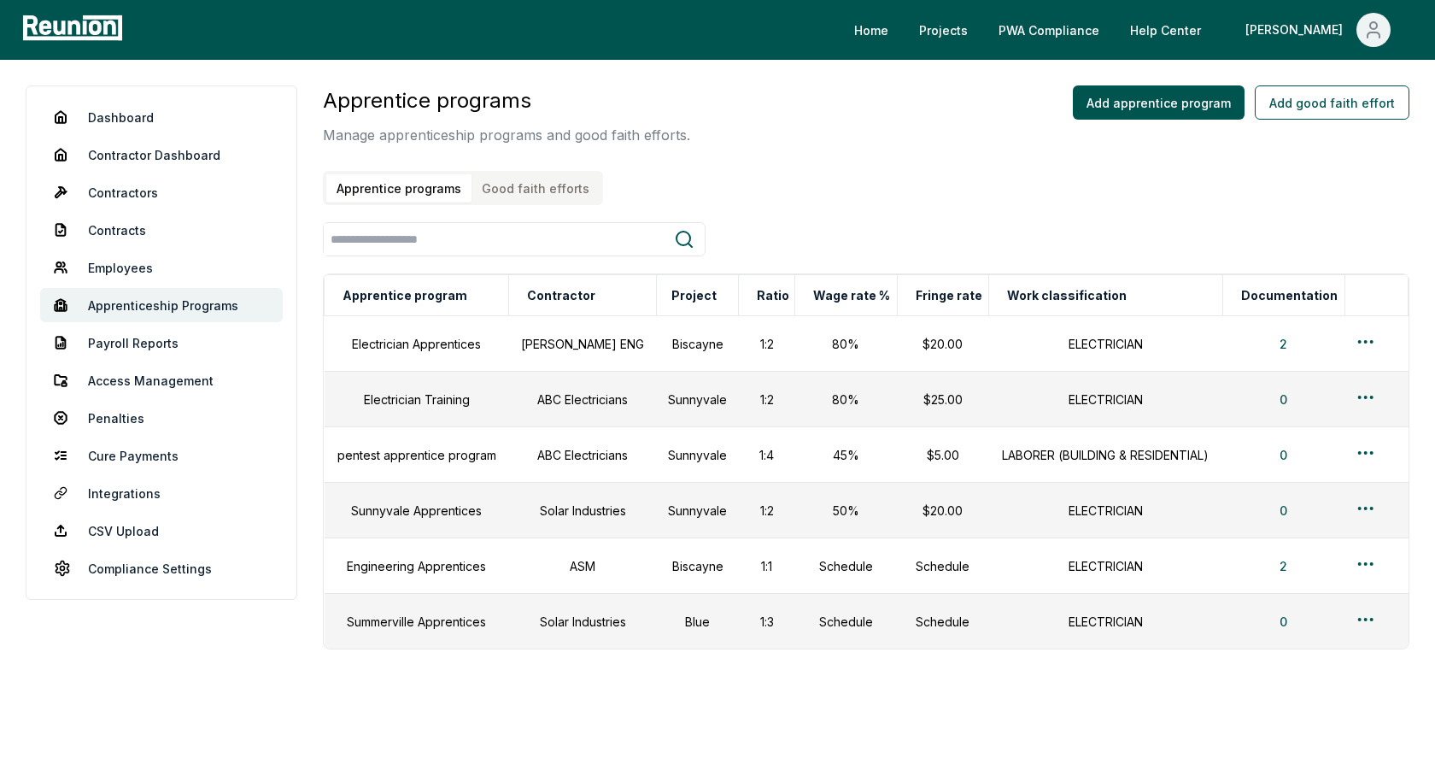
click at [754, 184] on div "Apprentice programs Manage apprenticeship programs and good faith efforts. Appr…" at bounding box center [866, 145] width 1087 height 120
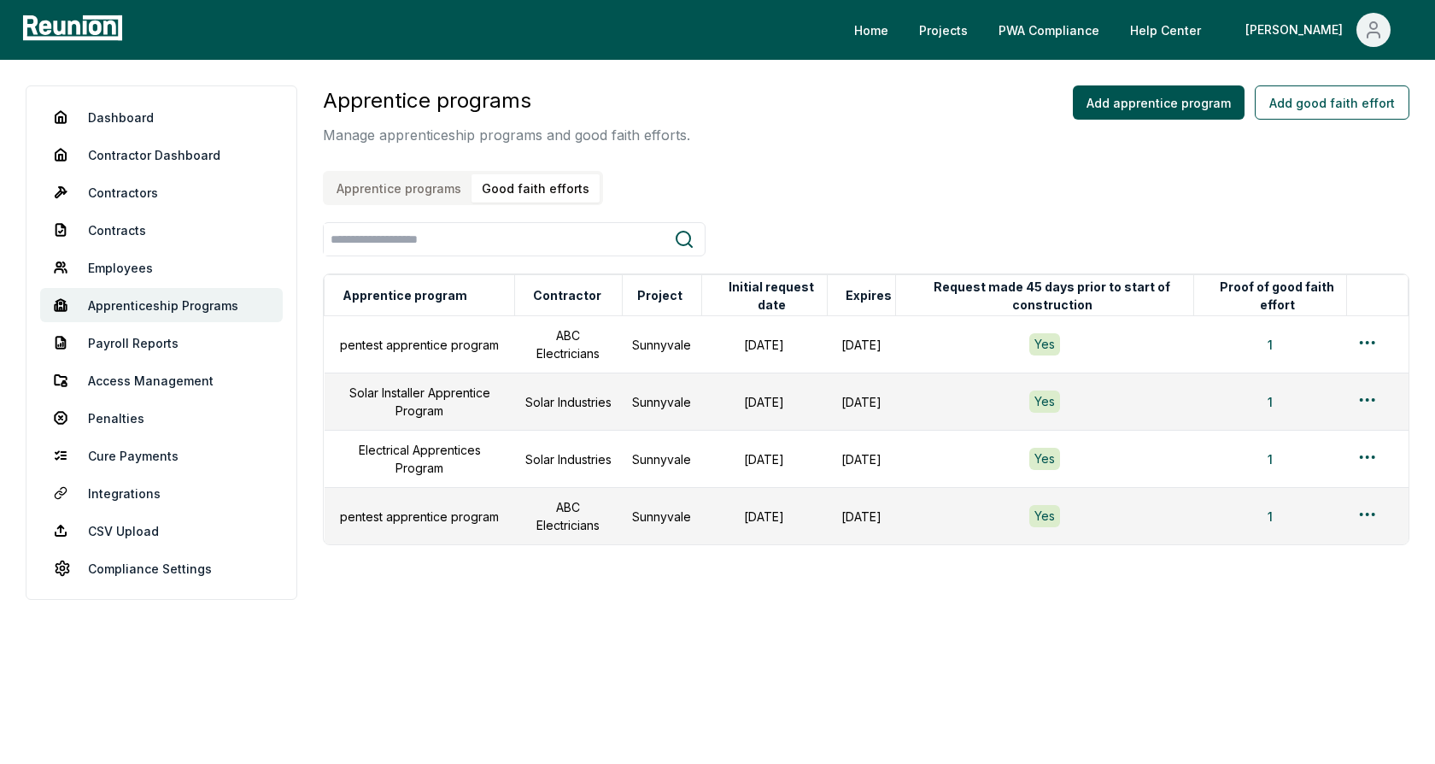
click at [509, 192] on button "Good faith efforts" at bounding box center [536, 188] width 128 height 28
click at [1364, 454] on html "Please visit us on your desktop We're working on making our marketplace mobile-…" at bounding box center [717, 382] width 1435 height 764
click at [1283, 520] on div "Edit" at bounding box center [1340, 522] width 162 height 28
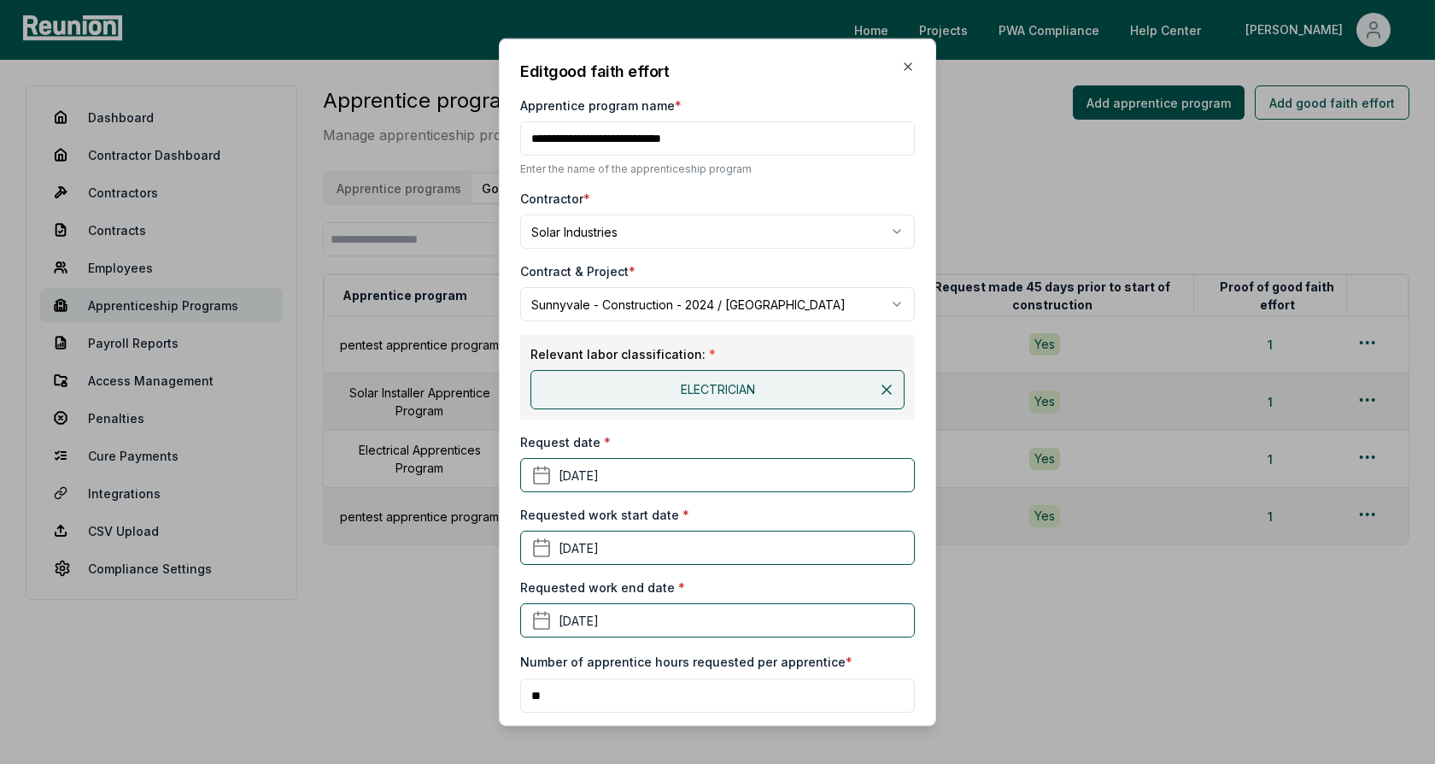
click at [859, 275] on div "Contract & Project *" at bounding box center [717, 271] width 395 height 18
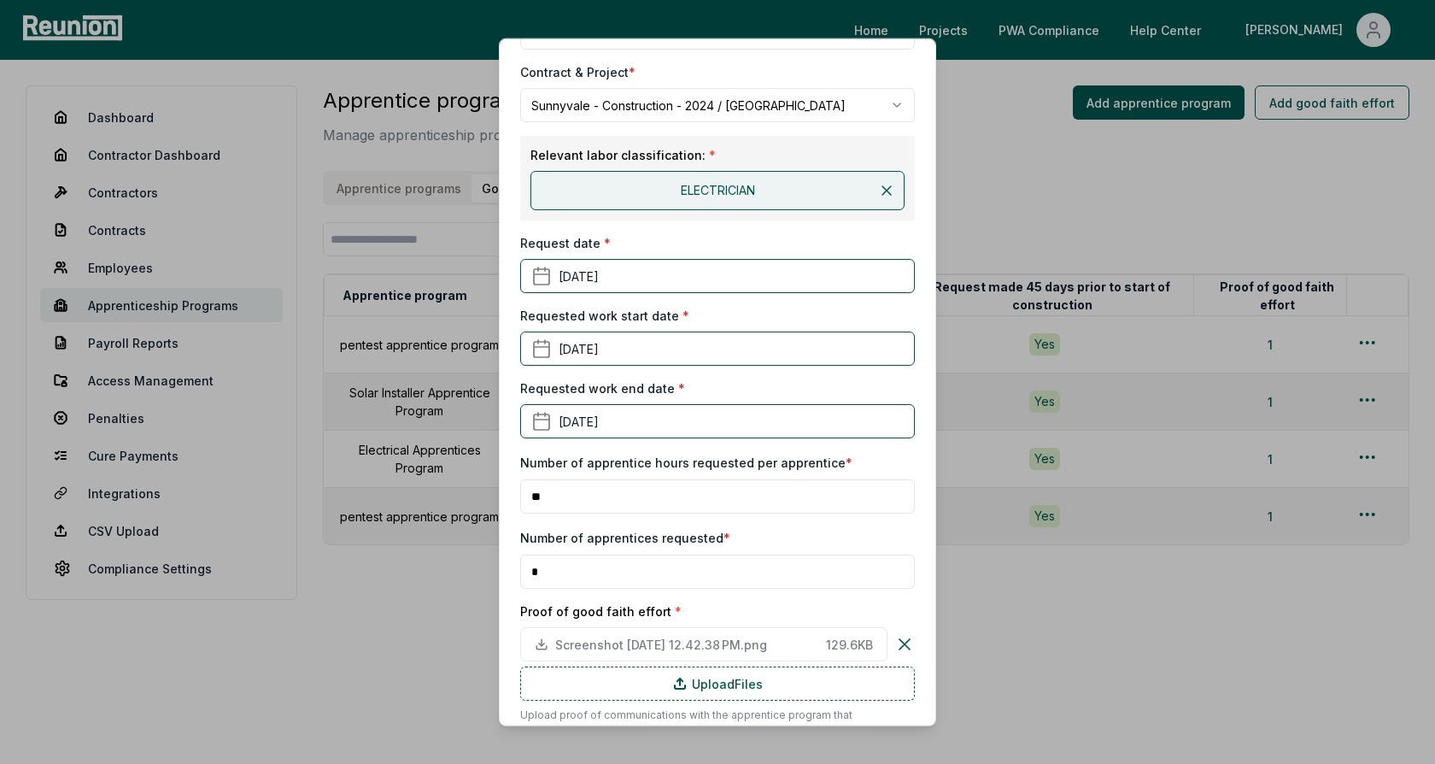
scroll to position [361, 0]
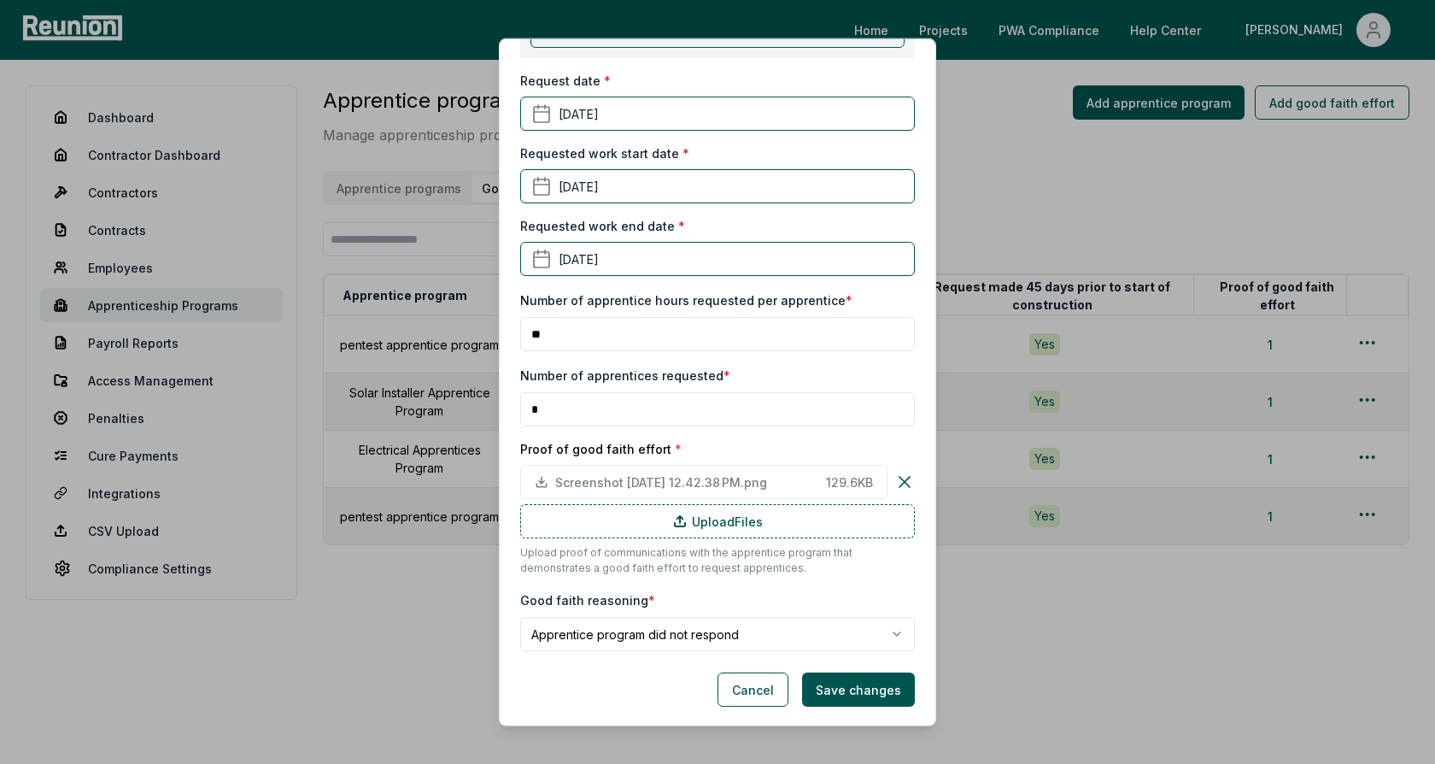
click at [639, 647] on body "Please visit us on your desktop We're working on making our marketplace mobile-…" at bounding box center [717, 382] width 1435 height 764
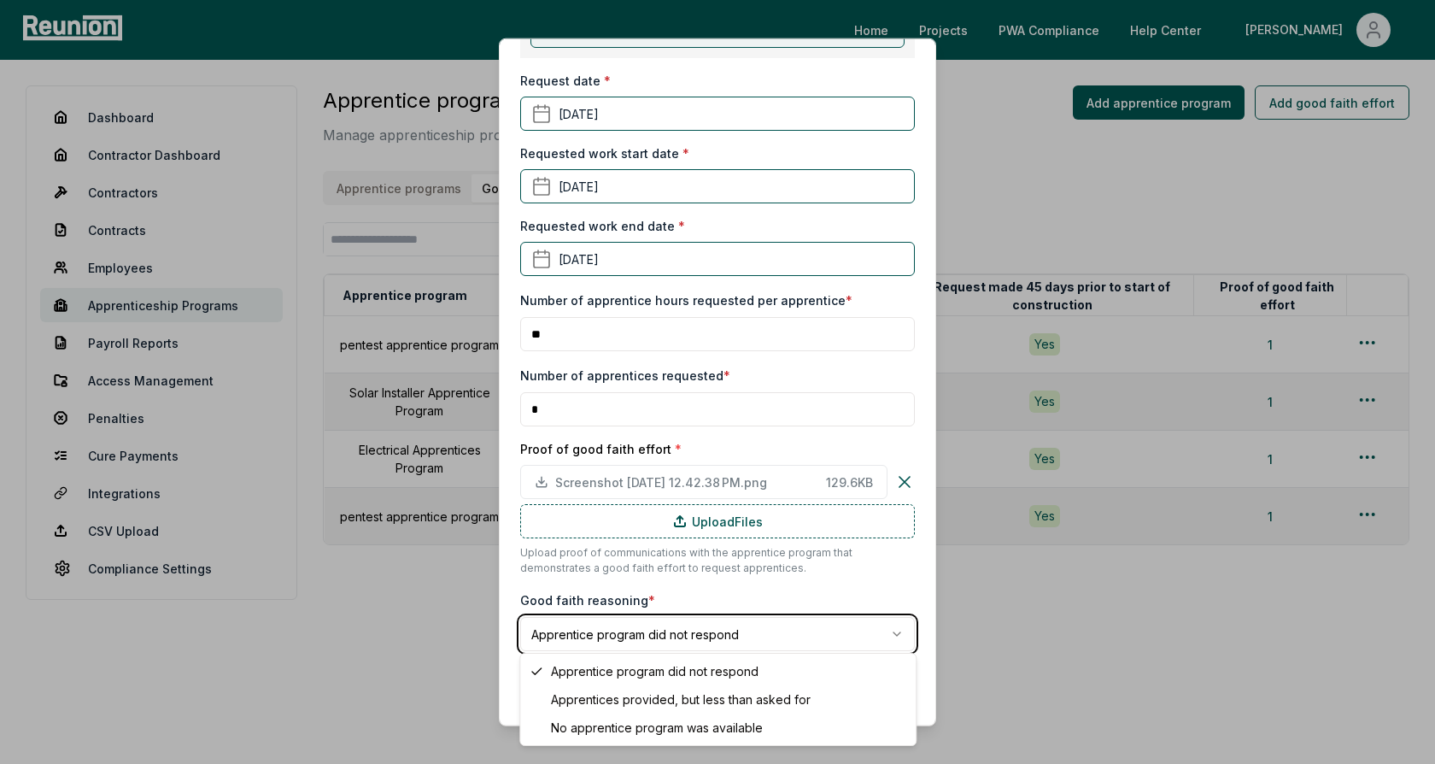
click at [690, 568] on body "Please visit us on your desktop We're working on making our marketplace mobile-…" at bounding box center [717, 382] width 1435 height 764
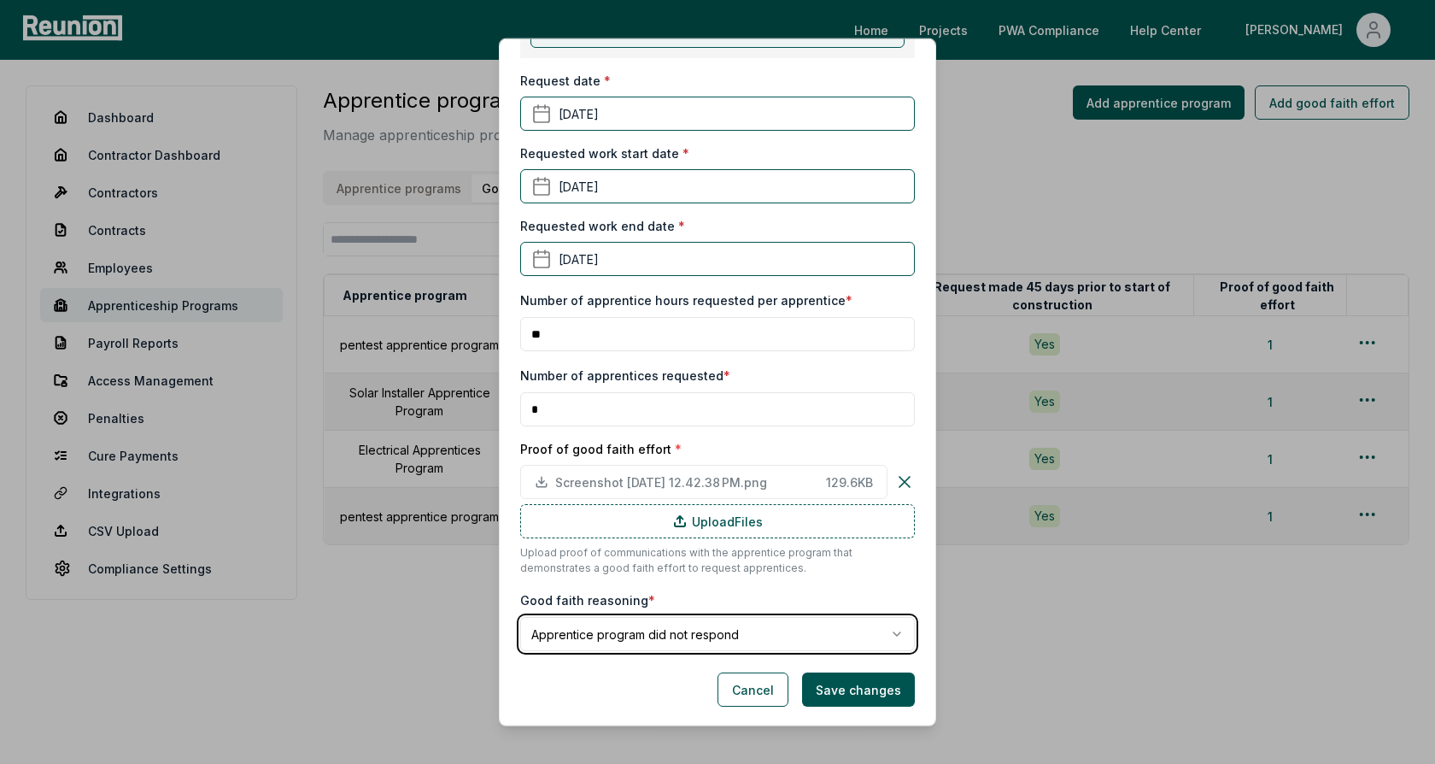
scroll to position [0, 0]
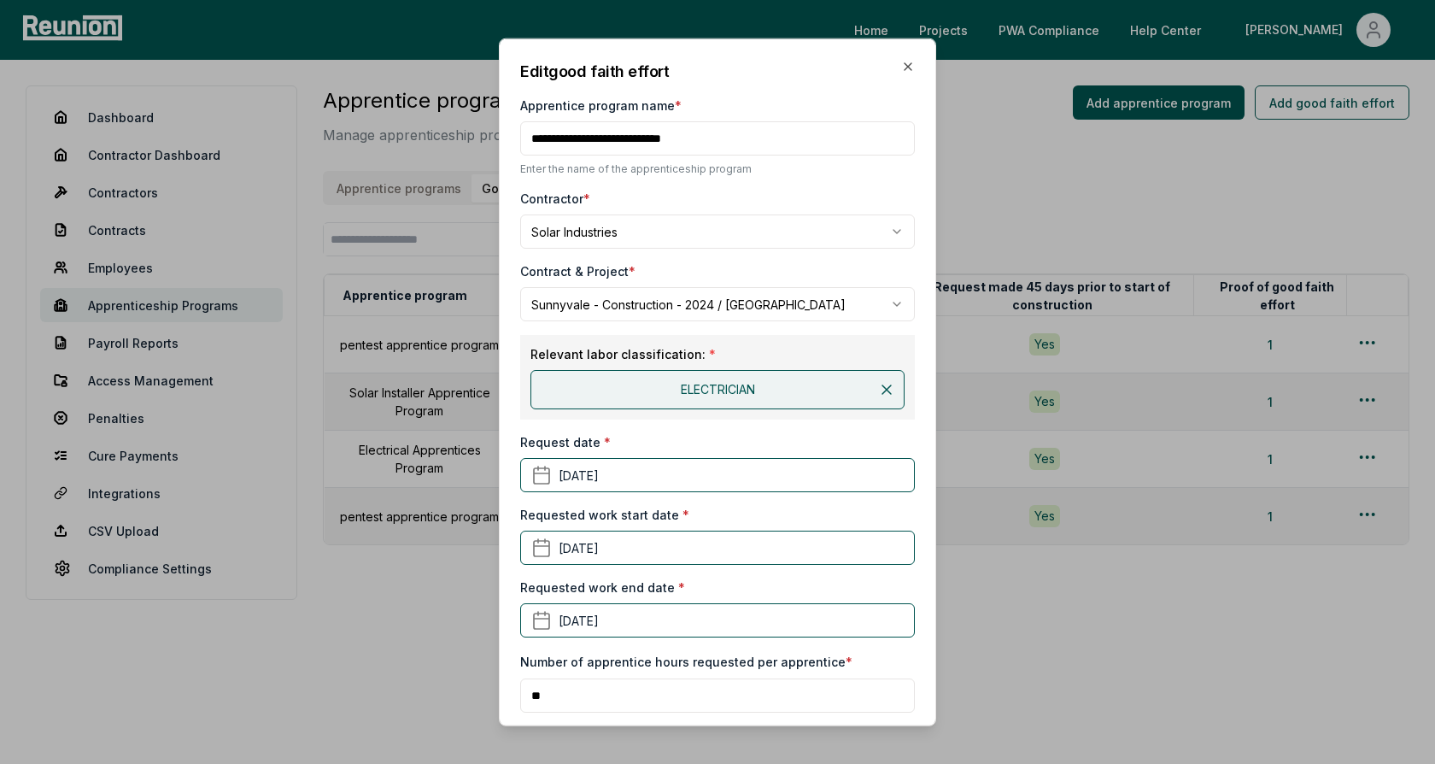
click at [694, 94] on div "**********" at bounding box center [717, 536] width 395 height 953
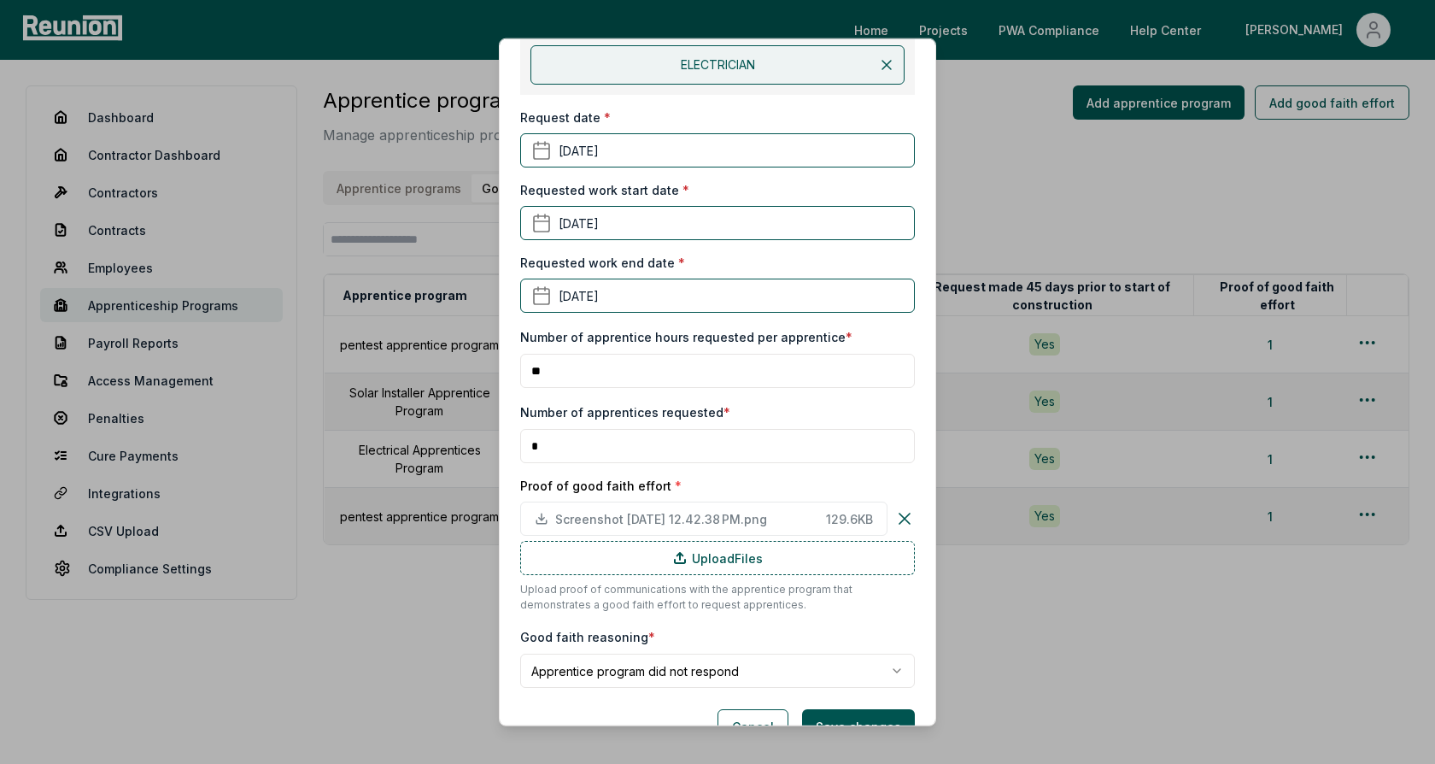
scroll to position [361, 0]
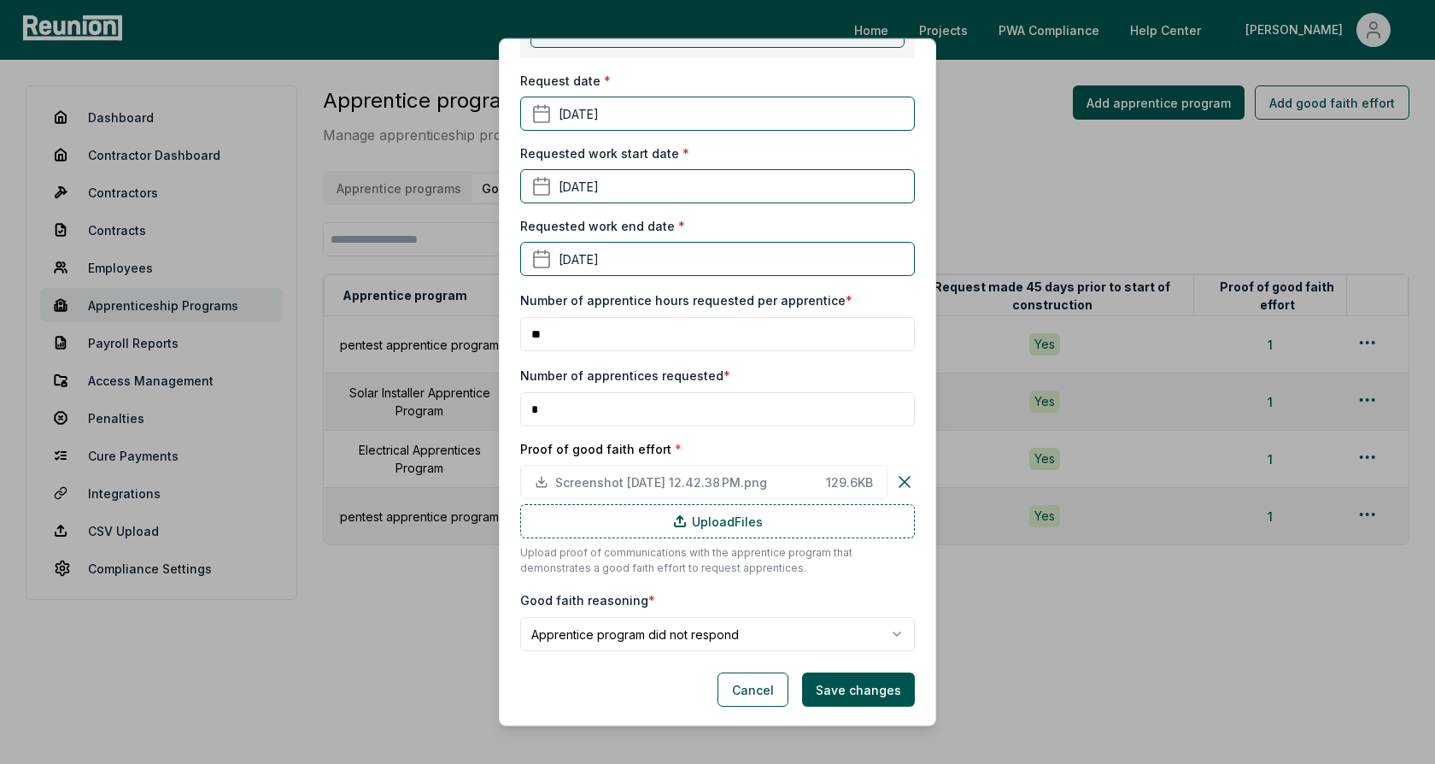
click at [704, 640] on body "Please visit us on your desktop We're working on making our marketplace mobile-…" at bounding box center [717, 382] width 1435 height 764
click at [695, 622] on body "Please visit us on your desktop We're working on making our marketplace mobile-…" at bounding box center [717, 382] width 1435 height 764
click at [719, 629] on body "Please visit us on your desktop We're working on making our marketplace mobile-…" at bounding box center [717, 382] width 1435 height 764
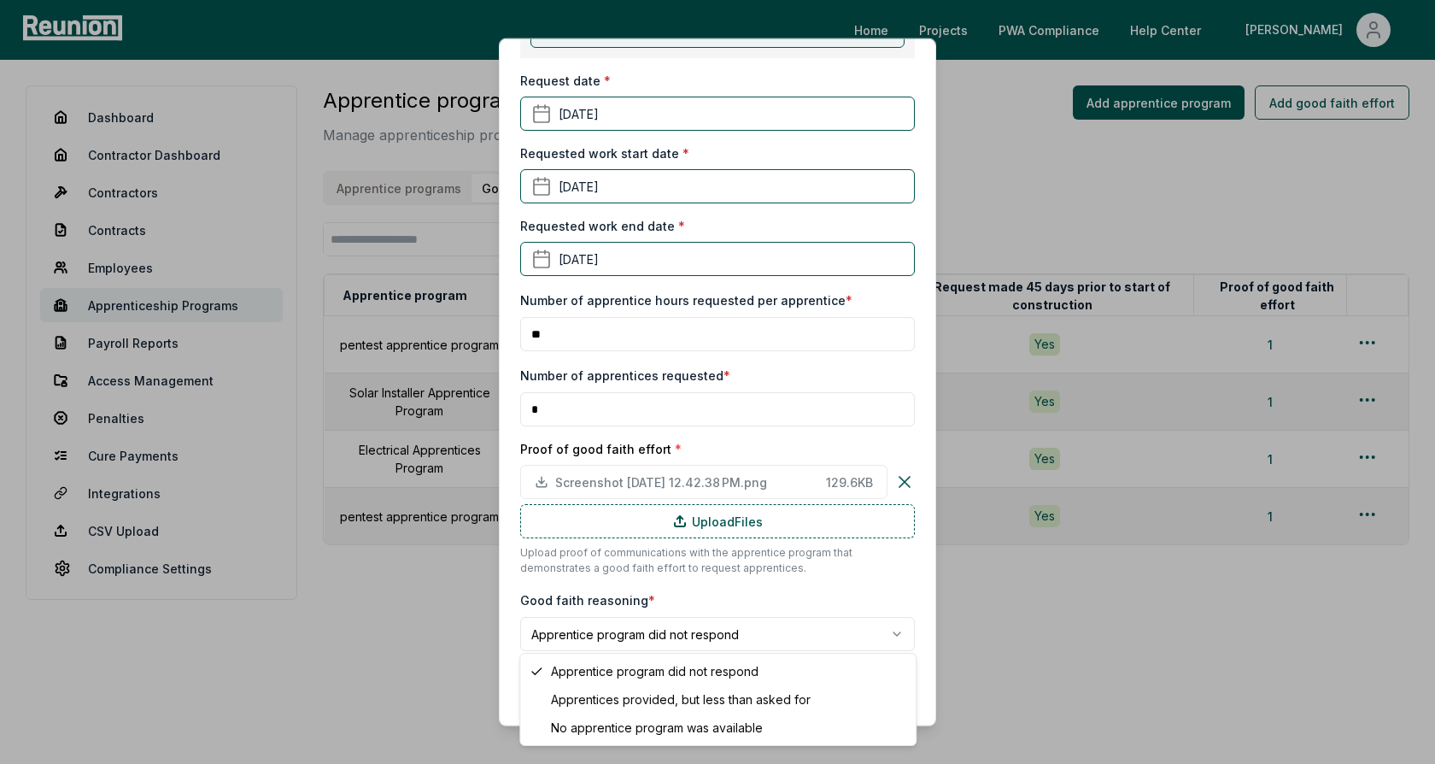
click at [731, 597] on body "Please visit us on your desktop We're working on making our marketplace mobile-…" at bounding box center [717, 382] width 1435 height 764
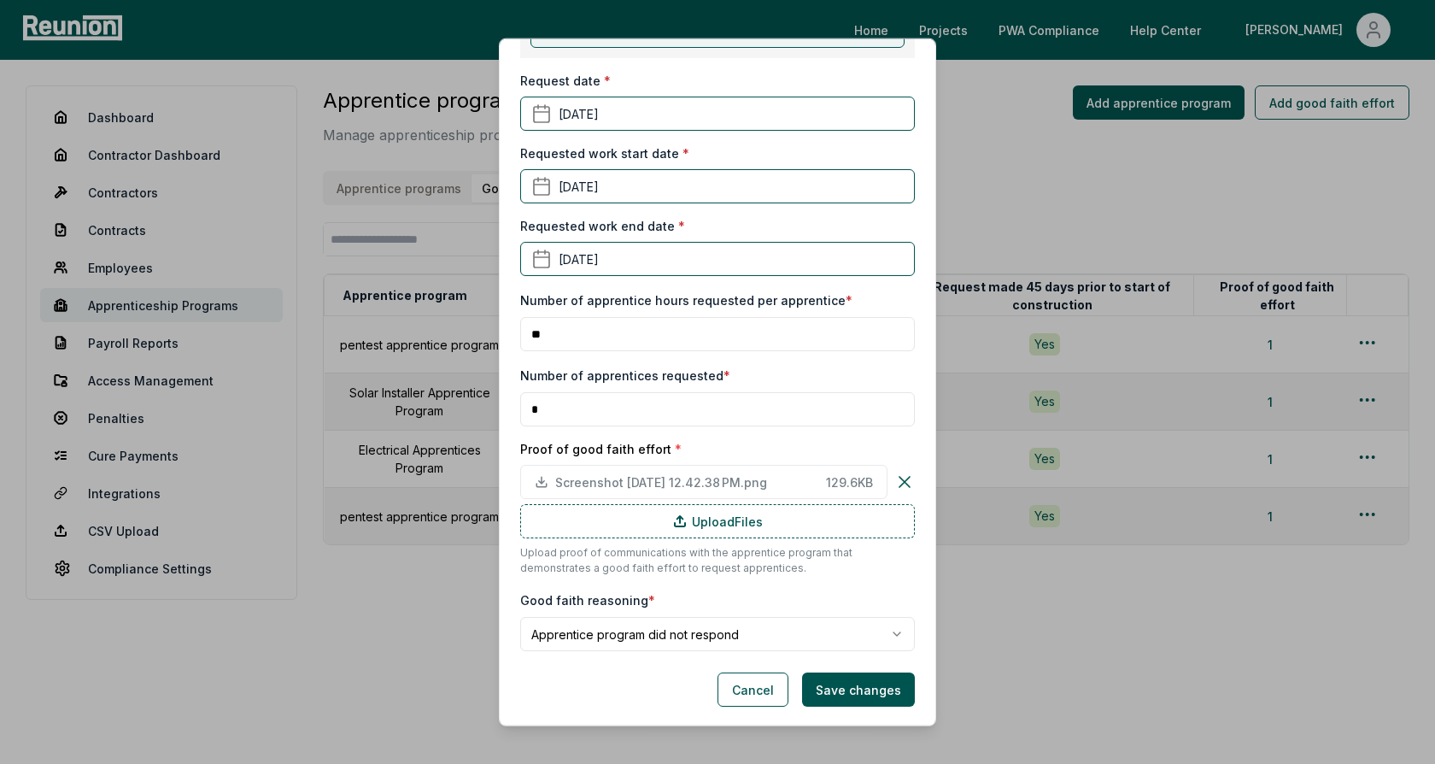
click at [772, 572] on p "Upload proof of communications with the apprentice program that demonstrates a …" at bounding box center [717, 560] width 395 height 31
click at [730, 367] on div "Number of apprentices requested * *" at bounding box center [717, 396] width 395 height 62
click at [574, 334] on input "**" at bounding box center [717, 334] width 395 height 34
click at [559, 402] on input "*" at bounding box center [717, 409] width 395 height 34
drag, startPoint x: 549, startPoint y: 410, endPoint x: 523, endPoint y: 390, distance: 33.0
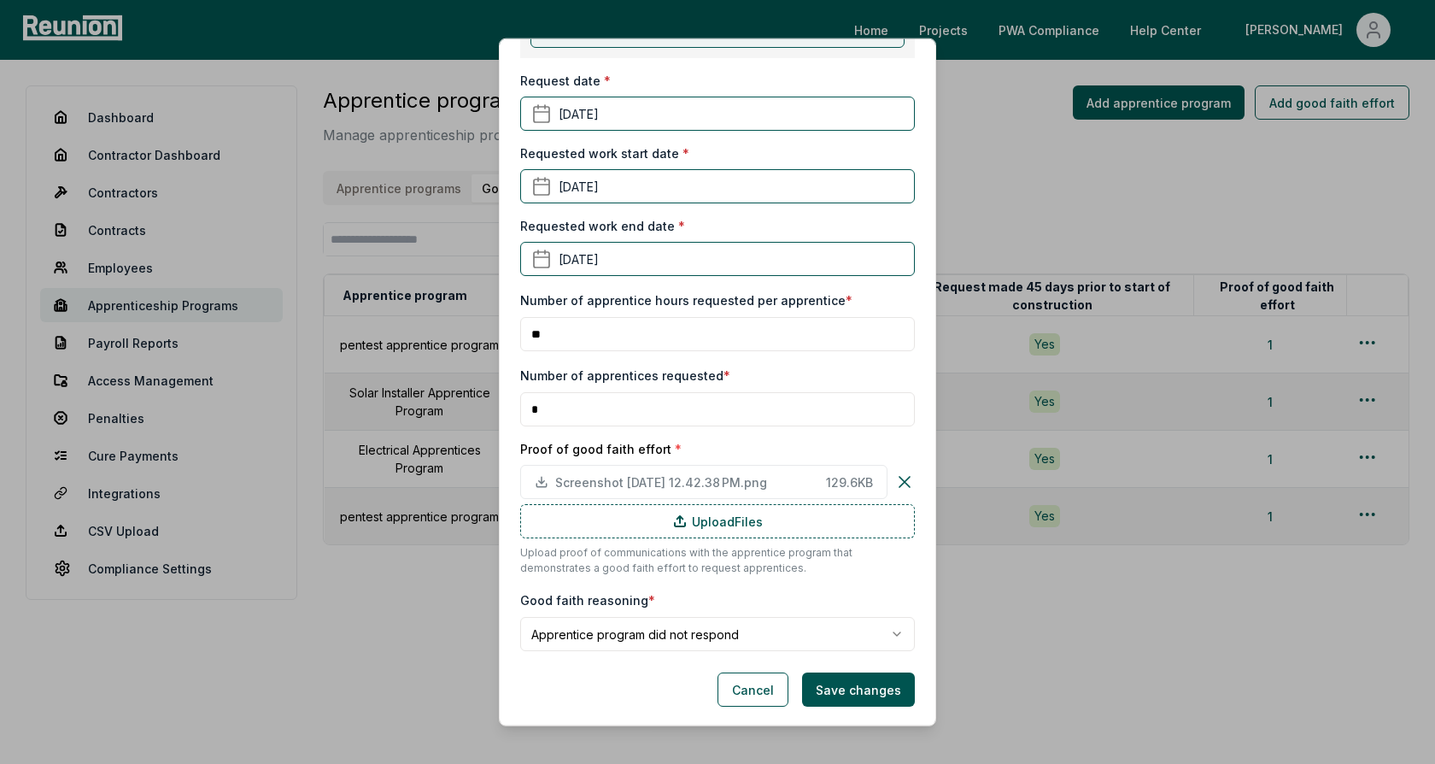
click at [523, 392] on input "*" at bounding box center [717, 409] width 395 height 34
click at [591, 365] on div "Number of apprentices requested * *" at bounding box center [717, 396] width 395 height 62
drag, startPoint x: 538, startPoint y: 397, endPoint x: 525, endPoint y: 396, distance: 12.9
click at [525, 396] on input "*" at bounding box center [717, 409] width 395 height 34
drag, startPoint x: 544, startPoint y: 400, endPoint x: 531, endPoint y: 400, distance: 13.7
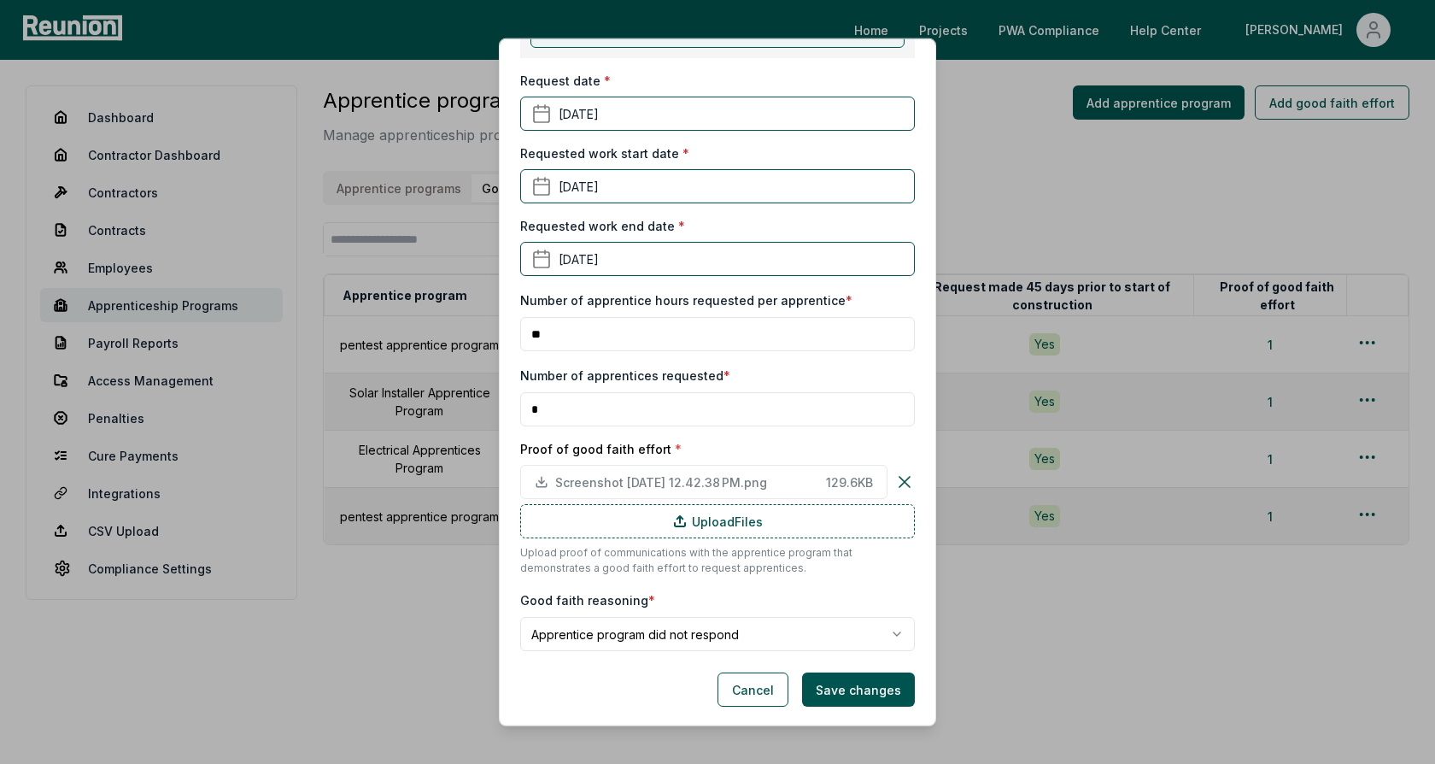
click at [531, 400] on input "*" at bounding box center [717, 409] width 395 height 34
drag, startPoint x: 548, startPoint y: 320, endPoint x: 520, endPoint y: 321, distance: 27.4
click at [520, 321] on input "**" at bounding box center [717, 334] width 395 height 34
click at [579, 327] on input "**" at bounding box center [717, 334] width 395 height 34
click at [754, 696] on button "Cancel" at bounding box center [753, 689] width 71 height 34
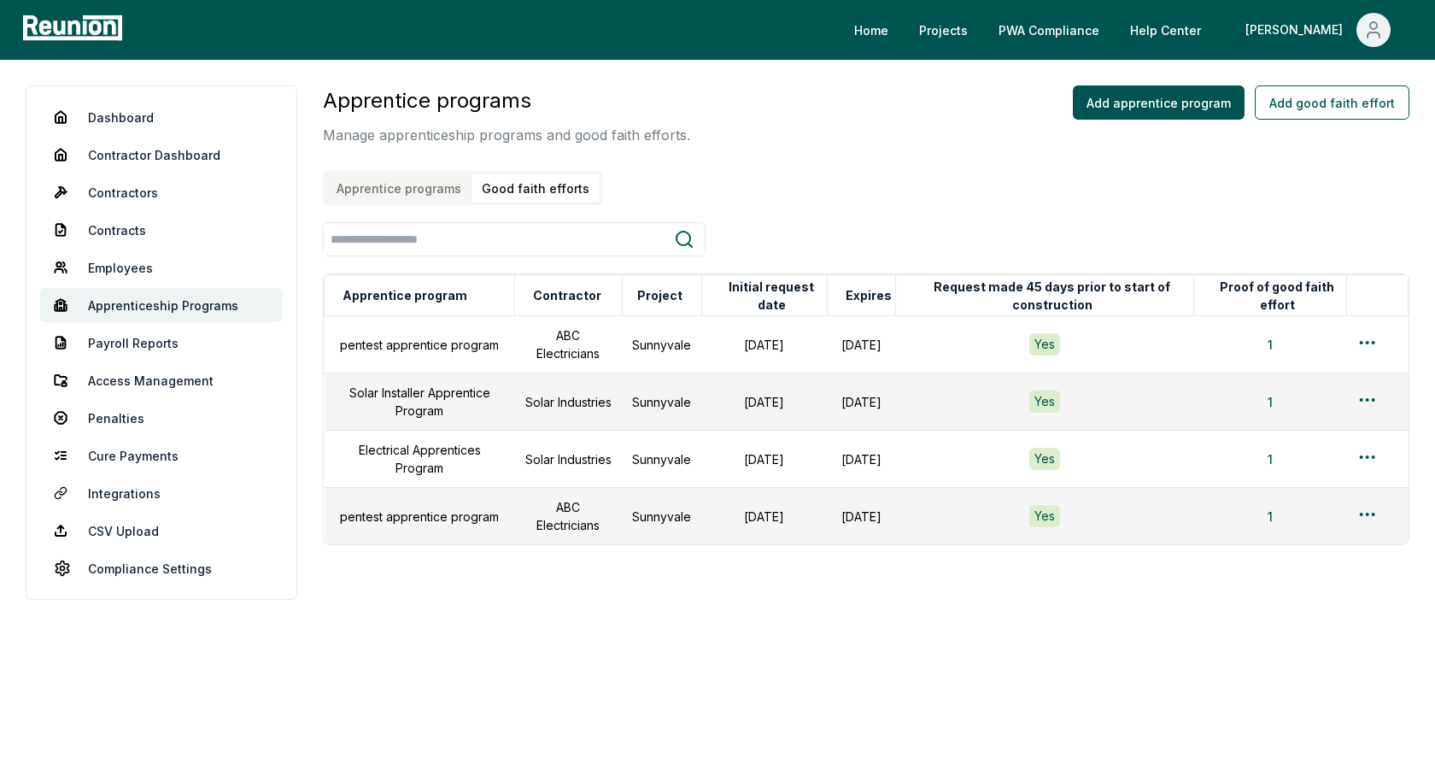
click at [776, 164] on div "Apprentice programs Manage apprenticeship programs and good faith efforts. Appr…" at bounding box center [866, 145] width 1087 height 120
click at [132, 118] on link "Dashboard" at bounding box center [161, 117] width 243 height 34
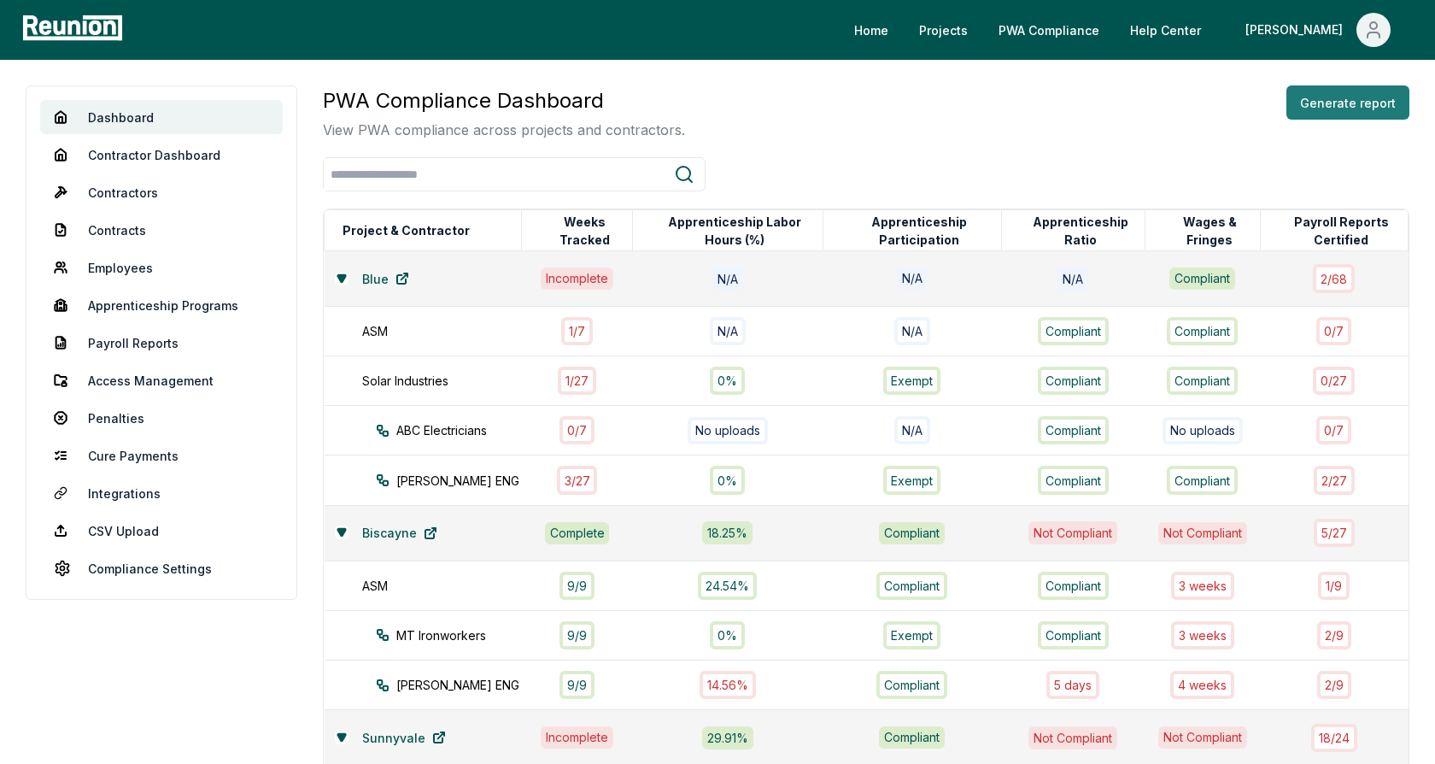
click at [1310, 109] on button "Generate report" at bounding box center [1348, 102] width 123 height 34
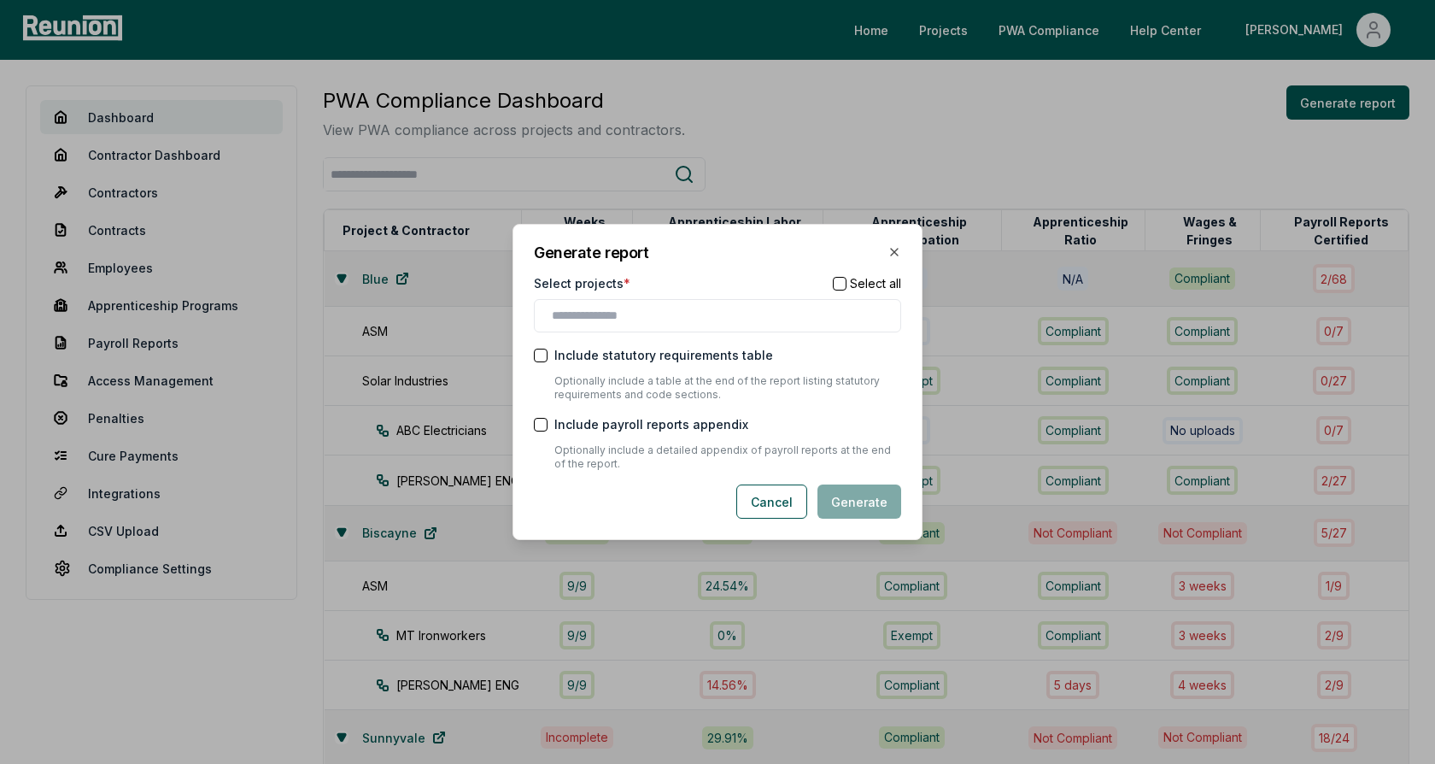
click at [732, 267] on div "Generate report Select projects * Select all Include statutory requirements tab…" at bounding box center [718, 382] width 410 height 316
click at [619, 311] on input "text" at bounding box center [721, 316] width 338 height 18
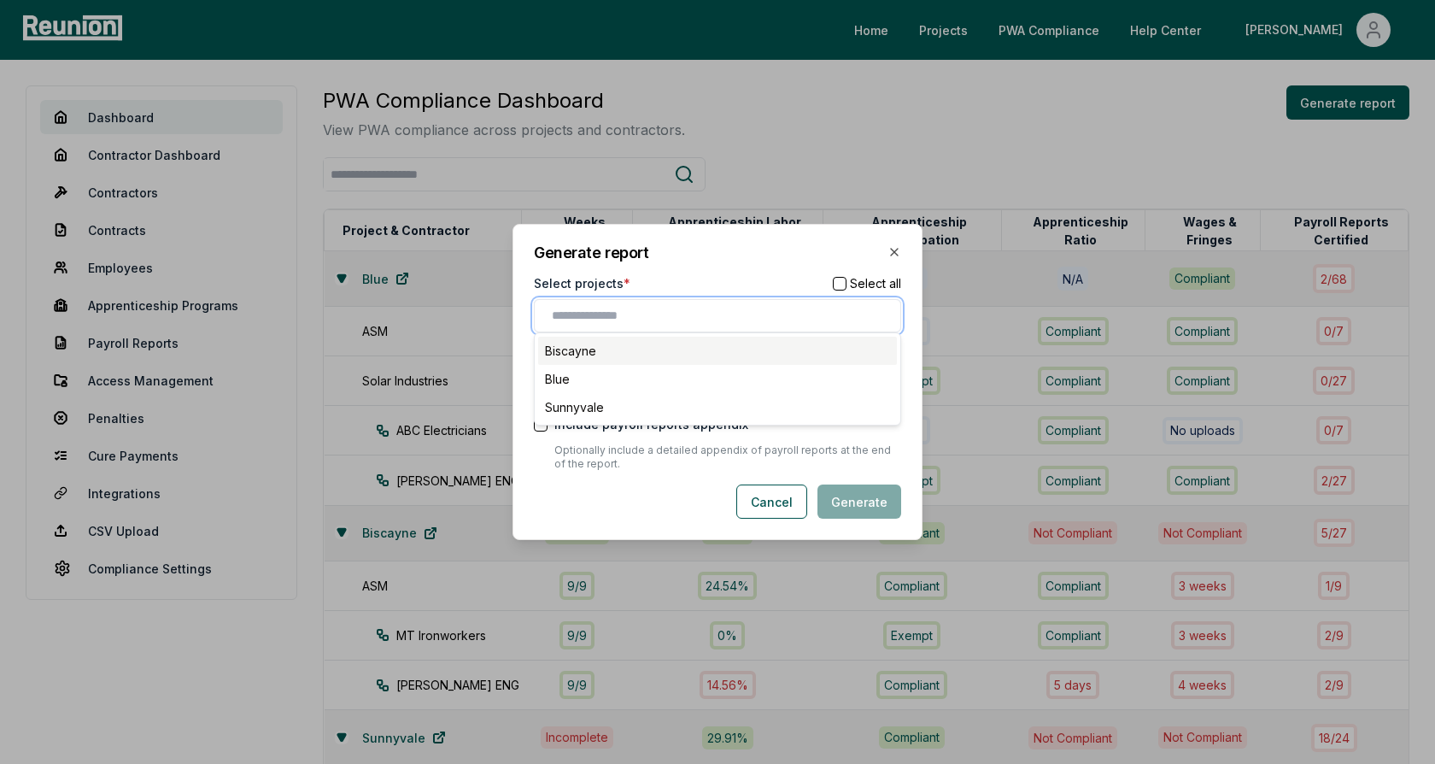
click at [623, 355] on div "Biscayne" at bounding box center [717, 351] width 359 height 28
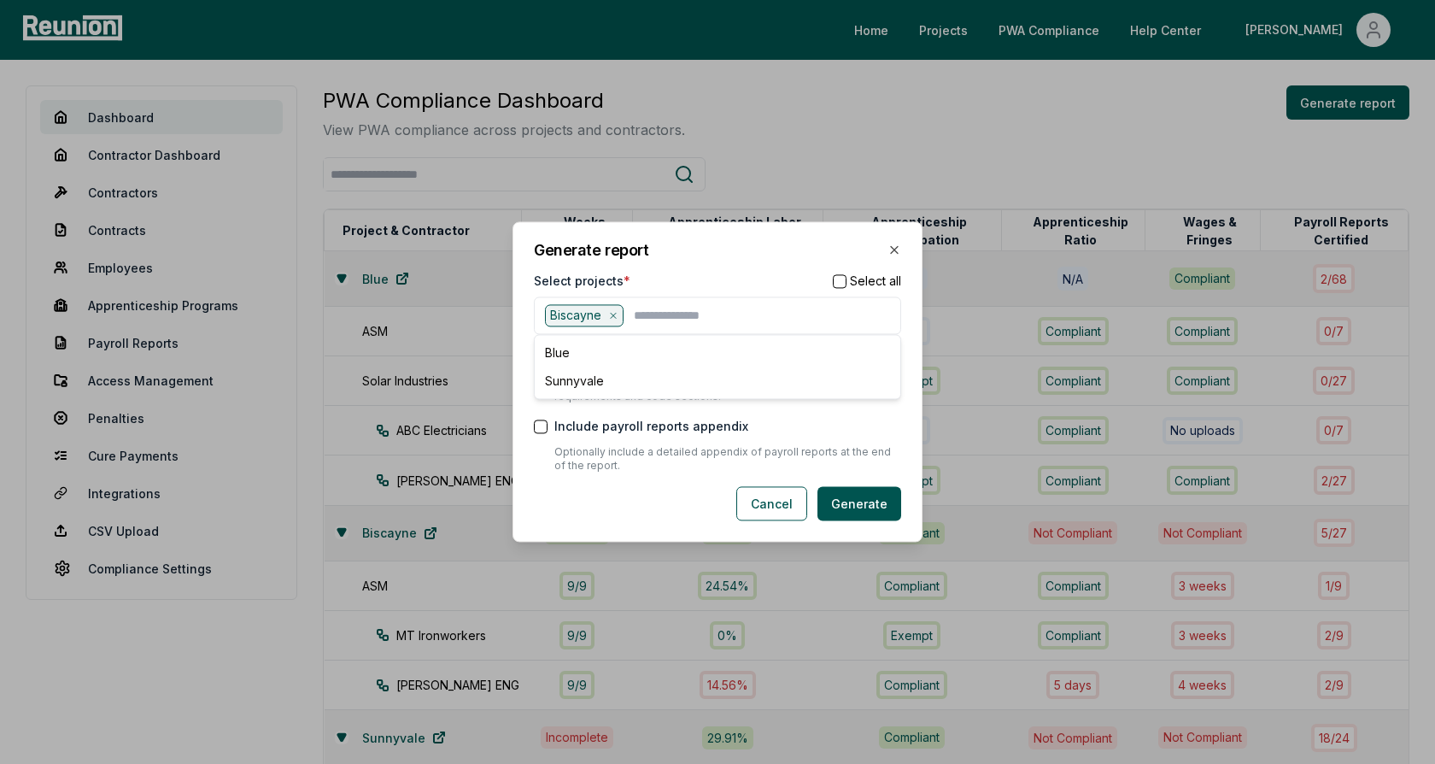
click at [723, 267] on div "Generate report Select projects * Select all Biscayne Blue Sunnyvale Include st…" at bounding box center [718, 381] width 410 height 320
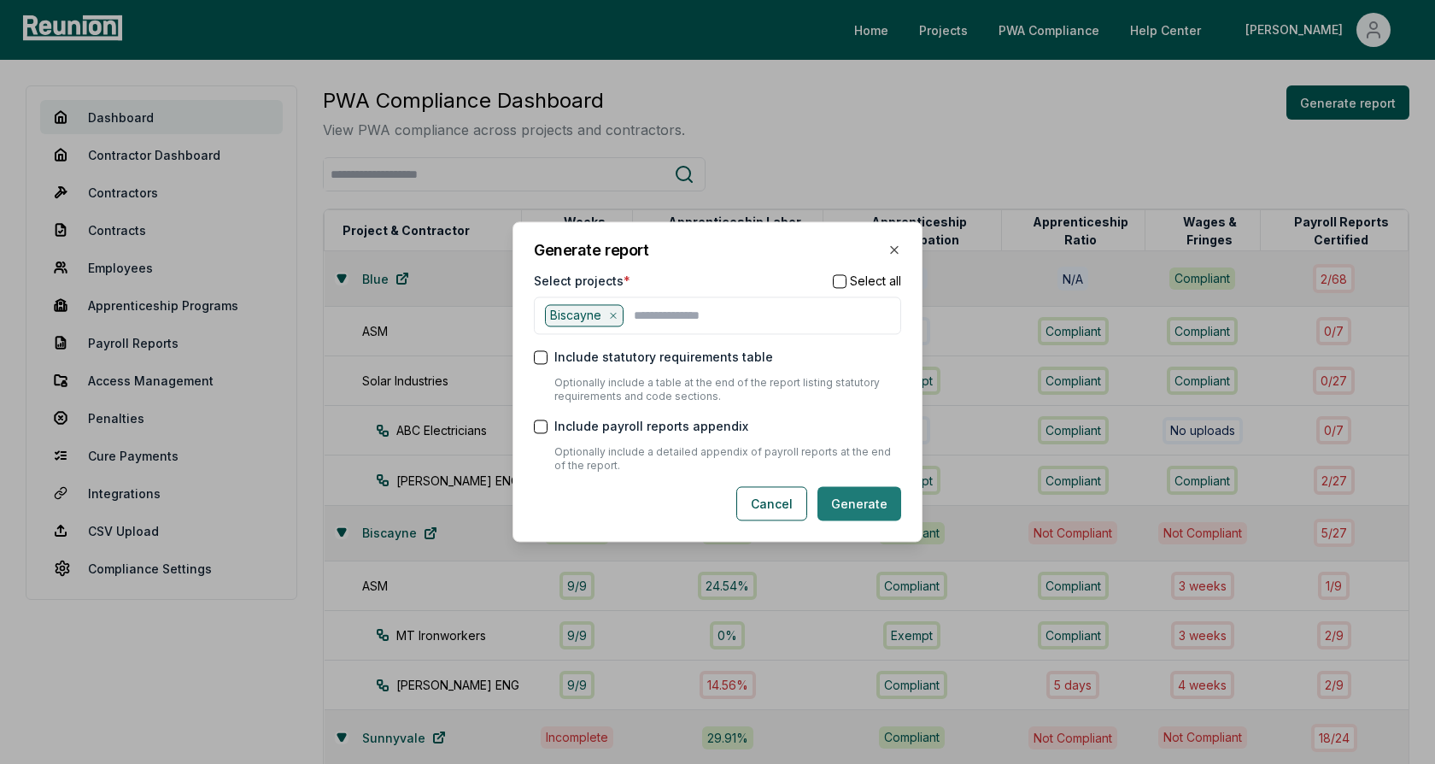
click at [869, 508] on button "Generate" at bounding box center [860, 504] width 84 height 34
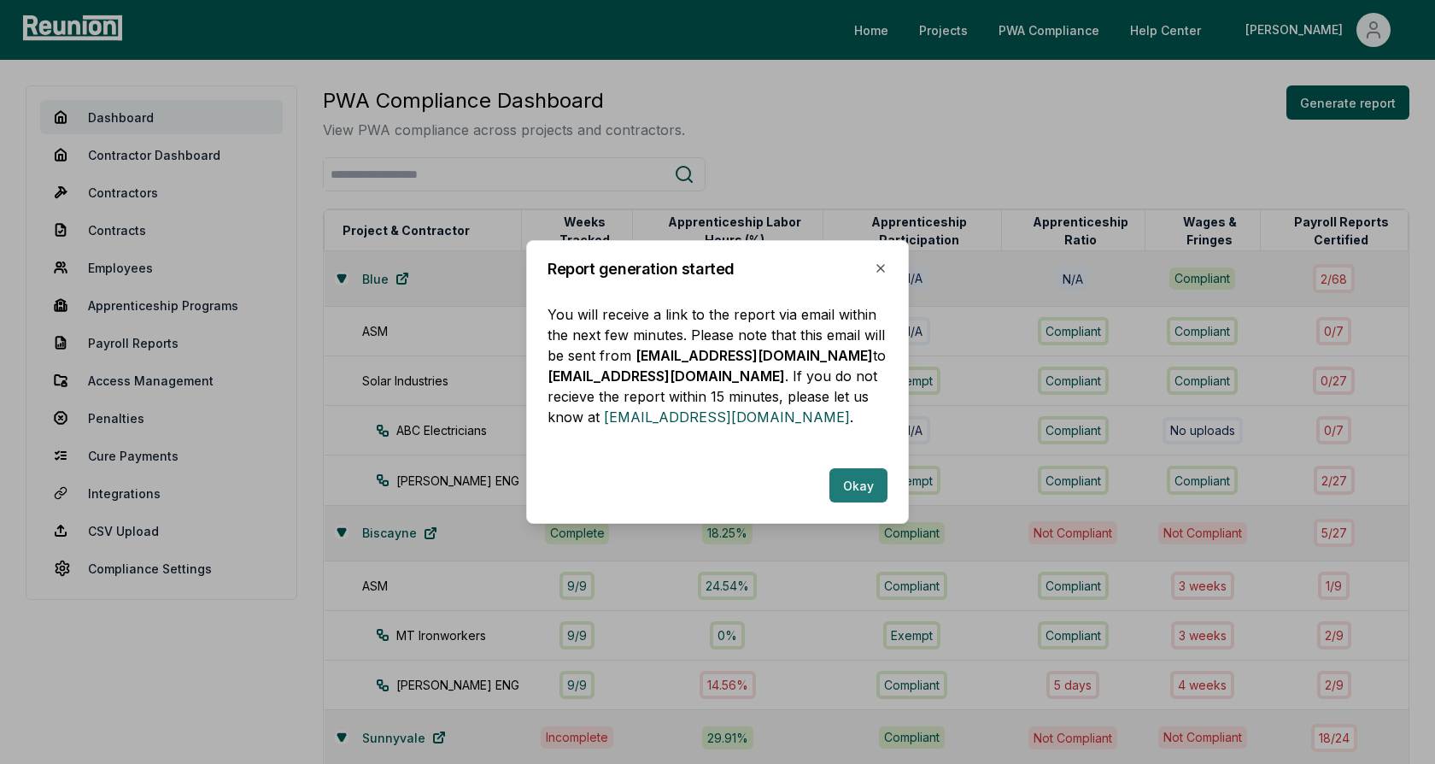
click at [842, 478] on button "Okay" at bounding box center [859, 485] width 58 height 34
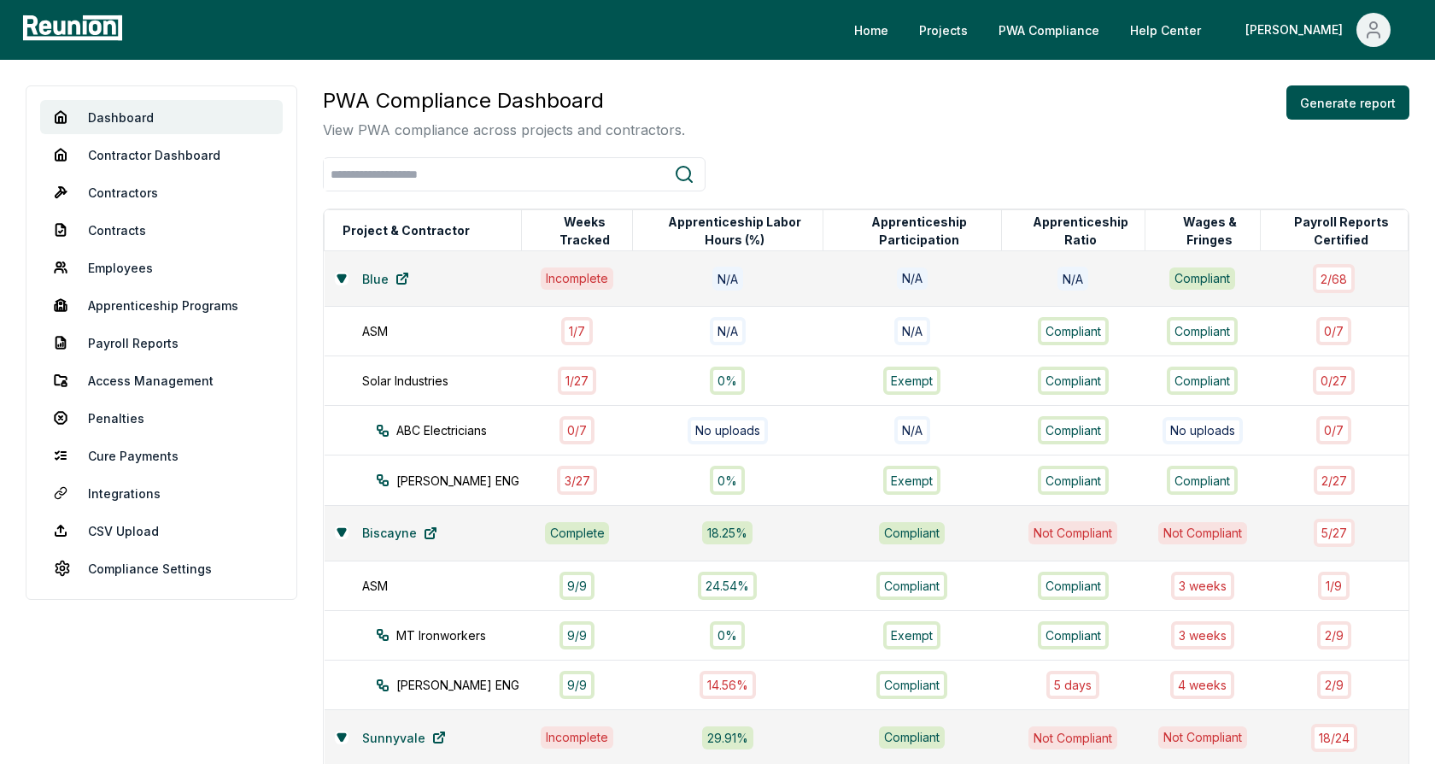
click at [747, 73] on div "Dashboard Contractor Dashboard Contractors Contracts Employees Apprenticeship P…" at bounding box center [717, 543] width 1435 height 967
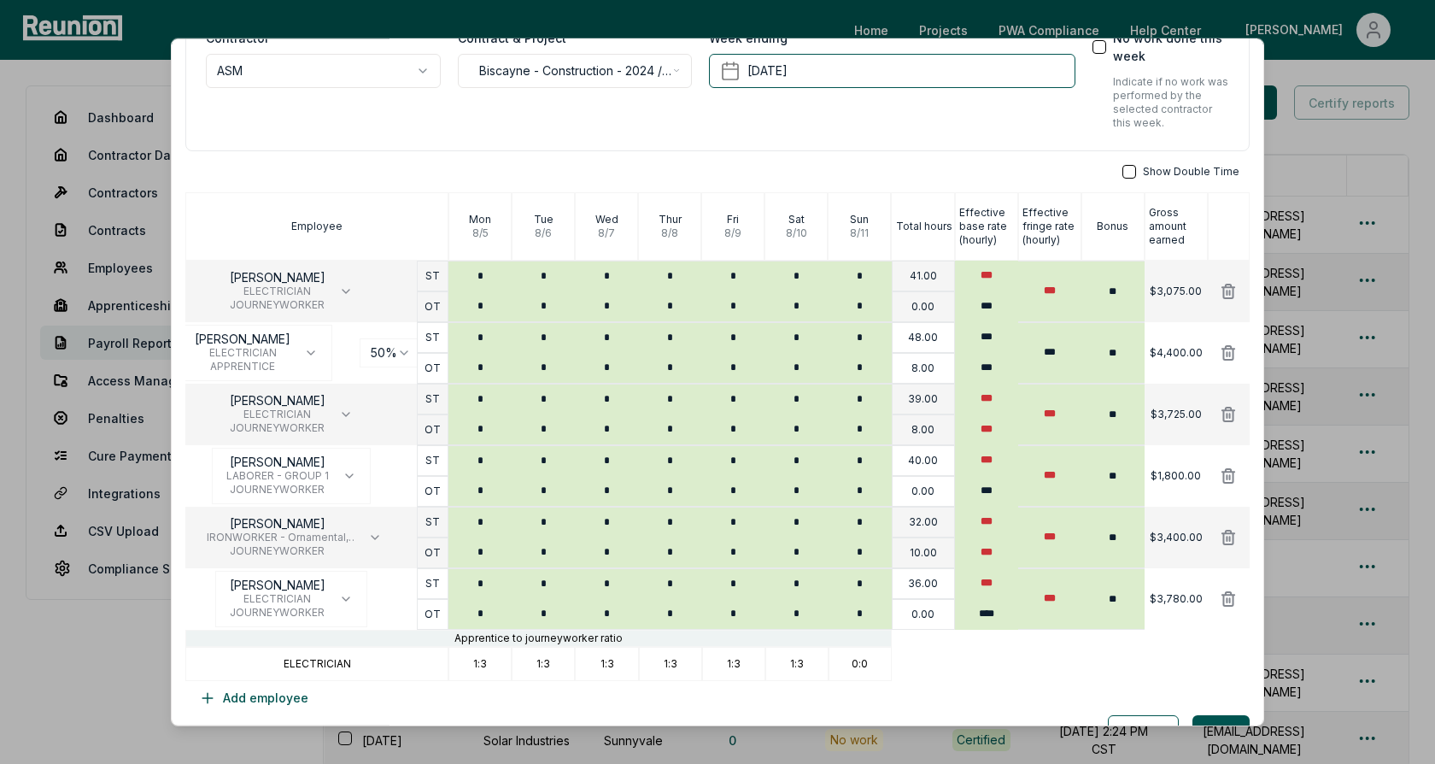
scroll to position [155, 0]
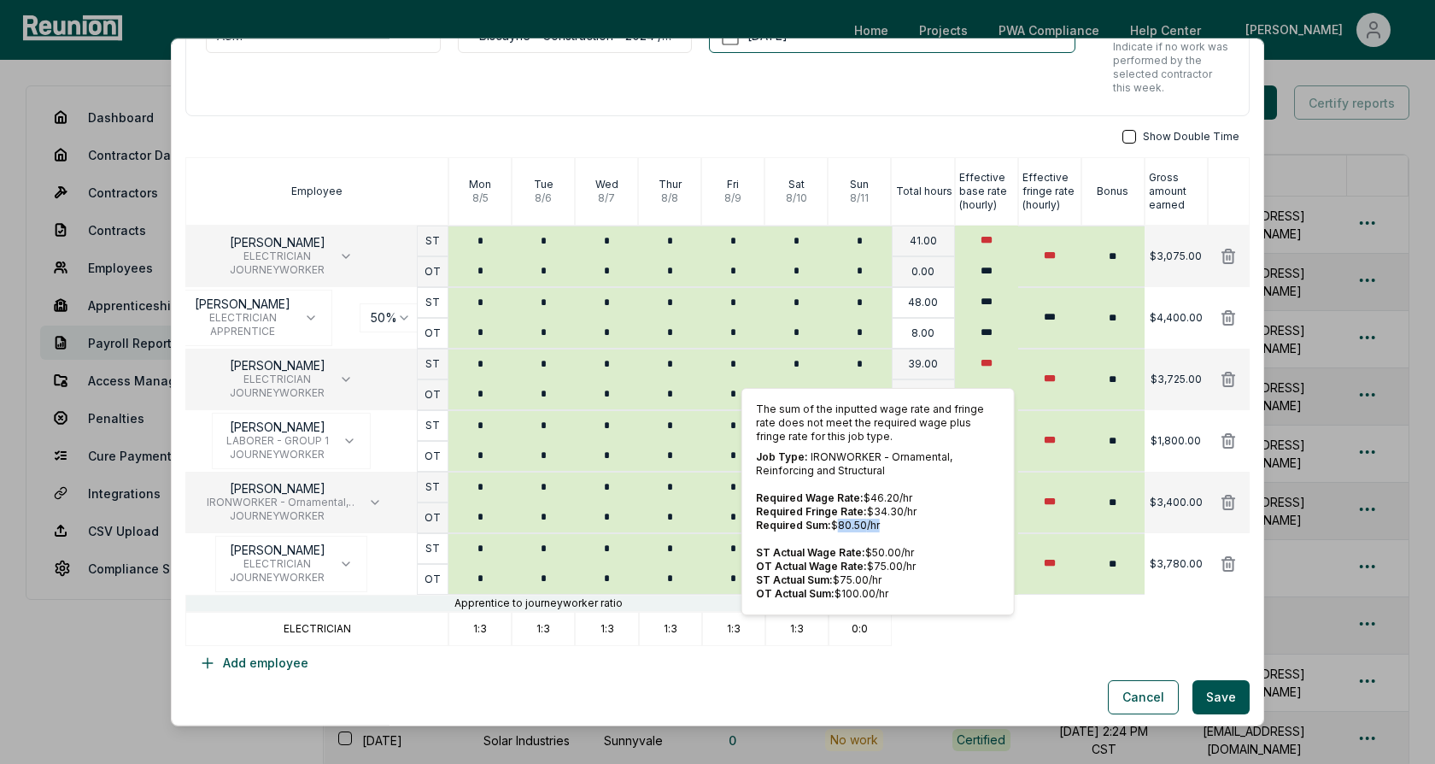
drag, startPoint x: 882, startPoint y: 520, endPoint x: 839, endPoint y: 520, distance: 42.7
click at [839, 520] on p "Required Sum: $ 80.50 /hr" at bounding box center [878, 526] width 244 height 14
click at [830, 521] on p "Required Sum: $ 80.50 /hr" at bounding box center [878, 526] width 244 height 14
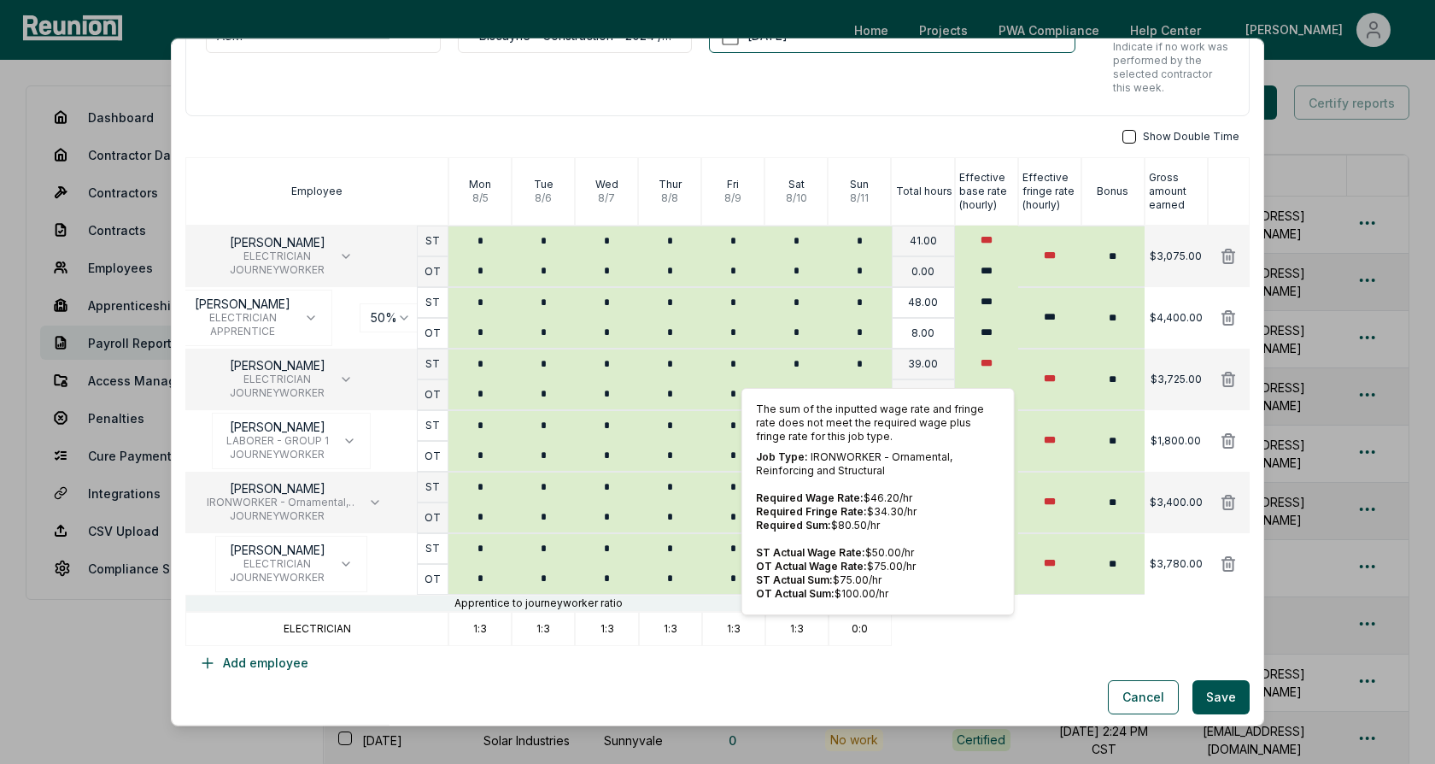
click at [893, 513] on p "Required Fringe Rate: $ 34.30 /hr" at bounding box center [878, 512] width 244 height 14
drag, startPoint x: 918, startPoint y: 510, endPoint x: 756, endPoint y: 510, distance: 161.5
click at [756, 510] on p "Required Fringe Rate: $ 34.30 /hr" at bounding box center [878, 512] width 244 height 14
click at [884, 525] on p "Required Sum: $ 80.50 /hr" at bounding box center [878, 526] width 244 height 14
click at [1173, 505] on p "$3,400.00" at bounding box center [1176, 503] width 53 height 14
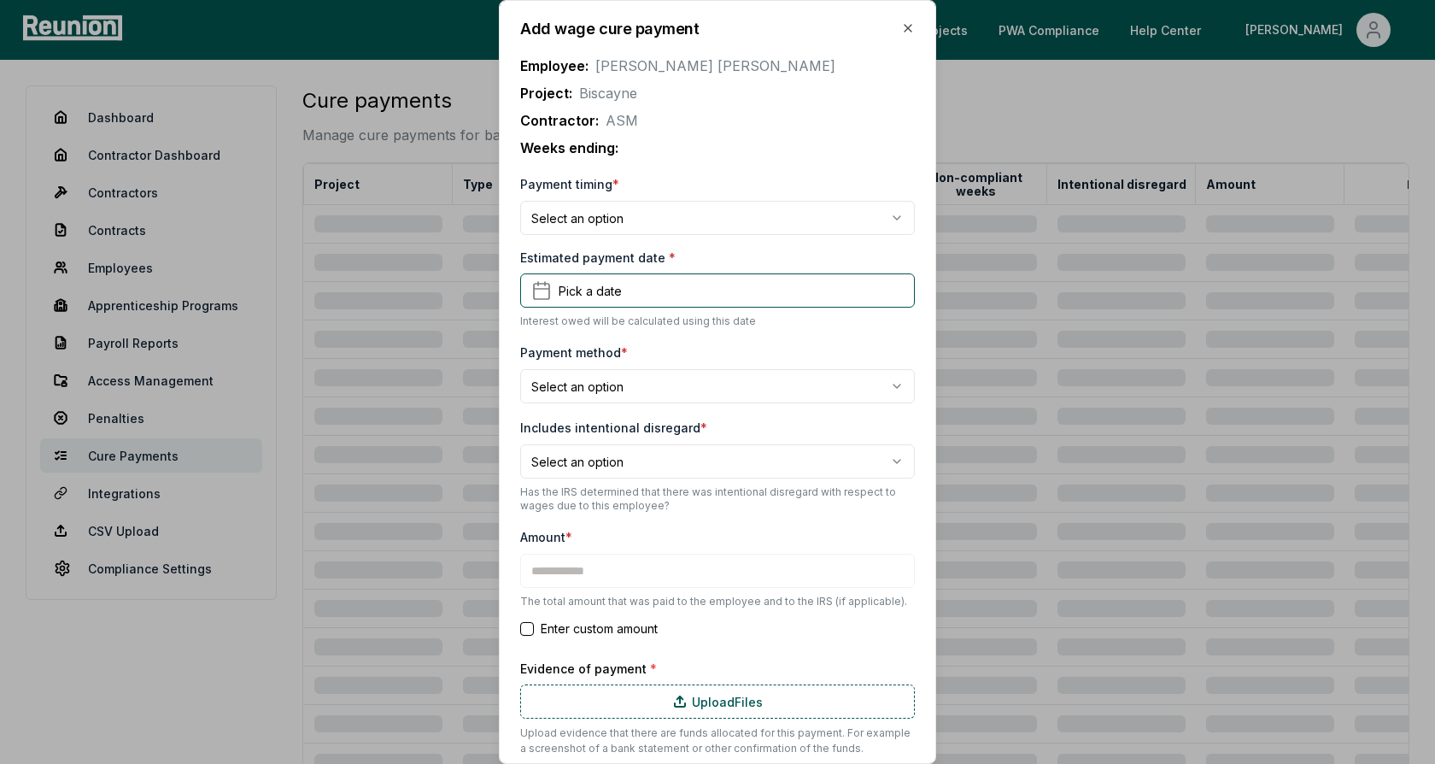
type input "*******"
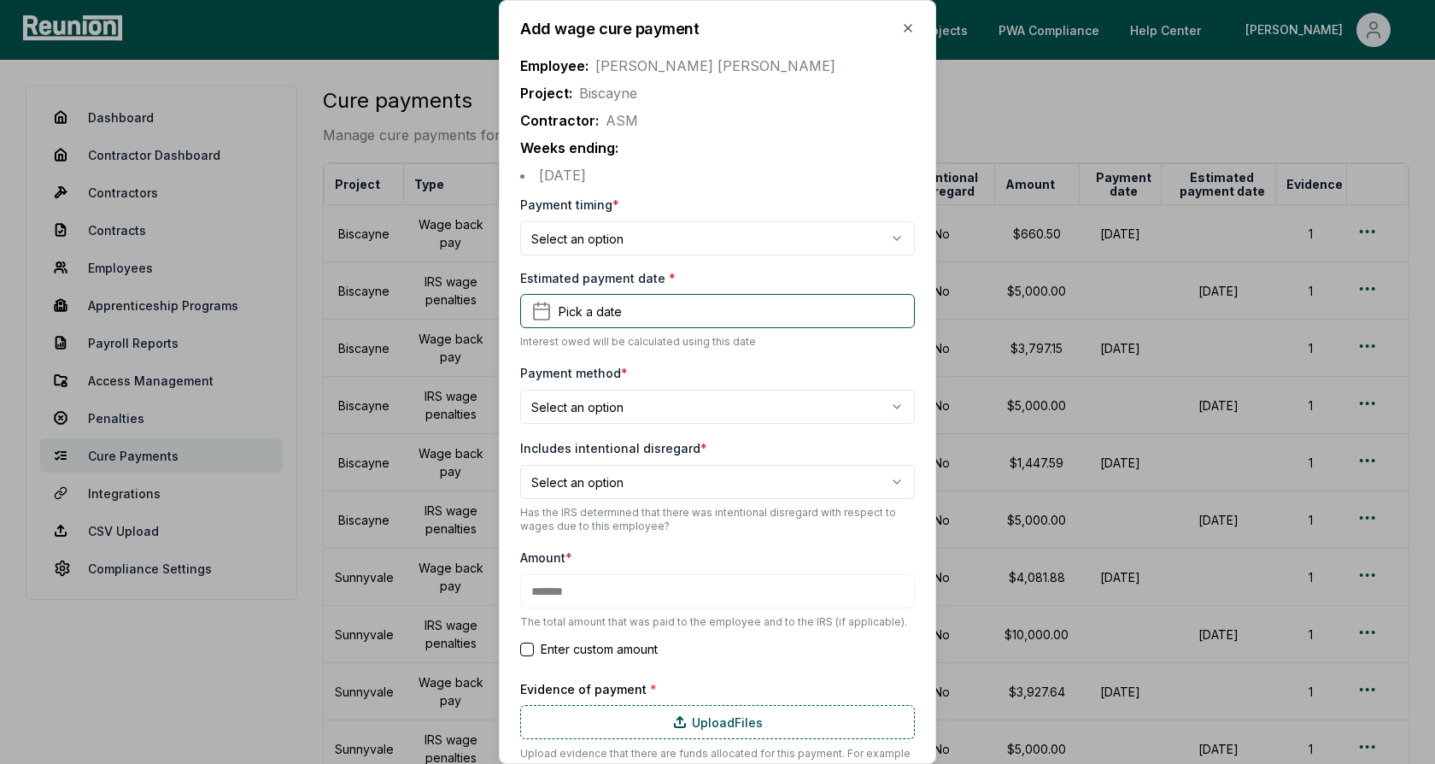
click at [761, 120] on p "Contractor: ASM" at bounding box center [717, 120] width 395 height 21
click at [644, 238] on body "Please visit us on your desktop We're working on making our marketplace mobile-…" at bounding box center [717, 527] width 1435 height 1054
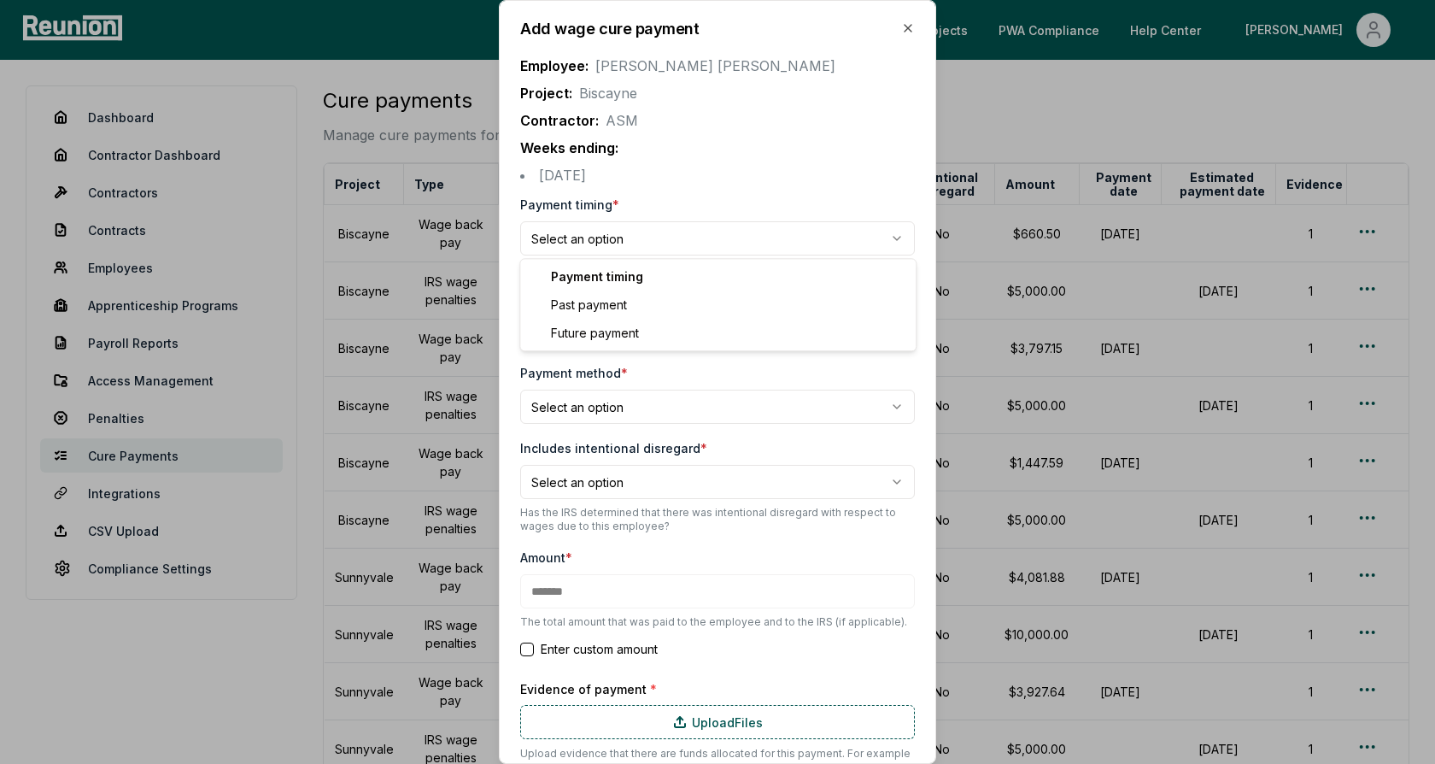
select select "**********"
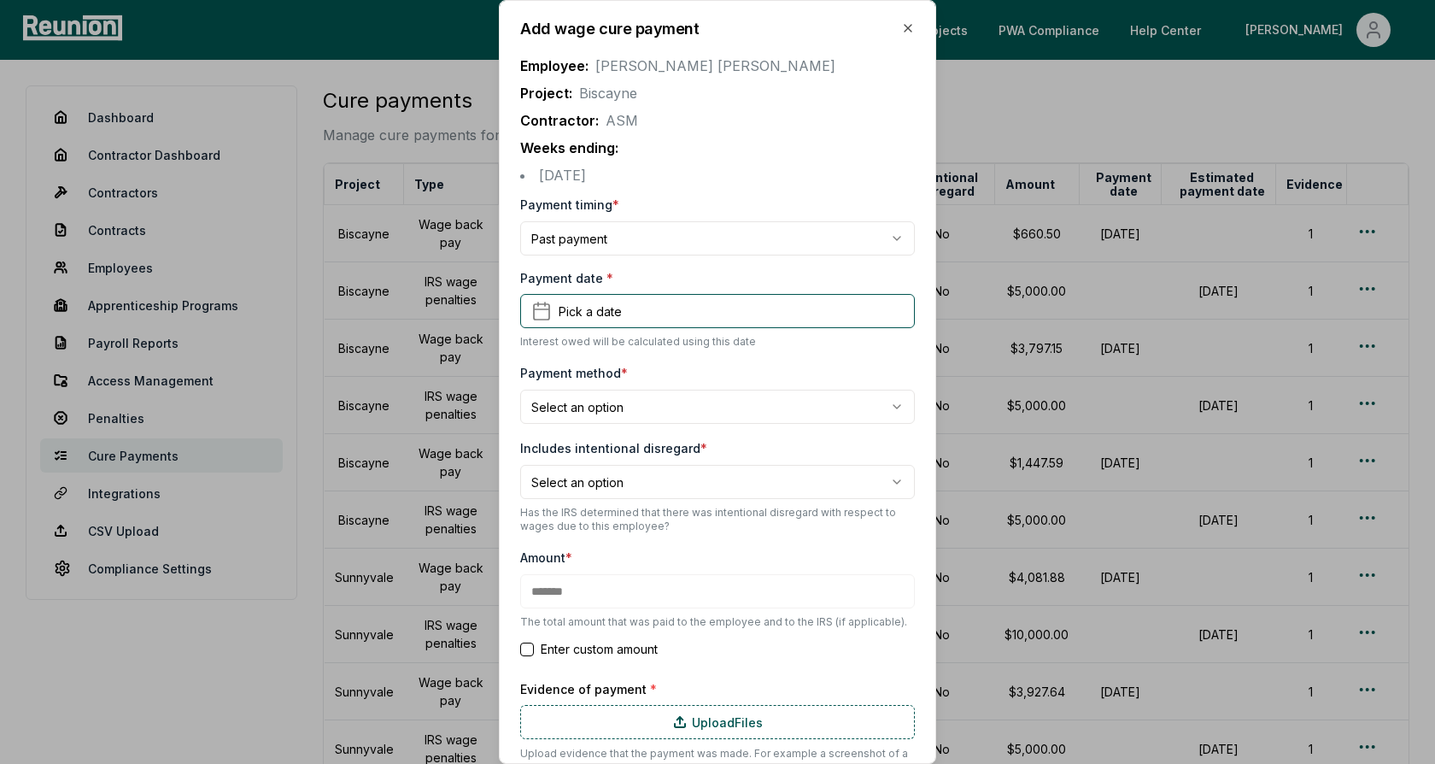
click at [710, 167] on li "August 11, 2024" at bounding box center [717, 175] width 395 height 21
click at [648, 308] on button "Pick a date" at bounding box center [717, 311] width 395 height 34
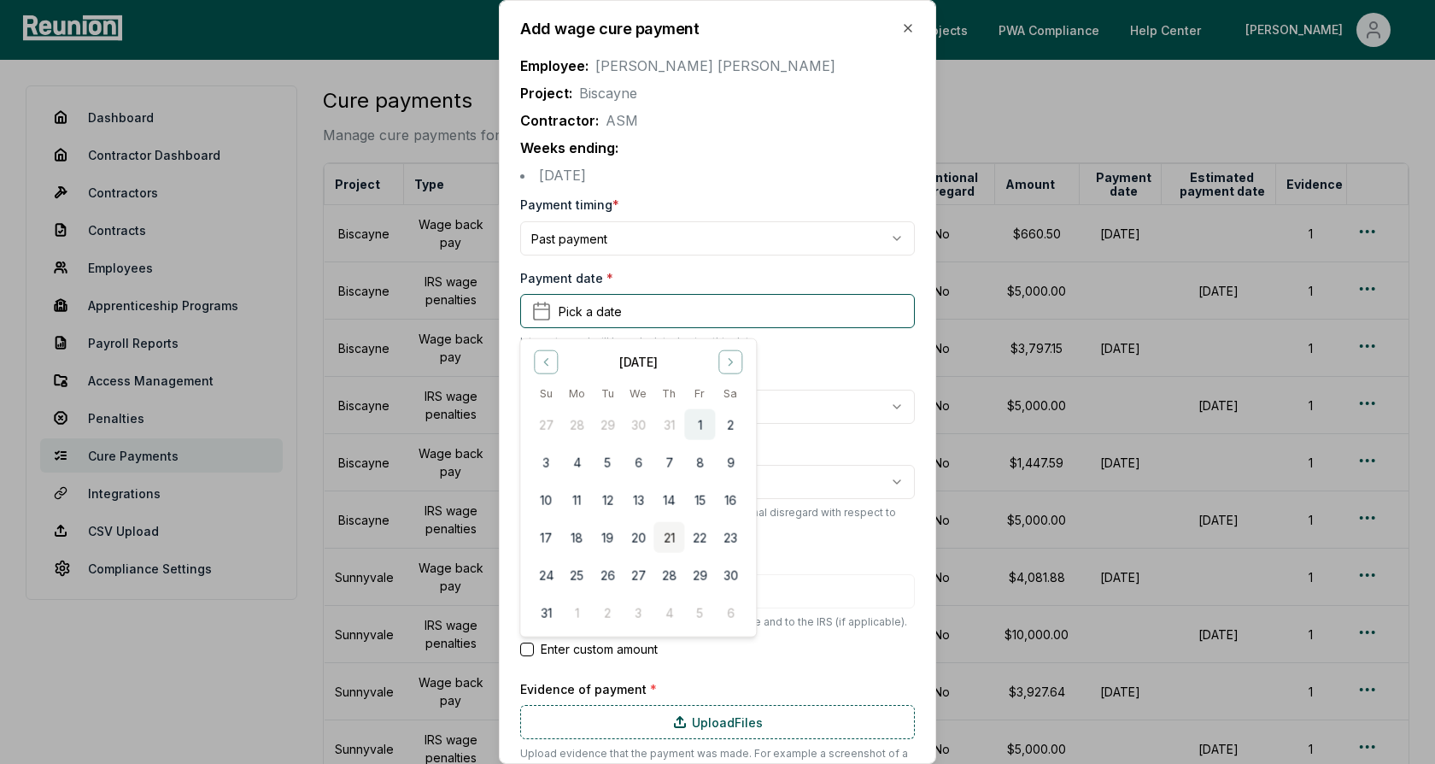
click at [706, 428] on button "1" at bounding box center [699, 424] width 31 height 31
type input "*******"
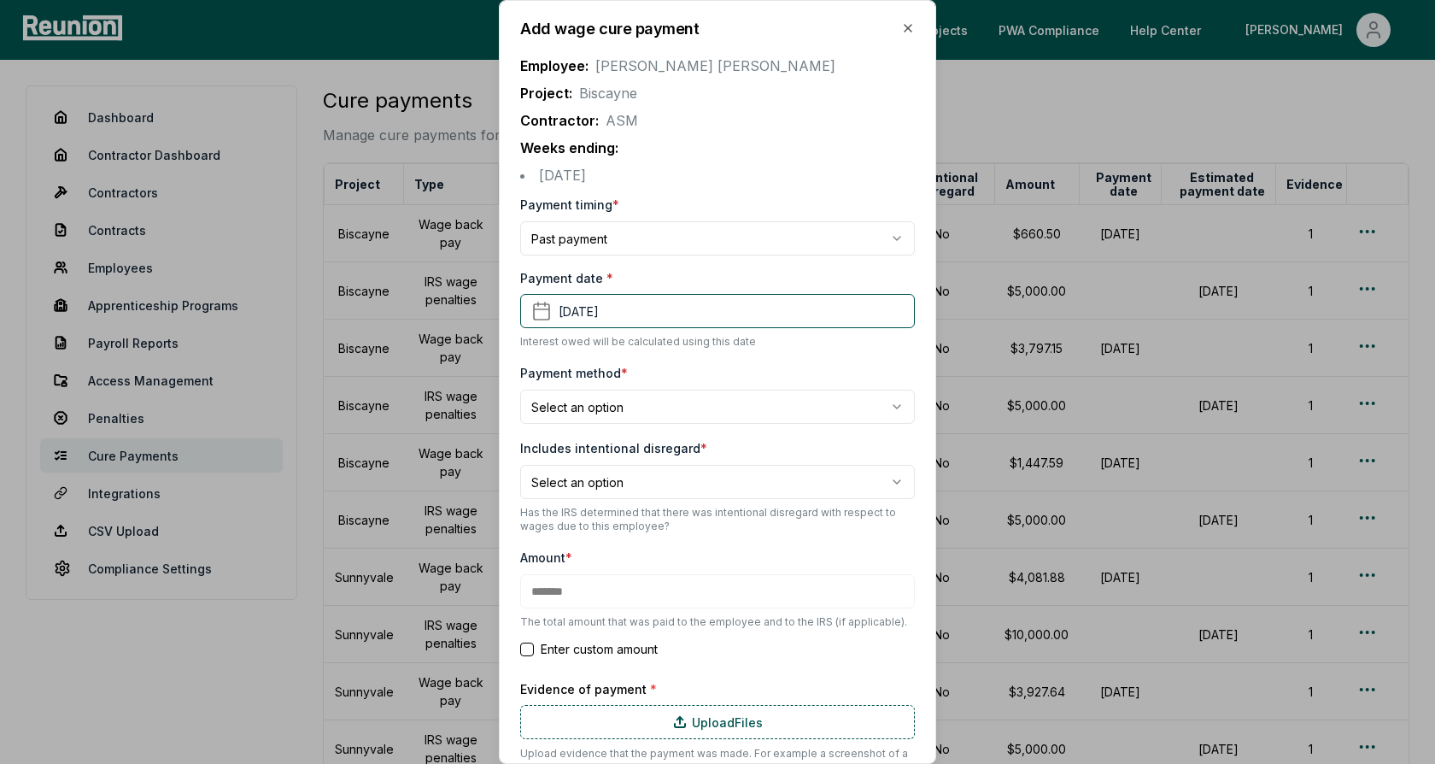
scroll to position [80, 0]
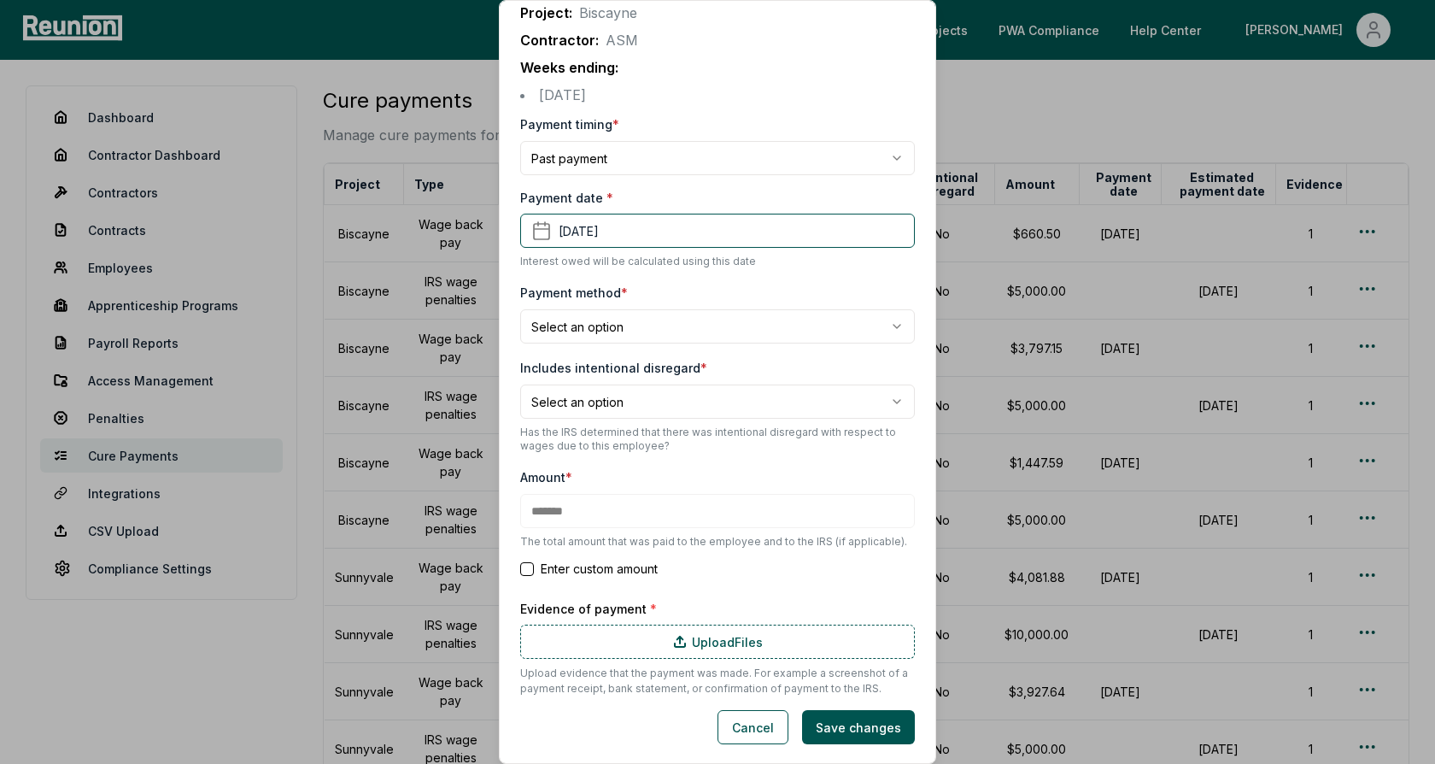
click at [650, 314] on body "Please visit us on your desktop We're working on making our marketplace mobile-…" at bounding box center [717, 527] width 1435 height 1054
select select "**********"
click at [635, 407] on body "Please visit us on your desktop We're working on making our marketplace mobile-…" at bounding box center [717, 527] width 1435 height 1054
select select "*****"
click at [701, 366] on span "*" at bounding box center [704, 368] width 7 height 15
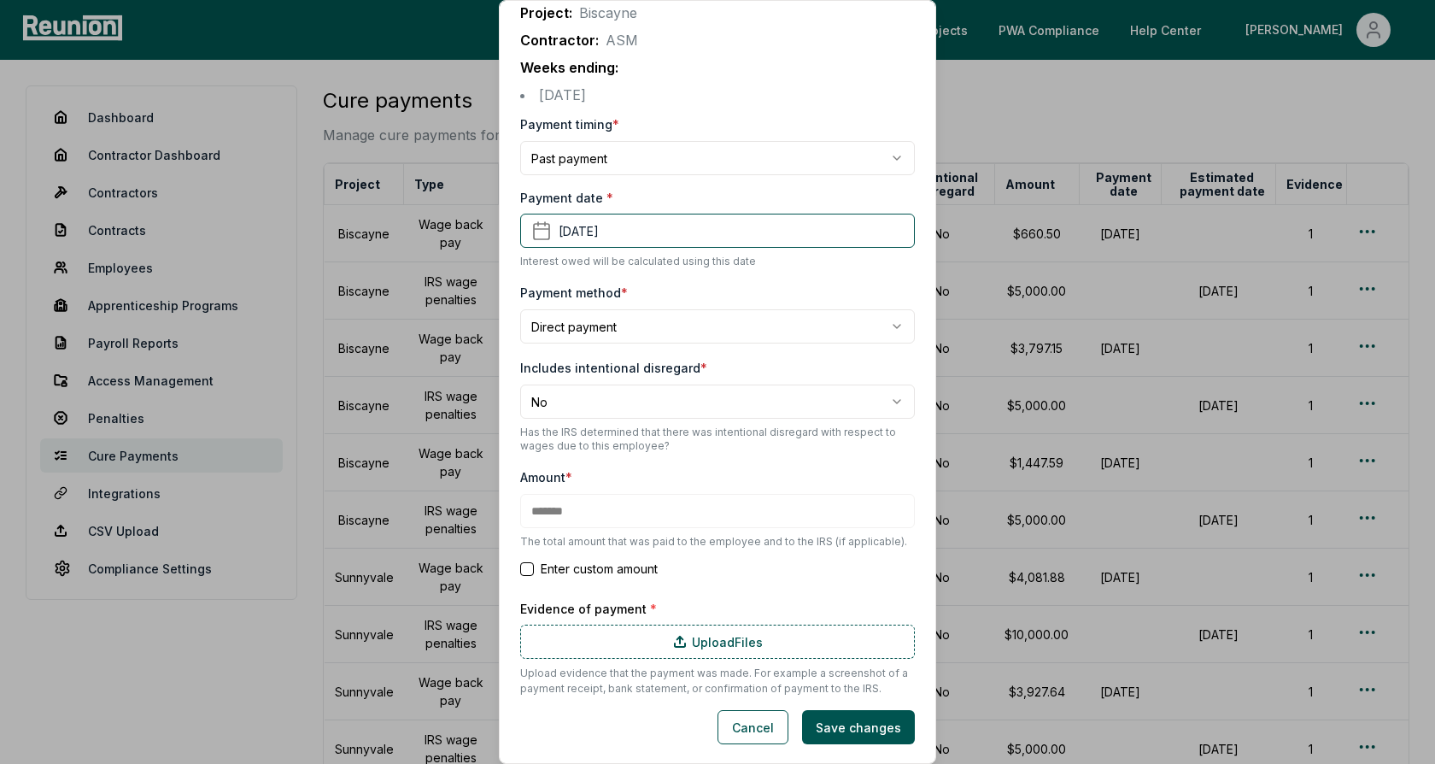
click at [528, 569] on button "Enter custom amount" at bounding box center [527, 569] width 14 height 14
click at [596, 519] on input "*******" at bounding box center [717, 511] width 395 height 34
click at [578, 514] on input "*******" at bounding box center [717, 511] width 395 height 34
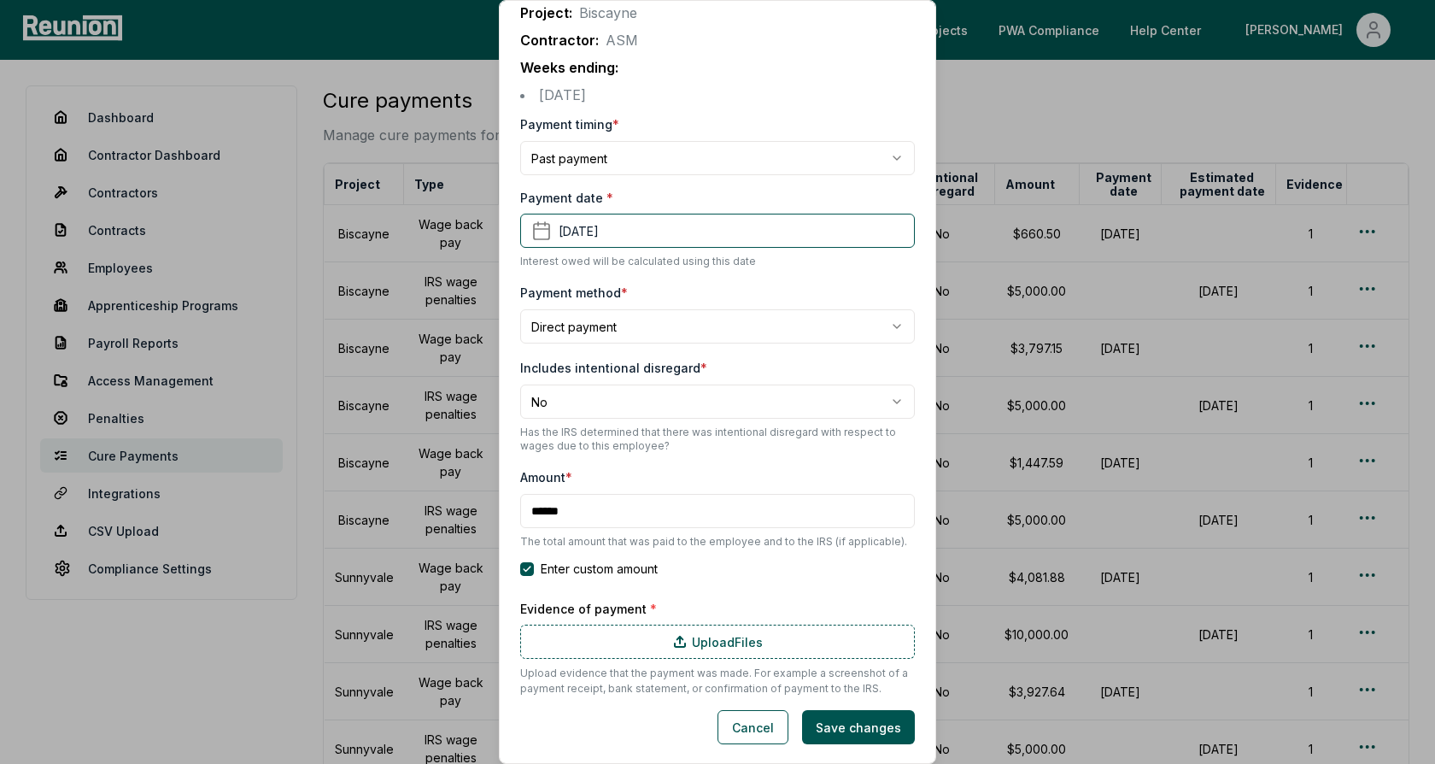
type input "******"
click at [625, 469] on div "Amount * ****** The total amount that was paid to the employee and to the IRS (…" at bounding box center [717, 507] width 395 height 82
click at [774, 725] on button "Cancel" at bounding box center [753, 727] width 71 height 34
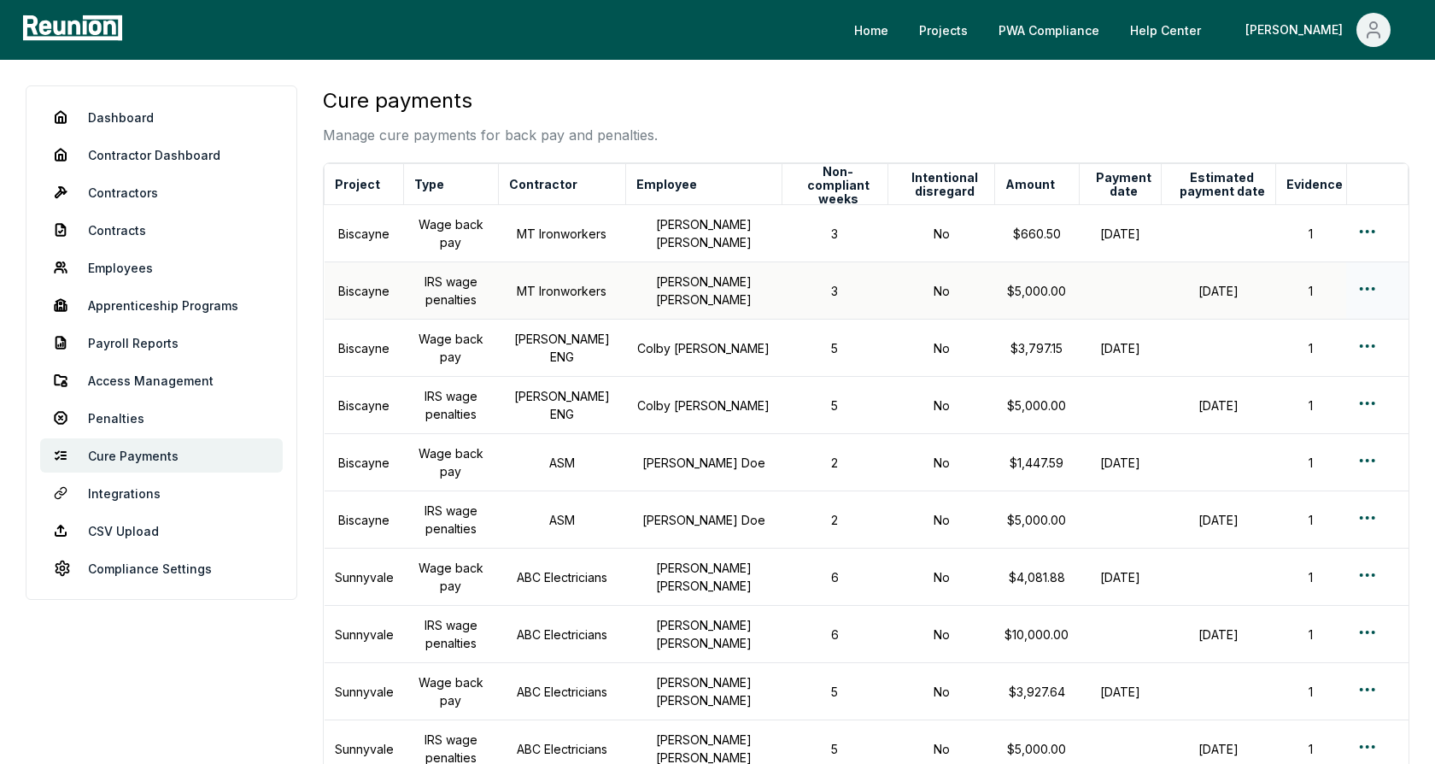
click at [594, 268] on td "MT Ironworkers" at bounding box center [561, 290] width 127 height 57
